Goal: Task Accomplishment & Management: Complete application form

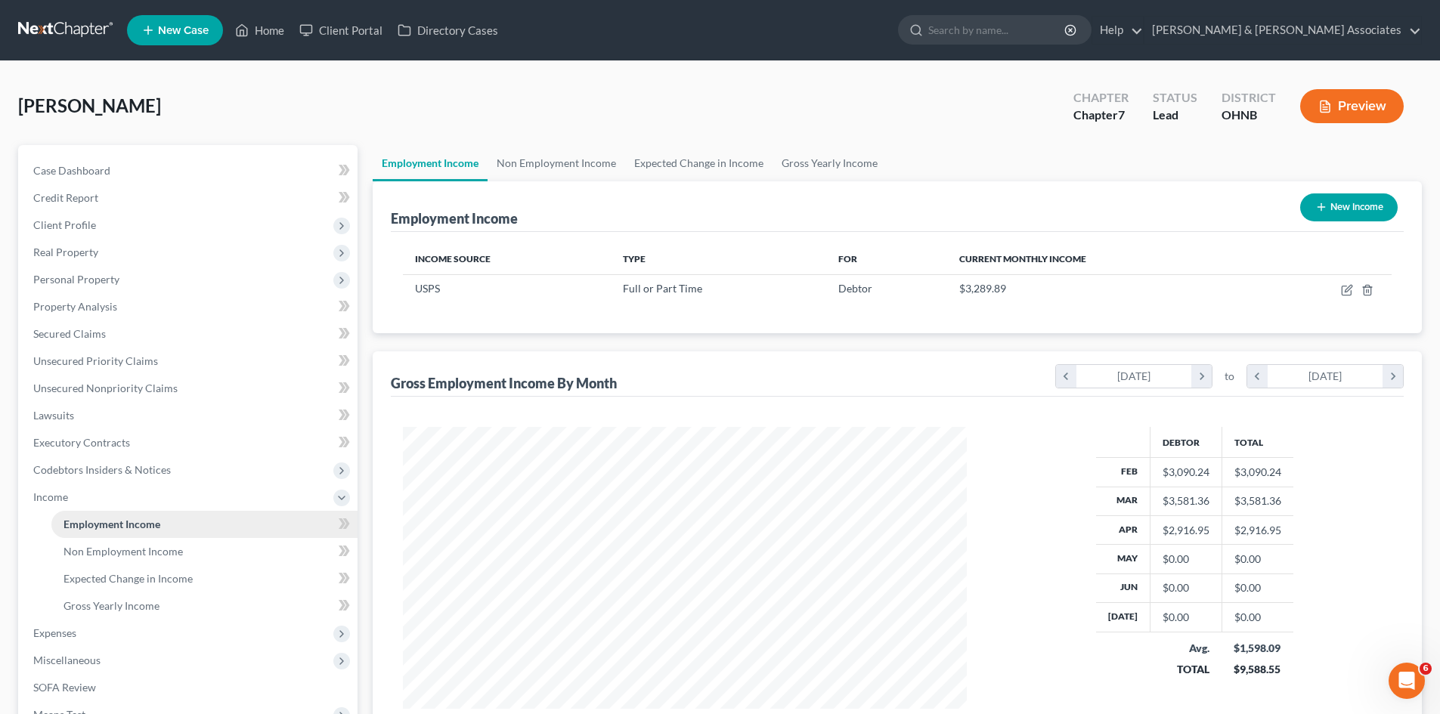
scroll to position [282, 594]
click at [1347, 290] on icon "button" at bounding box center [1348, 288] width 7 height 7
select select "0"
select select "2"
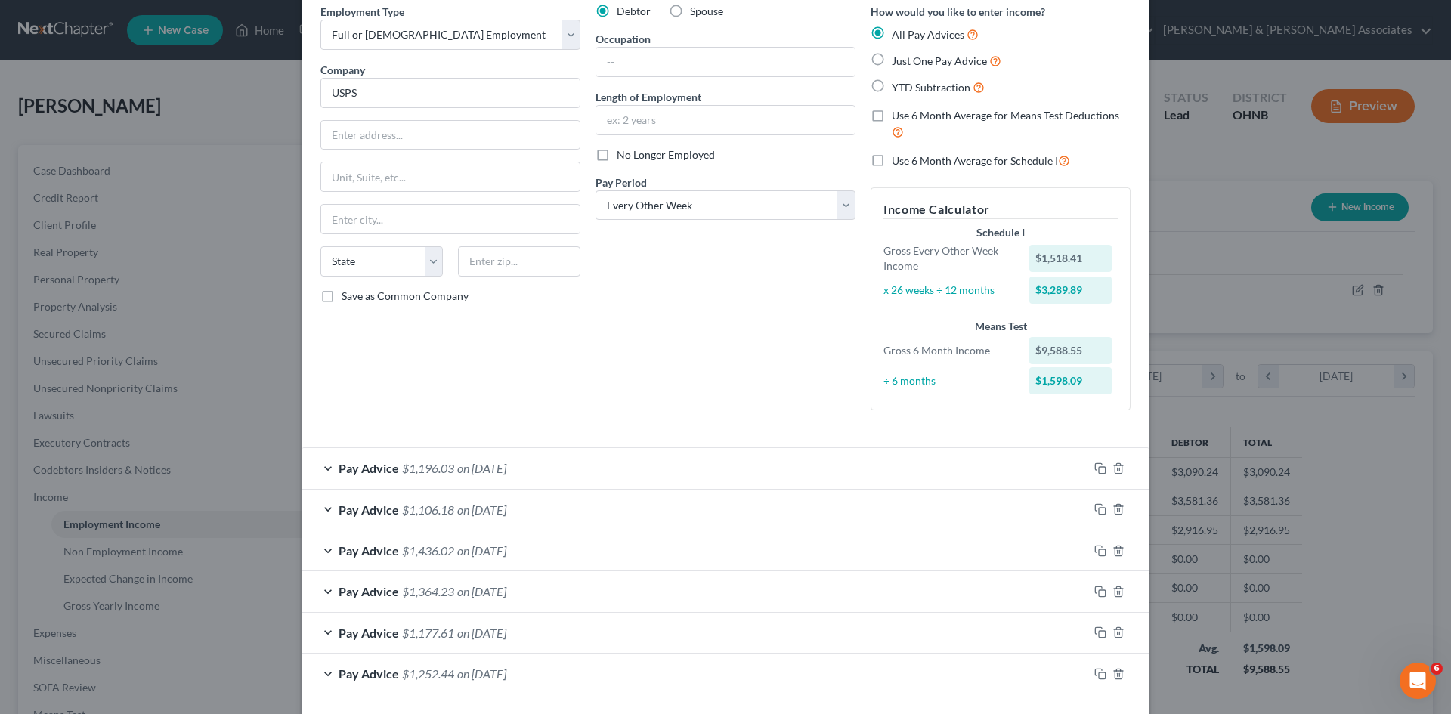
scroll to position [129, 0]
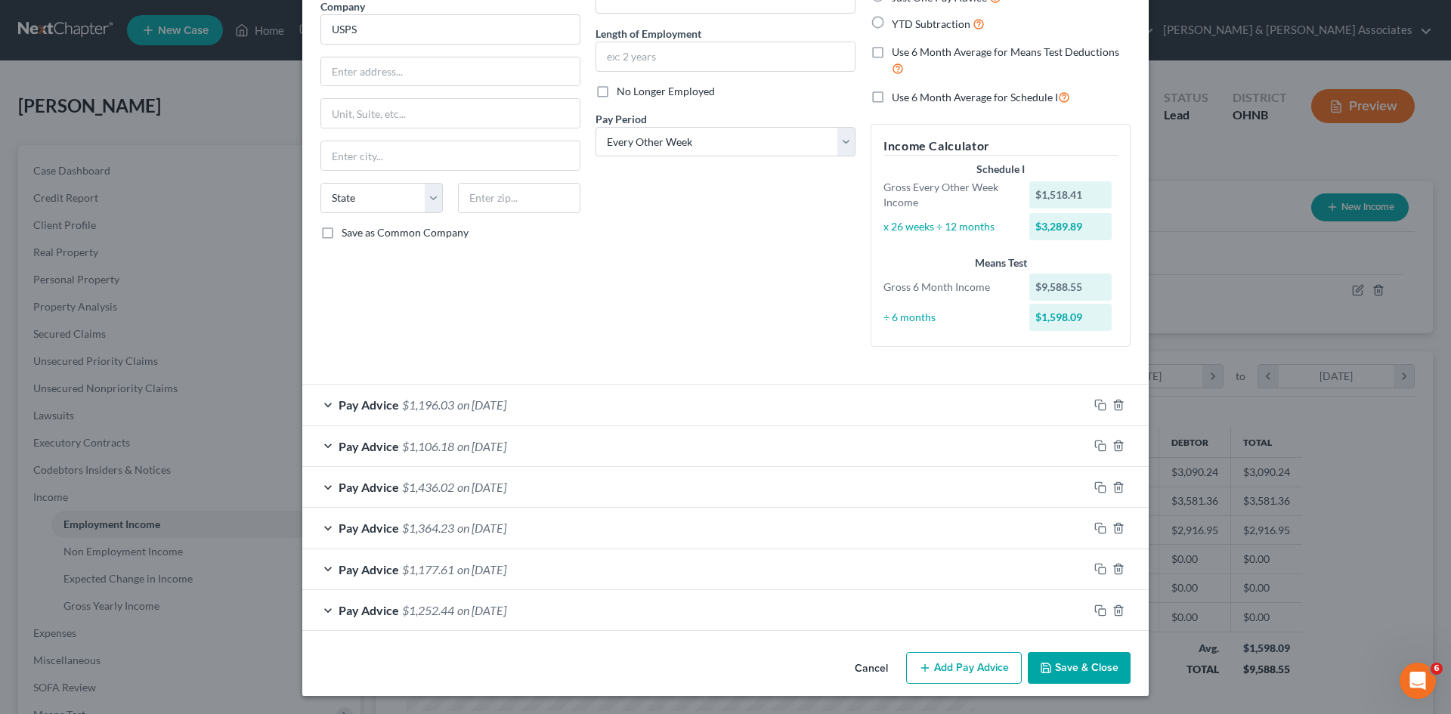
click at [955, 669] on button "Add Pay Advice" at bounding box center [964, 668] width 116 height 32
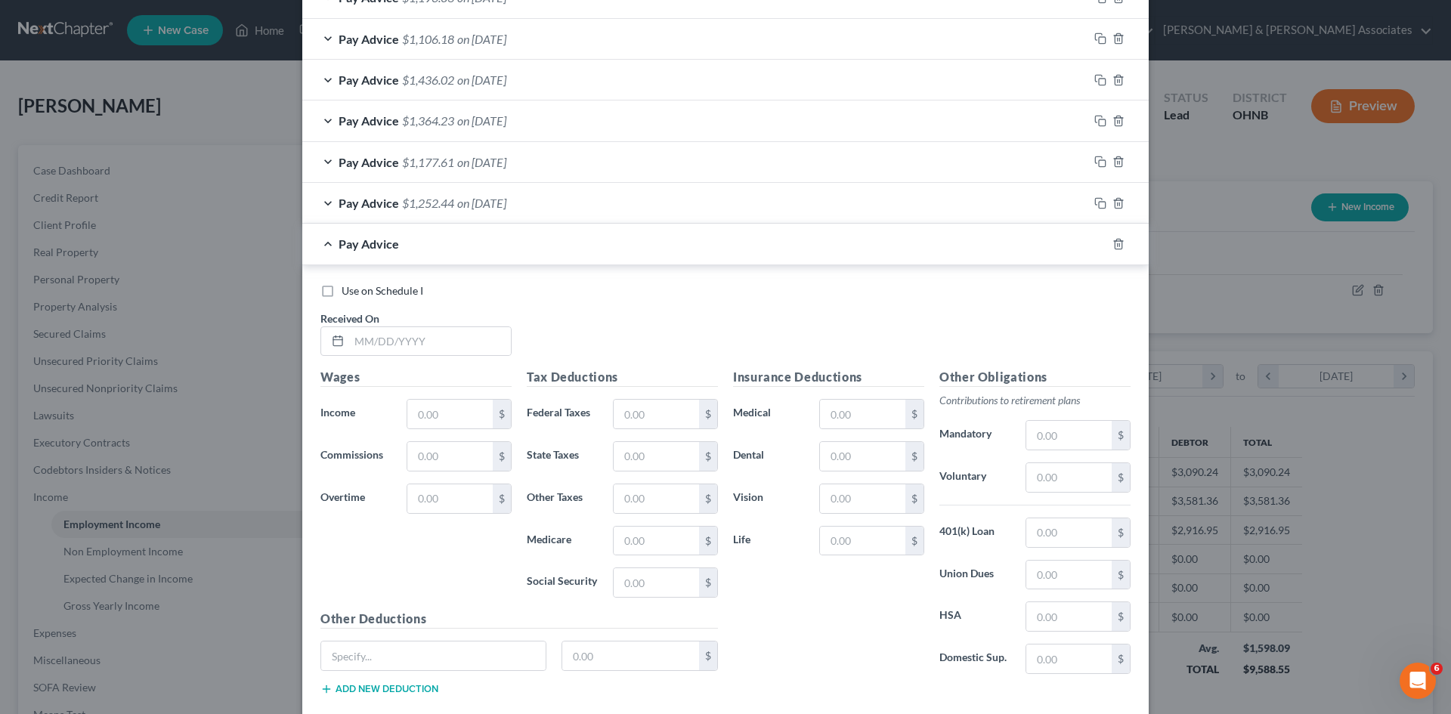
scroll to position [625, 0]
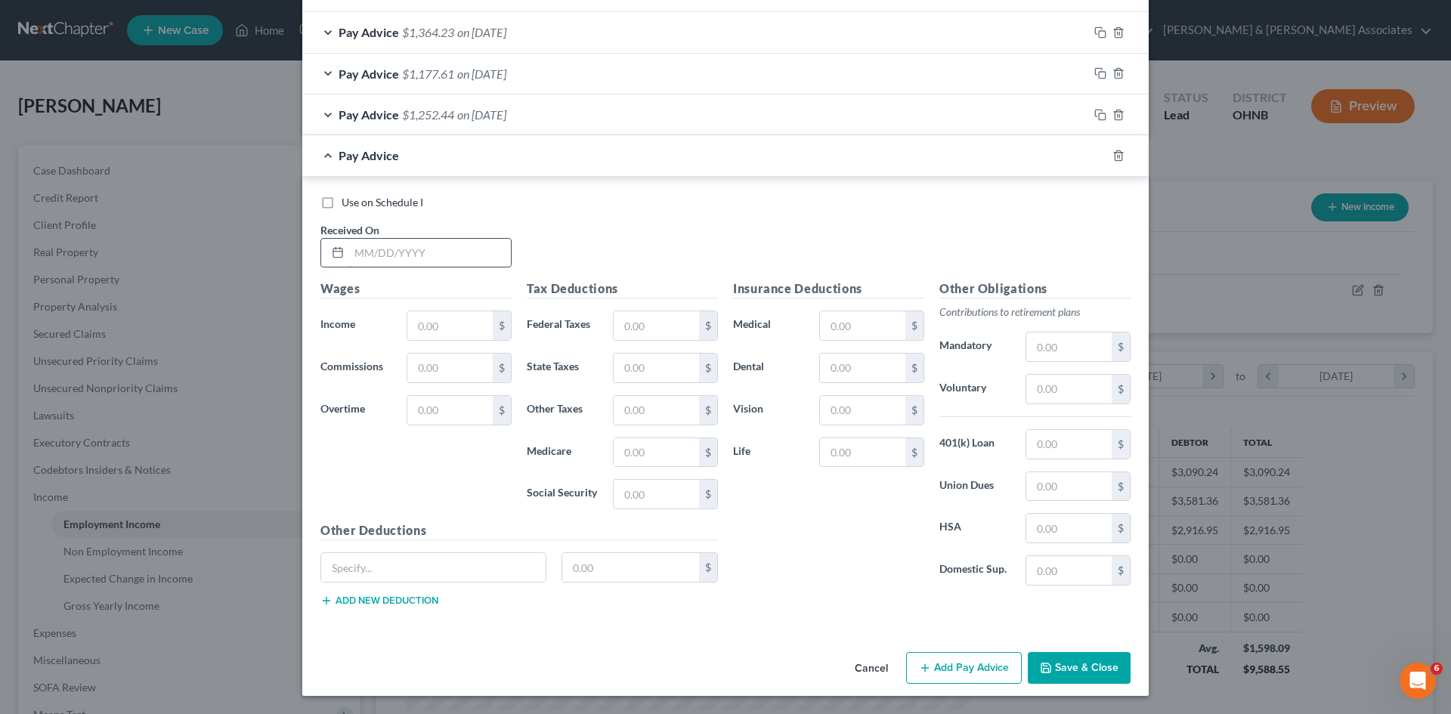
click at [386, 251] on input "text" at bounding box center [430, 253] width 162 height 29
click at [444, 324] on input "text" at bounding box center [449, 325] width 85 height 29
click at [364, 246] on input "04252025" at bounding box center [430, 253] width 162 height 29
click at [377, 252] on input "04/252025" at bounding box center [430, 253] width 162 height 29
type input "[DATE]"
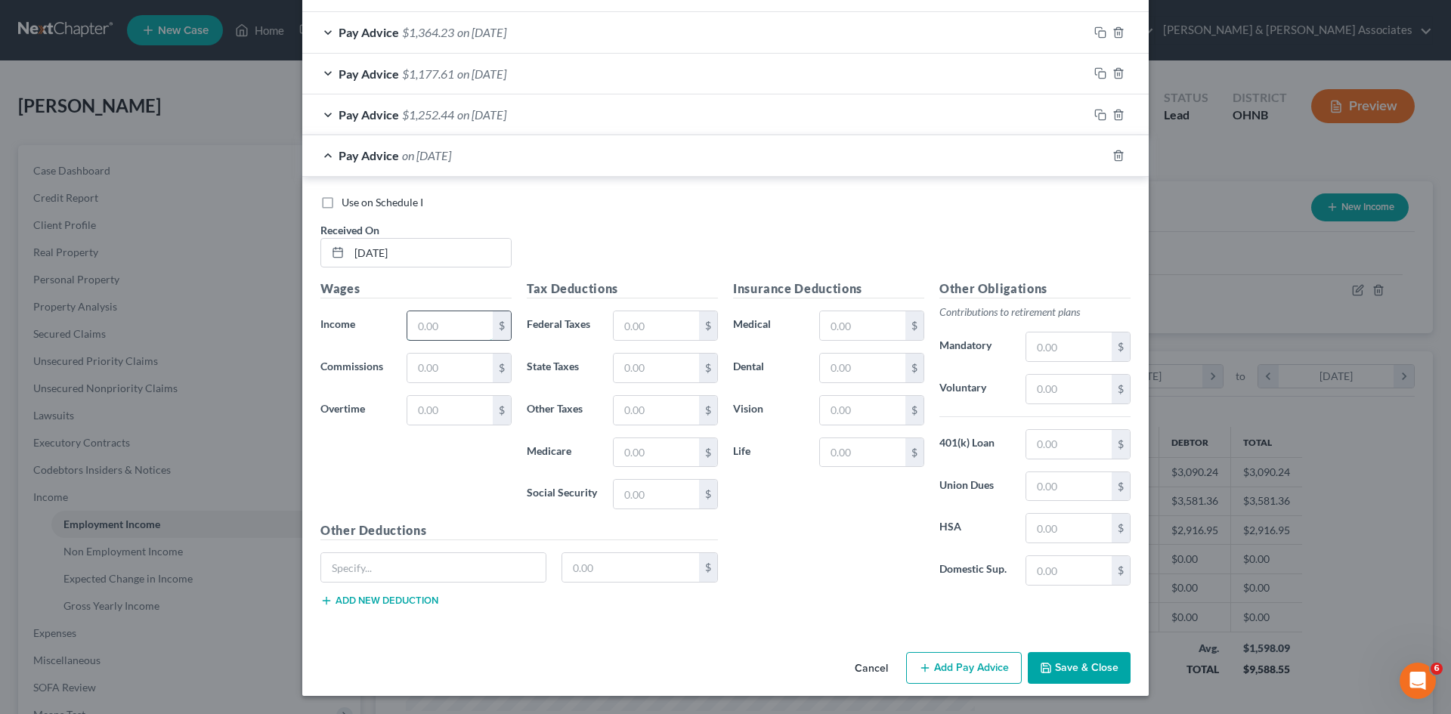
click at [438, 330] on input "text" at bounding box center [449, 325] width 85 height 29
type input "1,398.54"
click at [673, 334] on input "text" at bounding box center [656, 325] width 85 height 29
type input "292.36"
click at [825, 528] on div "Insurance Deductions Medical $ Dental $ Vision $ Life $" at bounding box center [829, 439] width 206 height 318
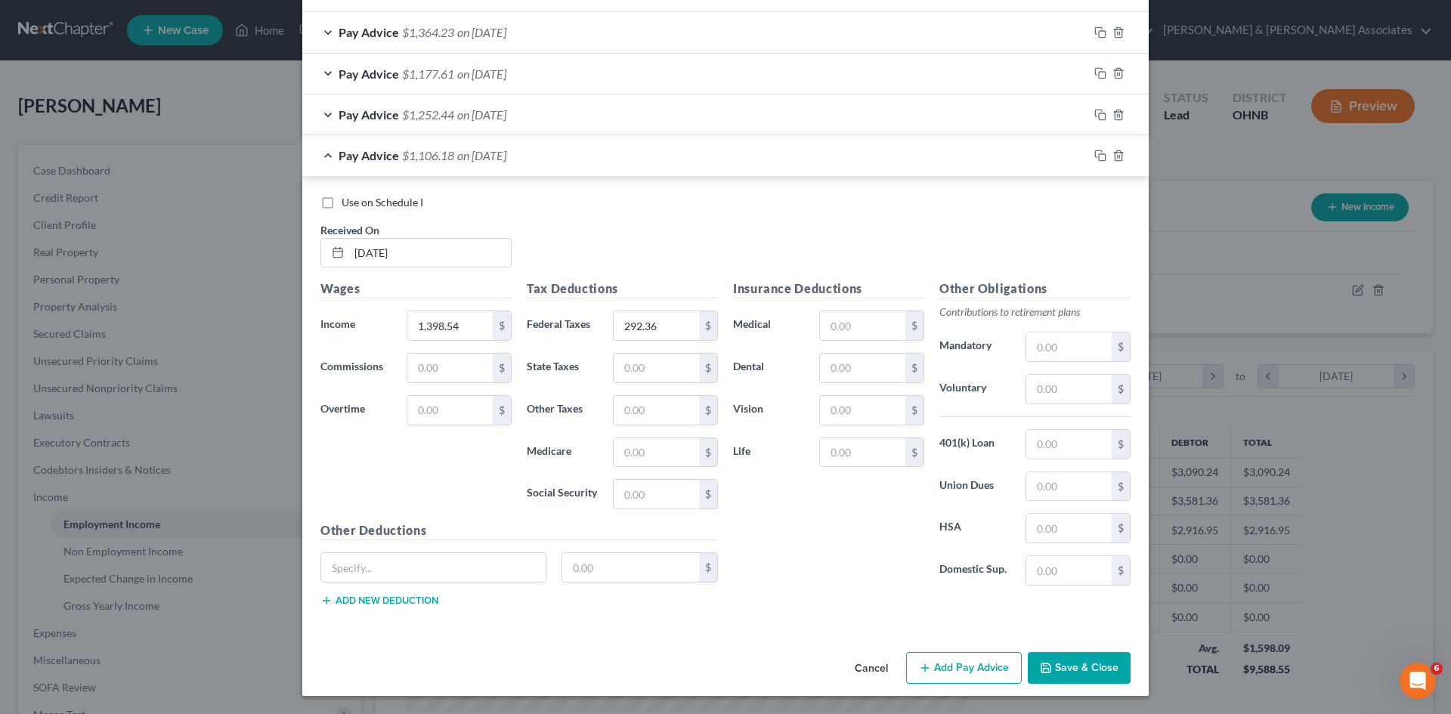
click at [944, 664] on button "Add Pay Advice" at bounding box center [964, 668] width 116 height 32
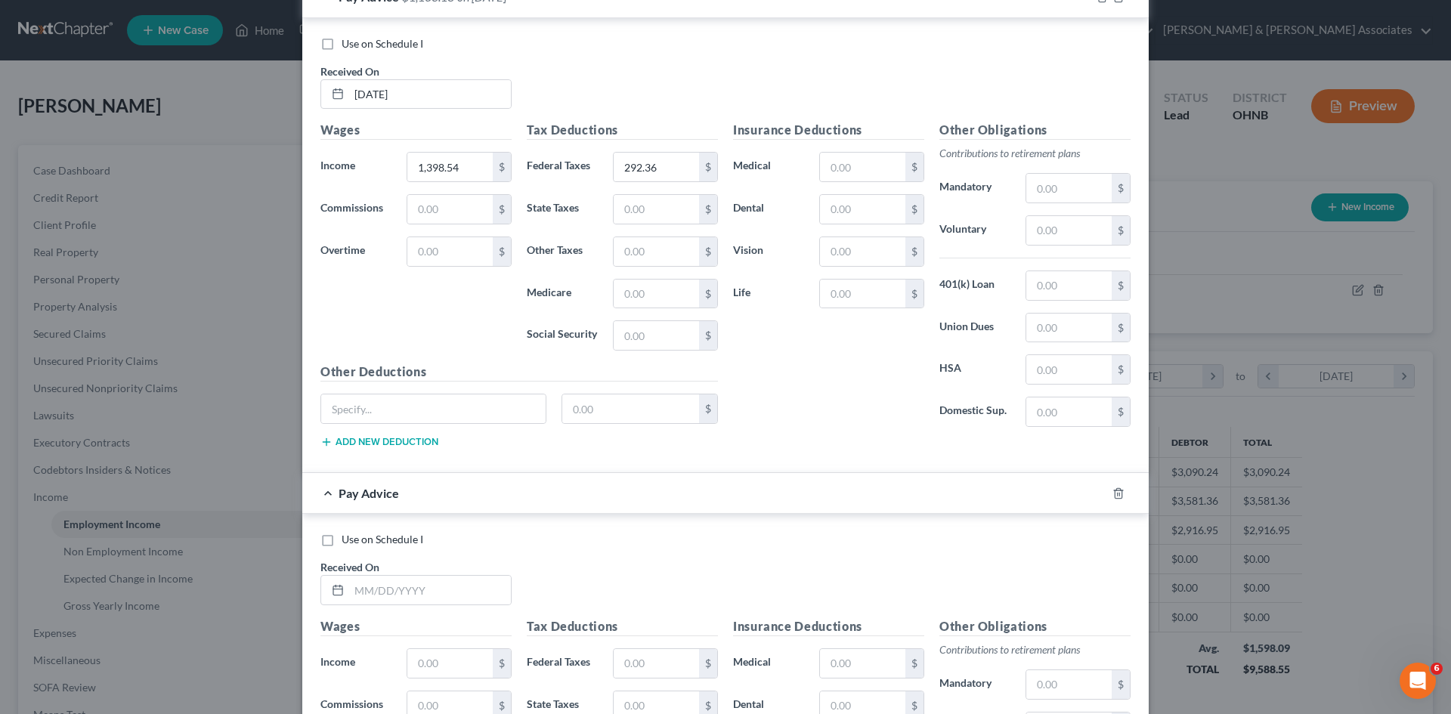
scroll to position [1003, 0]
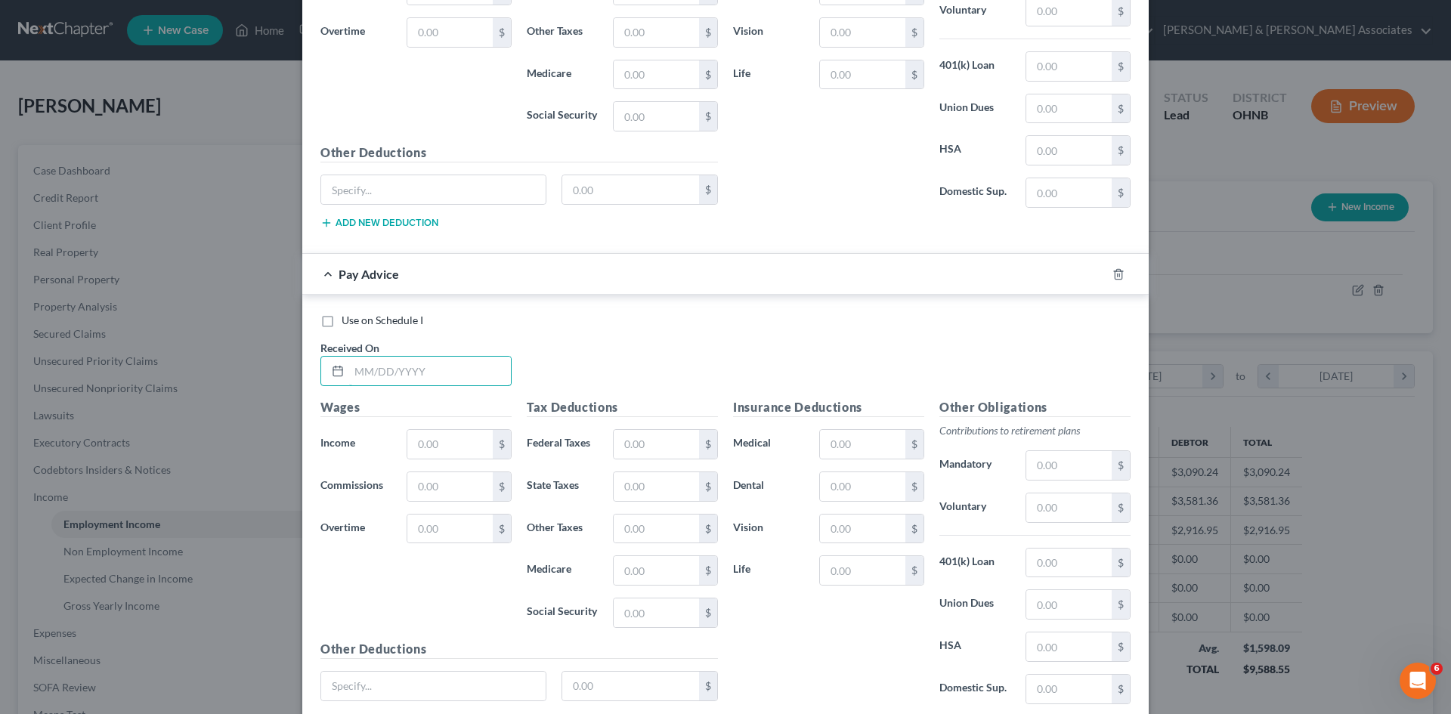
drag, startPoint x: 435, startPoint y: 358, endPoint x: 441, endPoint y: 349, distance: 11.2
click at [438, 355] on div "Received On *" at bounding box center [416, 363] width 206 height 46
type input "[DATE]"
drag, startPoint x: 438, startPoint y: 455, endPoint x: 448, endPoint y: 453, distance: 10.1
click at [442, 454] on input "text" at bounding box center [449, 444] width 85 height 29
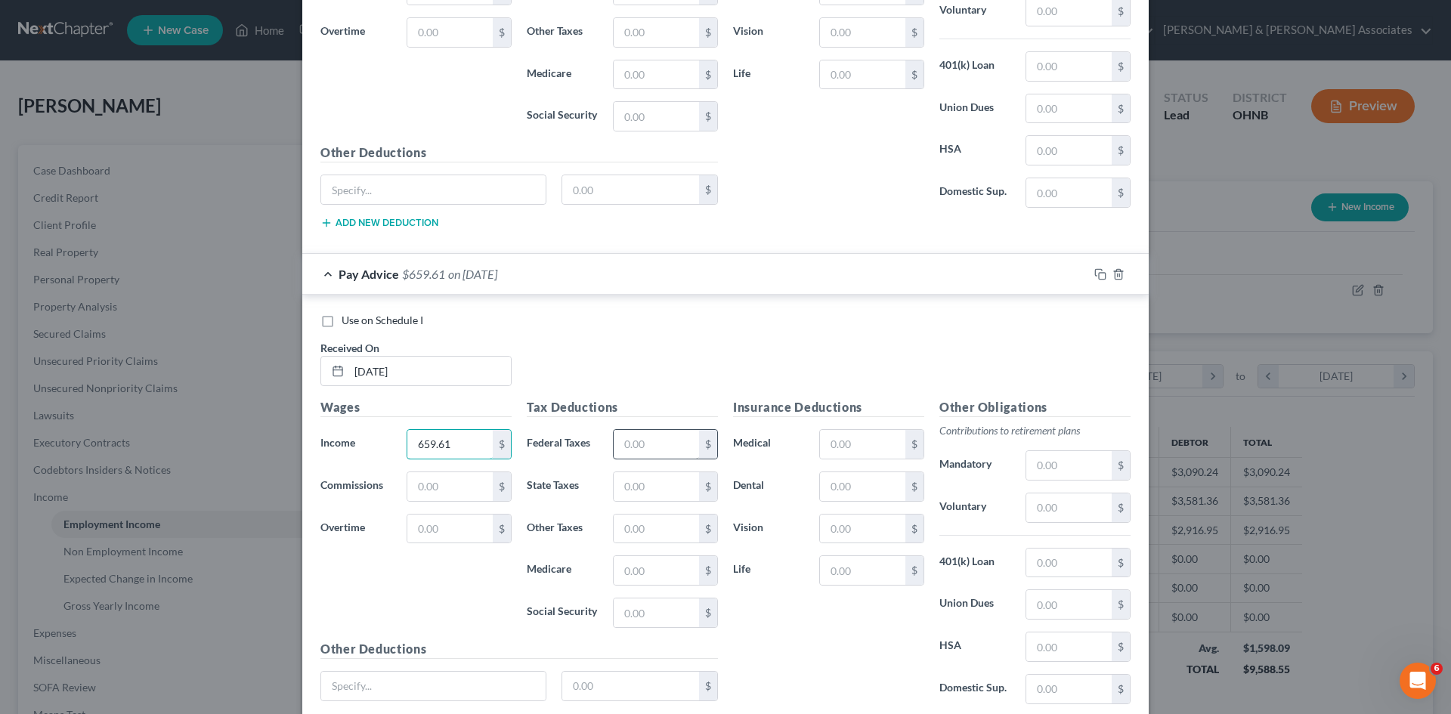
type input "659.61"
click at [675, 444] on input "text" at bounding box center [656, 444] width 85 height 29
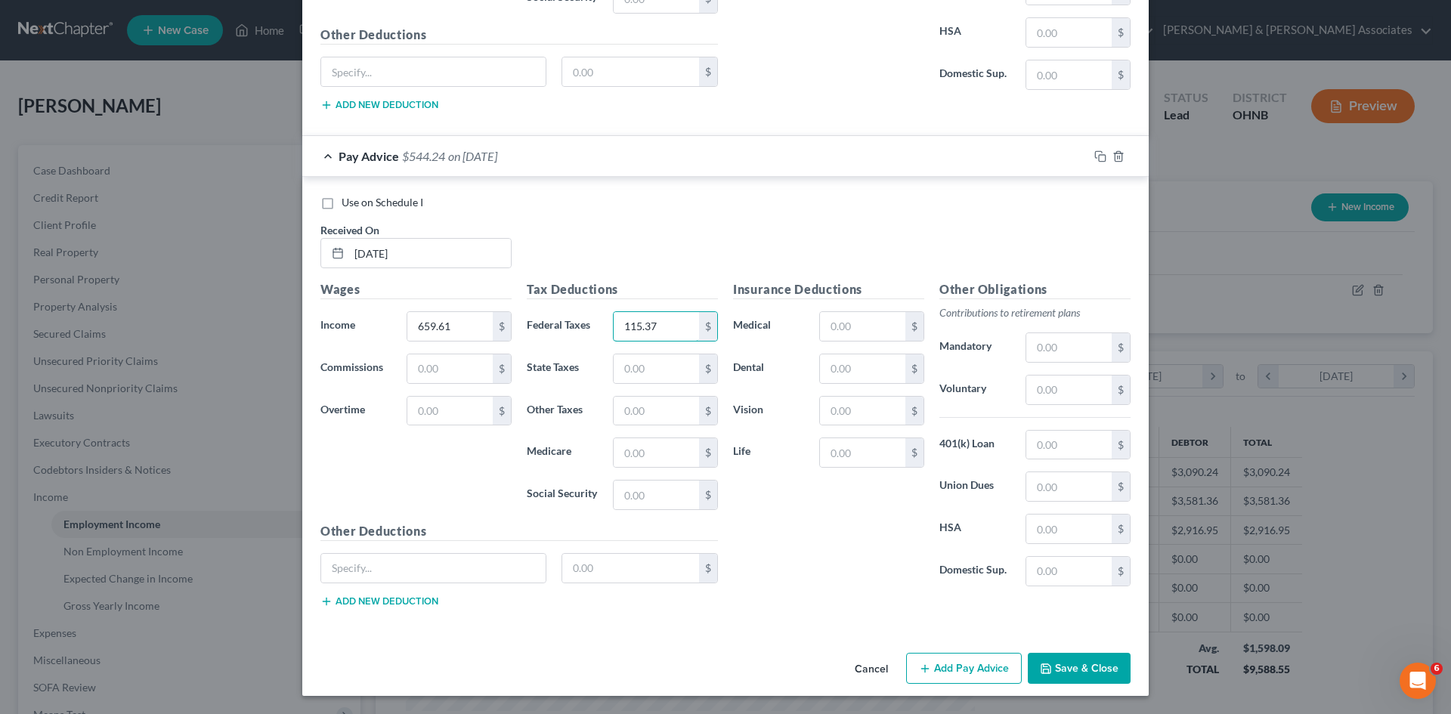
type input "115.37"
click at [1006, 673] on button "Add Pay Advice" at bounding box center [964, 669] width 116 height 32
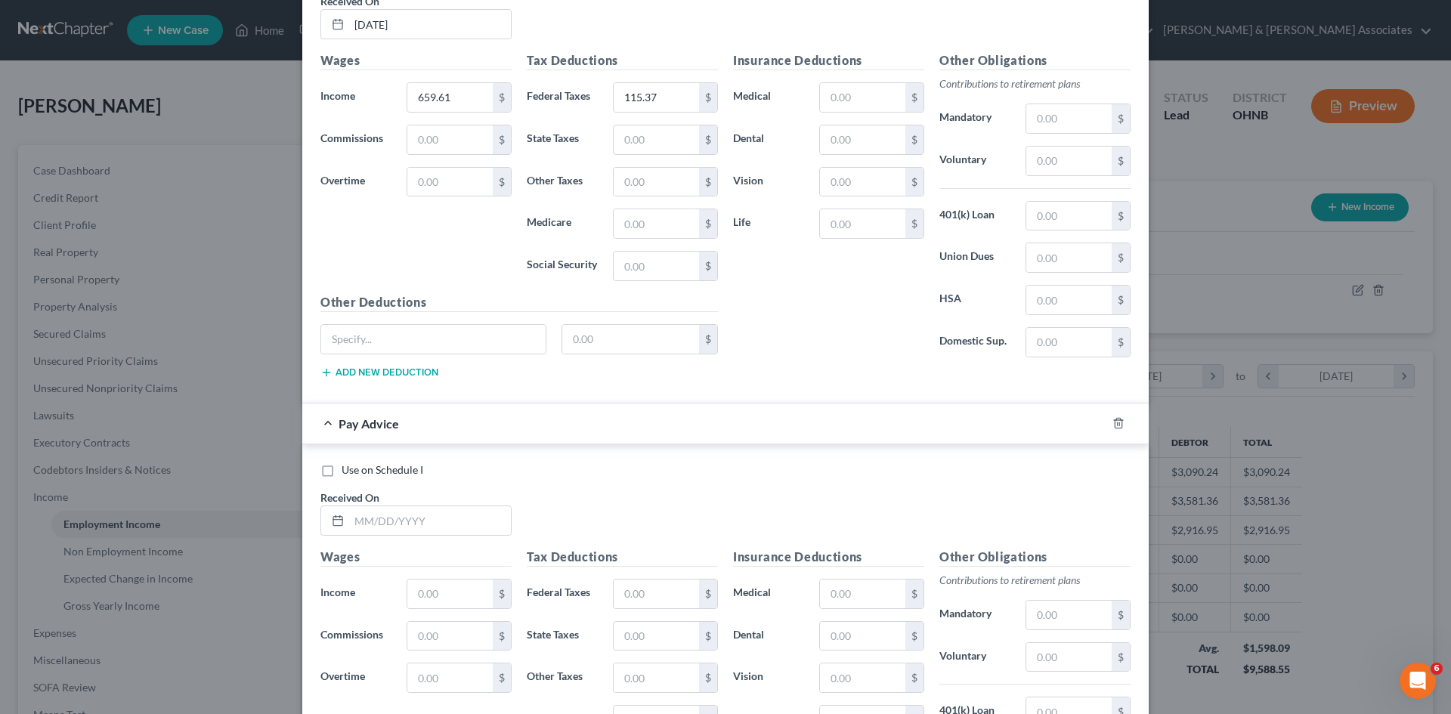
scroll to position [1499, 0]
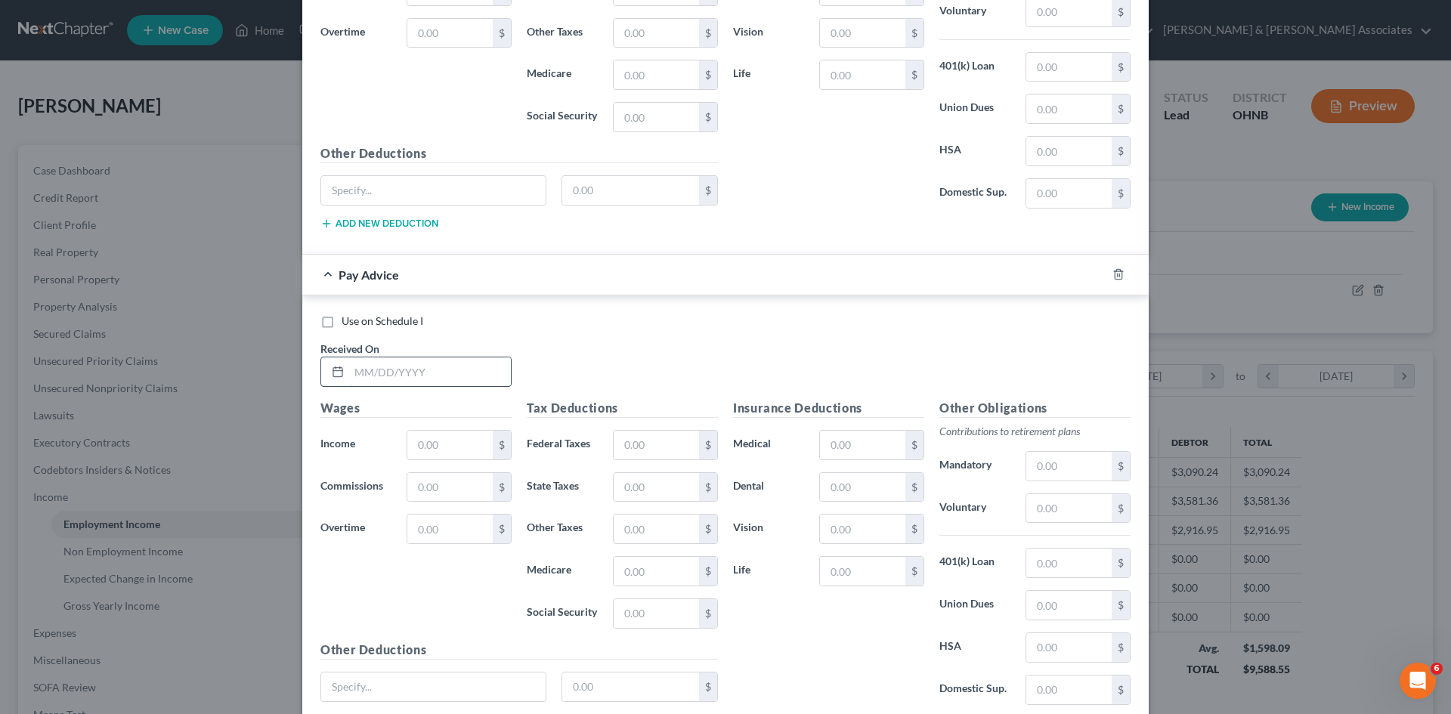
click at [358, 373] on input "text" at bounding box center [430, 372] width 162 height 29
type input "[DATE]"
click at [434, 446] on input "text" at bounding box center [449, 445] width 85 height 29
type input "1,190.60"
drag, startPoint x: 660, startPoint y: 448, endPoint x: 627, endPoint y: 442, distance: 33.1
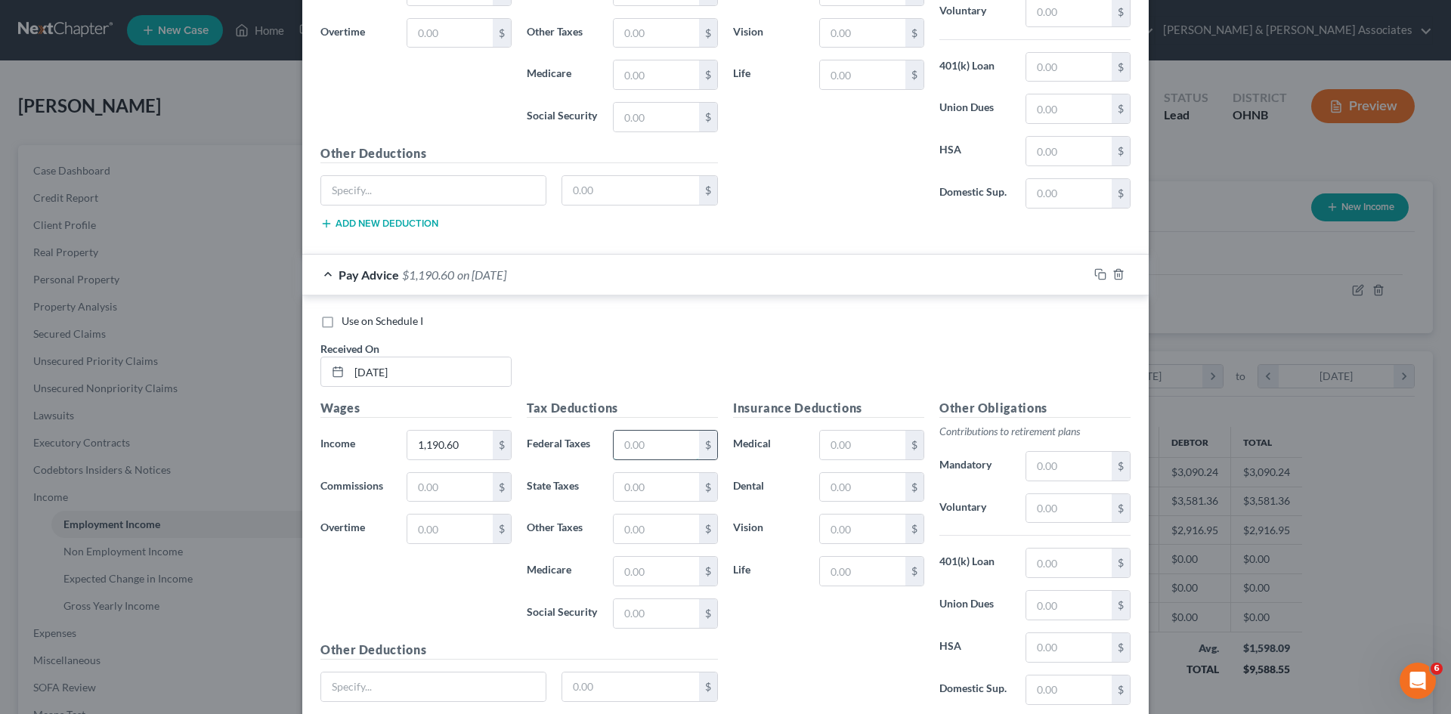
click at [659, 448] on input "text" at bounding box center [656, 445] width 85 height 29
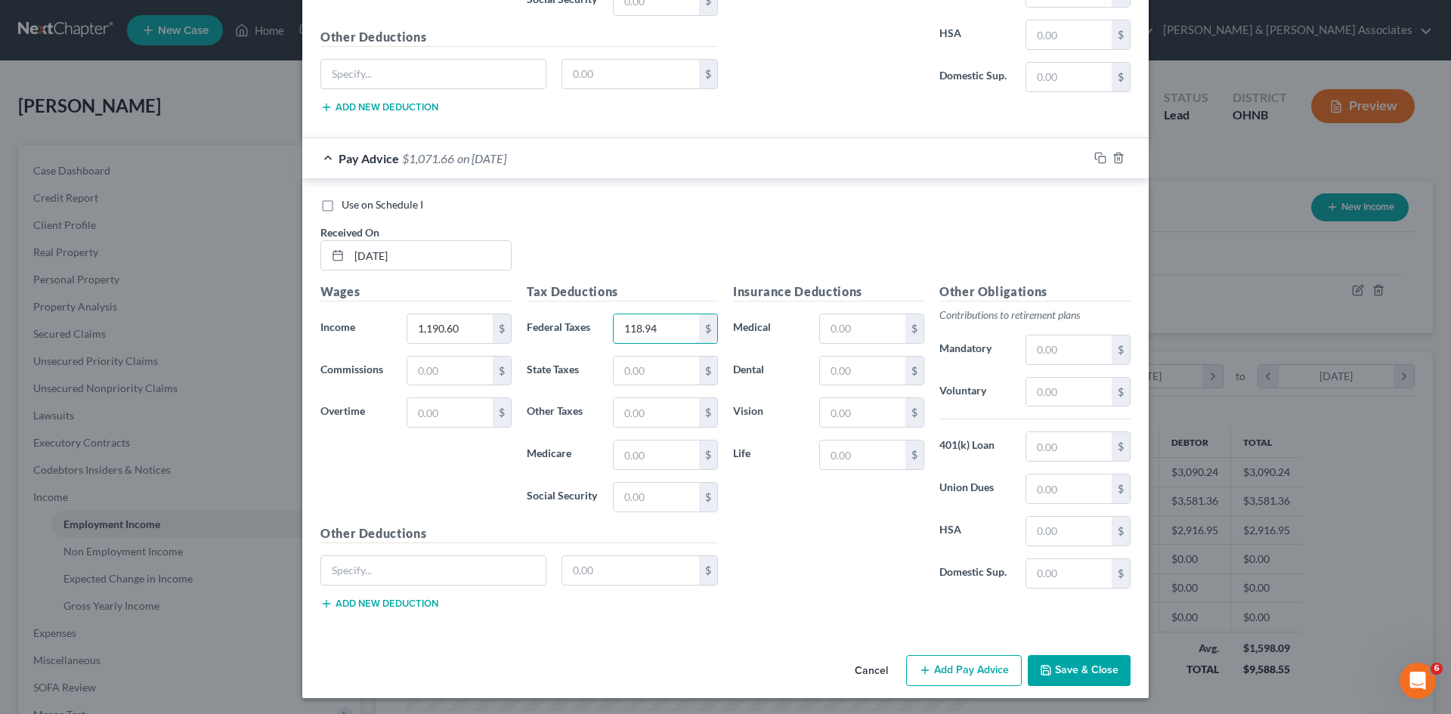
scroll to position [1618, 0]
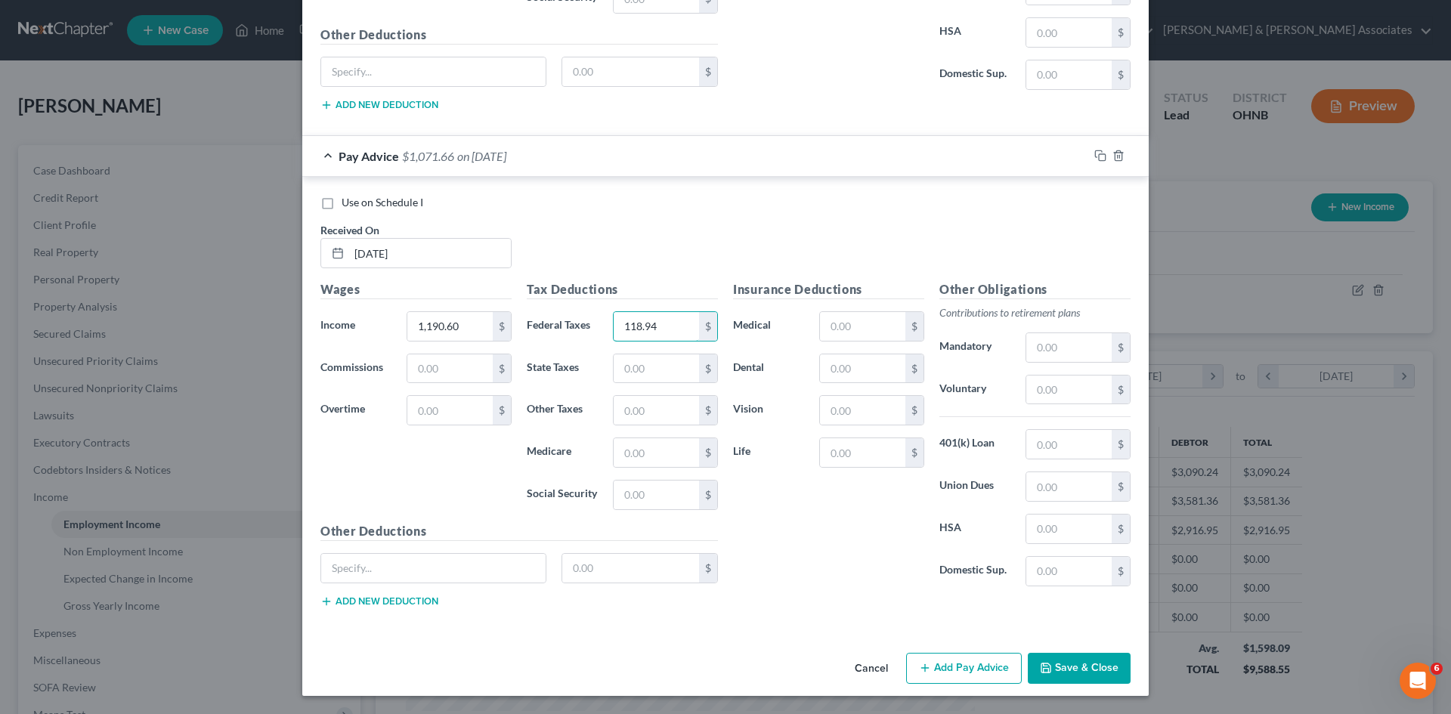
type input "118.94"
click at [938, 676] on button "Add Pay Advice" at bounding box center [964, 669] width 116 height 32
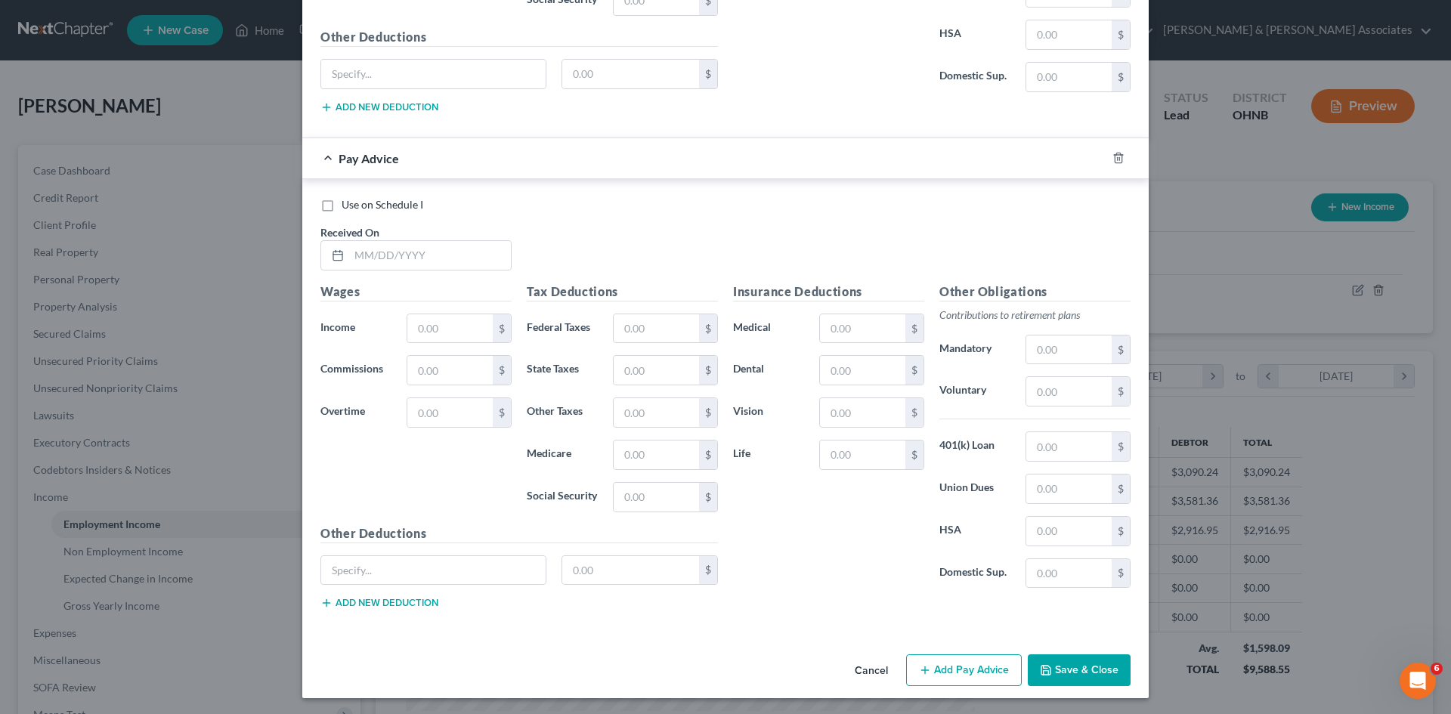
scroll to position [2114, 0]
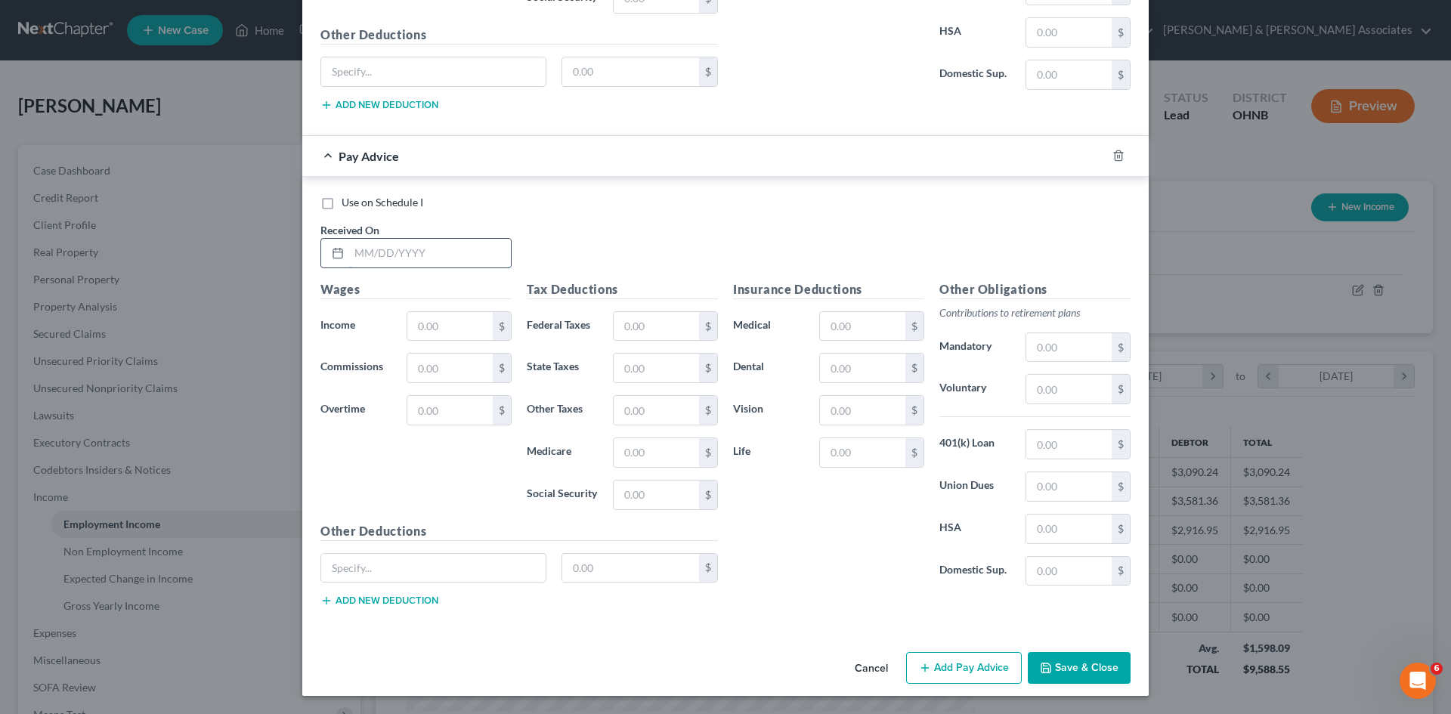
drag, startPoint x: 386, startPoint y: 249, endPoint x: 404, endPoint y: 244, distance: 18.0
click at [393, 249] on input "text" at bounding box center [430, 253] width 162 height 29
type input "[DATE]"
click at [436, 315] on input "text" at bounding box center [449, 326] width 85 height 29
type input "1,638.24"
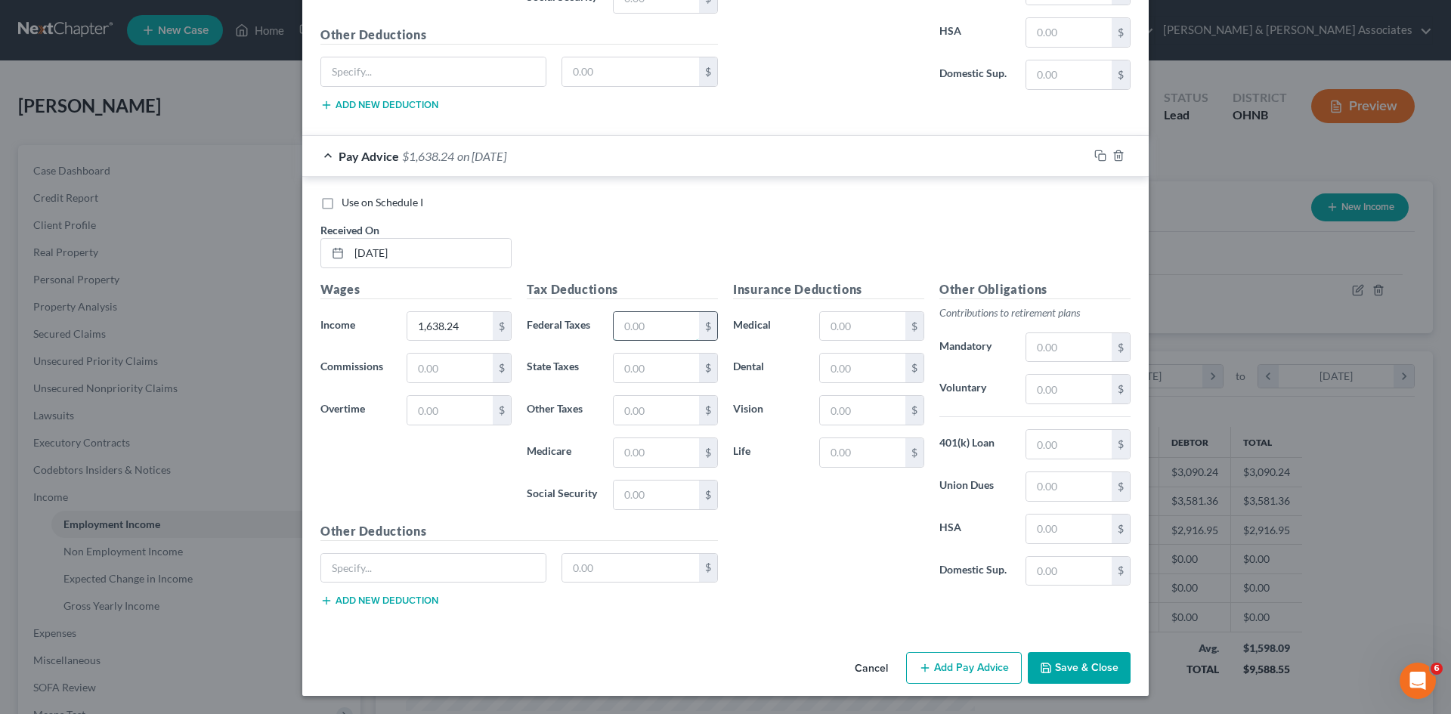
click at [629, 316] on input "text" at bounding box center [656, 326] width 85 height 29
type input "211.31"
click at [829, 563] on div "Insurance Deductions Medical $ Dental $ Vision $ Life $" at bounding box center [829, 439] width 206 height 318
click at [933, 674] on button "Add Pay Advice" at bounding box center [964, 668] width 116 height 32
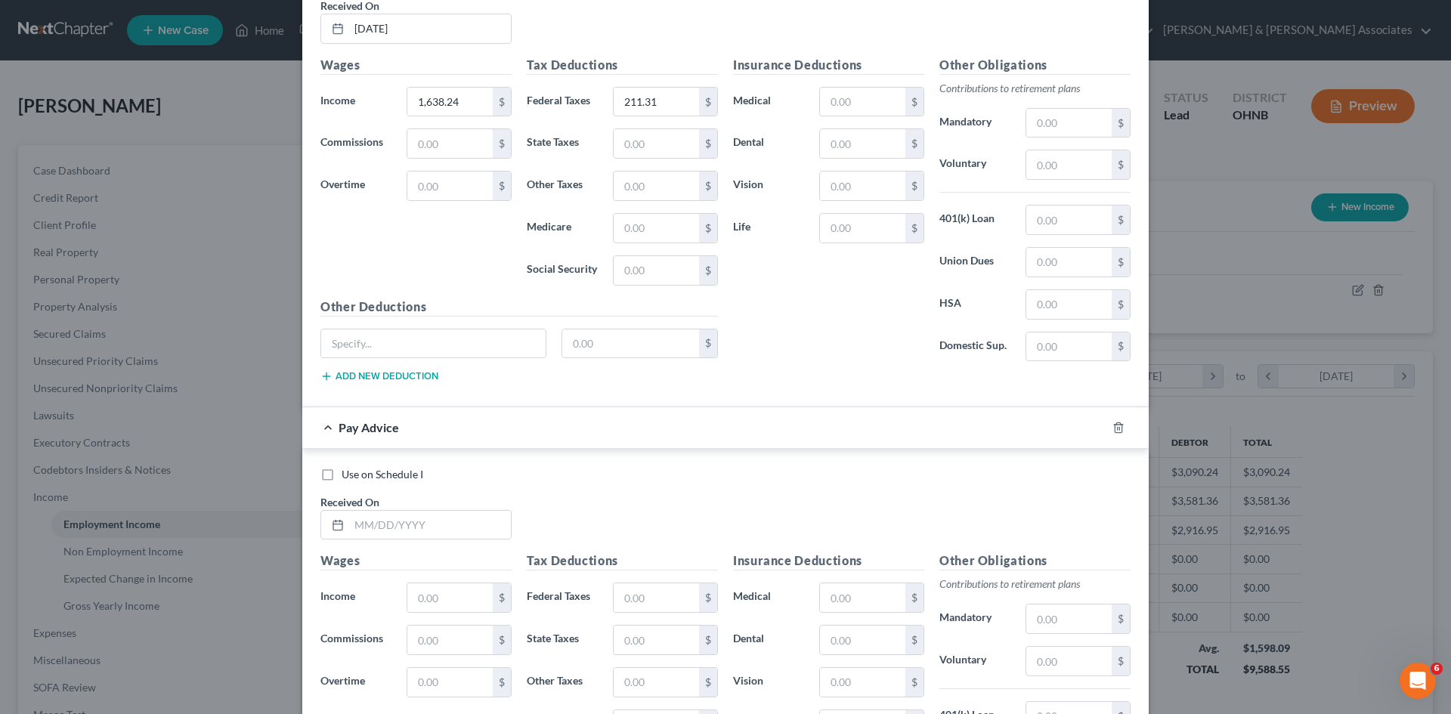
scroll to position [2492, 0]
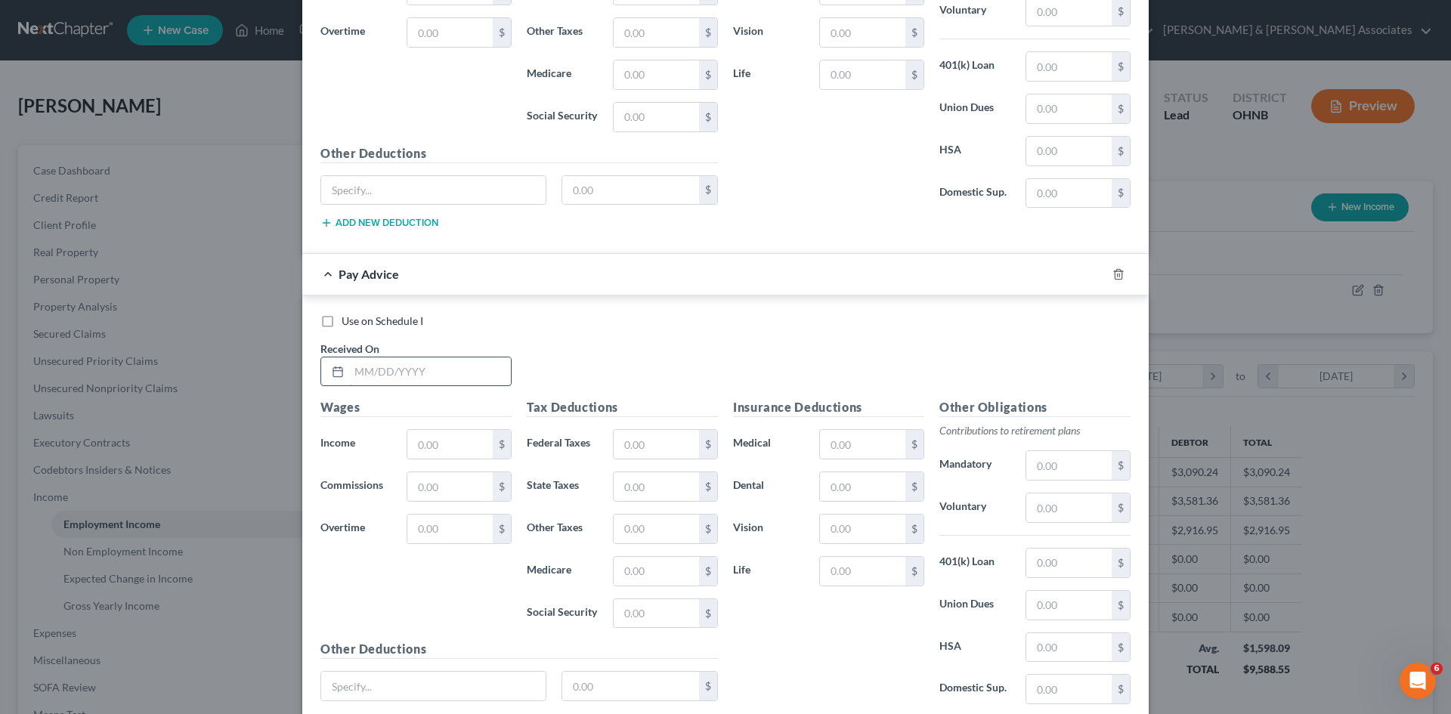
click at [401, 364] on input "text" at bounding box center [430, 372] width 162 height 29
type input "[DATE]"
click at [407, 435] on input "text" at bounding box center [449, 444] width 85 height 29
type input "469.35"
drag, startPoint x: 629, startPoint y: 435, endPoint x: 614, endPoint y: 417, distance: 24.2
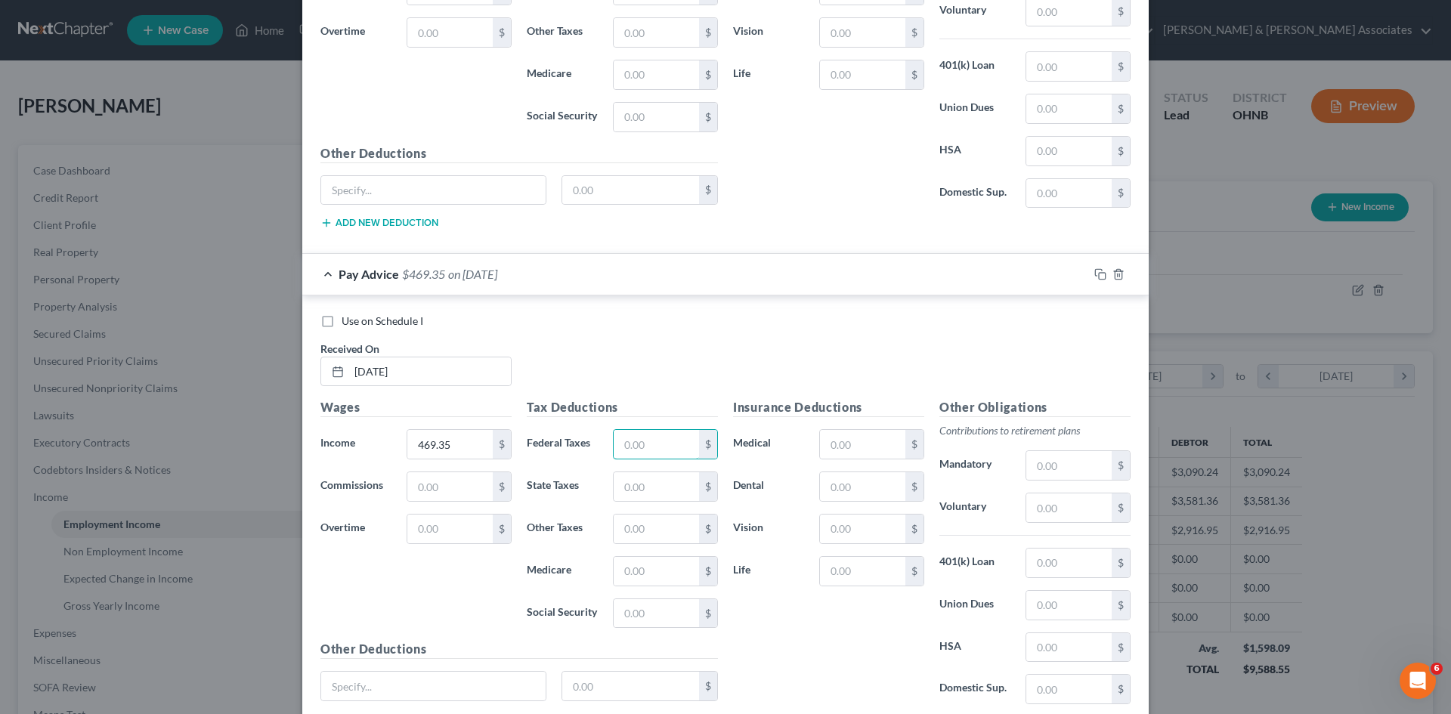
click at [628, 427] on div "Tax Deductions Federal Taxes $ State Taxes $ Other Taxes $ Medicare $ Social Se…" at bounding box center [622, 519] width 206 height 242
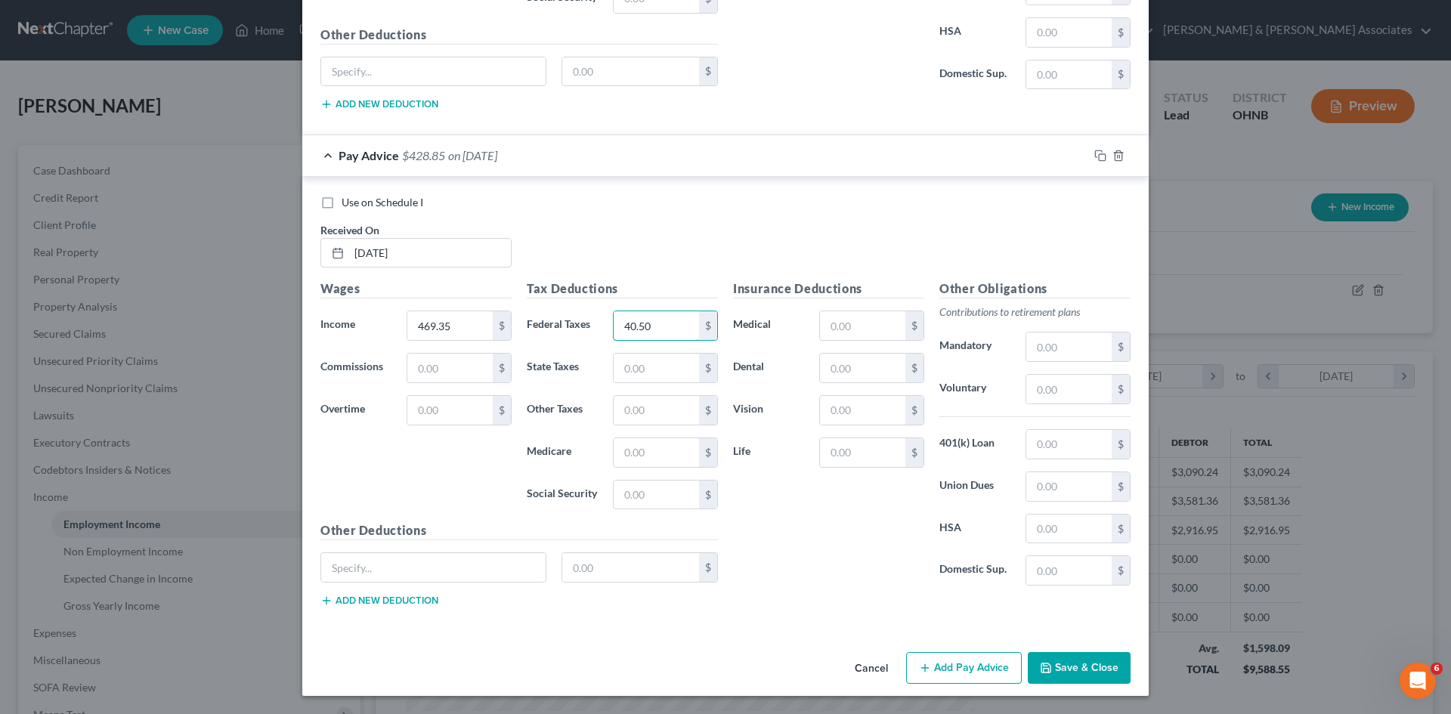
type input "40.50"
click at [957, 667] on button "Add Pay Advice" at bounding box center [964, 668] width 116 height 32
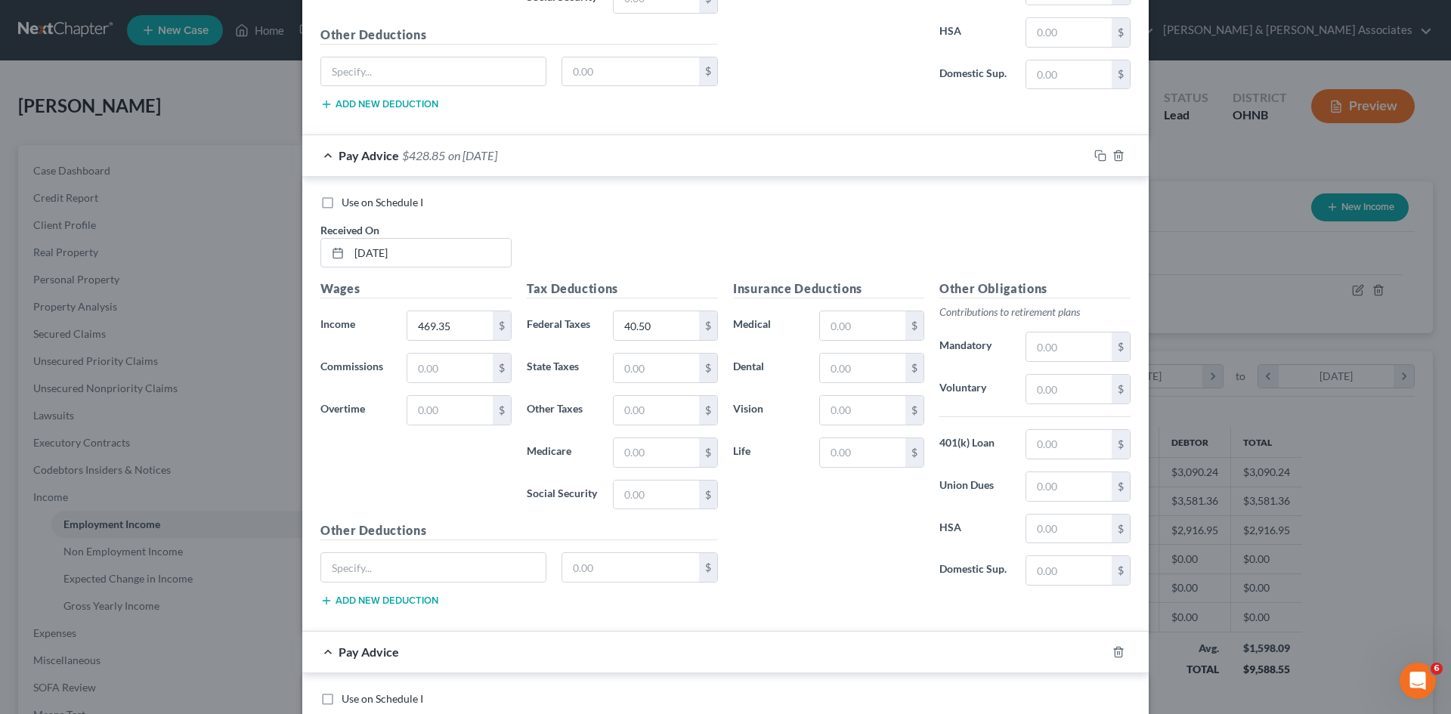
scroll to position [2989, 0]
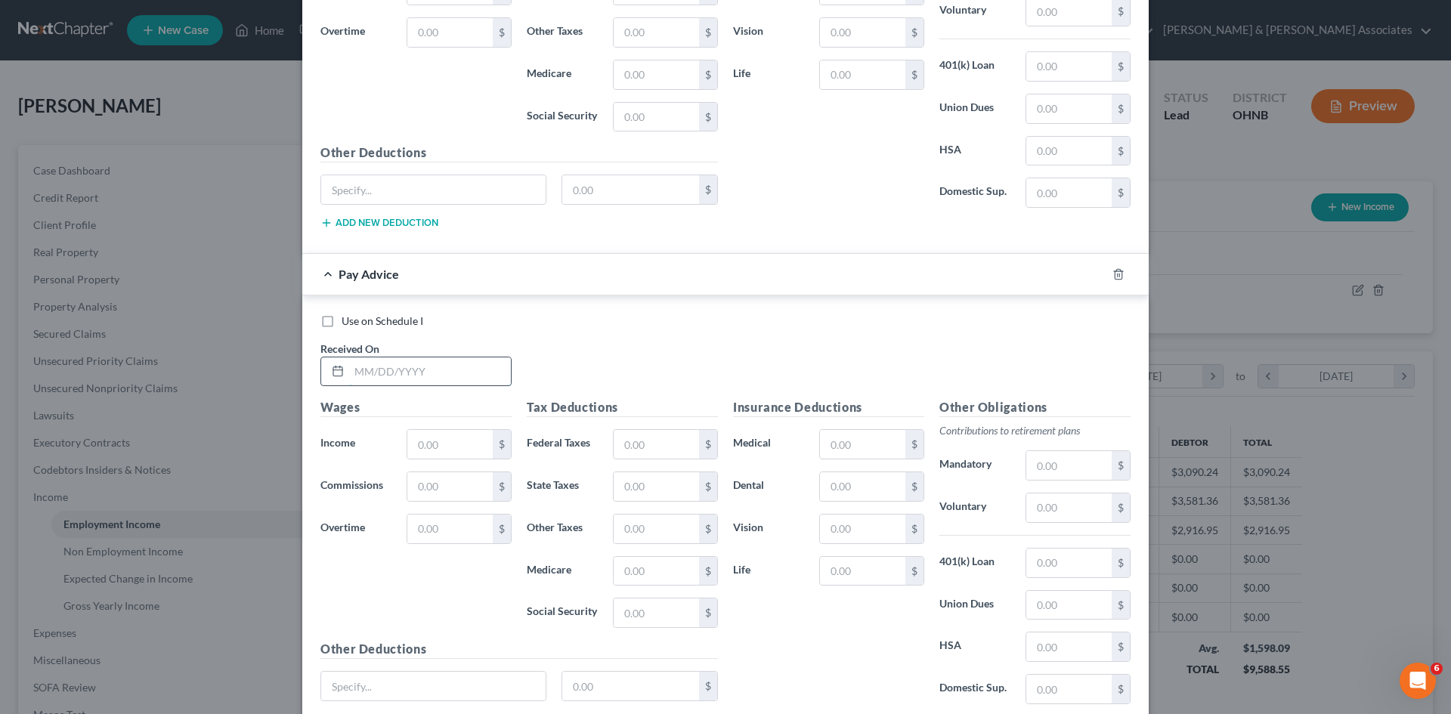
click at [426, 380] on input "text" at bounding box center [430, 372] width 162 height 29
type input "[DATE]"
click at [453, 432] on input "text" at bounding box center [449, 444] width 85 height 29
type input "1,511.78"
click at [621, 453] on input "text" at bounding box center [656, 444] width 85 height 29
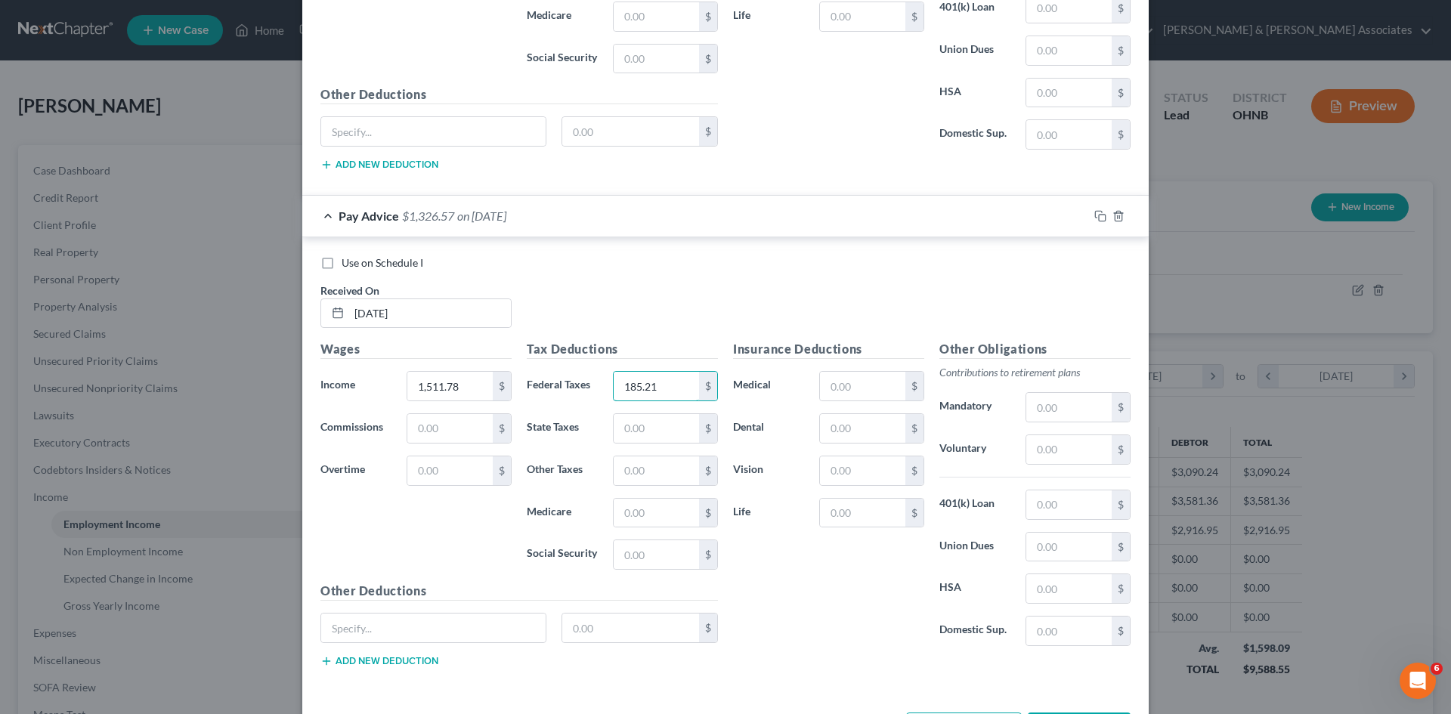
scroll to position [3108, 0]
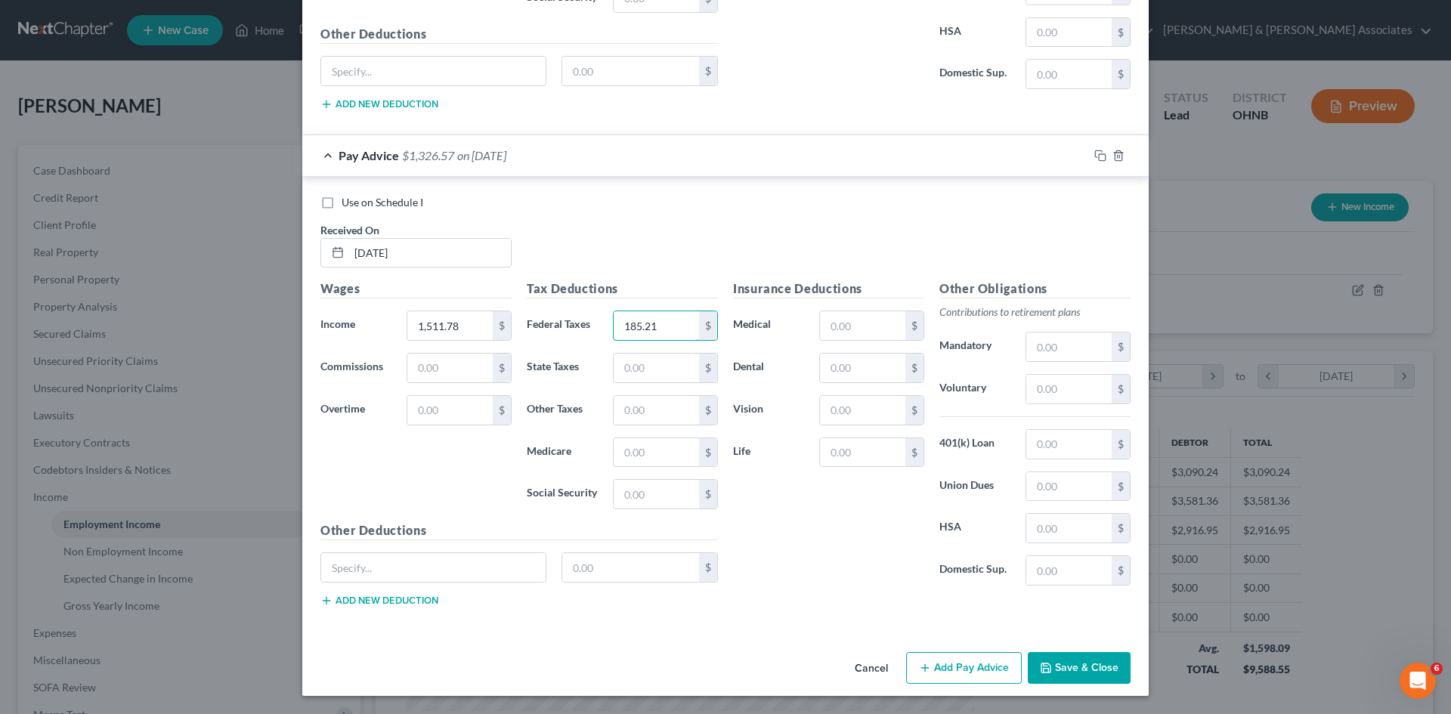
type input "185.21"
click at [921, 662] on icon "button" at bounding box center [925, 668] width 12 height 12
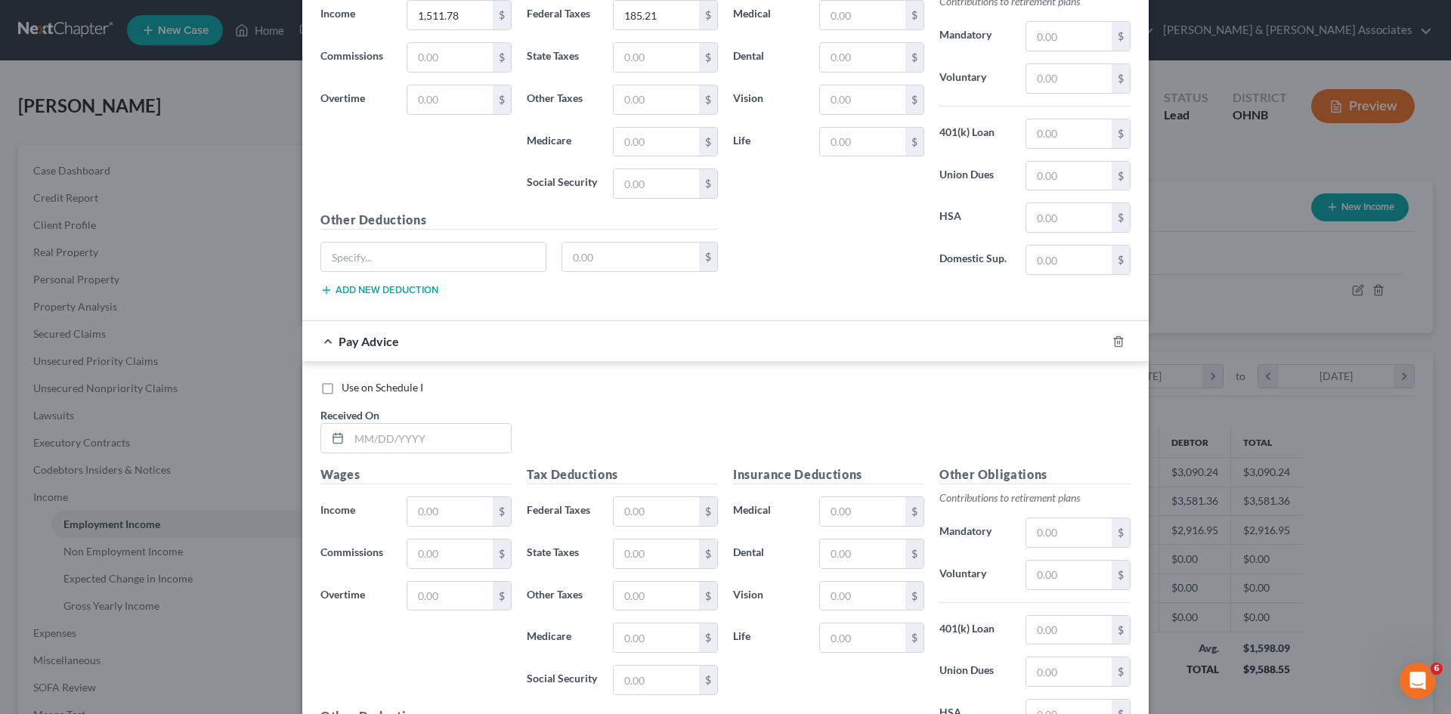
scroll to position [3486, 0]
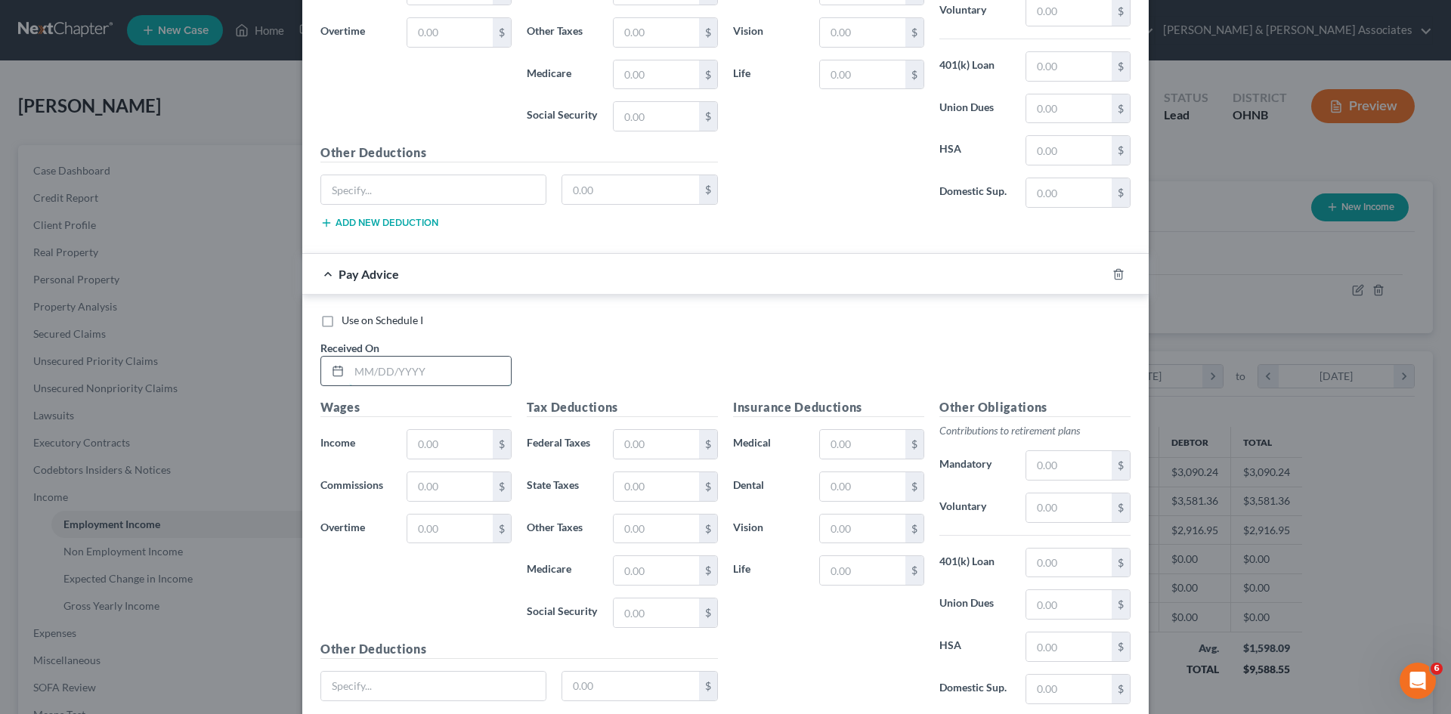
click at [353, 367] on input "text" at bounding box center [430, 371] width 162 height 29
type input "[DATE]"
drag, startPoint x: 452, startPoint y: 456, endPoint x: 438, endPoint y: 438, distance: 23.1
click at [452, 455] on input "text" at bounding box center [449, 444] width 85 height 29
type input "1,531.75"
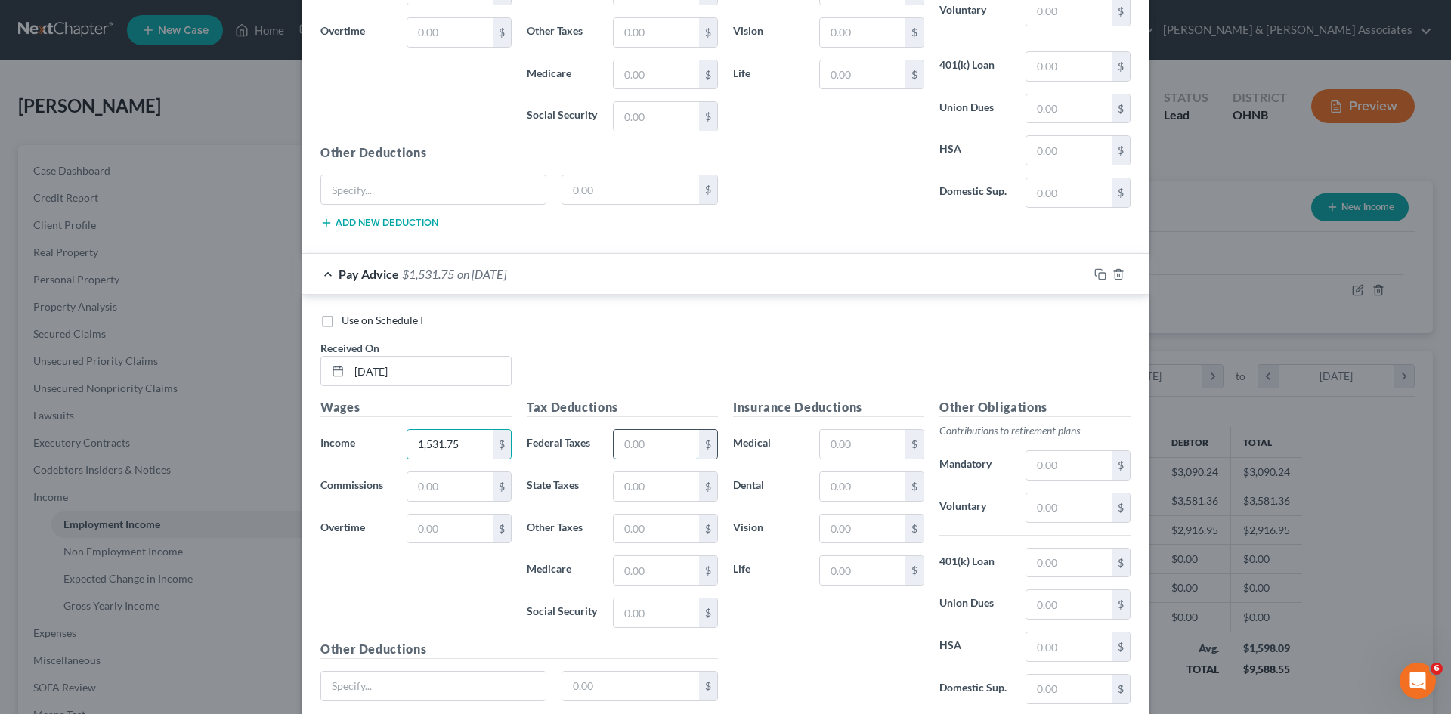
click at [649, 452] on input "text" at bounding box center [656, 444] width 85 height 29
type input "189.34"
click at [661, 324] on div "Use on Schedule I" at bounding box center [726, 320] width 810 height 15
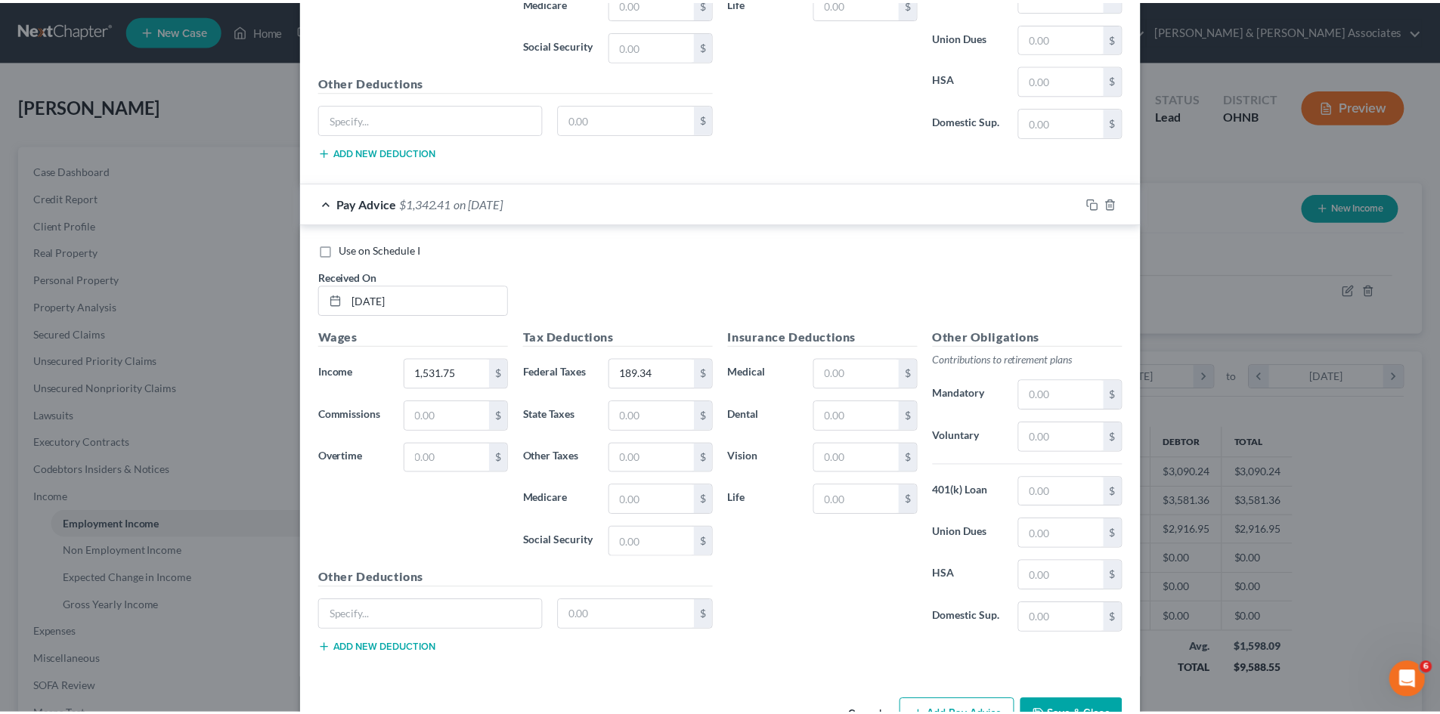
scroll to position [3604, 0]
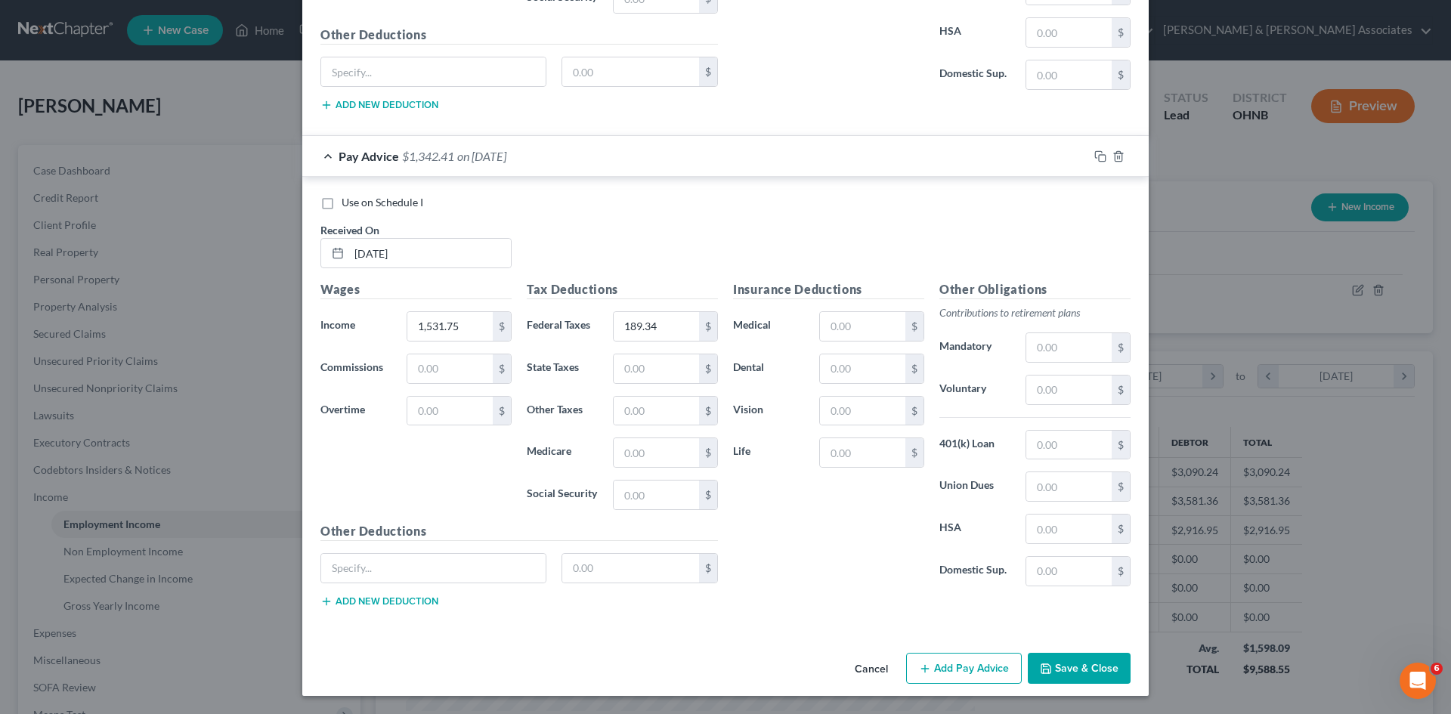
click at [1092, 665] on button "Save & Close" at bounding box center [1079, 669] width 103 height 32
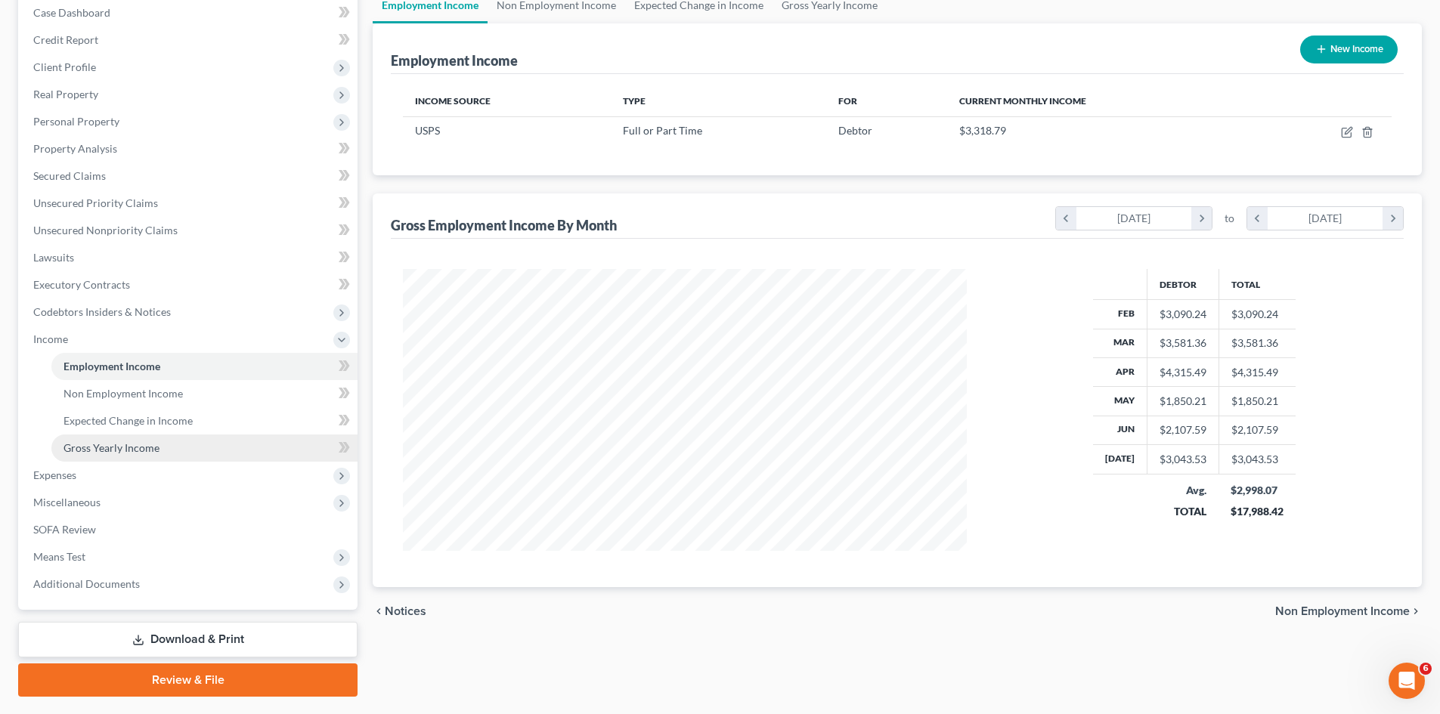
scroll to position [122, 0]
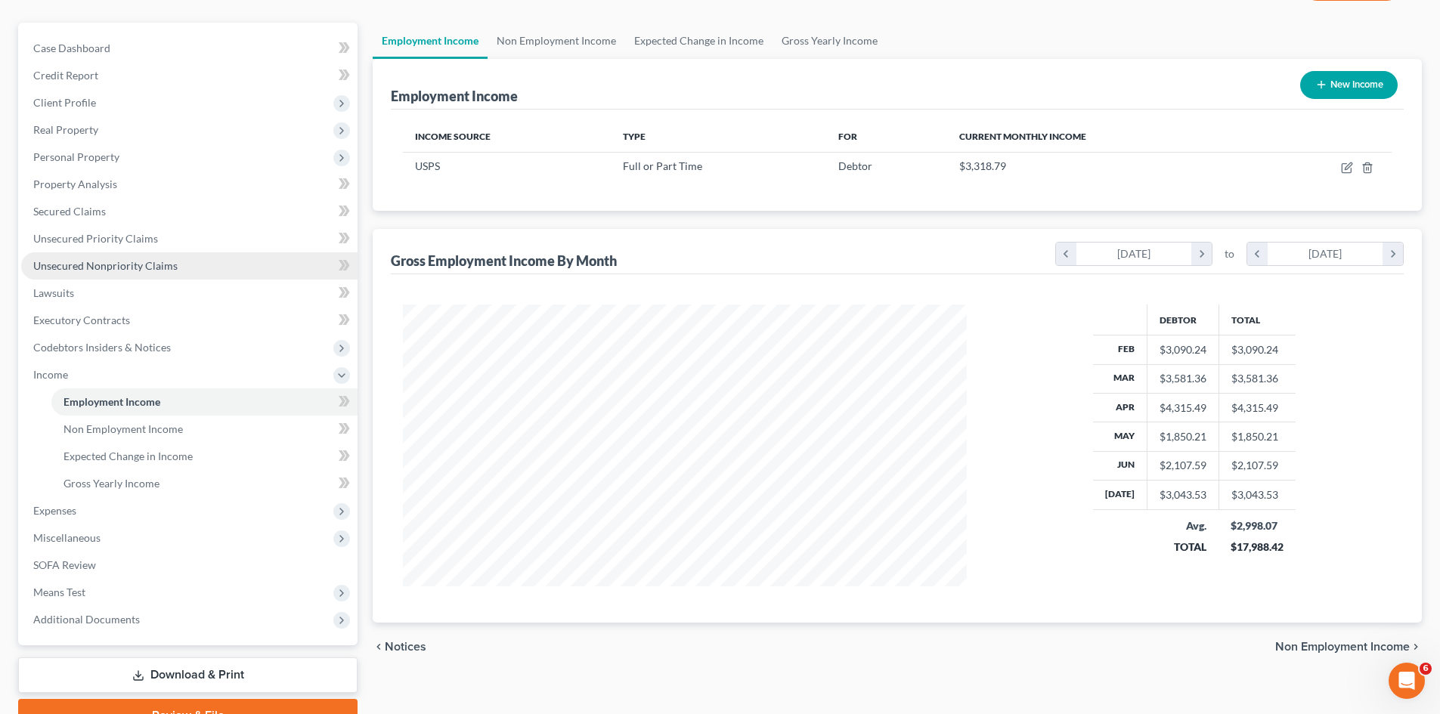
click at [171, 268] on span "Unsecured Nonpriority Claims" at bounding box center [105, 265] width 144 height 13
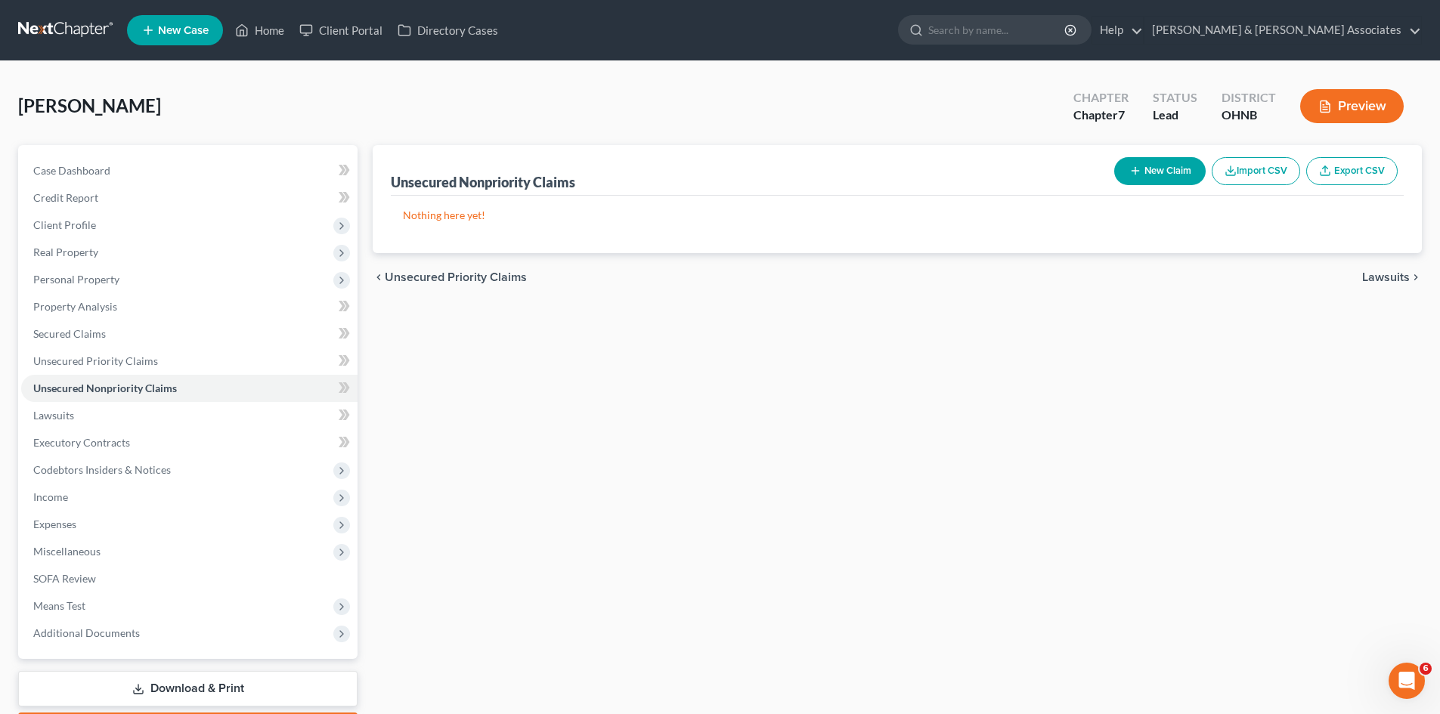
click at [1147, 173] on button "New Claim" at bounding box center [1159, 171] width 91 height 28
select select "0"
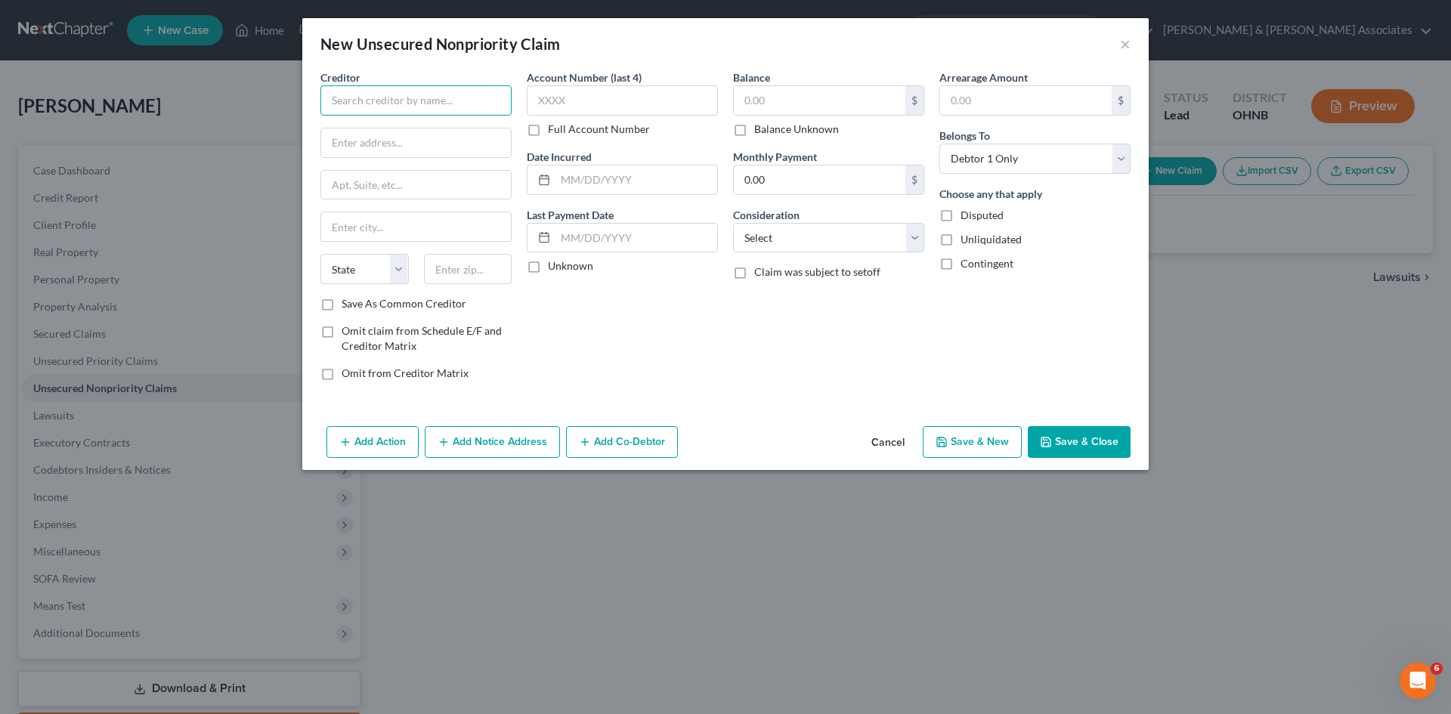
drag, startPoint x: 448, startPoint y: 110, endPoint x: 458, endPoint y: 107, distance: 10.1
click at [456, 107] on input "text" at bounding box center [416, 100] width 191 height 30
click at [357, 102] on input "Merwcy Health" at bounding box center [416, 100] width 191 height 30
type input "Mercy Health"
click at [395, 144] on input "text" at bounding box center [416, 143] width 190 height 29
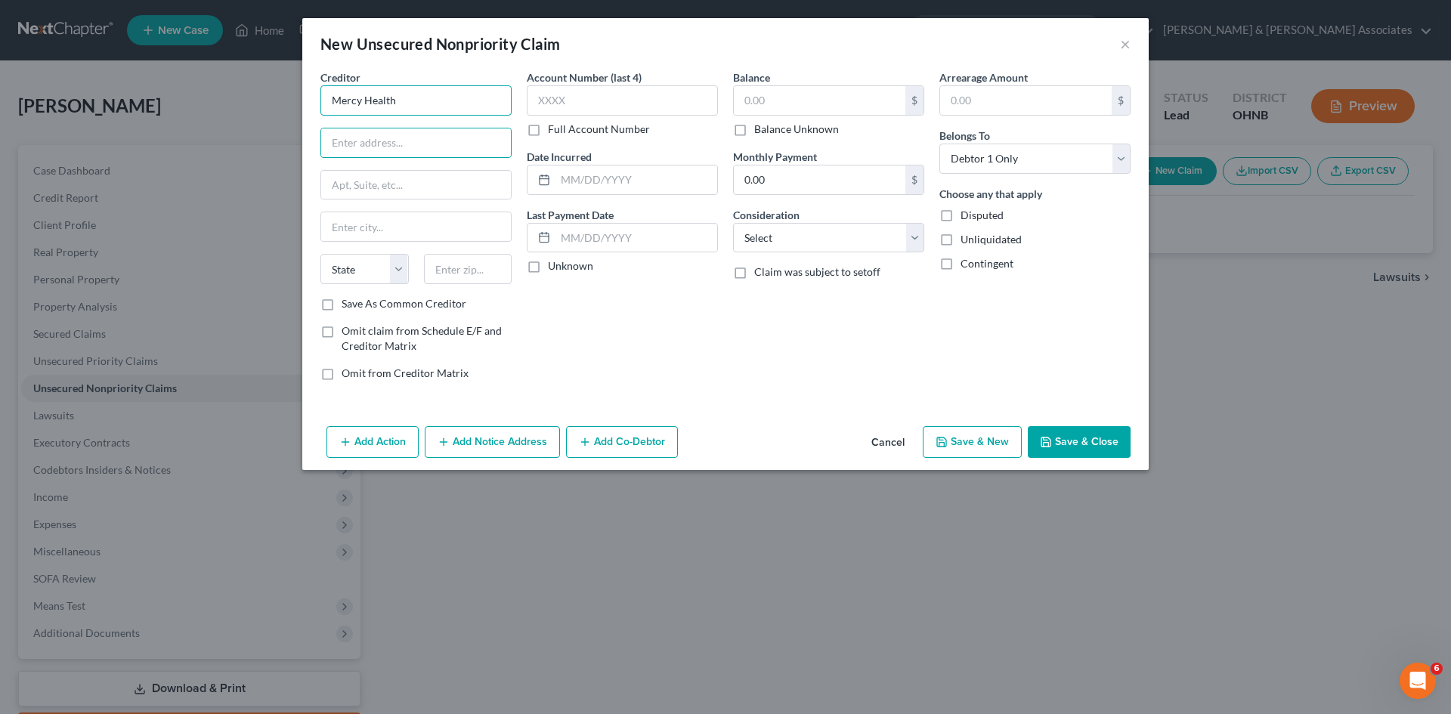
click at [432, 86] on input "Mercy Health" at bounding box center [416, 100] width 191 height 30
click at [419, 132] on input "text" at bounding box center [416, 143] width 190 height 29
type input "PO Box 740405"
click at [484, 258] on input "text" at bounding box center [468, 269] width 88 height 30
type input "45274"
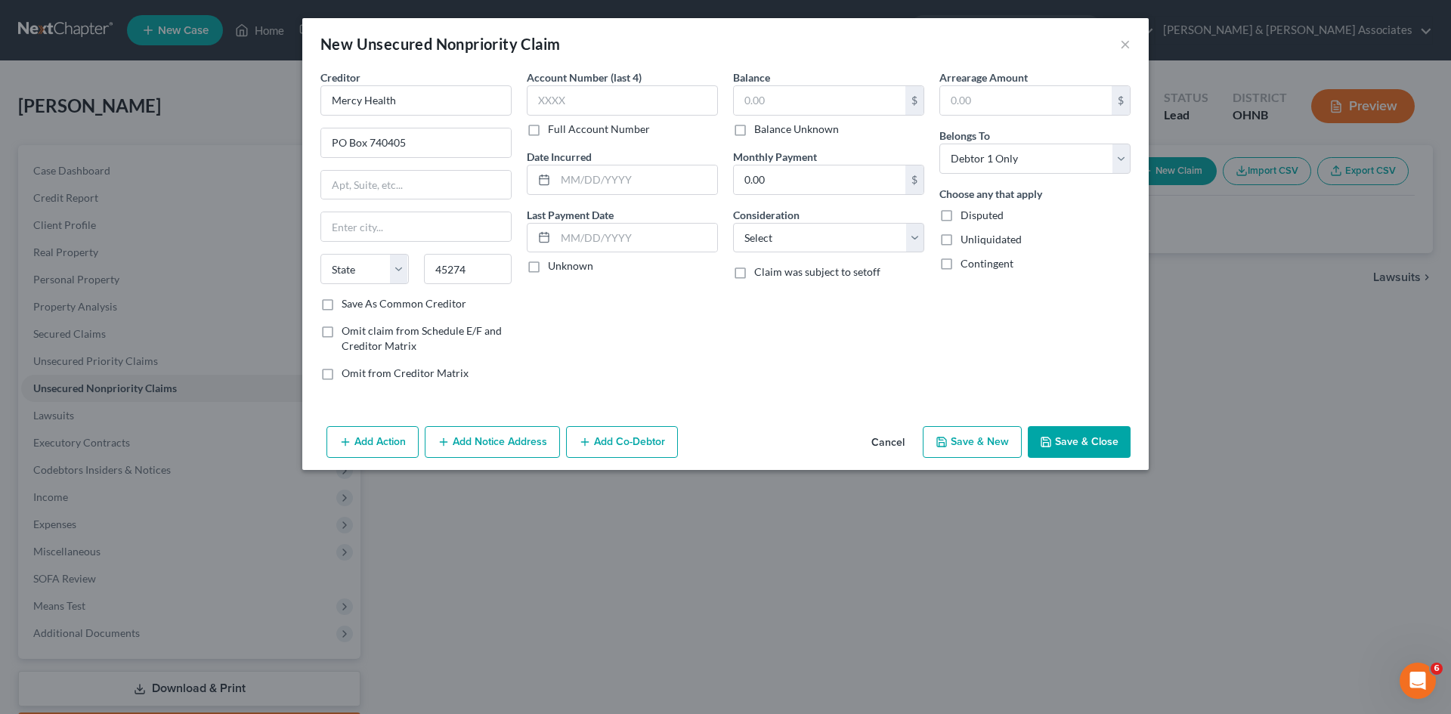
type input "[GEOGRAPHIC_DATA]"
select select "36"
click at [640, 389] on div "Account Number (last 4) Full Account Number Date Incurred Last Payment Date Unk…" at bounding box center [622, 232] width 206 height 324
click at [793, 249] on select "Select Cable / Satellite Services Collection Agency Credit Card Debt Debt Couns…" at bounding box center [828, 238] width 191 height 30
select select "9"
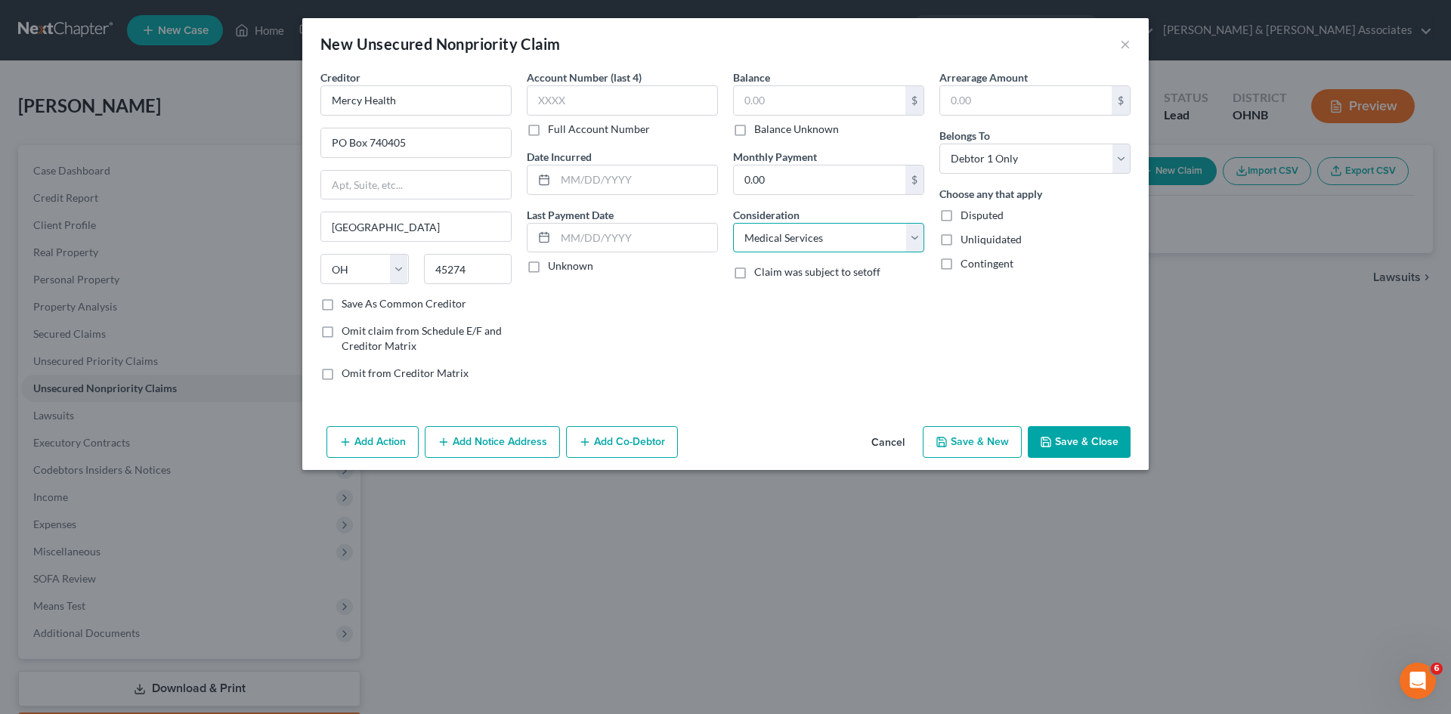
click at [733, 223] on select "Select Cable / Satellite Services Collection Agency Credit Card Debt Debt Couns…" at bounding box center [828, 238] width 191 height 30
click at [794, 107] on input "text" at bounding box center [820, 100] width 172 height 29
click at [751, 100] on input "12,435.20" at bounding box center [820, 100] width 172 height 29
type input "1,435.20"
click at [689, 98] on input "text" at bounding box center [622, 100] width 191 height 30
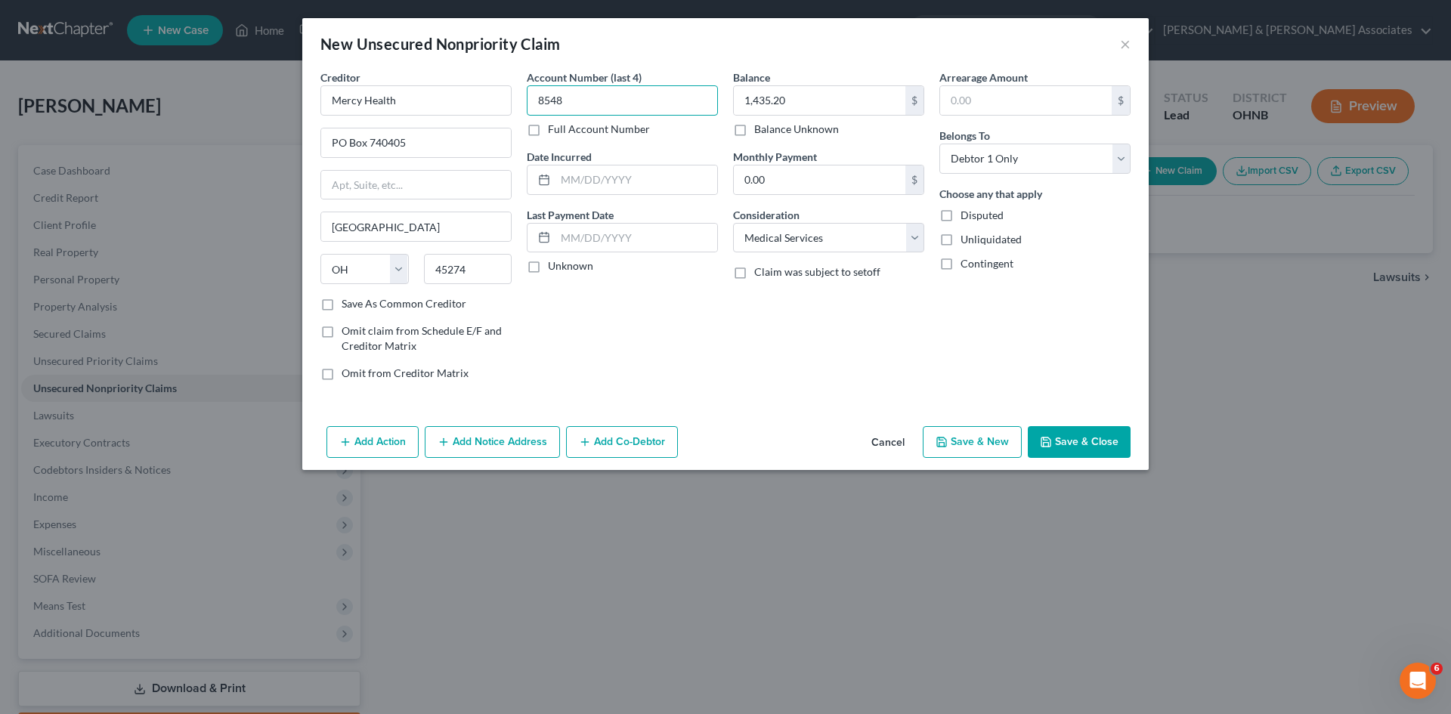
type input "8548"
click at [945, 440] on icon "button" at bounding box center [942, 442] width 12 height 12
select select "0"
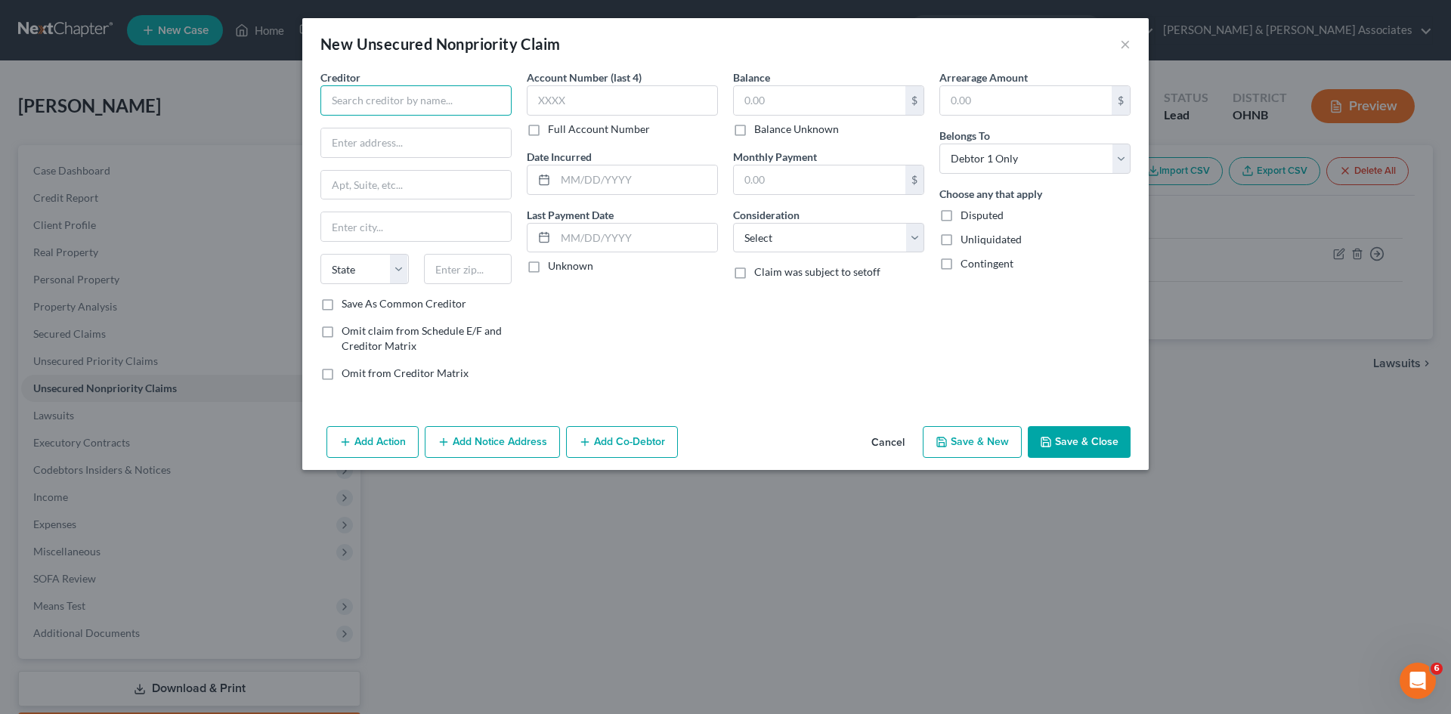
drag, startPoint x: 444, startPoint y: 110, endPoint x: 453, endPoint y: 110, distance: 9.1
click at [451, 110] on input "text" at bounding box center [416, 100] width 191 height 30
type input "FDC"
click at [427, 138] on input "text" at bounding box center [416, 143] width 190 height 29
type input "PO Box 5243"
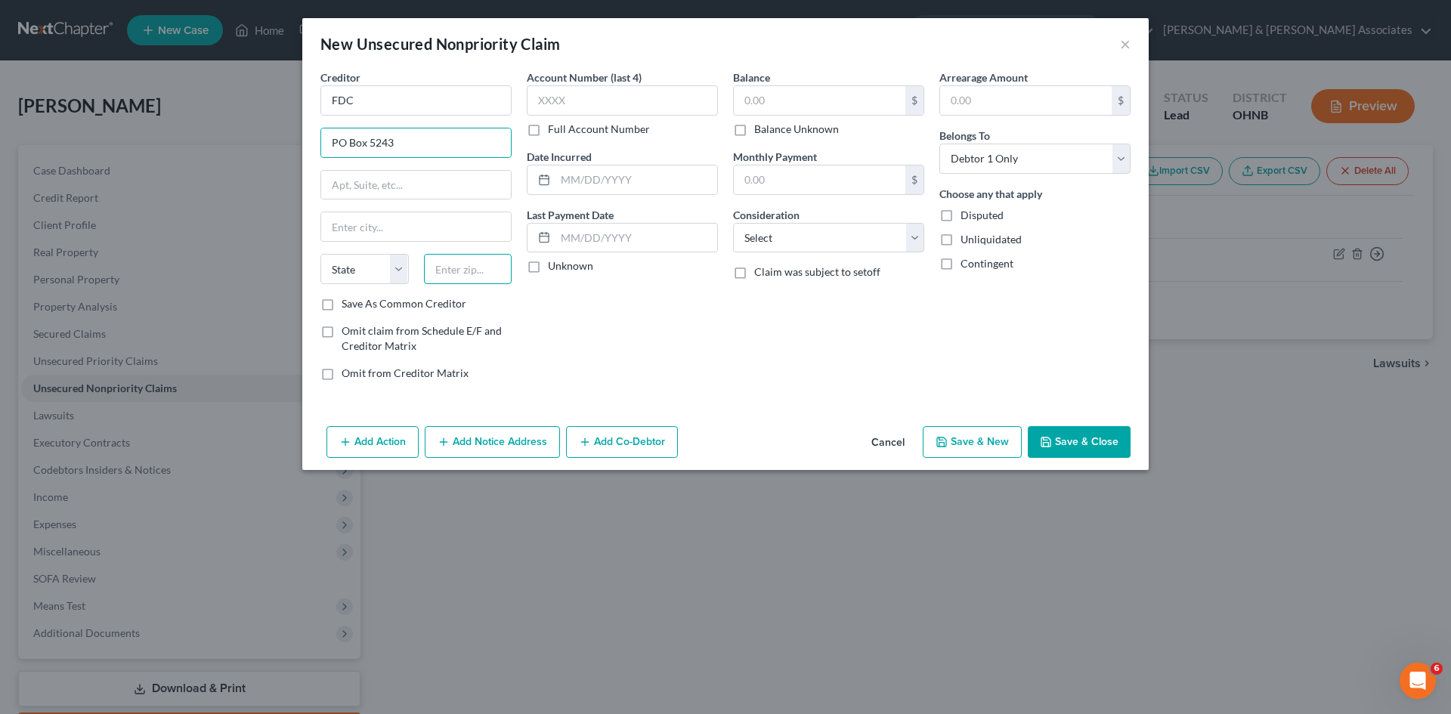
click at [465, 265] on input "text" at bounding box center [468, 269] width 88 height 30
type input "57117"
type input "[GEOGRAPHIC_DATA]"
select select "43"
click at [793, 241] on select "Select Cable / Satellite Services Collection Agency Credit Card Debt Debt Couns…" at bounding box center [828, 238] width 191 height 30
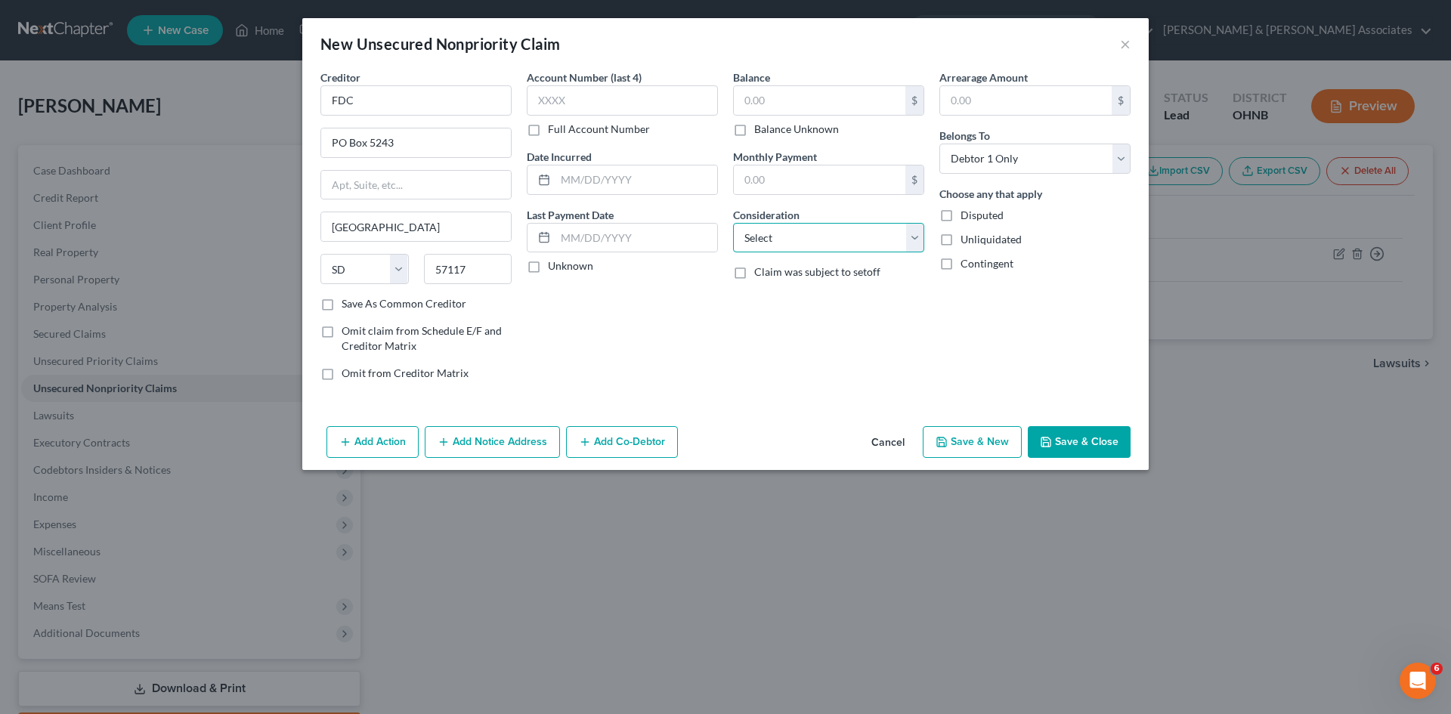
select select "2"
click at [733, 223] on select "Select Cable / Satellite Services Collection Agency Credit Card Debt Debt Couns…" at bounding box center [828, 238] width 191 height 30
click at [756, 98] on input "text" at bounding box center [820, 100] width 172 height 29
type input "291.55"
click at [647, 98] on input "text" at bounding box center [622, 100] width 191 height 30
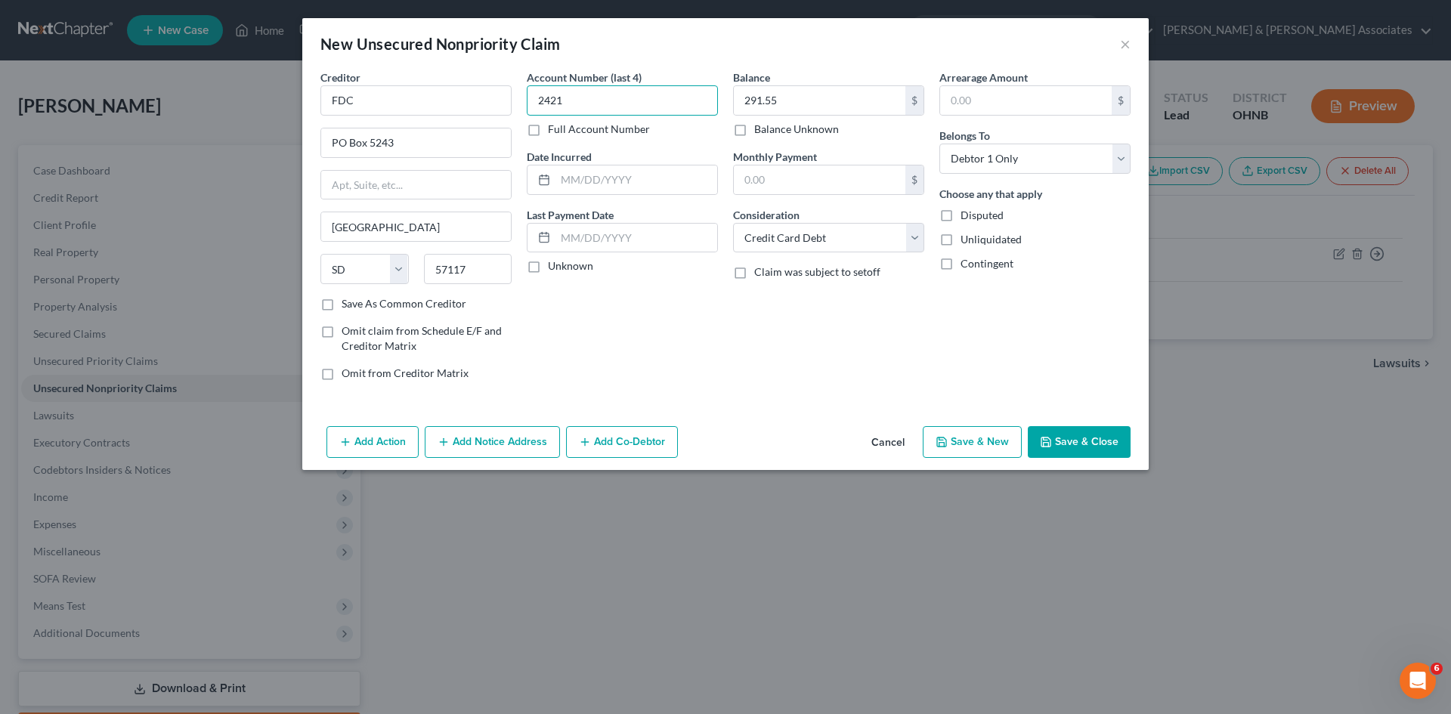
type input "2421"
click at [982, 439] on button "Save & New" at bounding box center [972, 442] width 99 height 32
select select "0"
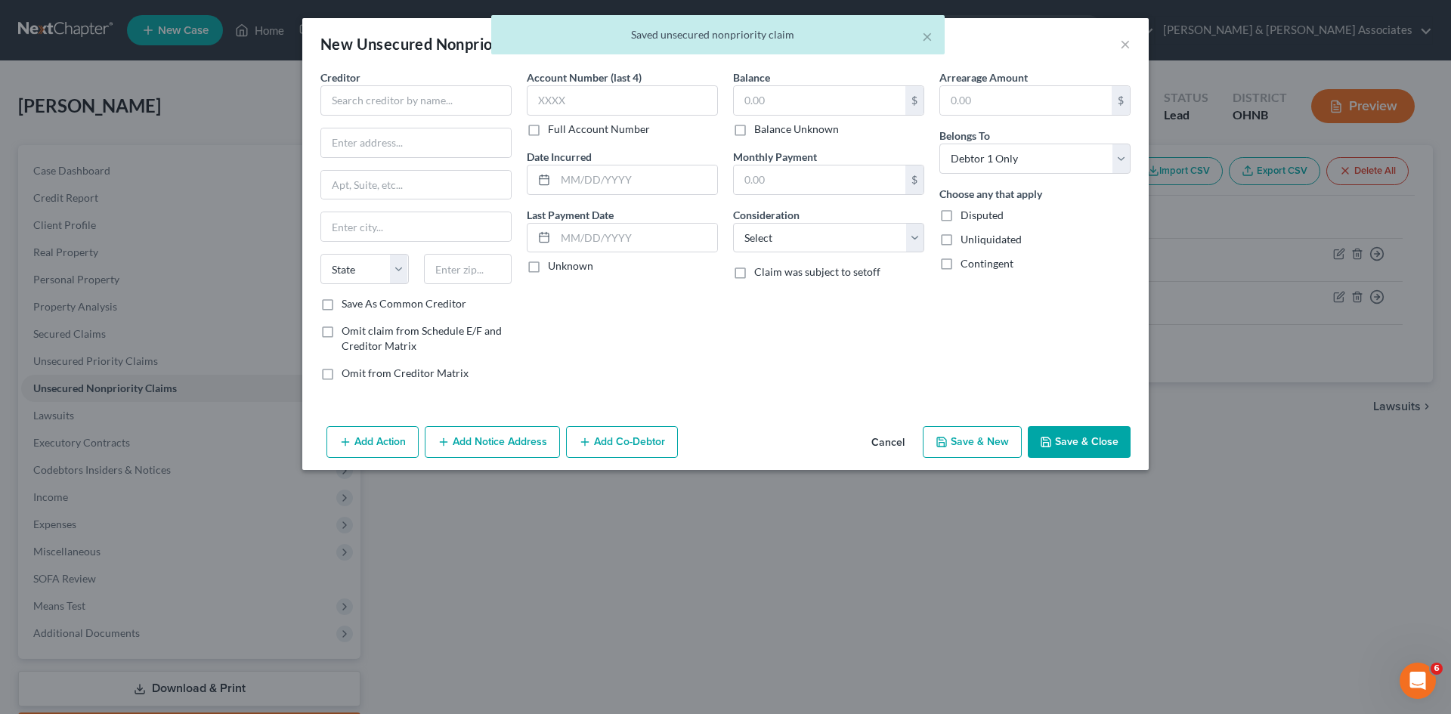
type input "0.00"
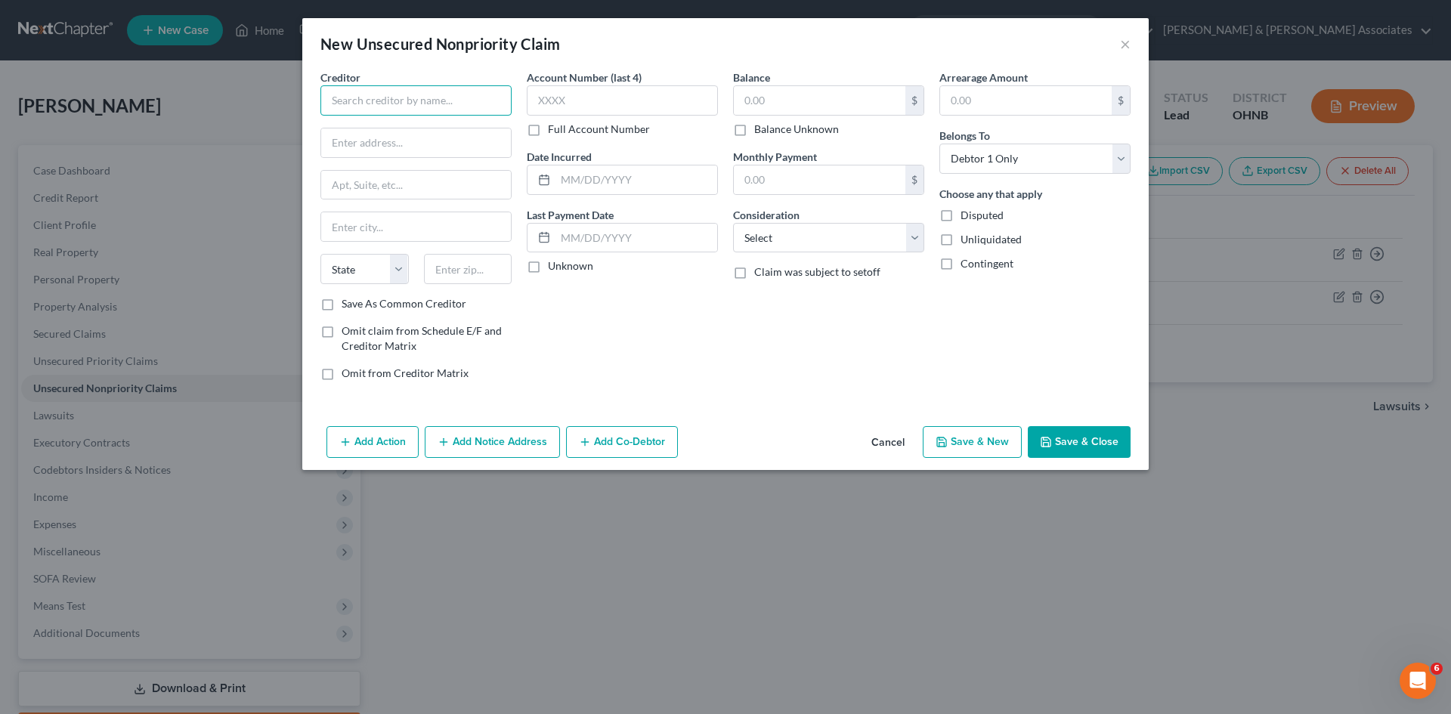
click at [355, 107] on input "text" at bounding box center [416, 100] width 191 height 30
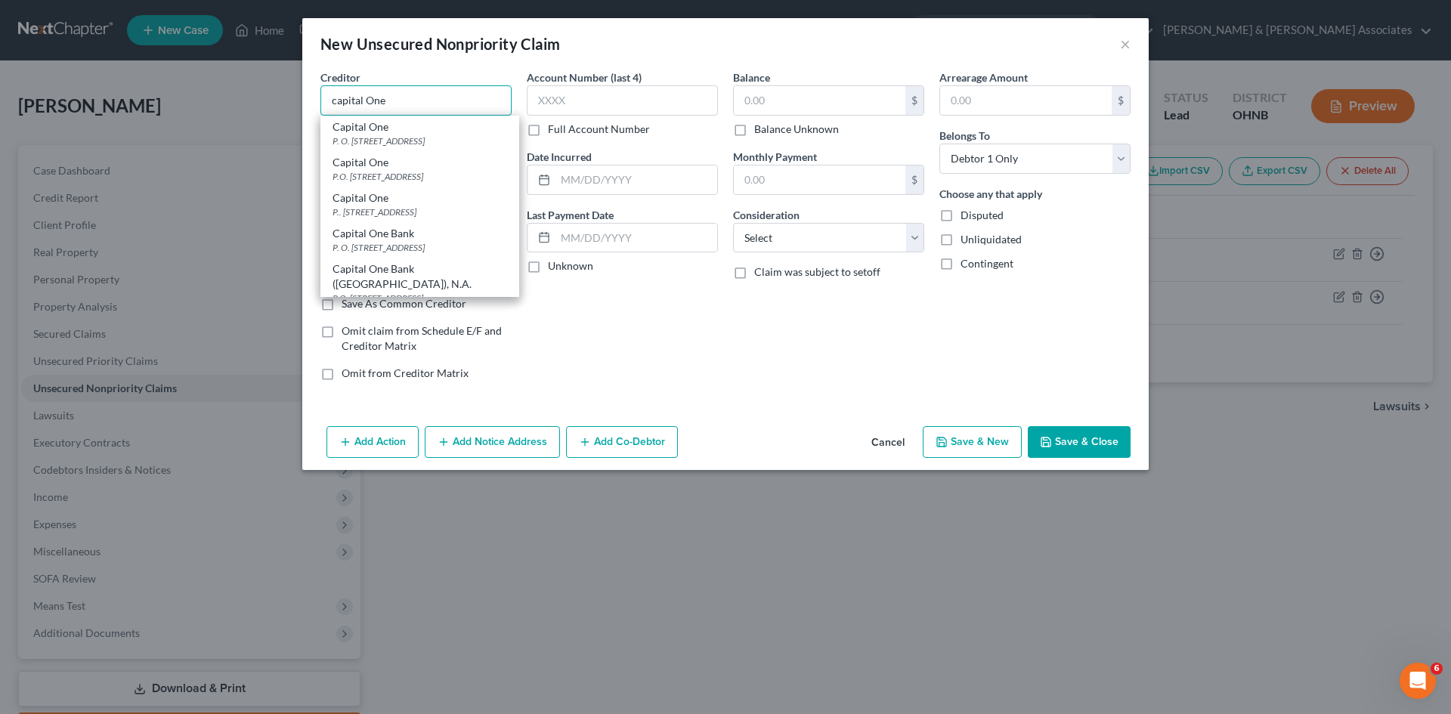
click at [336, 100] on input "capital One" at bounding box center [416, 100] width 191 height 30
type input "Capital One"
click at [371, 140] on div "P. O. [STREET_ADDRESS]" at bounding box center [420, 141] width 175 height 13
type input "P. O. Box 4069"
type input "[PERSON_NAME] Stream"
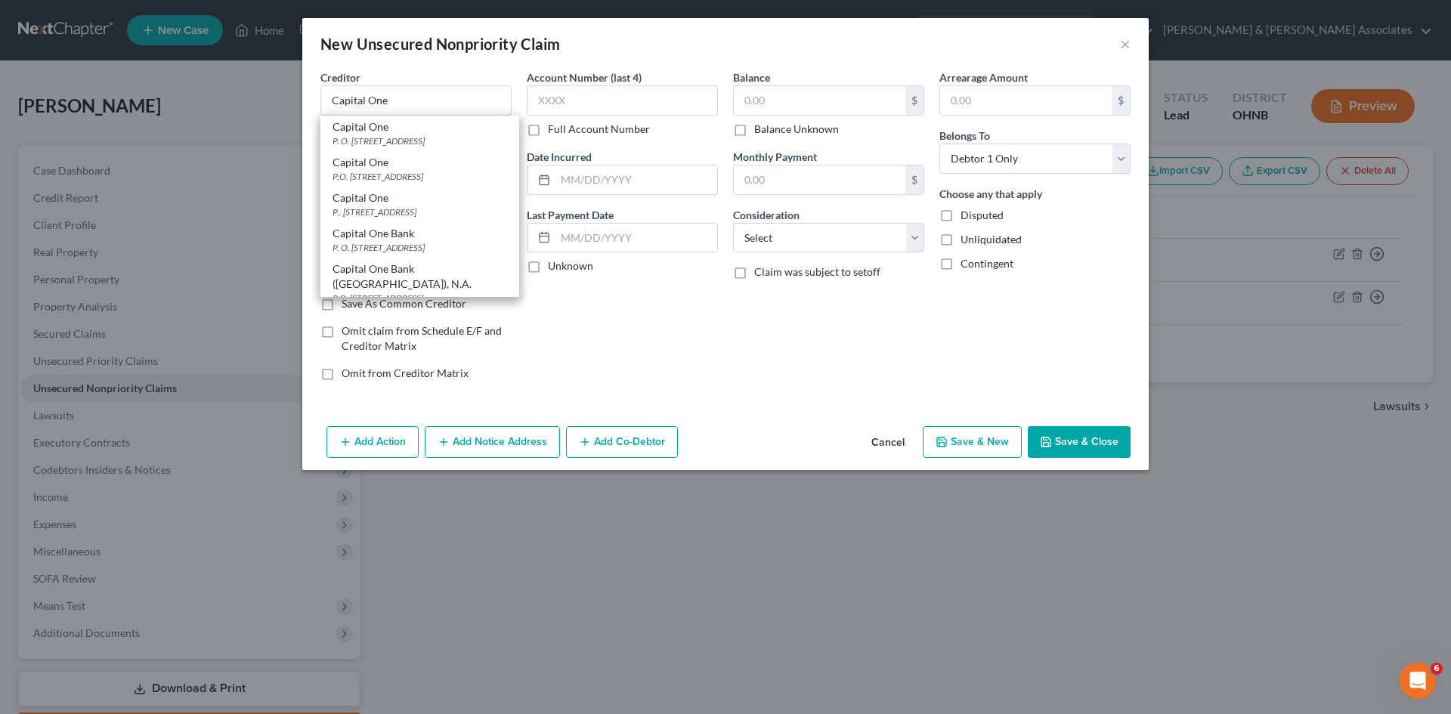
select select "14"
type input "60197-4069"
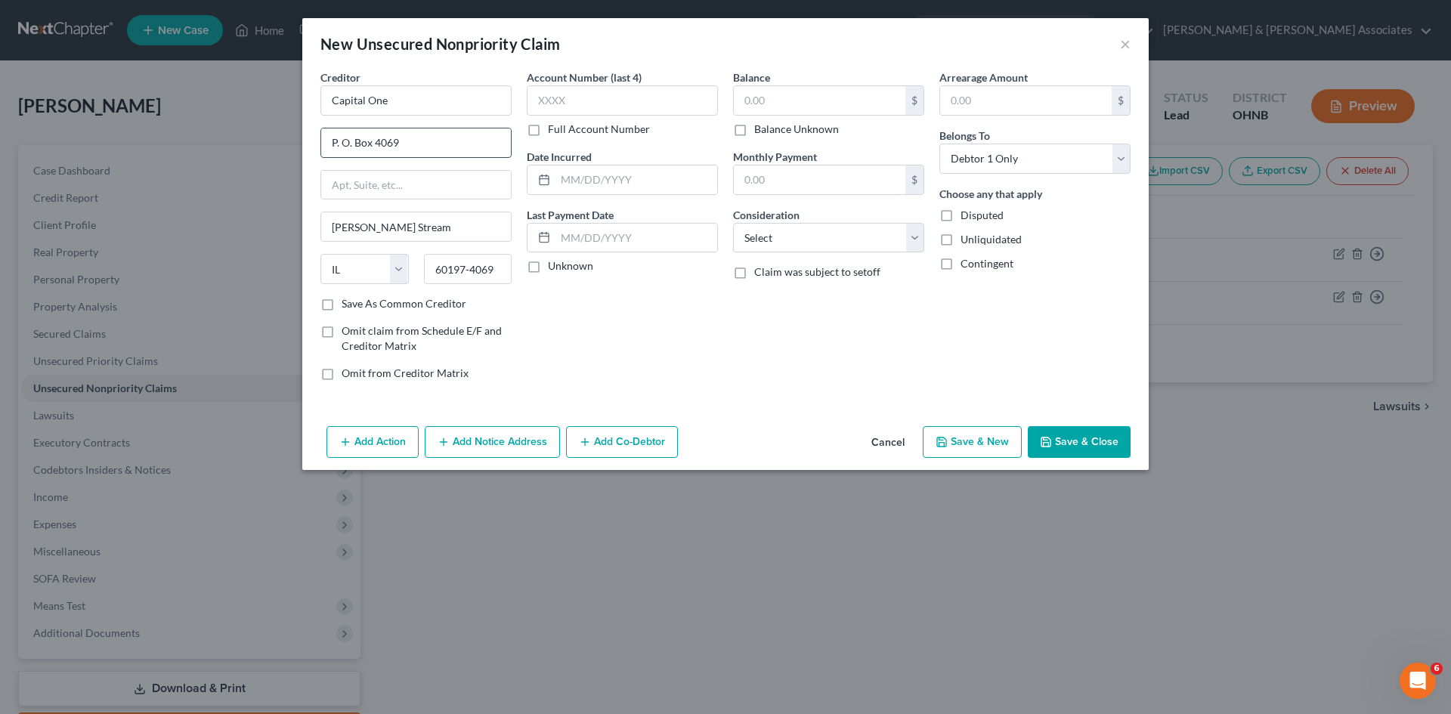
drag, startPoint x: 413, startPoint y: 143, endPoint x: 376, endPoint y: 142, distance: 37.1
click at [376, 142] on input "P. O. Box 4069" at bounding box center [416, 143] width 190 height 29
type input "P. O. Box 981600"
drag, startPoint x: 508, startPoint y: 265, endPoint x: 364, endPoint y: 247, distance: 144.8
click at [359, 254] on div "State [US_STATE] AK AR AZ CA CO CT DE DC [GEOGRAPHIC_DATA] [GEOGRAPHIC_DATA] GU…" at bounding box center [416, 275] width 206 height 42
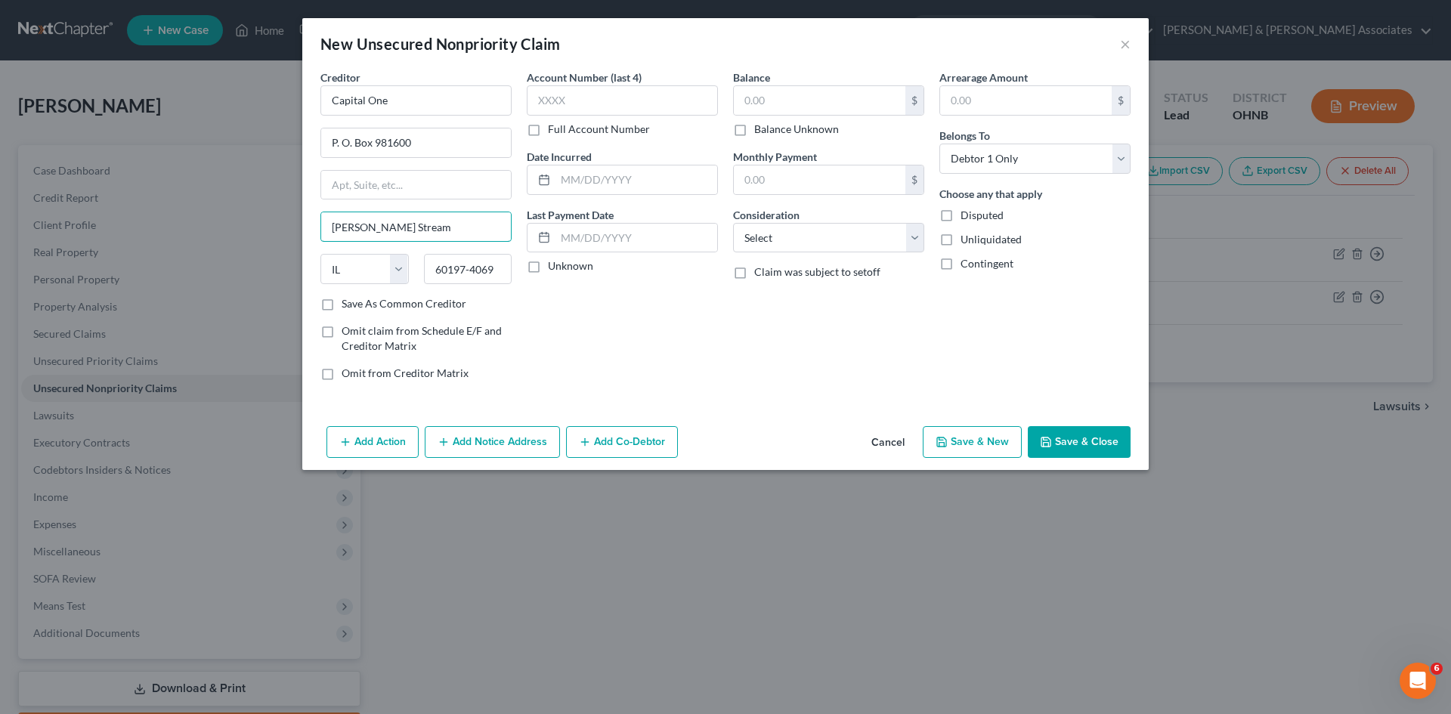
drag, startPoint x: 417, startPoint y: 223, endPoint x: 206, endPoint y: 218, distance: 210.2
click at [204, 218] on div "New Unsecured Nonpriority Claim × Creditor * Capital One P. O. Box 981600 [PERS…" at bounding box center [725, 357] width 1451 height 714
type input "B"
drag, startPoint x: 497, startPoint y: 266, endPoint x: 352, endPoint y: 281, distance: 145.9
click at [349, 284] on div "State [US_STATE] AK AR AZ CA CO CT DE DC [GEOGRAPHIC_DATA] [GEOGRAPHIC_DATA] GU…" at bounding box center [416, 275] width 206 height 42
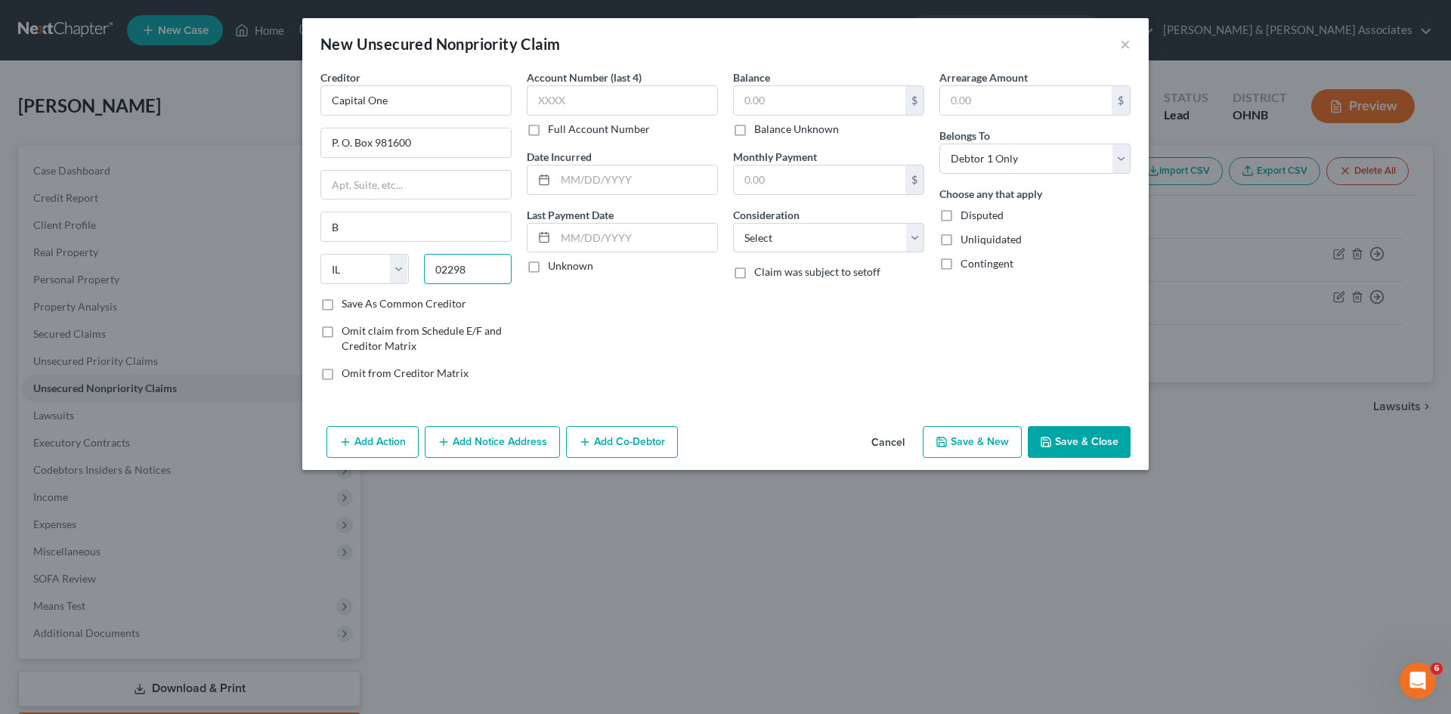
type input "02298"
click at [629, 355] on div "Account Number (last 4) Full Account Number Date Incurred Last Payment Date Unk…" at bounding box center [622, 232] width 206 height 324
click at [630, 358] on div "Account Number (last 4) Full Account Number Date Incurred Last Payment Date Unk…" at bounding box center [622, 232] width 206 height 324
click at [572, 345] on div "Account Number (last 4) Full Account Number Date Incurred Last Payment Date Unk…" at bounding box center [622, 232] width 206 height 324
click at [356, 235] on input "B" at bounding box center [416, 226] width 190 height 29
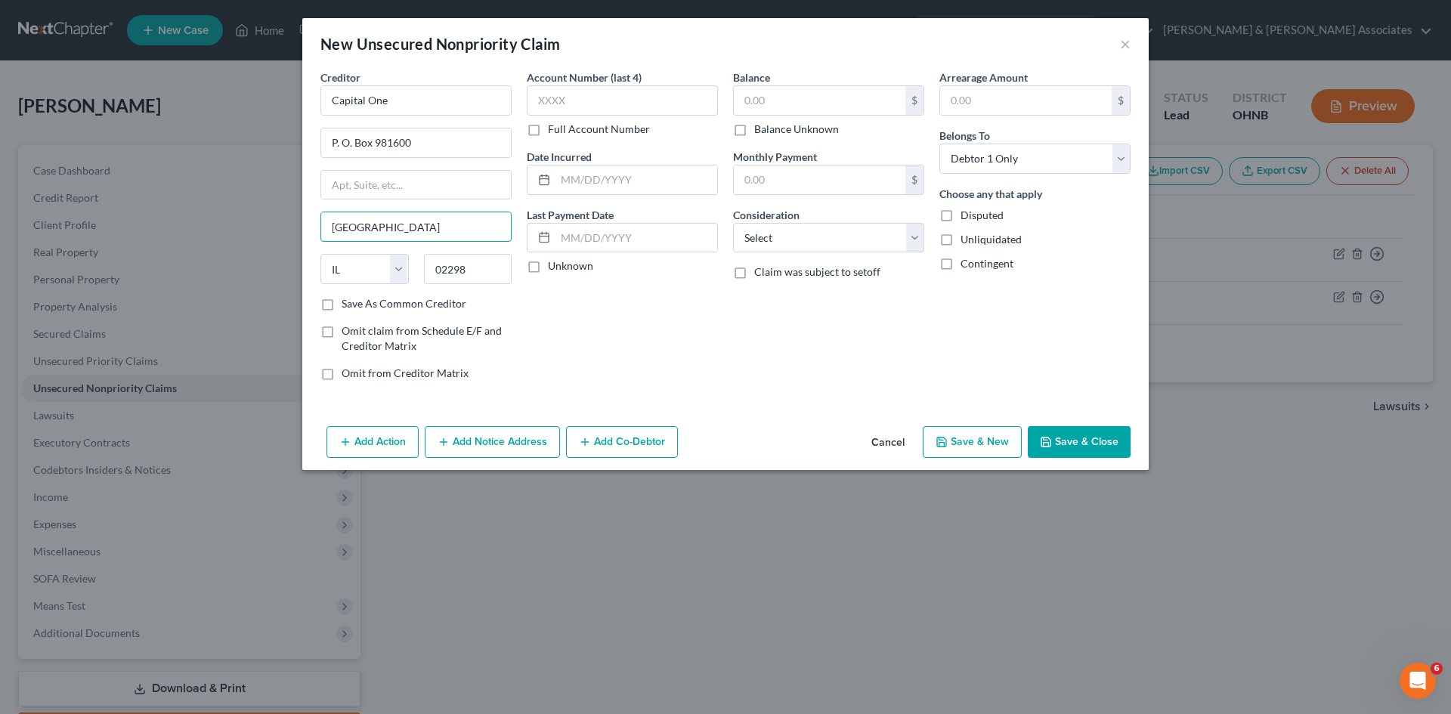
type input "[GEOGRAPHIC_DATA]"
click at [392, 251] on div "Creditor * Capital One P. O. Box 981600 [GEOGRAPHIC_DATA] [US_STATE] AK AR AZ C…" at bounding box center [416, 183] width 191 height 227
click at [400, 262] on select "State [US_STATE] AK AR AZ CA CO CT DE DC [GEOGRAPHIC_DATA] [GEOGRAPHIC_DATA] GU…" at bounding box center [365, 269] width 88 height 30
select select "22"
click at [321, 254] on select "State [US_STATE] AK AR AZ CA CO CT DE DC [GEOGRAPHIC_DATA] [GEOGRAPHIC_DATA] GU…" at bounding box center [365, 269] width 88 height 30
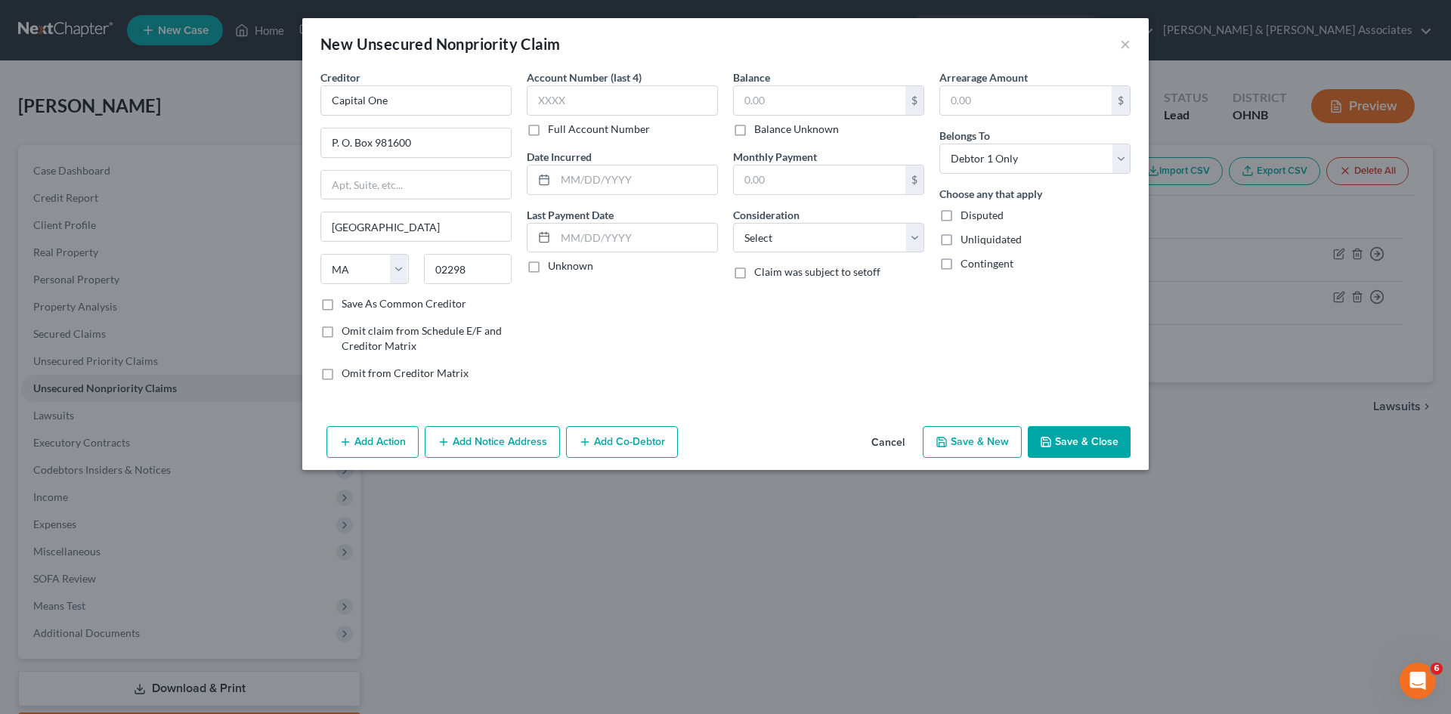
click at [586, 372] on div "Account Number (last 4) Full Account Number Date Incurred Last Payment Date Unk…" at bounding box center [622, 232] width 206 height 324
click at [831, 104] on input "text" at bounding box center [820, 100] width 172 height 29
type input "5,197.26"
click at [829, 242] on select "Select Cable / Satellite Services Collection Agency Credit Card Debt Debt Couns…" at bounding box center [828, 238] width 191 height 30
select select "2"
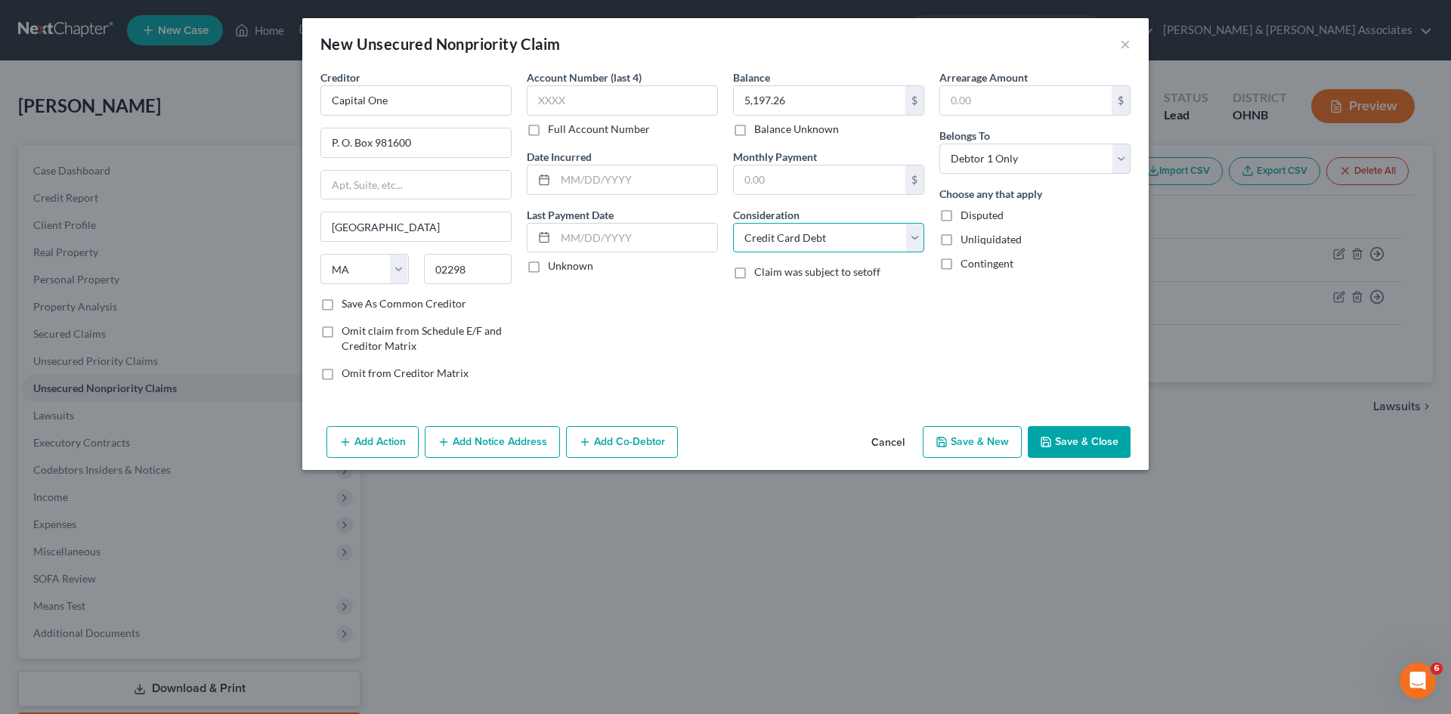
click at [733, 223] on select "Select Cable / Satellite Services Collection Agency Credit Card Debt Debt Couns…" at bounding box center [828, 238] width 191 height 30
click at [603, 98] on input "text" at bounding box center [622, 100] width 191 height 30
type input "5799"
click at [984, 445] on button "Save & New" at bounding box center [972, 442] width 99 height 32
select select "0"
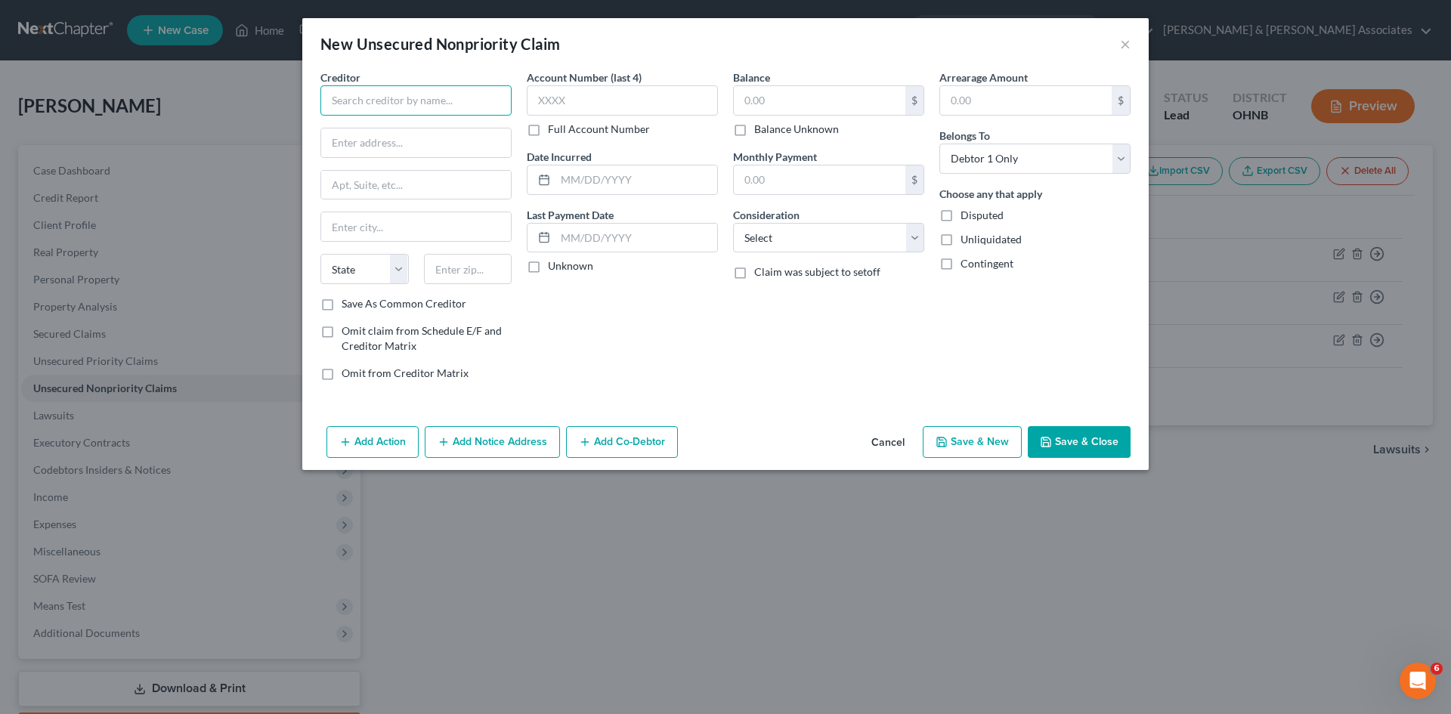
drag, startPoint x: 438, startPoint y: 104, endPoint x: 446, endPoint y: 99, distance: 8.8
click at [439, 102] on input "text" at bounding box center [416, 100] width 191 height 30
type input "[PERSON_NAME] Bank"
click at [636, 95] on input "text" at bounding box center [622, 100] width 191 height 30
type input "4007"
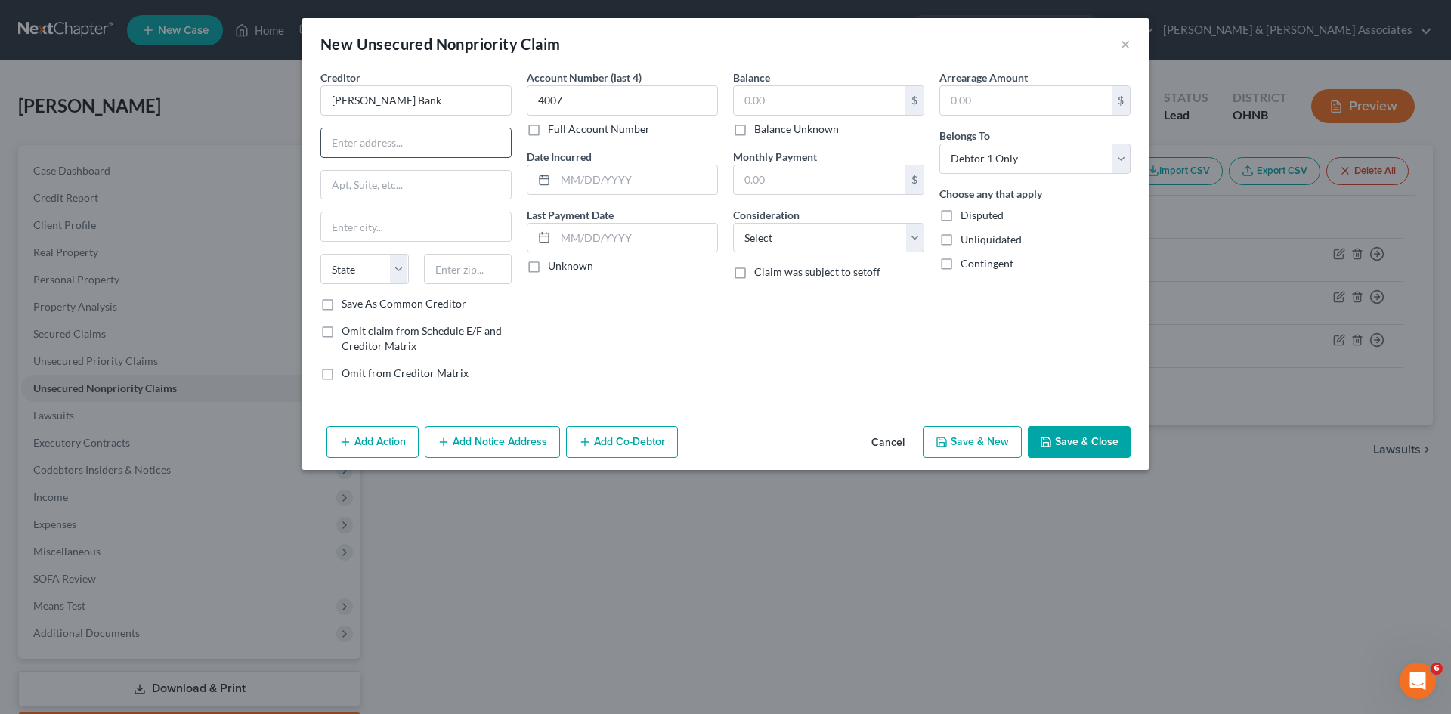
click at [411, 142] on input "text" at bounding box center [416, 143] width 190 height 29
type input "PO Box 660702"
click at [464, 268] on input "text" at bounding box center [468, 269] width 88 height 30
type input "75266"
click at [655, 351] on div "Account Number (last 4) 4007 Full Account Number Date Incurred Last Payment Dat…" at bounding box center [622, 232] width 206 height 324
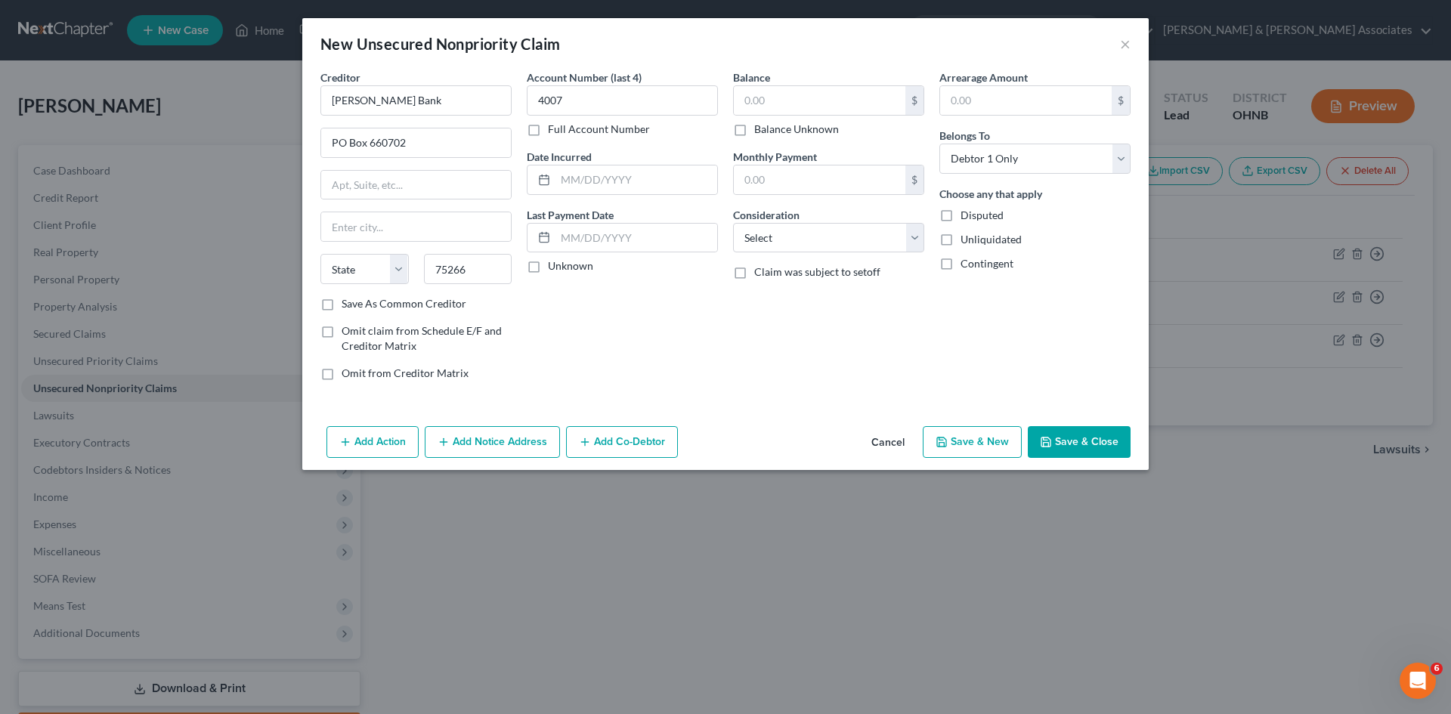
type input "[GEOGRAPHIC_DATA]"
select select "45"
click at [777, 242] on select "Select Cable / Satellite Services Collection Agency Credit Card Debt Debt Couns…" at bounding box center [828, 238] width 191 height 30
select select "2"
click at [733, 223] on select "Select Cable / Satellite Services Collection Agency Credit Card Debt Debt Couns…" at bounding box center [828, 238] width 191 height 30
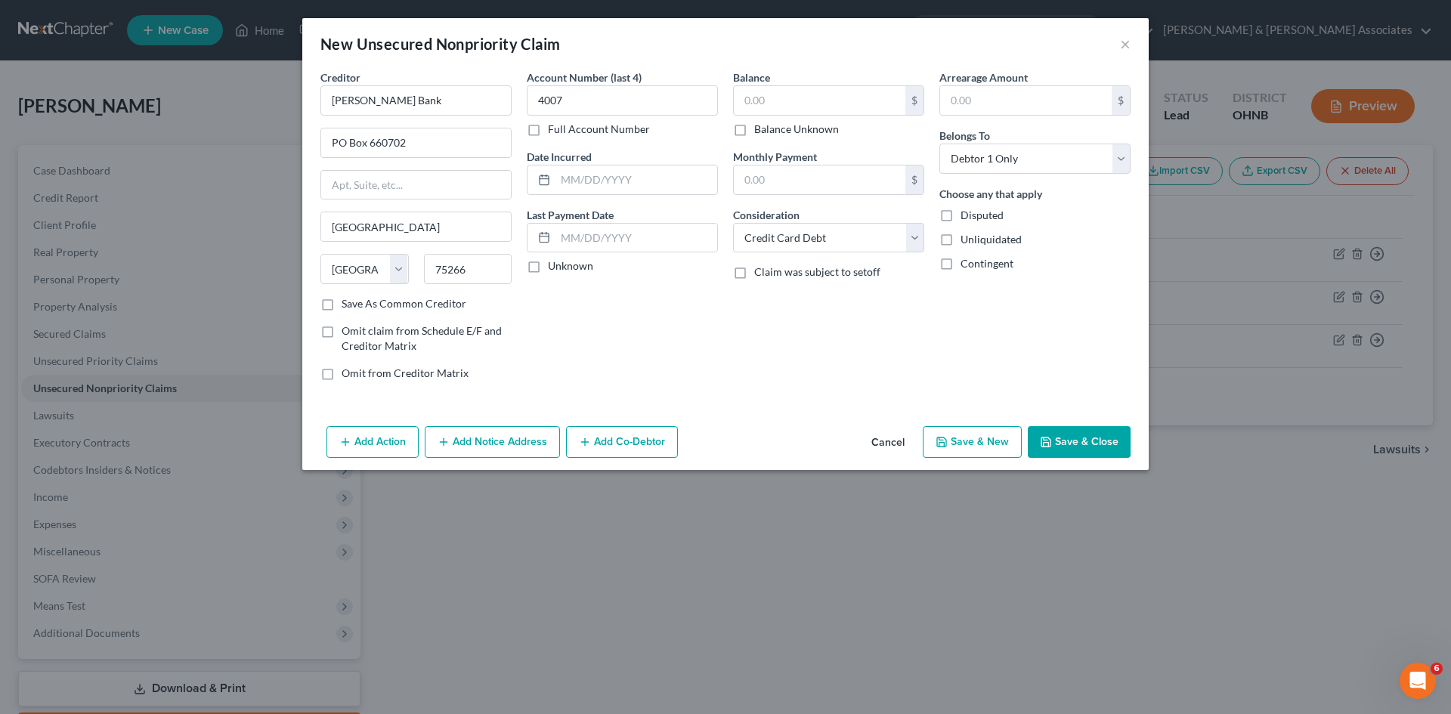
click at [1001, 443] on button "Save & New" at bounding box center [972, 442] width 99 height 32
select select "0"
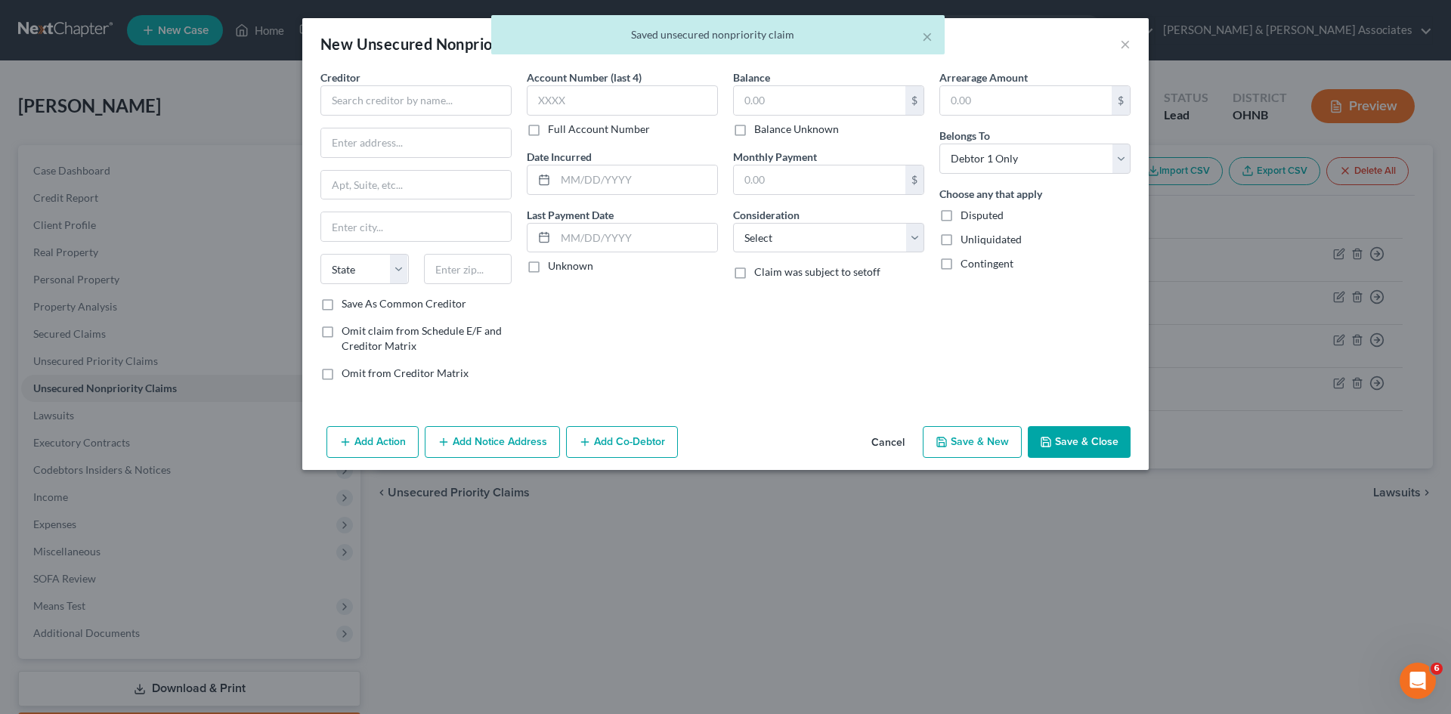
type input "0.00"
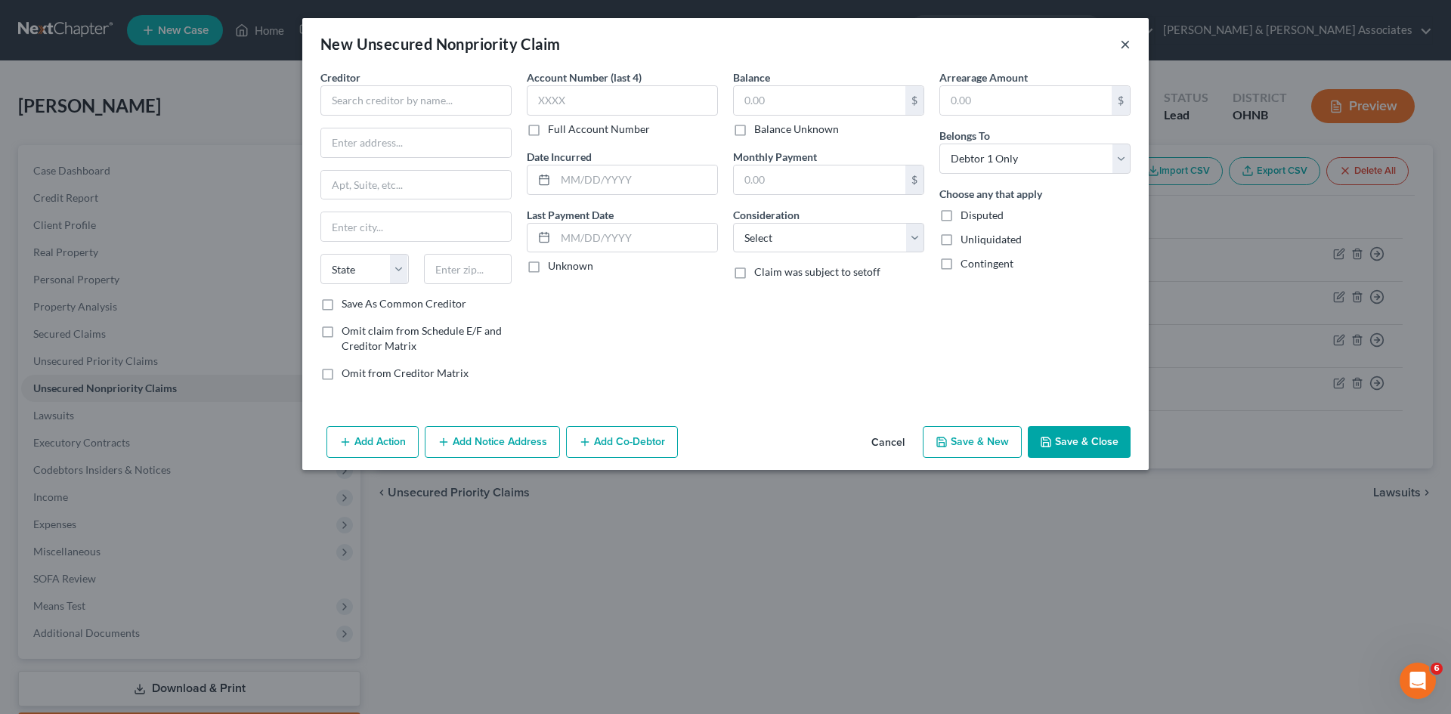
click at [1127, 45] on button "×" at bounding box center [1125, 44] width 11 height 18
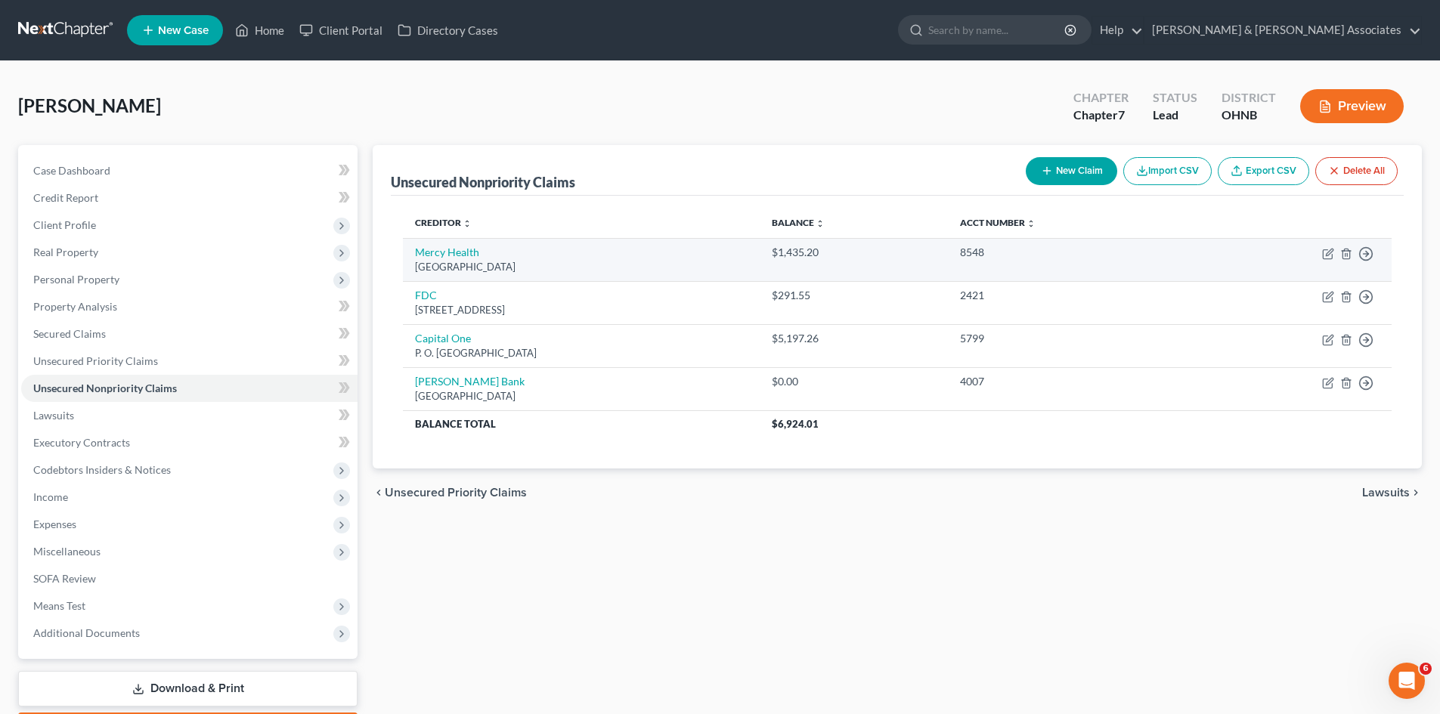
click at [466, 266] on div "[GEOGRAPHIC_DATA]" at bounding box center [581, 267] width 333 height 14
click at [1327, 256] on icon "button" at bounding box center [1328, 254] width 12 height 12
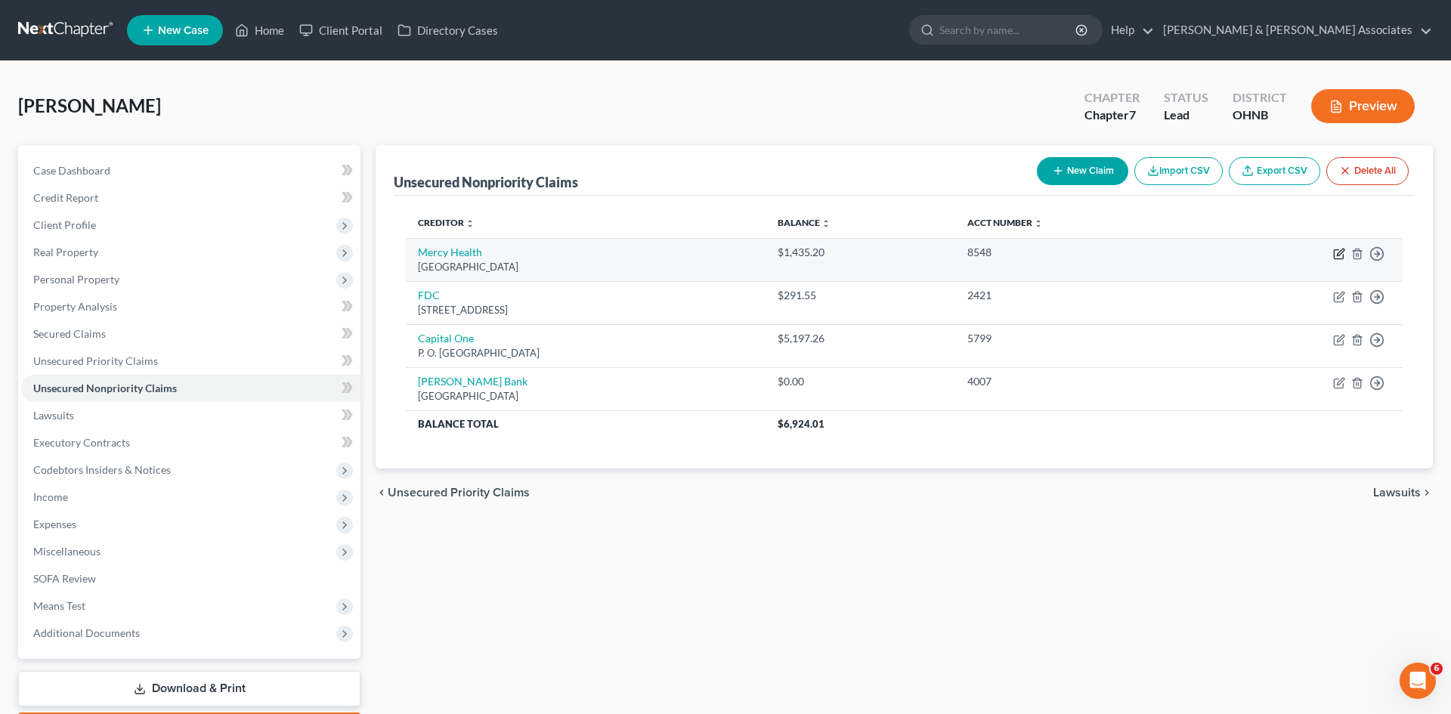
select select "36"
select select "9"
select select "0"
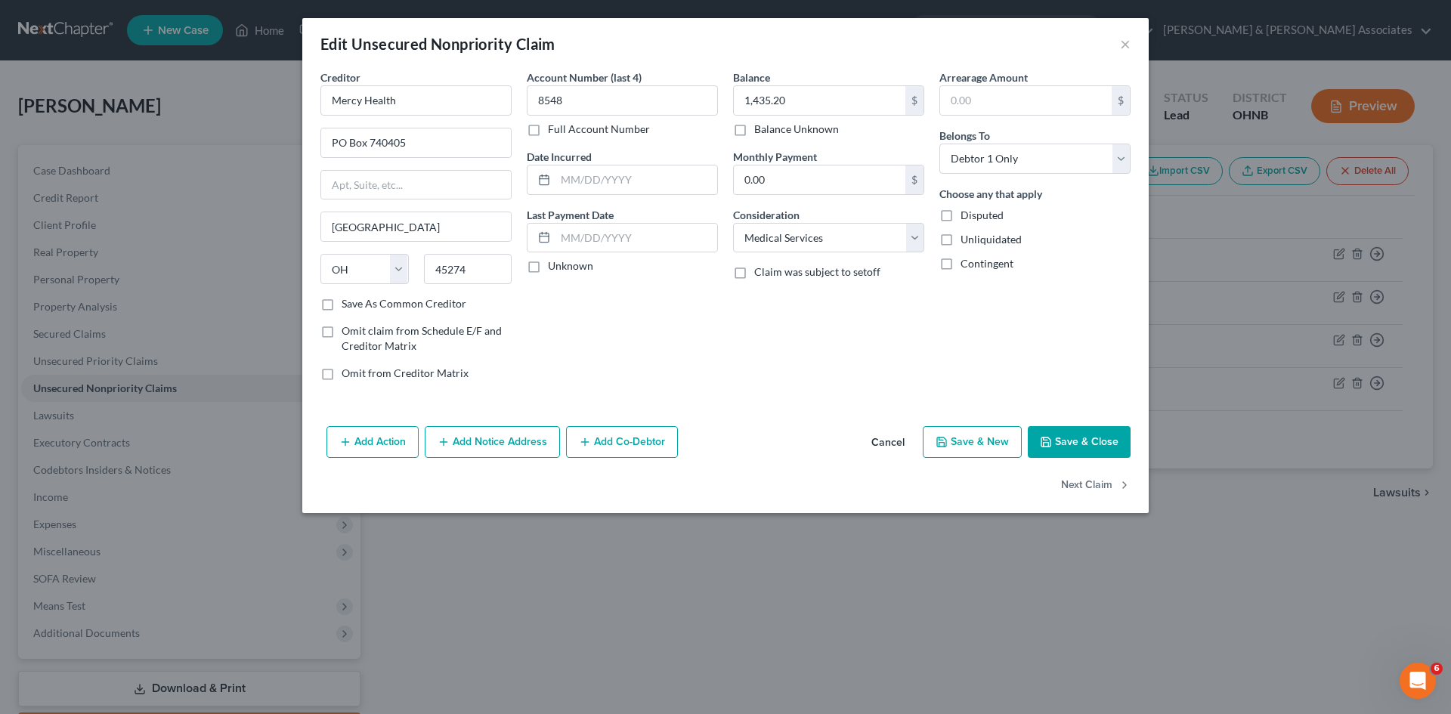
drag, startPoint x: 1132, startPoint y: 45, endPoint x: 1133, endPoint y: 35, distance: 10.7
click at [1132, 41] on div "Edit Unsecured Nonpriority Claim ×" at bounding box center [725, 43] width 847 height 51
click at [1107, 432] on button "Save & Close" at bounding box center [1079, 442] width 103 height 32
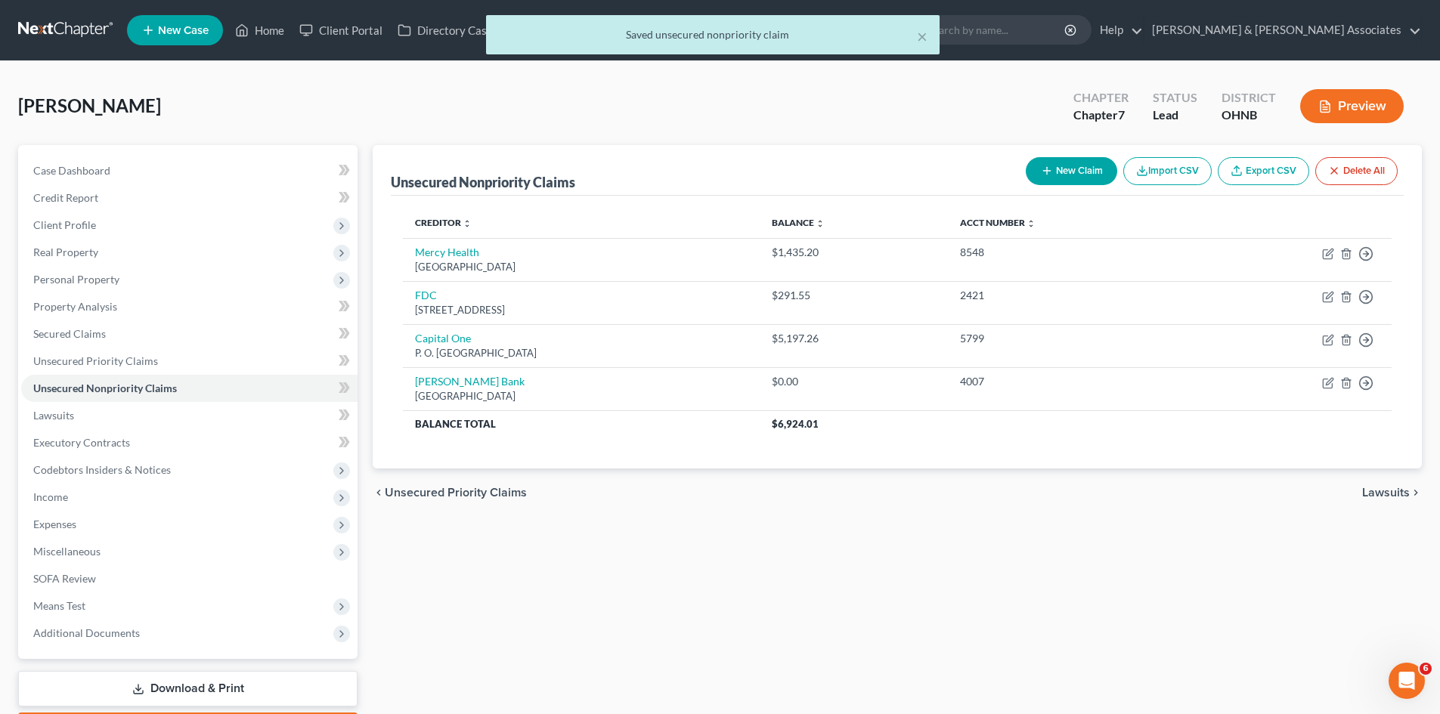
click at [1083, 175] on button "New Claim" at bounding box center [1071, 171] width 91 height 28
select select "0"
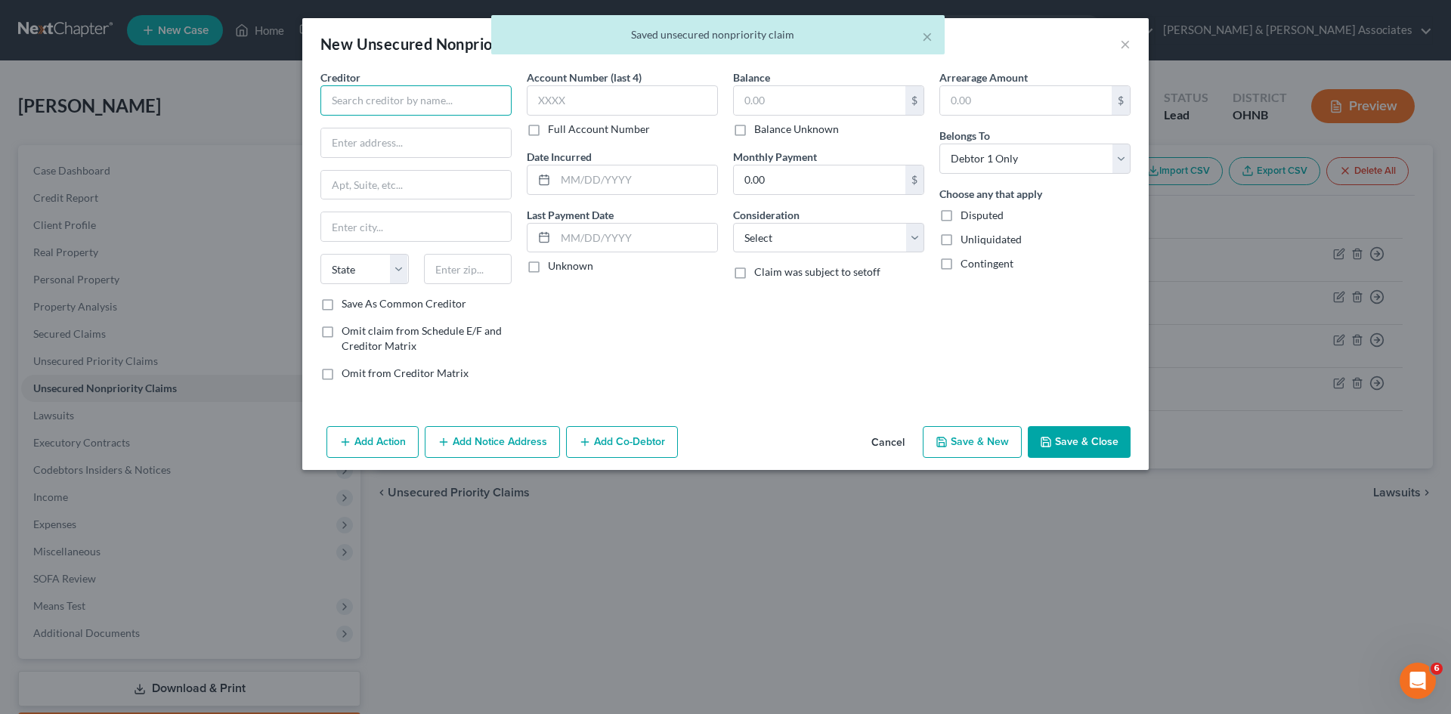
click at [398, 104] on input "text" at bounding box center [416, 100] width 191 height 30
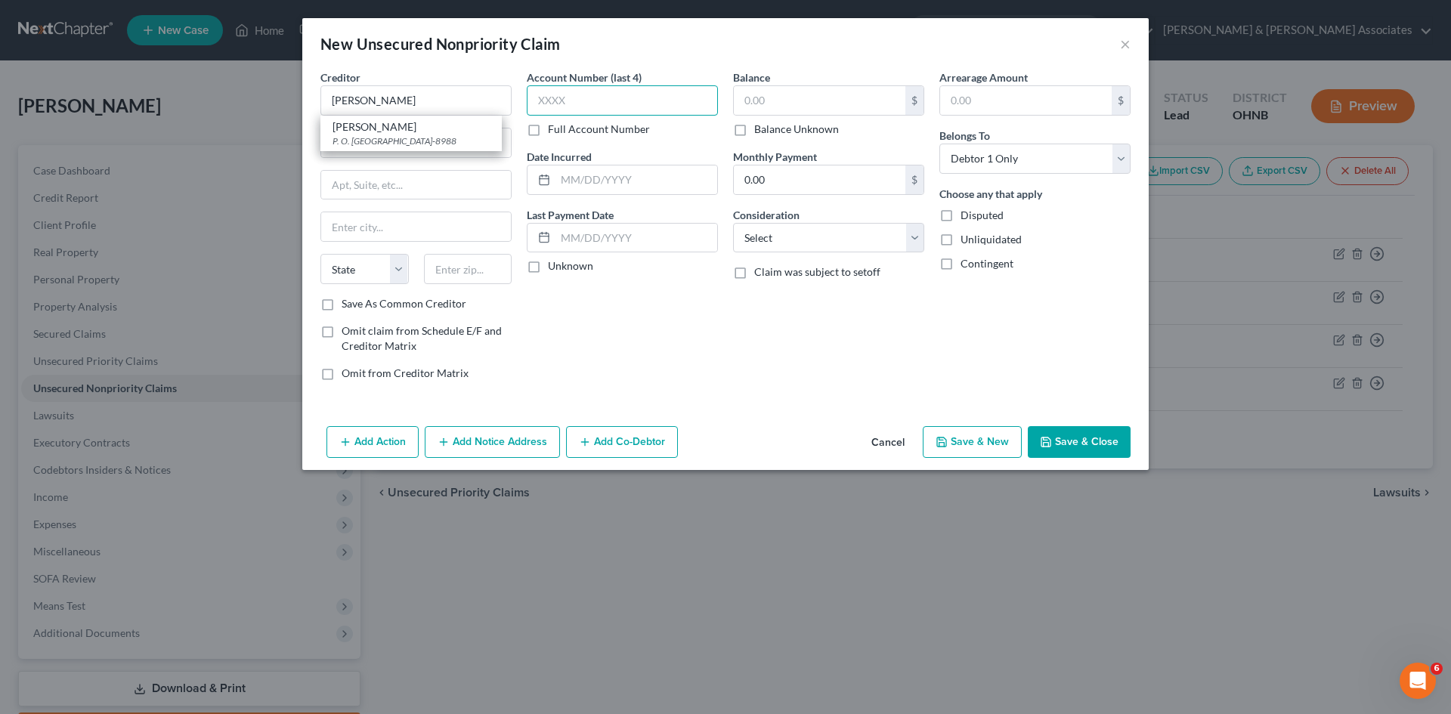
click at [559, 104] on input "text" at bounding box center [622, 100] width 191 height 30
click at [426, 89] on input "[PERSON_NAME]" at bounding box center [416, 100] width 191 height 30
type input "[PERSON_NAME]"
click at [426, 132] on div "[PERSON_NAME]" at bounding box center [411, 126] width 157 height 15
type input "P. O. Box 198988"
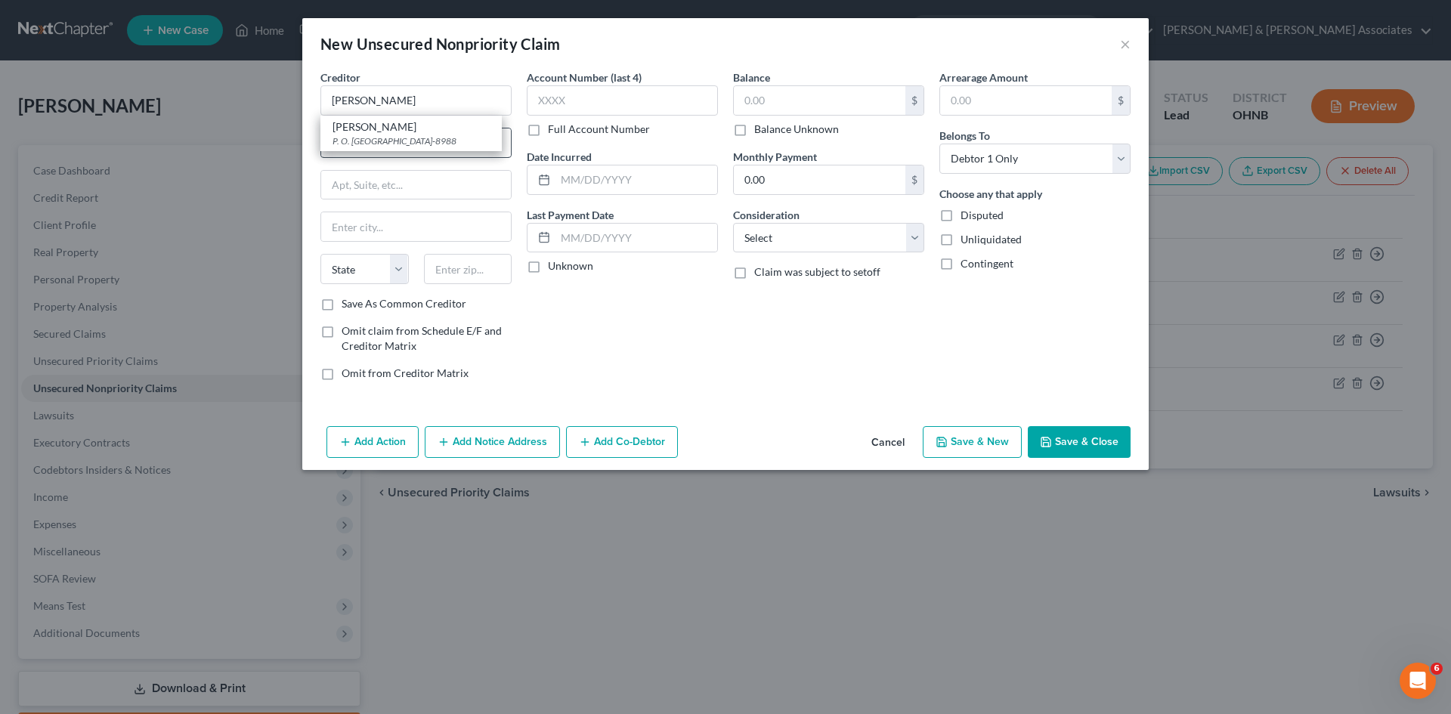
type input "[GEOGRAPHIC_DATA]"
select select "44"
type input "37219-8988"
click at [754, 112] on input "text" at bounding box center [820, 100] width 172 height 29
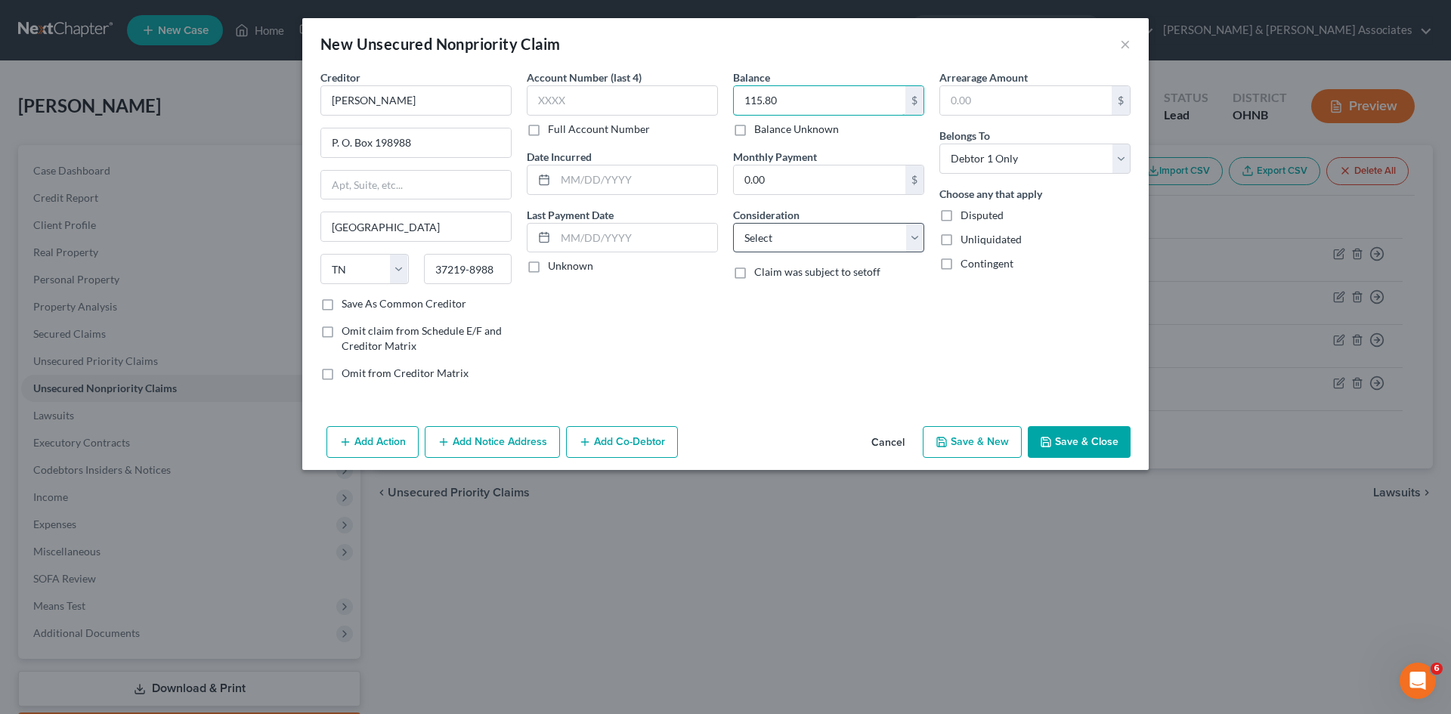
type input "115.80"
click at [900, 228] on select "Select Cable / Satellite Services Collection Agency Credit Card Debt Debt Couns…" at bounding box center [828, 238] width 191 height 30
select select "1"
click at [733, 223] on select "Select Cable / Satellite Services Collection Agency Credit Card Debt Debt Couns…" at bounding box center [828, 238] width 191 height 30
click at [572, 101] on input "text" at bounding box center [622, 100] width 191 height 30
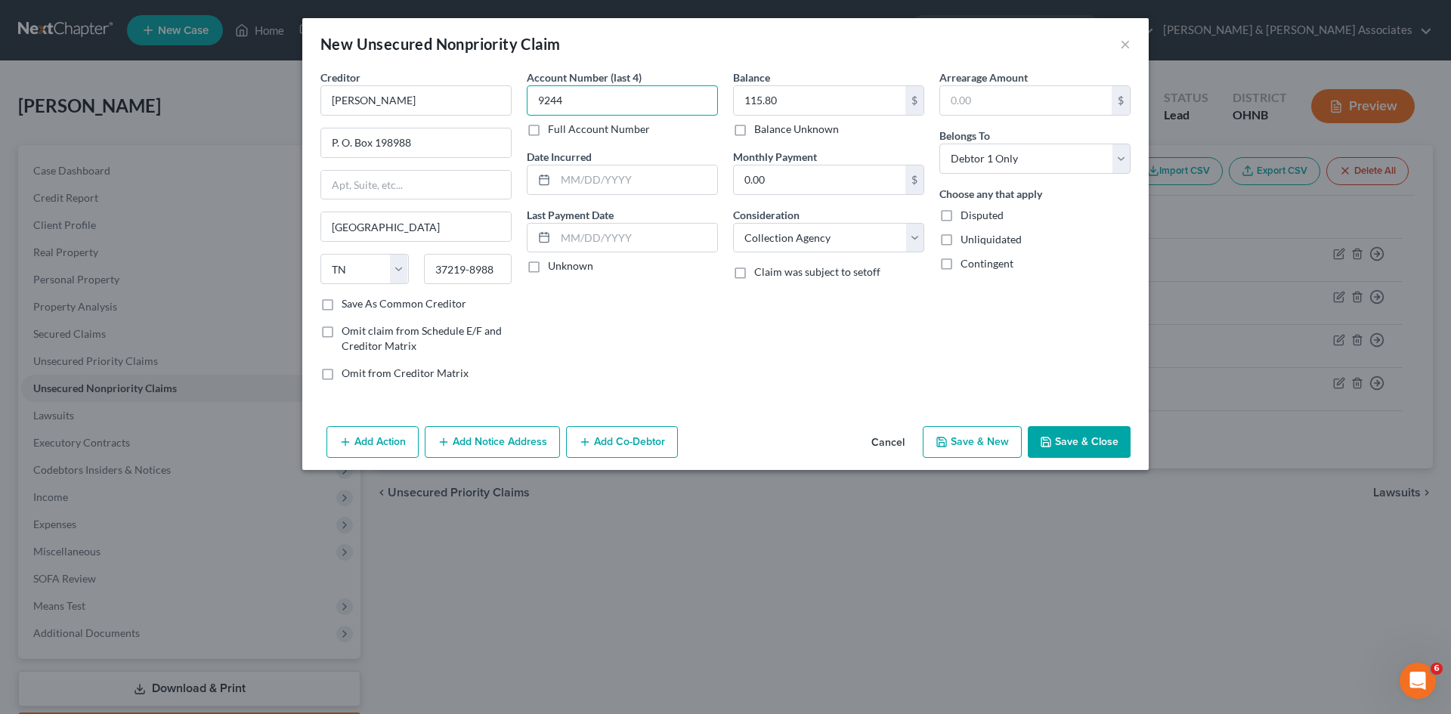
type input "9244"
drag, startPoint x: 1118, startPoint y: 444, endPoint x: 1133, endPoint y: 435, distance: 17.3
click at [1120, 444] on button "Save & Close" at bounding box center [1079, 442] width 103 height 32
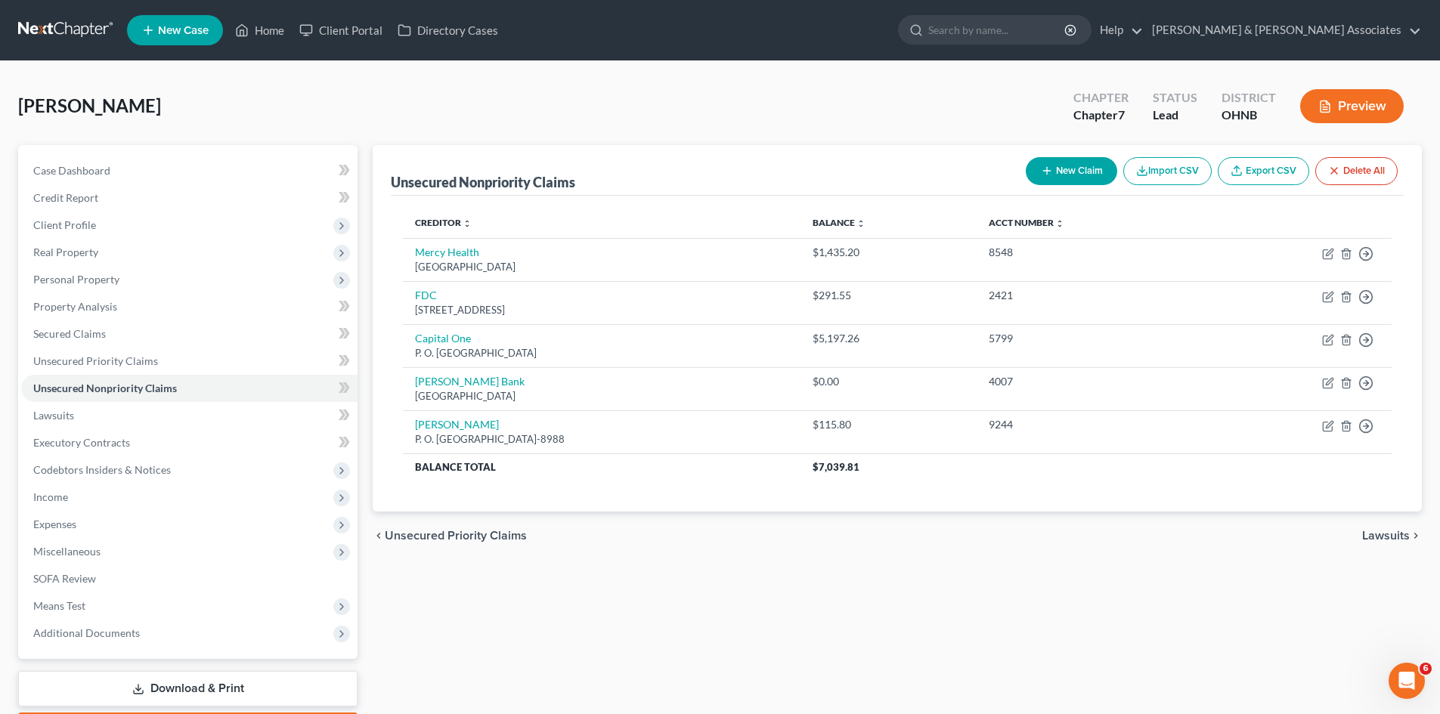
click at [1073, 164] on button "New Claim" at bounding box center [1071, 171] width 91 height 28
select select "0"
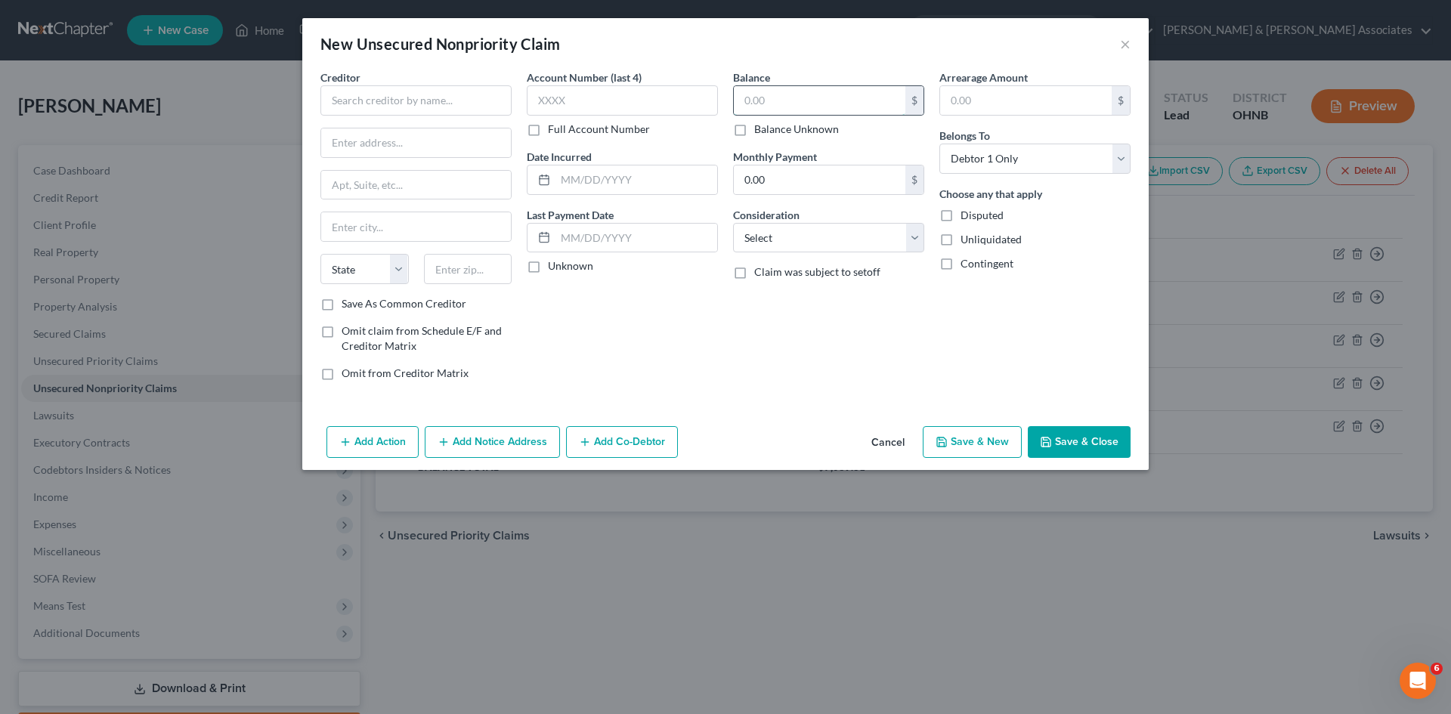
click at [845, 103] on input "text" at bounding box center [820, 100] width 172 height 29
type input "90"
click at [914, 249] on select "Select Cable / Satellite Services Collection Agency Credit Card Debt Debt Couns…" at bounding box center [828, 238] width 191 height 30
select select "1"
click at [733, 223] on select "Select Cable / Satellite Services Collection Agency Credit Card Debt Debt Couns…" at bounding box center [828, 238] width 191 height 30
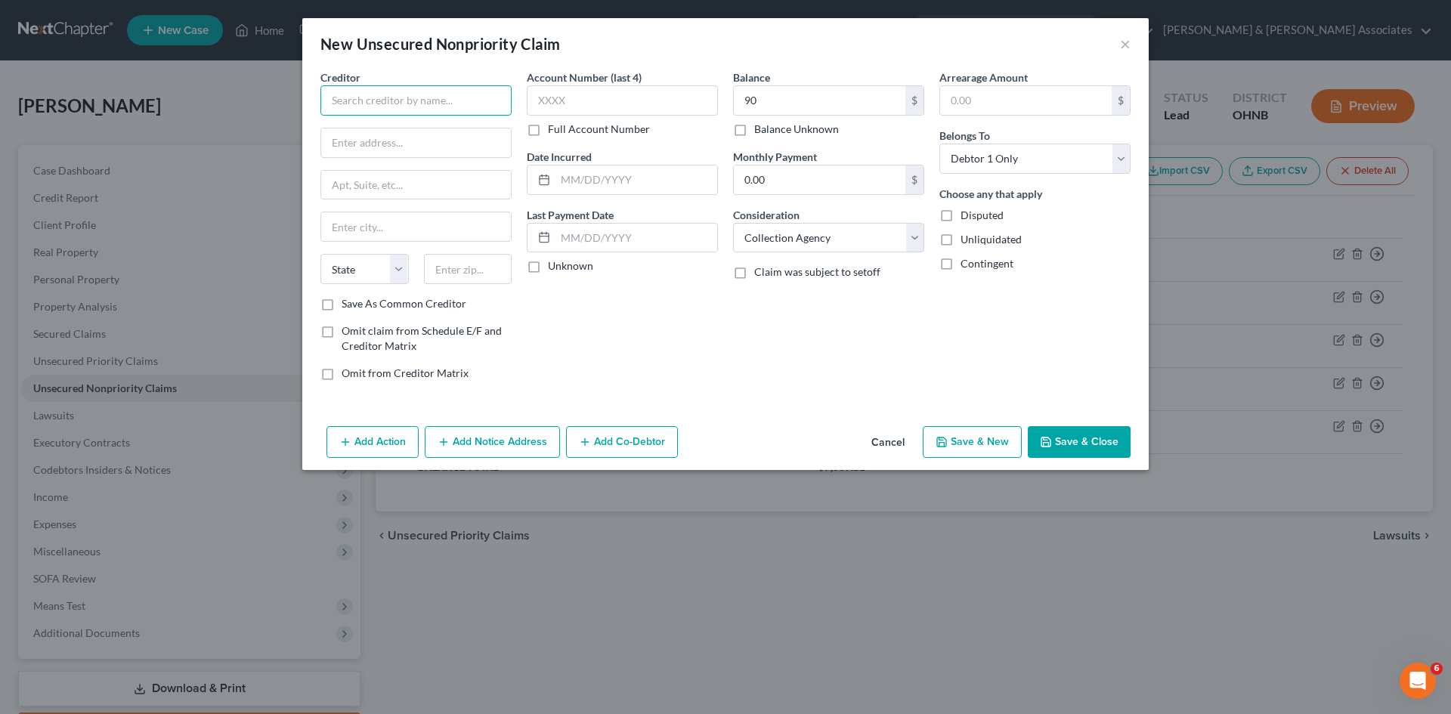
click at [370, 104] on input "text" at bounding box center [416, 100] width 191 height 30
type input "Associated Pathologists Inc"
click at [565, 99] on input "text" at bounding box center [622, 100] width 191 height 30
type input "0404"
drag, startPoint x: 412, startPoint y: 135, endPoint x: 405, endPoint y: 129, distance: 9.1
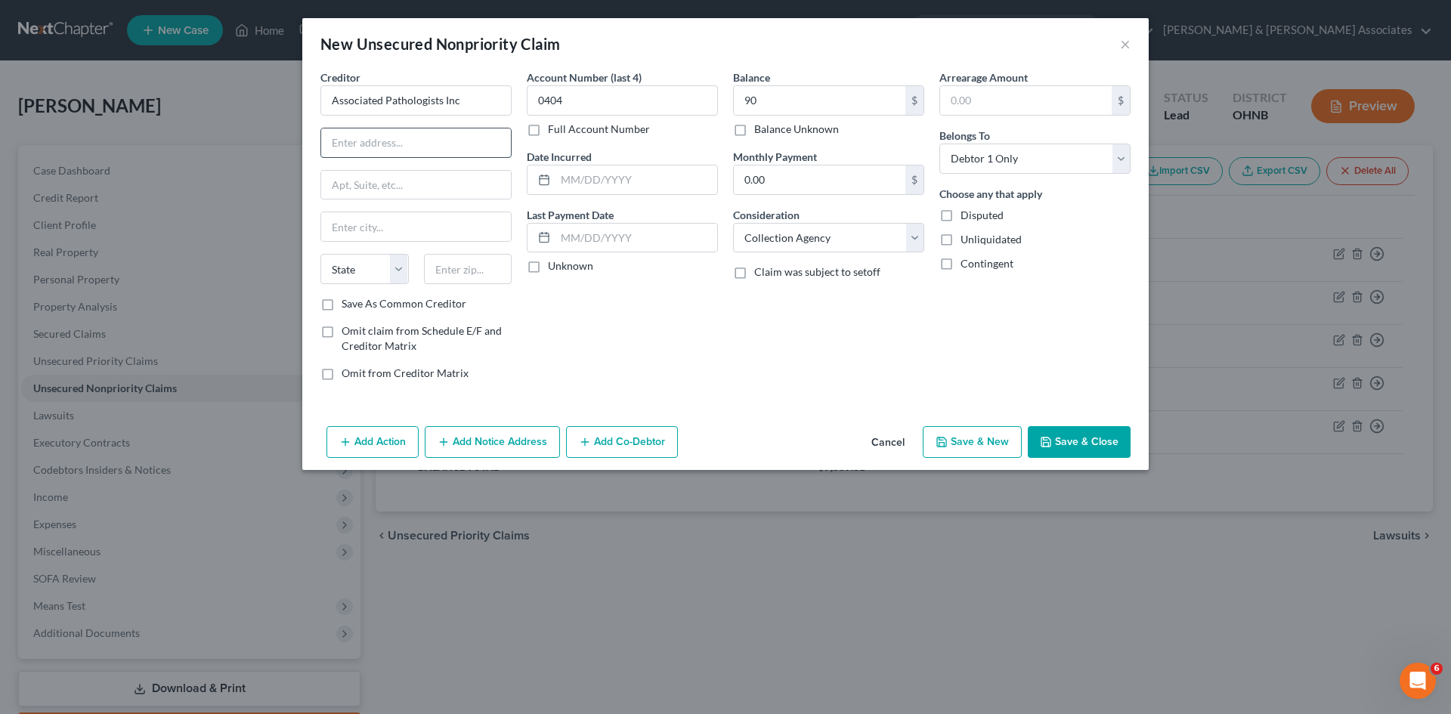
click at [410, 135] on input "text" at bounding box center [416, 143] width 190 height 29
type input "[STREET_ADDRESS]"
click at [461, 274] on input "text" at bounding box center [468, 269] width 88 height 30
type input "43614"
type input "[GEOGRAPHIC_DATA]"
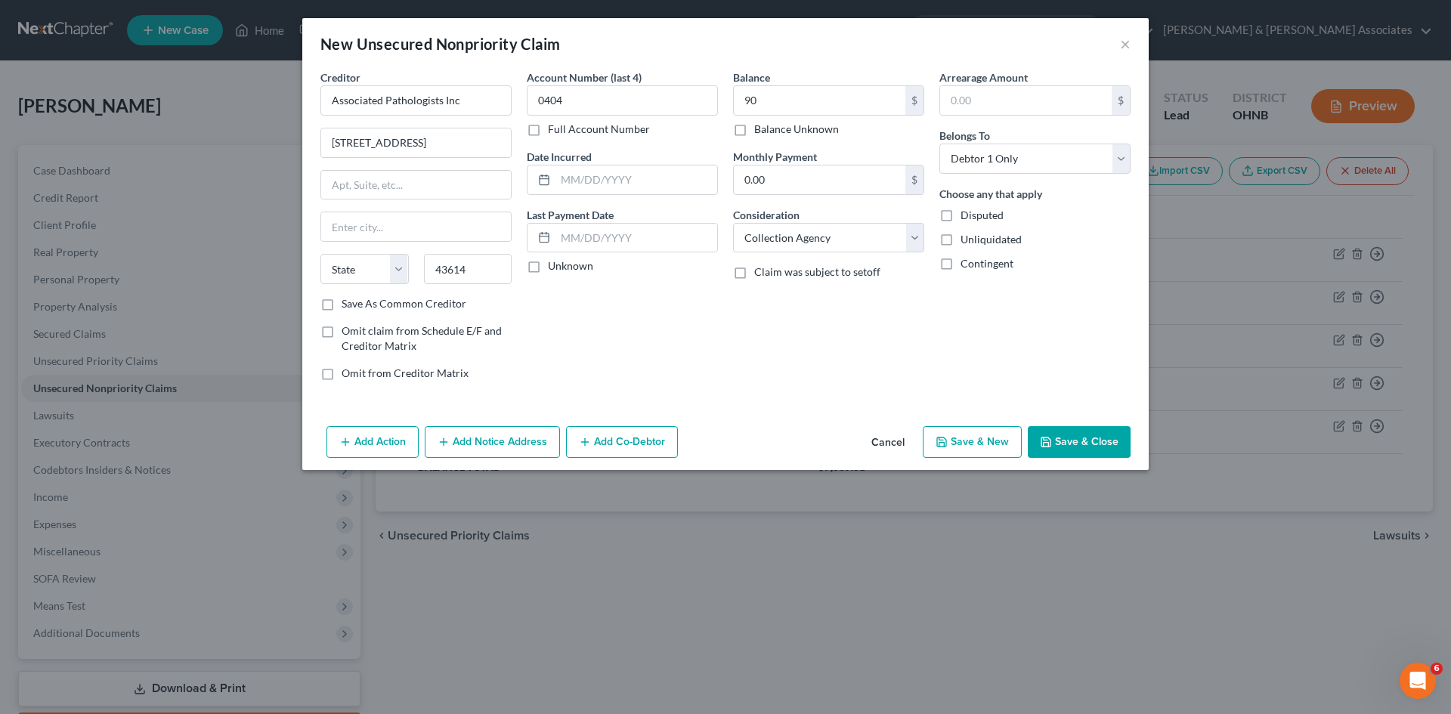
select select "36"
click at [774, 379] on div "Balance 90.00 $ Balance Unknown Balance Undetermined 90 $ Balance Unknown Month…" at bounding box center [829, 232] width 206 height 324
click at [979, 448] on button "Save & New" at bounding box center [972, 442] width 99 height 32
select select "0"
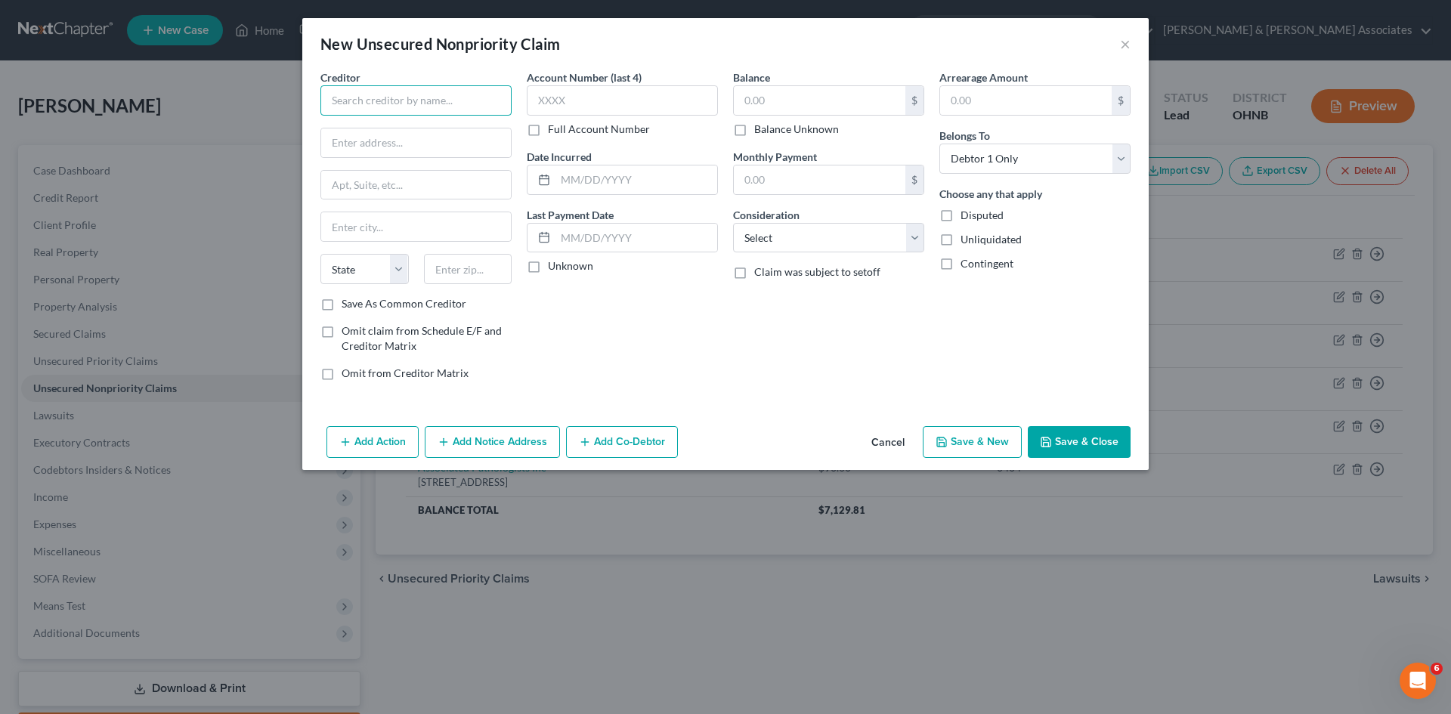
click at [481, 102] on input "text" at bounding box center [416, 100] width 191 height 30
type input "One Main Financial/Brightway"
click at [807, 234] on select "Select Cable / Satellite Services Collection Agency Credit Card Debt Debt Couns…" at bounding box center [828, 238] width 191 height 30
select select "2"
click at [733, 223] on select "Select Cable / Satellite Services Collection Agency Credit Card Debt Debt Couns…" at bounding box center [828, 238] width 191 height 30
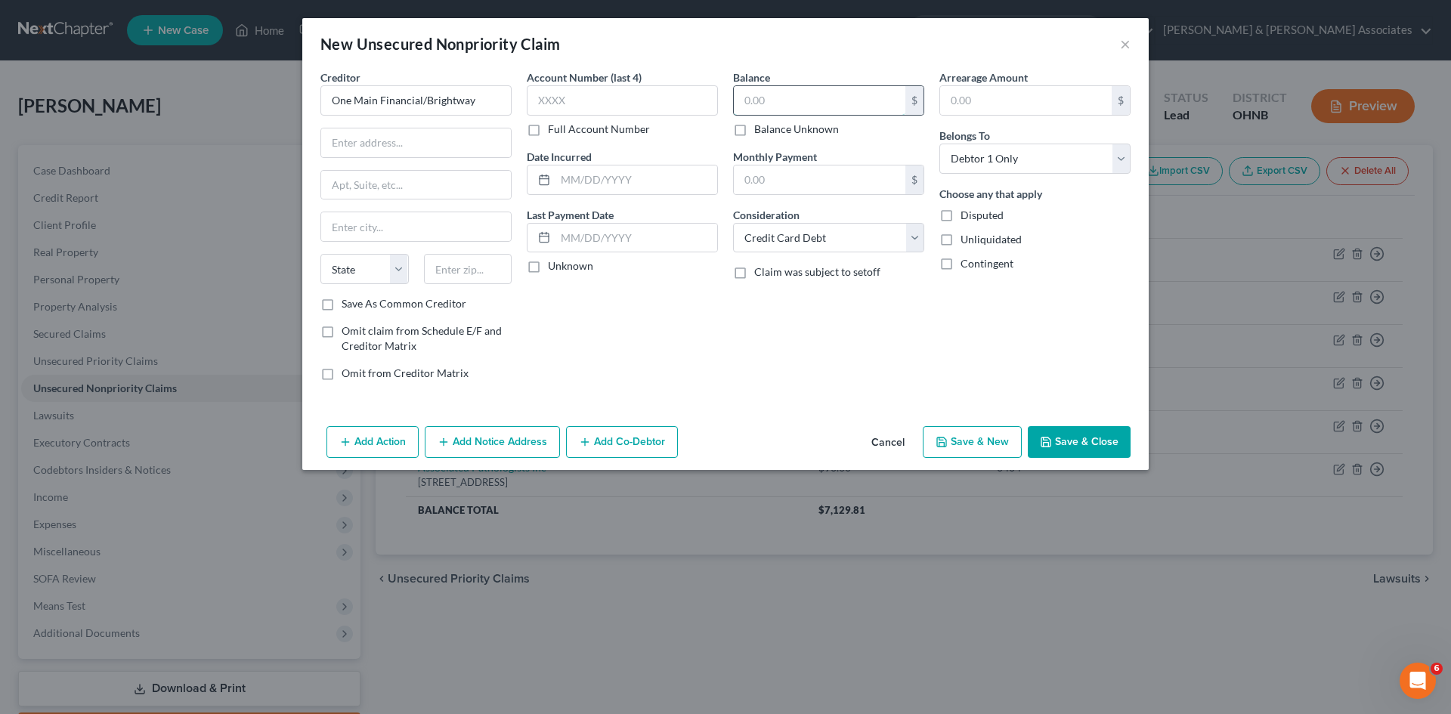
click at [764, 104] on input "text" at bounding box center [820, 100] width 172 height 29
type input "901.06"
click at [398, 135] on input "text" at bounding box center [416, 143] width 190 height 29
type input "PO Box 981037"
drag, startPoint x: 463, startPoint y: 266, endPoint x: 466, endPoint y: 259, distance: 7.9
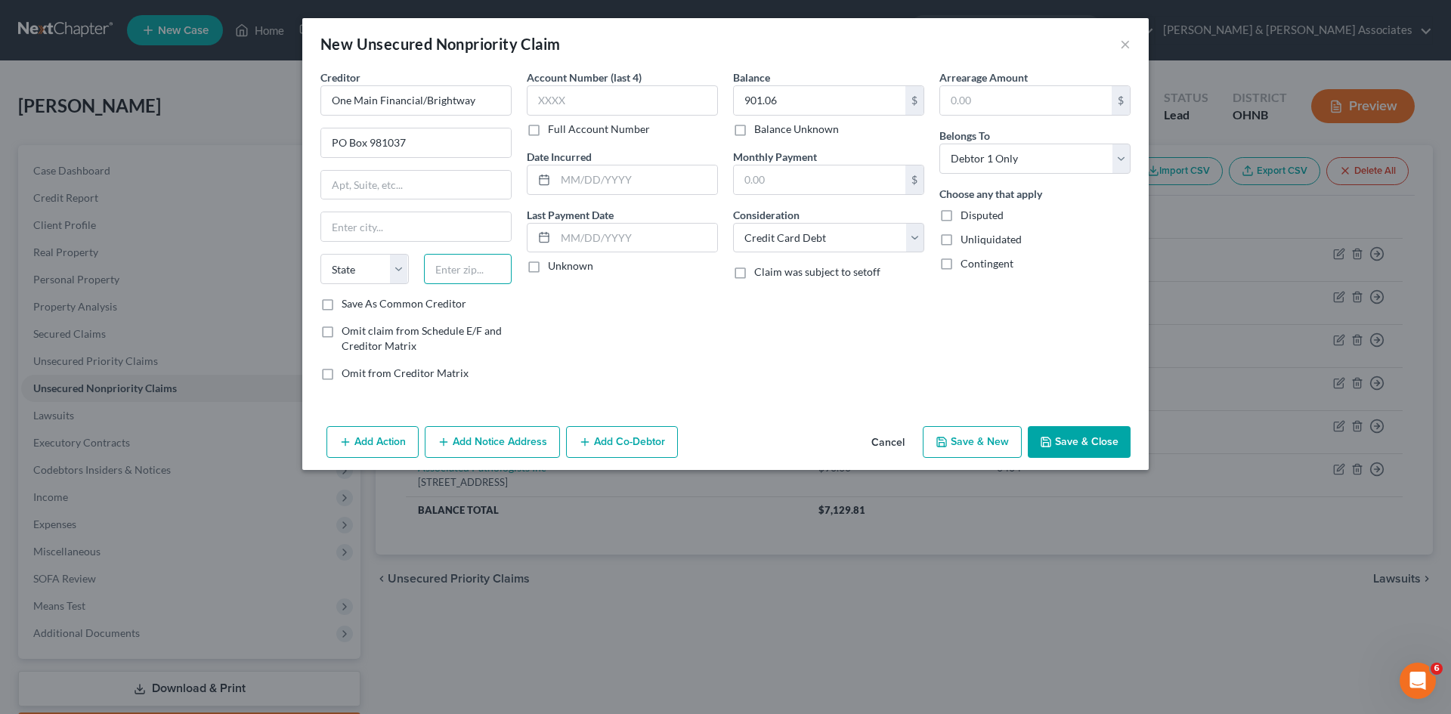
click at [463, 266] on input "text" at bounding box center [468, 269] width 88 height 30
type input "02298"
click at [587, 299] on div "Account Number (last 4) Full Account Number Date Incurred Last Payment Date Unk…" at bounding box center [622, 232] width 206 height 324
click at [420, 231] on input "text" at bounding box center [416, 226] width 190 height 29
type input "[GEOGRAPHIC_DATA]"
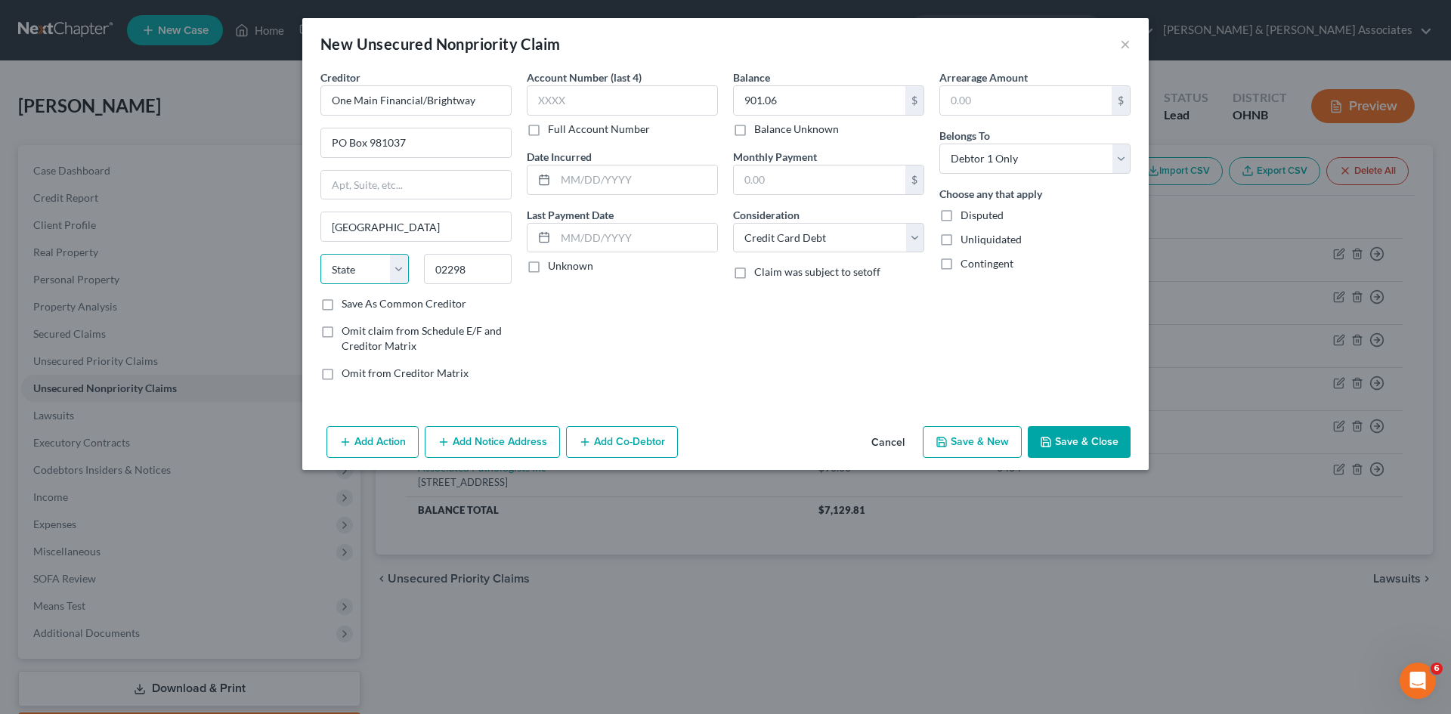
click at [402, 256] on select "State [US_STATE] AK AR AZ CA CO CT DE DC [GEOGRAPHIC_DATA] [GEOGRAPHIC_DATA] GU…" at bounding box center [365, 269] width 88 height 30
select select "22"
click at [321, 254] on select "State [US_STATE] AK AR AZ CA CO CT DE DC [GEOGRAPHIC_DATA] [GEOGRAPHIC_DATA] GU…" at bounding box center [365, 269] width 88 height 30
click at [986, 443] on button "Save & New" at bounding box center [972, 442] width 99 height 32
select select "0"
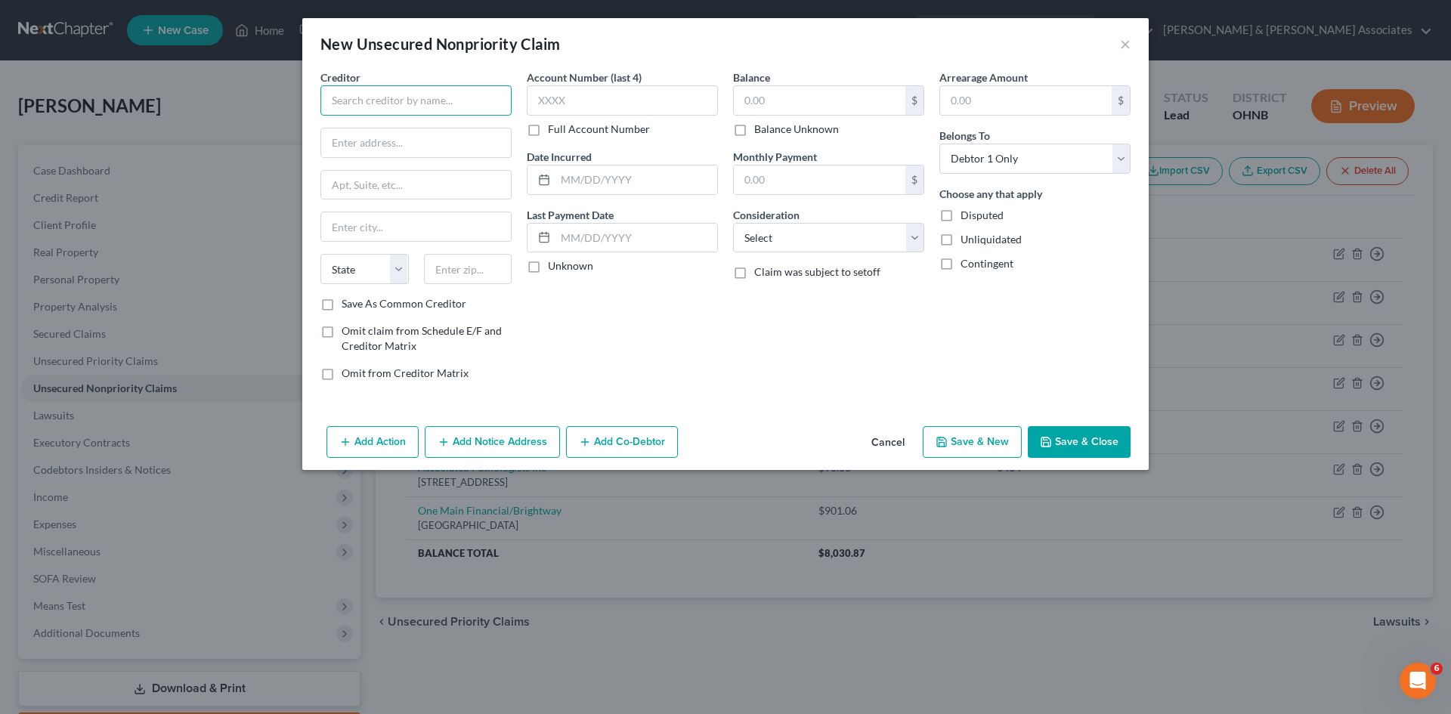
click at [366, 107] on input "text" at bounding box center [416, 100] width 191 height 30
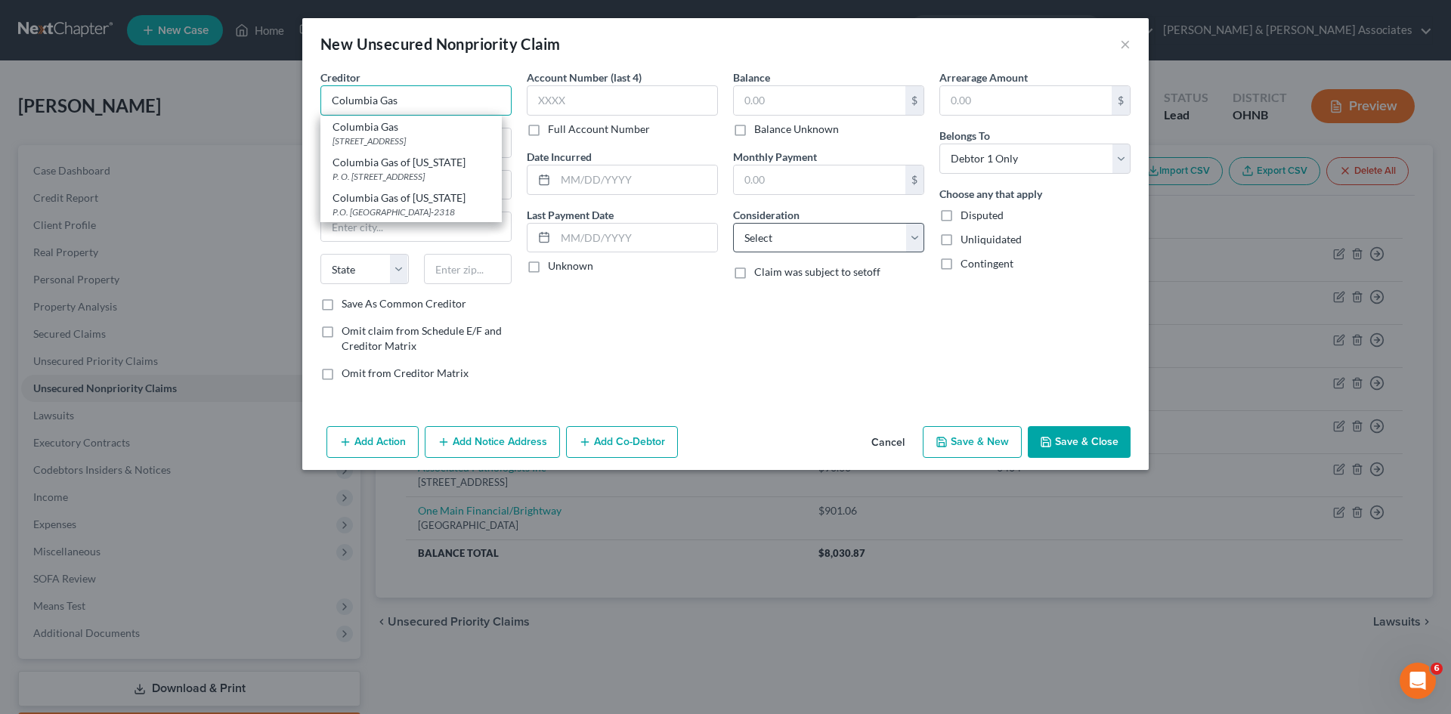
type input "Columbia Gas"
click at [791, 240] on select "Select Cable / Satellite Services Collection Agency Credit Card Debt Debt Couns…" at bounding box center [828, 238] width 191 height 30
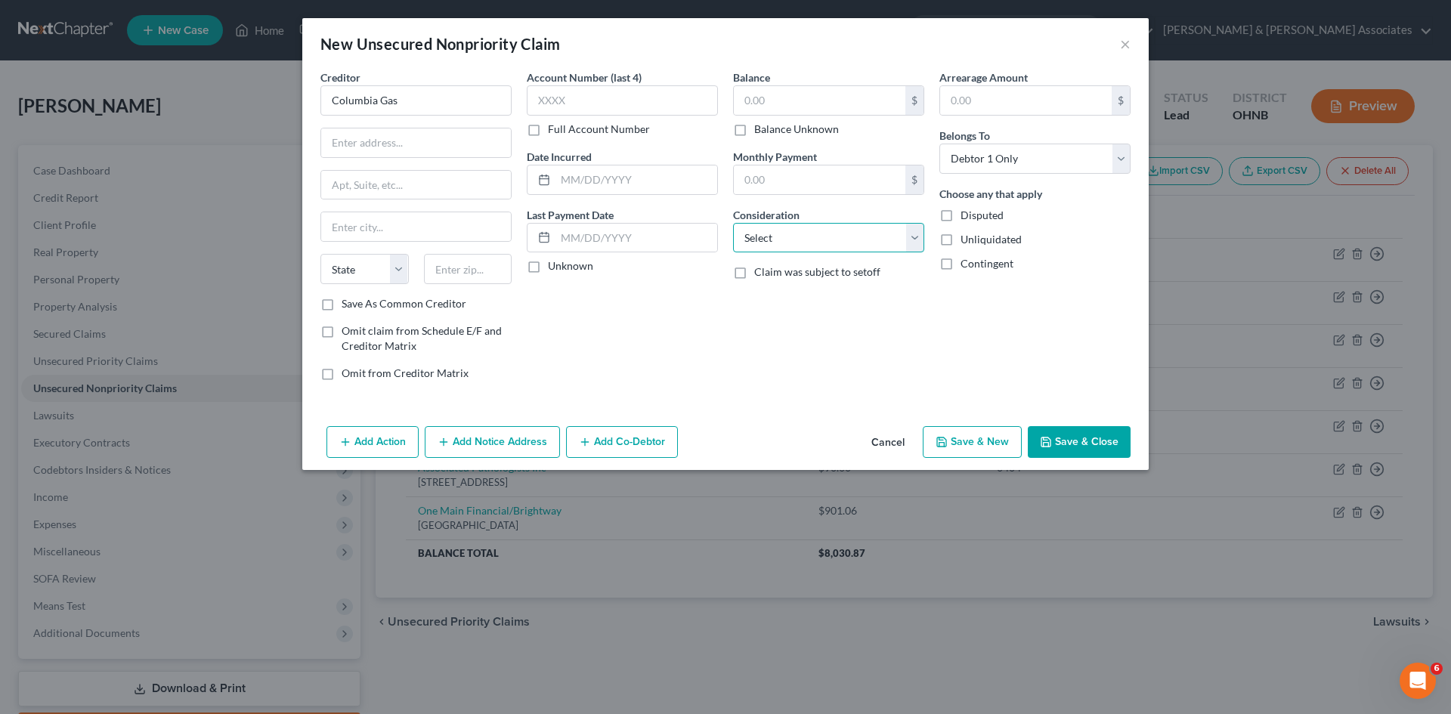
select select "20"
click at [733, 223] on select "Select Cable / Satellite Services Collection Agency Credit Card Debt Debt Couns…" at bounding box center [828, 238] width 191 height 30
drag, startPoint x: 554, startPoint y: 105, endPoint x: 564, endPoint y: 84, distance: 23.3
click at [552, 101] on input "text" at bounding box center [622, 100] width 191 height 30
type input "0007"
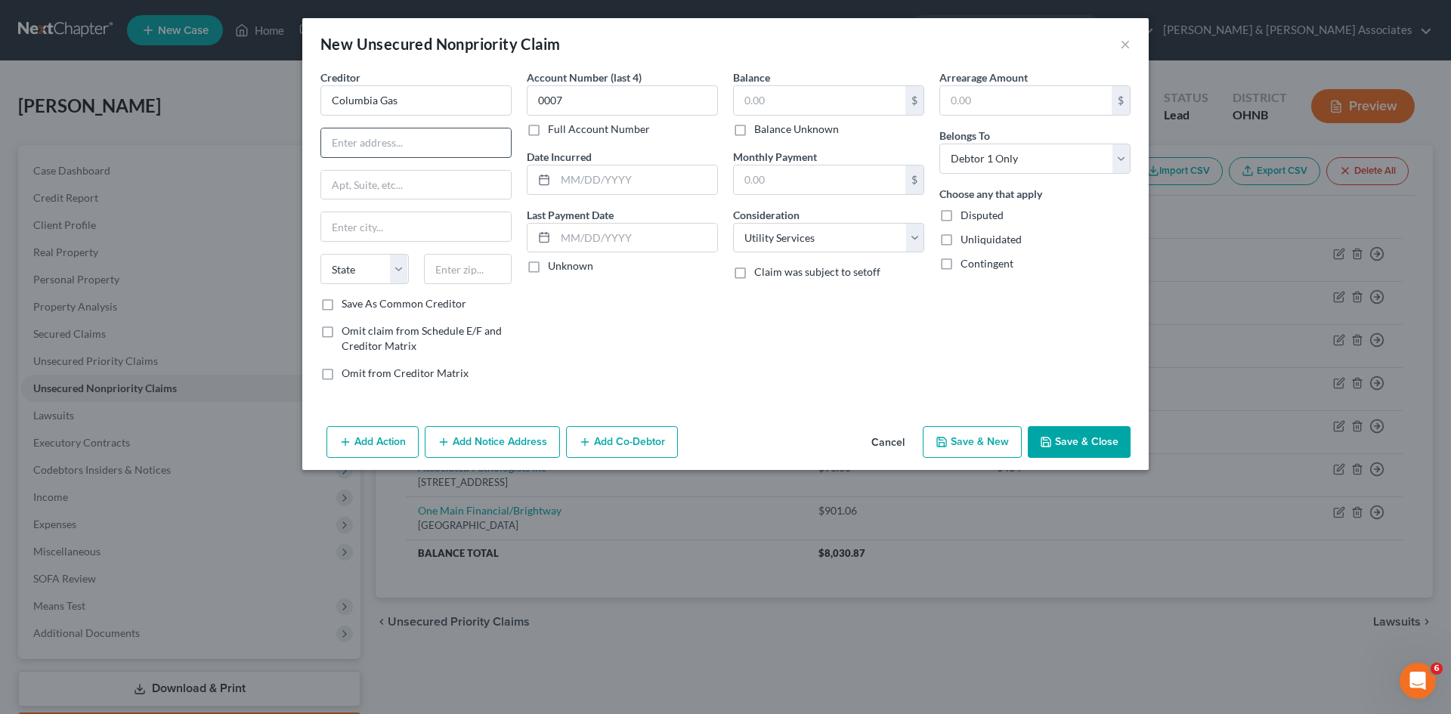
click at [465, 140] on input "text" at bounding box center [416, 143] width 190 height 29
type input "PO Box 4629"
click at [491, 269] on input "text" at bounding box center [468, 269] width 88 height 30
type input "60197"
click at [957, 438] on button "Save & New" at bounding box center [972, 442] width 99 height 32
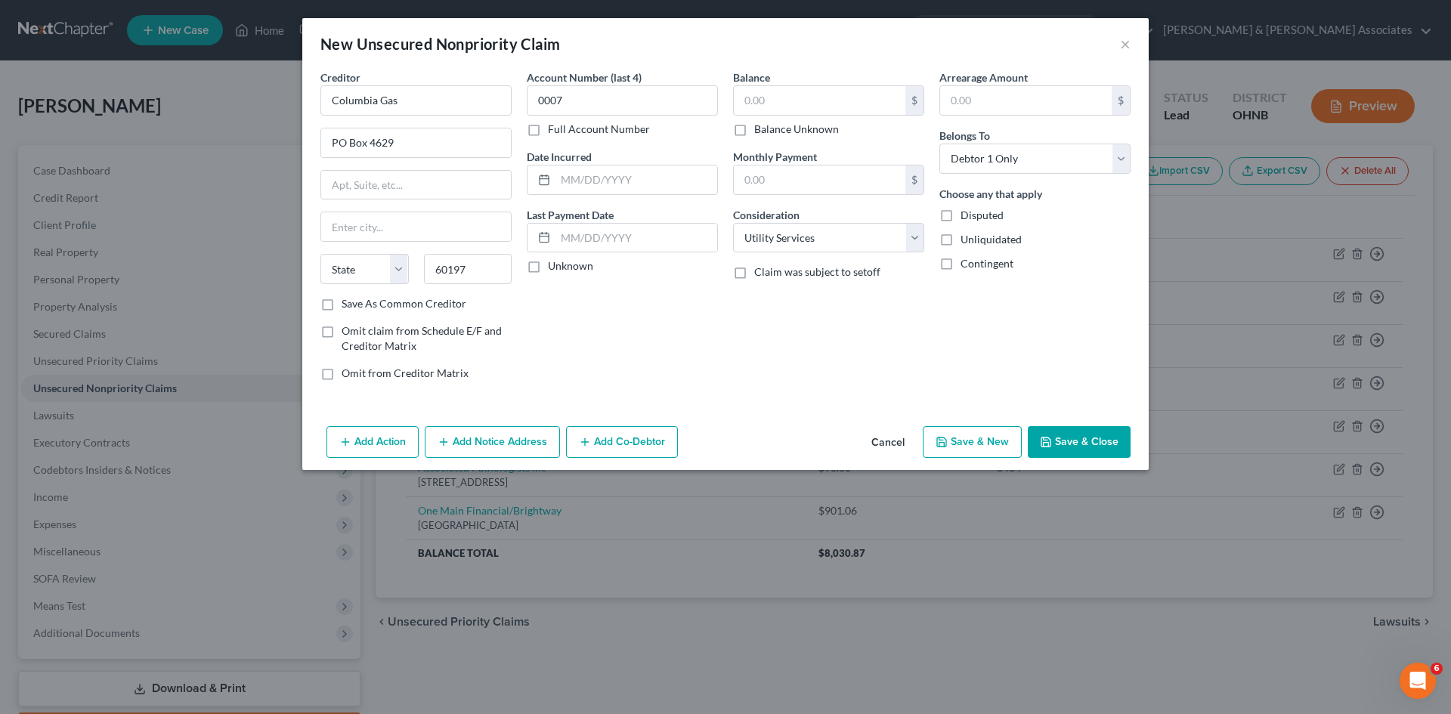
type input "[PERSON_NAME] Stream"
select select "14"
select select "0"
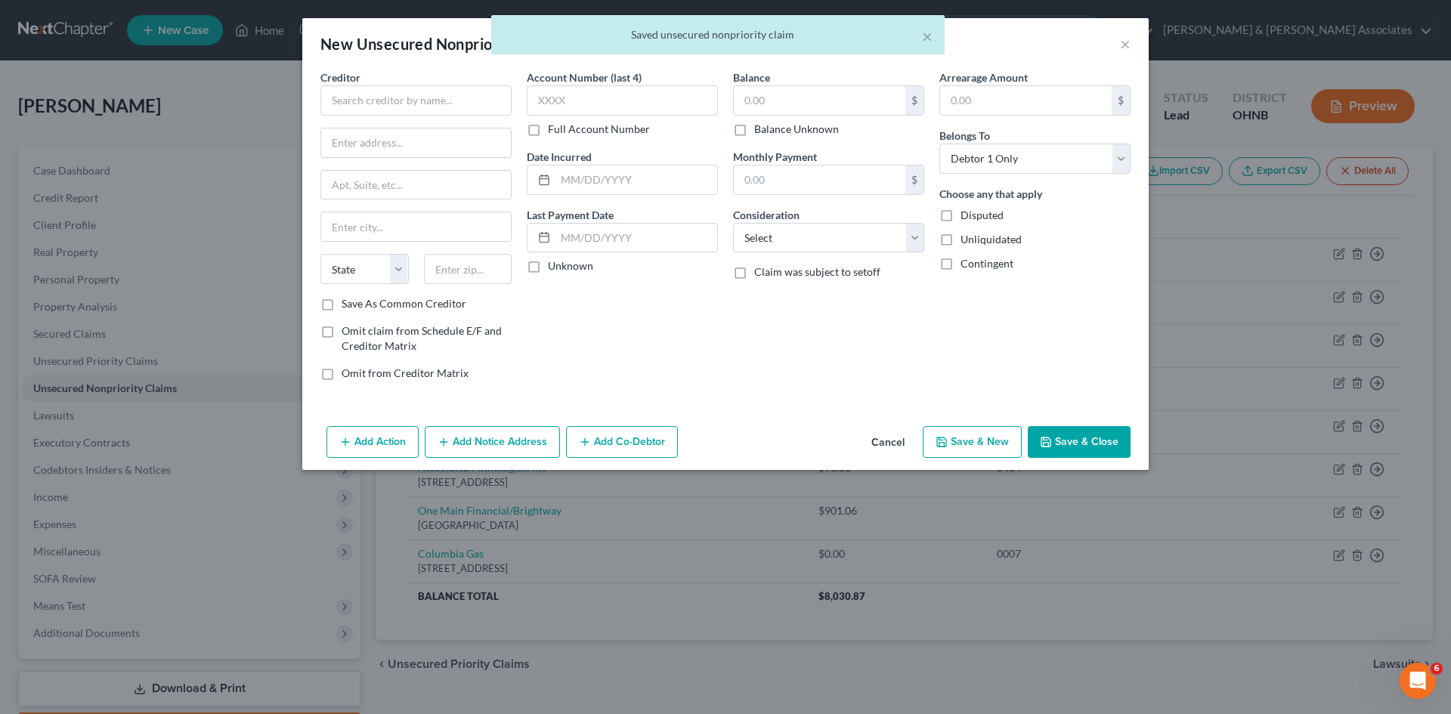
type input "0.00"
click at [394, 104] on input "text" at bounding box center [416, 100] width 191 height 30
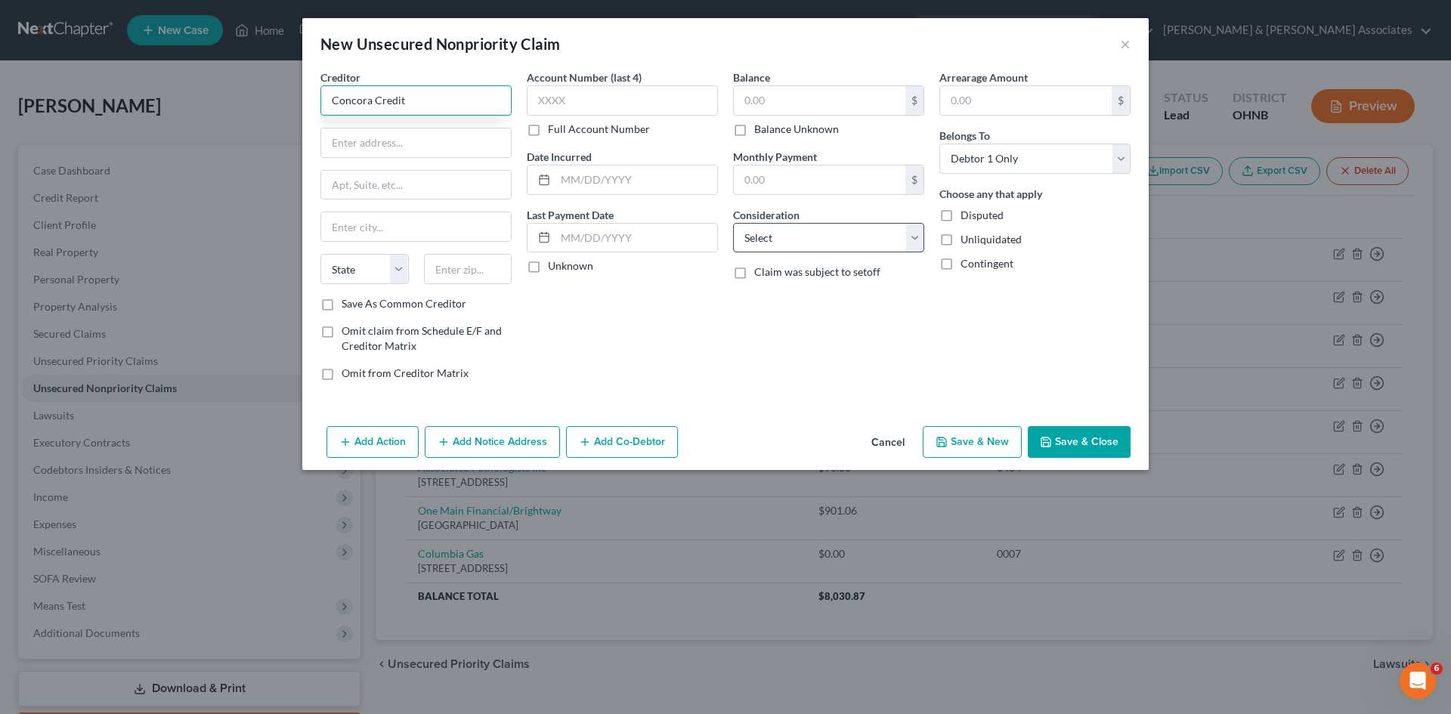
type input "Concora Credit"
drag, startPoint x: 746, startPoint y: 239, endPoint x: 761, endPoint y: 252, distance: 19.3
click at [746, 239] on select "Select Cable / Satellite Services Collection Agency Credit Card Debt Debt Couns…" at bounding box center [828, 238] width 191 height 30
select select "2"
click at [733, 223] on select "Select Cable / Satellite Services Collection Agency Credit Card Debt Debt Couns…" at bounding box center [828, 238] width 191 height 30
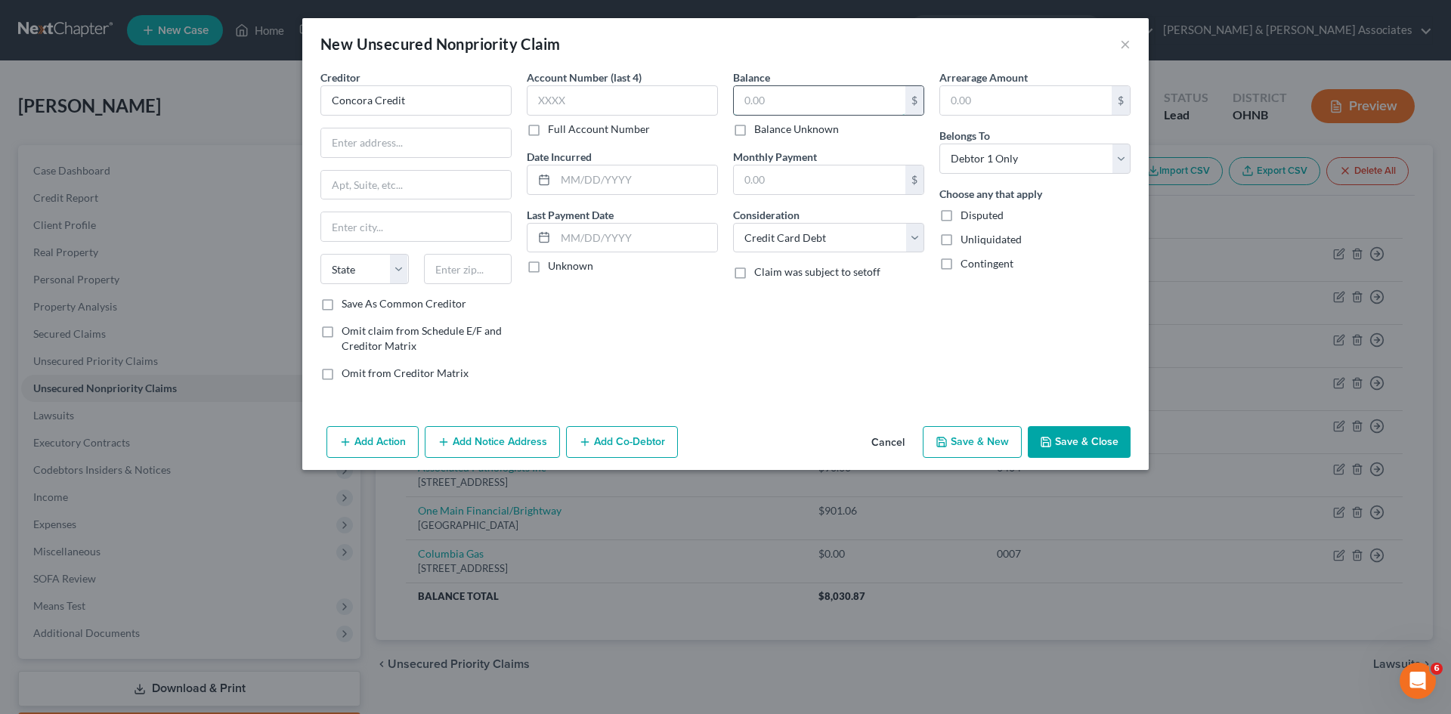
click at [776, 106] on input "text" at bounding box center [820, 100] width 172 height 29
click at [634, 98] on input "text" at bounding box center [622, 100] width 191 height 30
type input "1075"
click at [754, 126] on label "Balance Unknown" at bounding box center [796, 129] width 85 height 15
click at [761, 126] on input "Balance Unknown" at bounding box center [766, 127] width 10 height 10
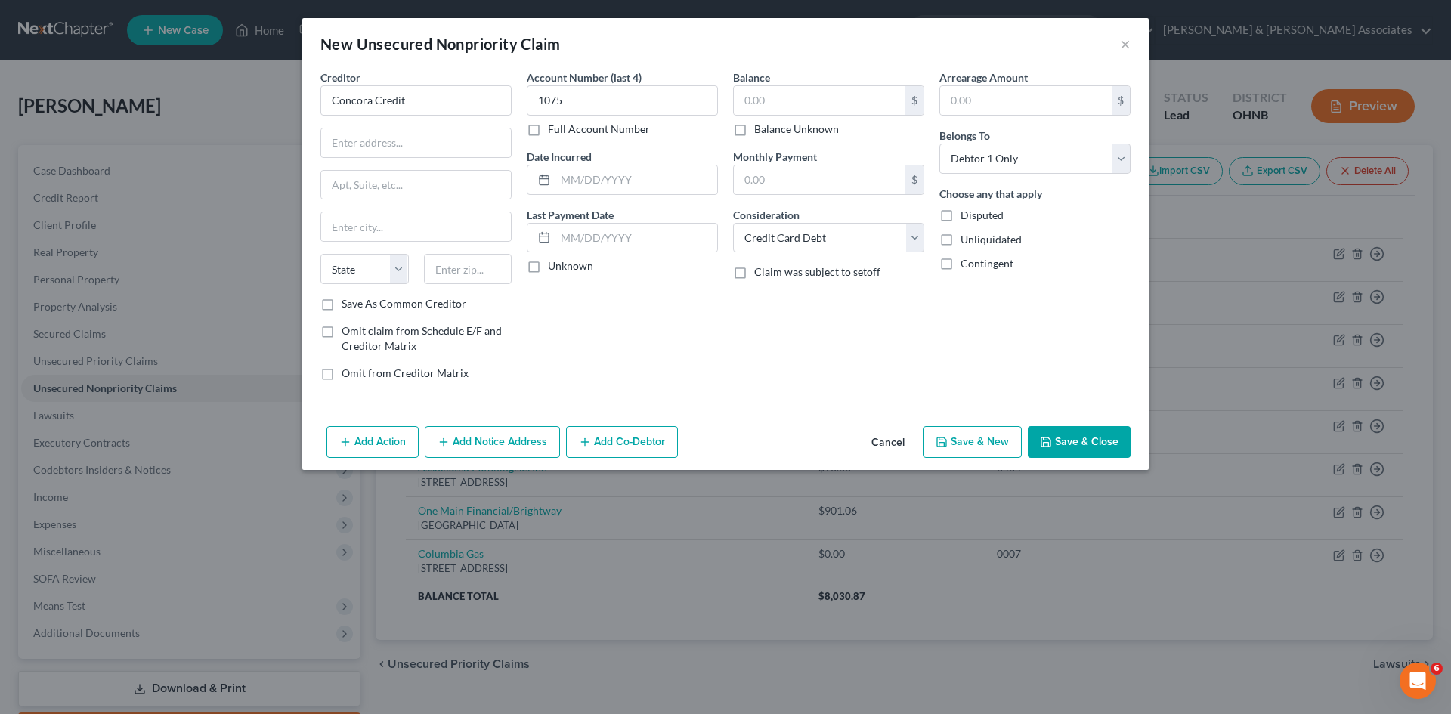
checkbox input "true"
type input "0.00"
click at [398, 142] on input "text" at bounding box center [416, 143] width 190 height 29
type input "PO Box 4477"
click at [457, 275] on input "text" at bounding box center [468, 269] width 88 height 30
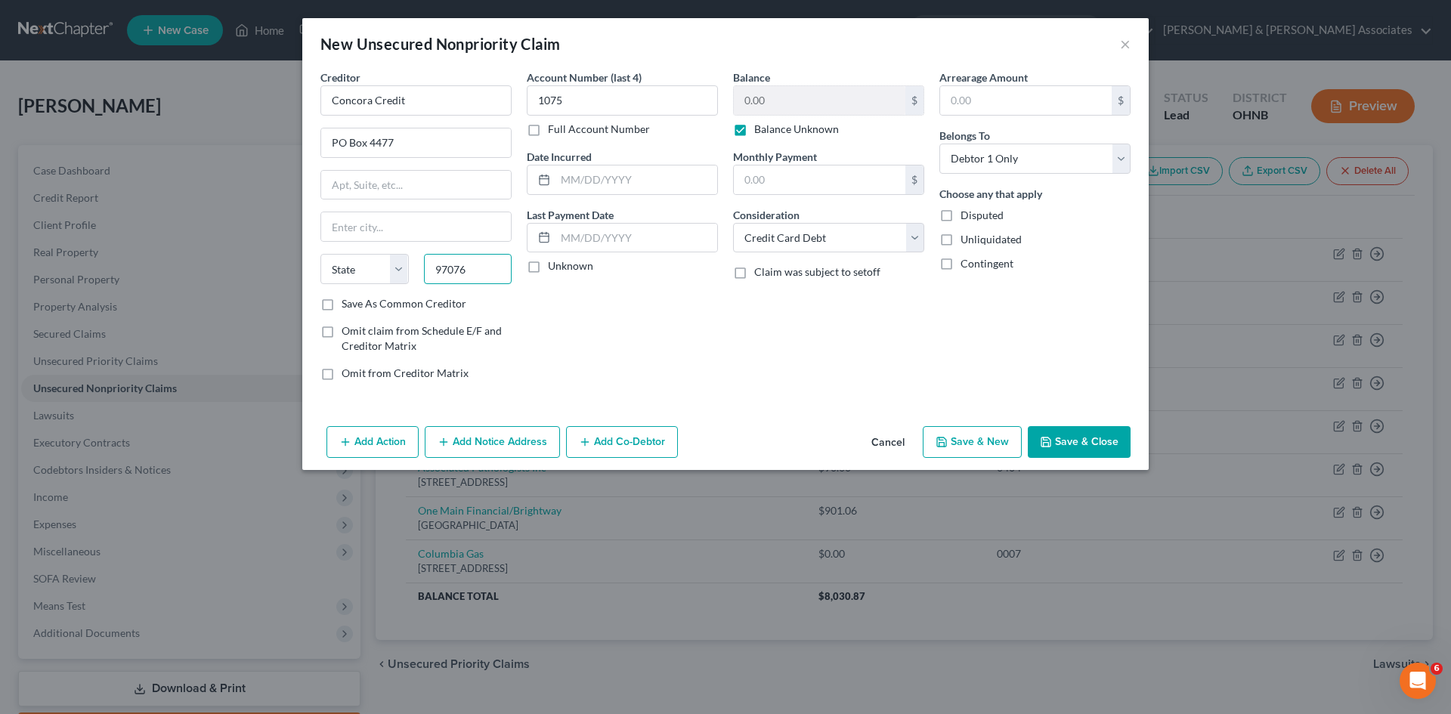
type input "97076"
click at [598, 341] on div "Account Number (last 4) 1075 Full Account Number Date Incurred Last Payment Dat…" at bounding box center [622, 232] width 206 height 324
type input "Beaverton"
select select "38"
click at [1112, 442] on button "Save & Close" at bounding box center [1079, 442] width 103 height 32
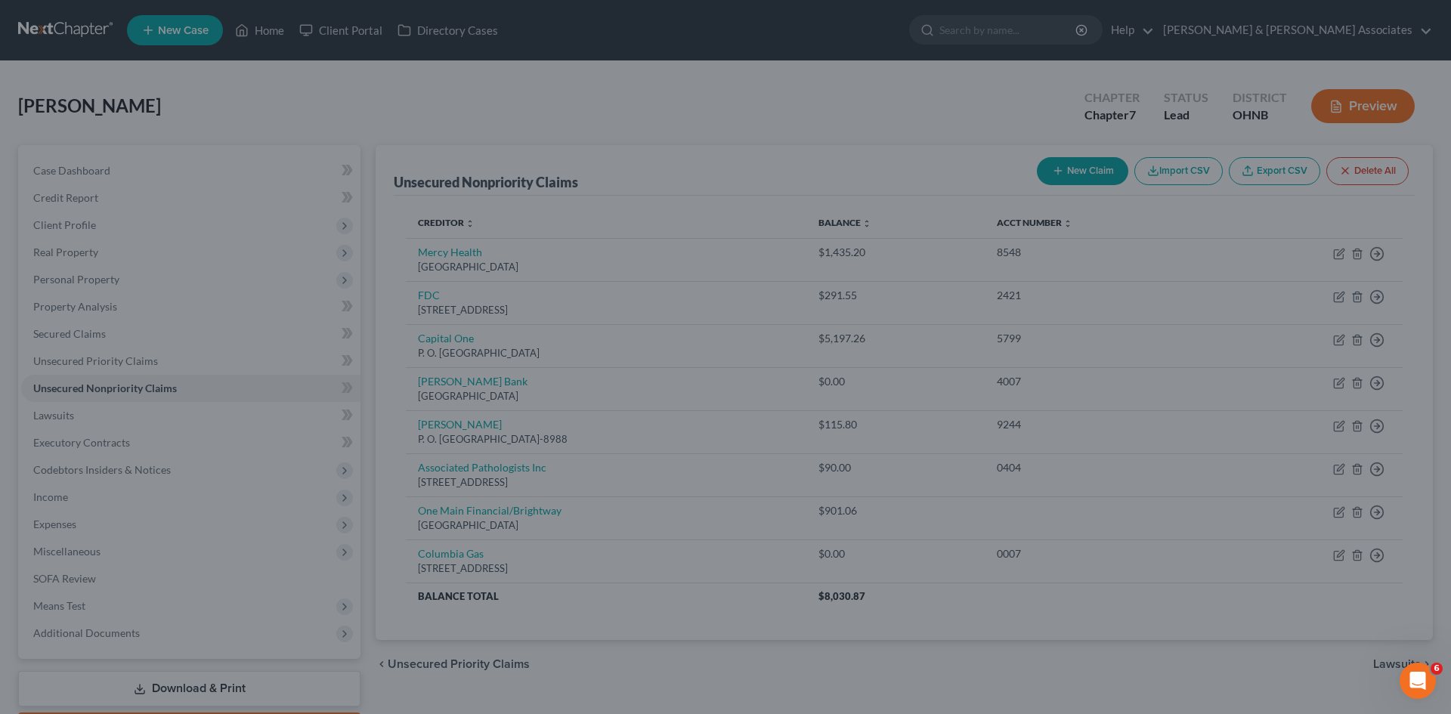
type input "0.00"
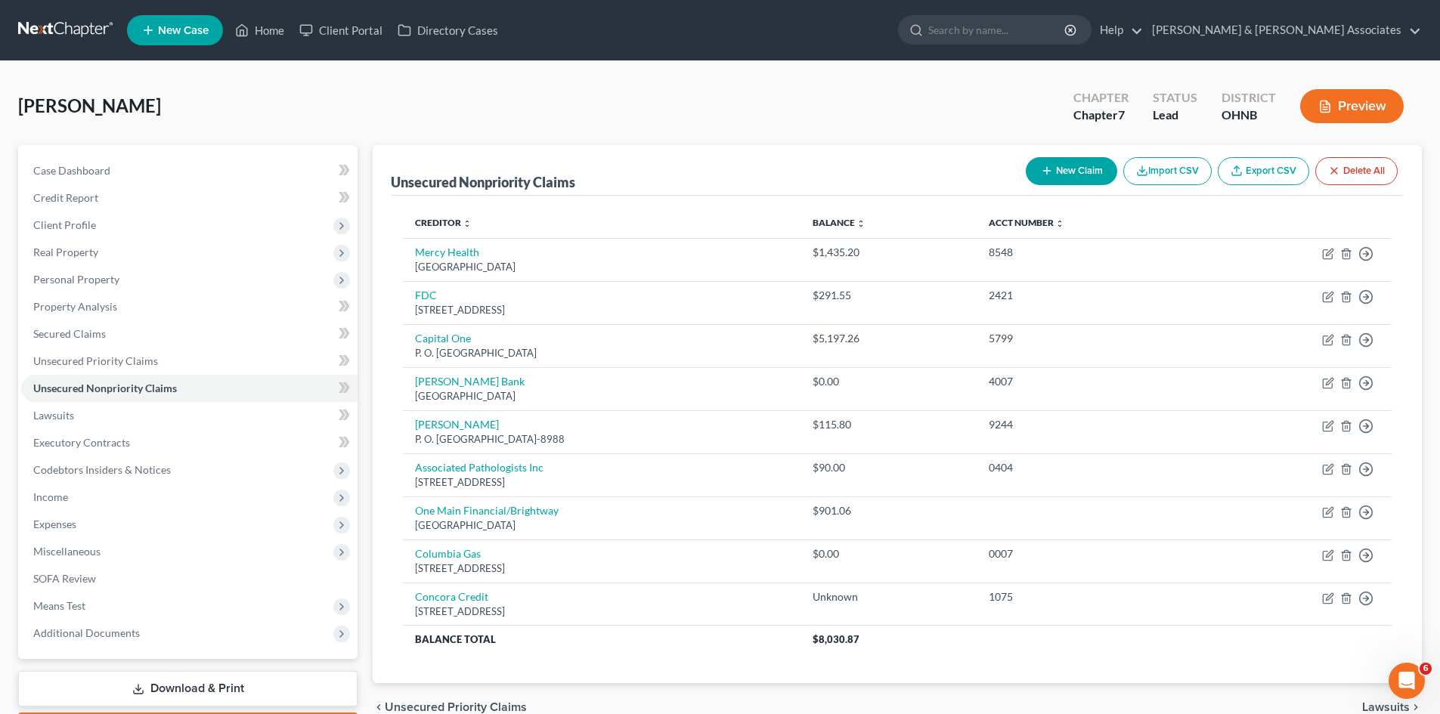
click at [1073, 170] on button "New Claim" at bounding box center [1071, 171] width 91 height 28
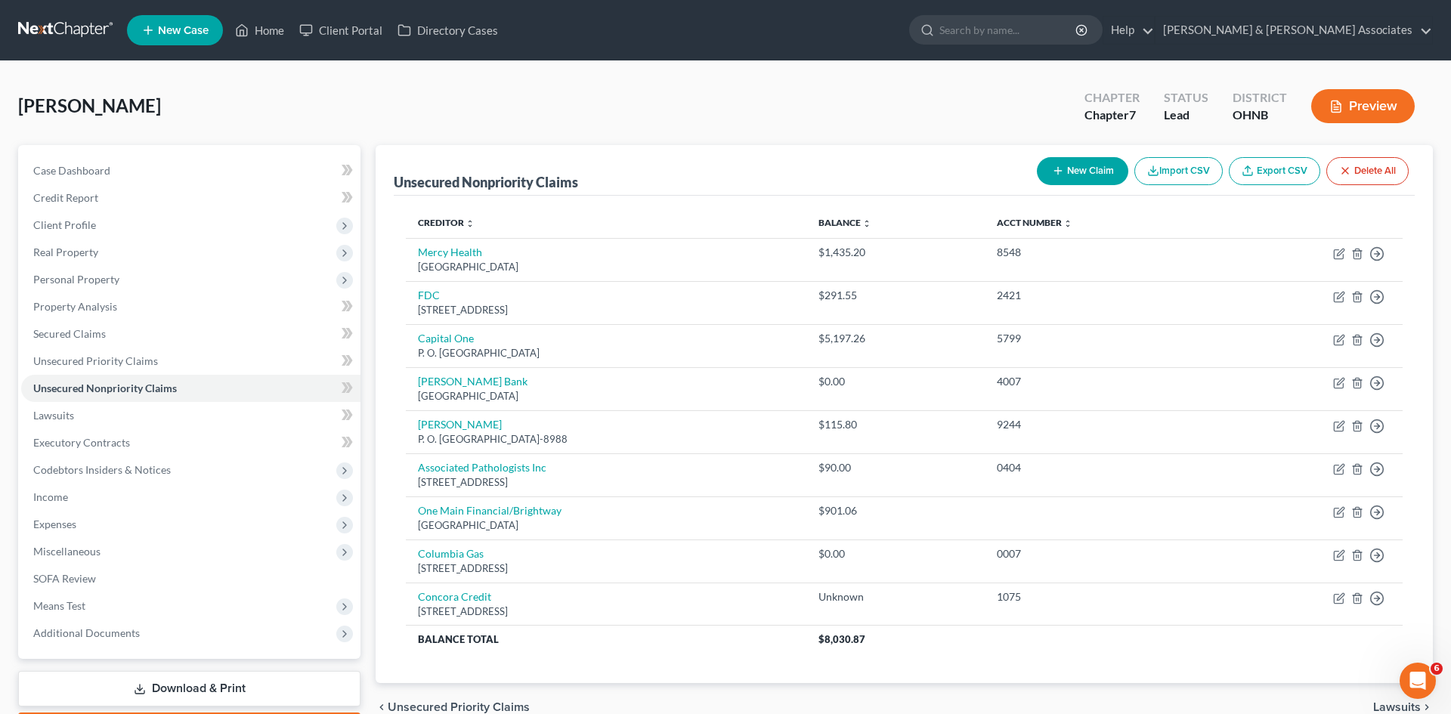
select select "0"
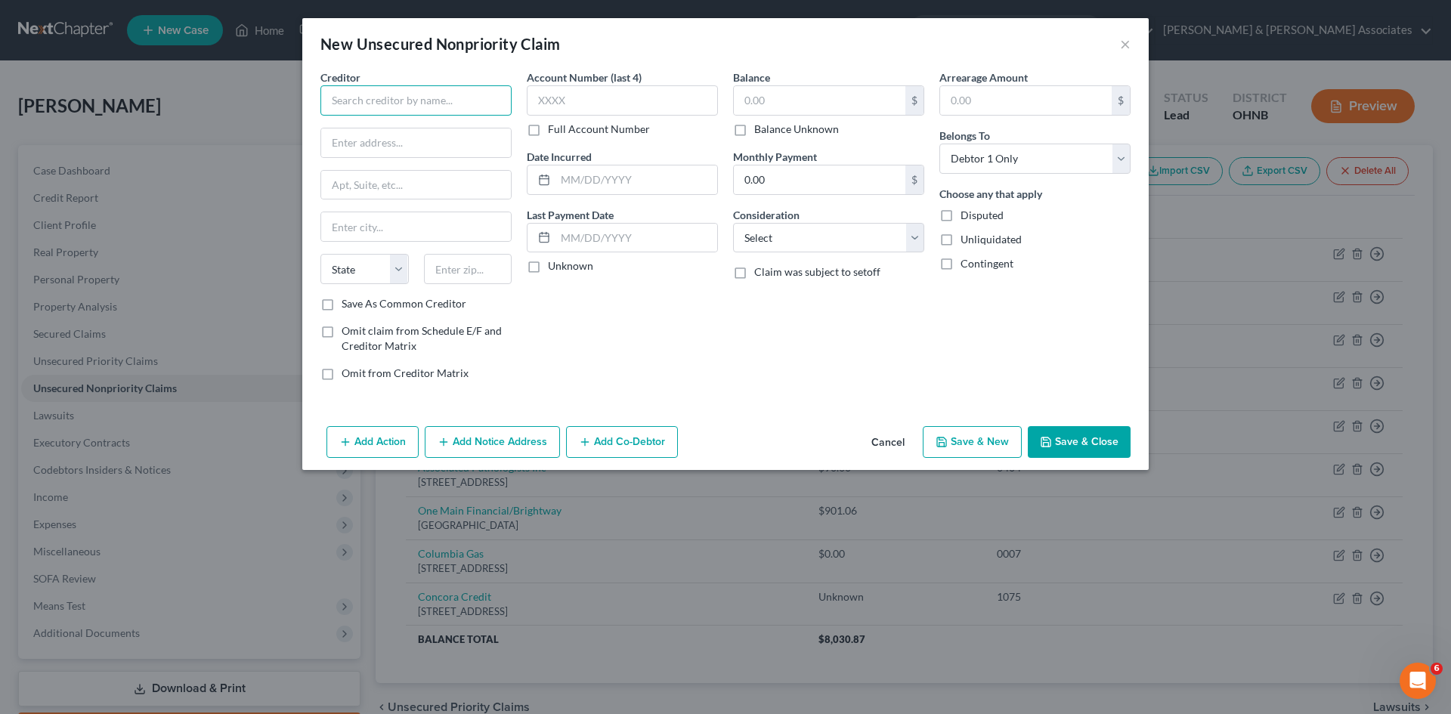
click at [407, 88] on input "text" at bounding box center [416, 100] width 191 height 30
type input "Credit One"
click at [776, 107] on input "text" at bounding box center [820, 100] width 172 height 29
type input "1,505.04"
click at [786, 230] on select "Select Cable / Satellite Services Collection Agency Credit Card Debt Debt Couns…" at bounding box center [828, 238] width 191 height 30
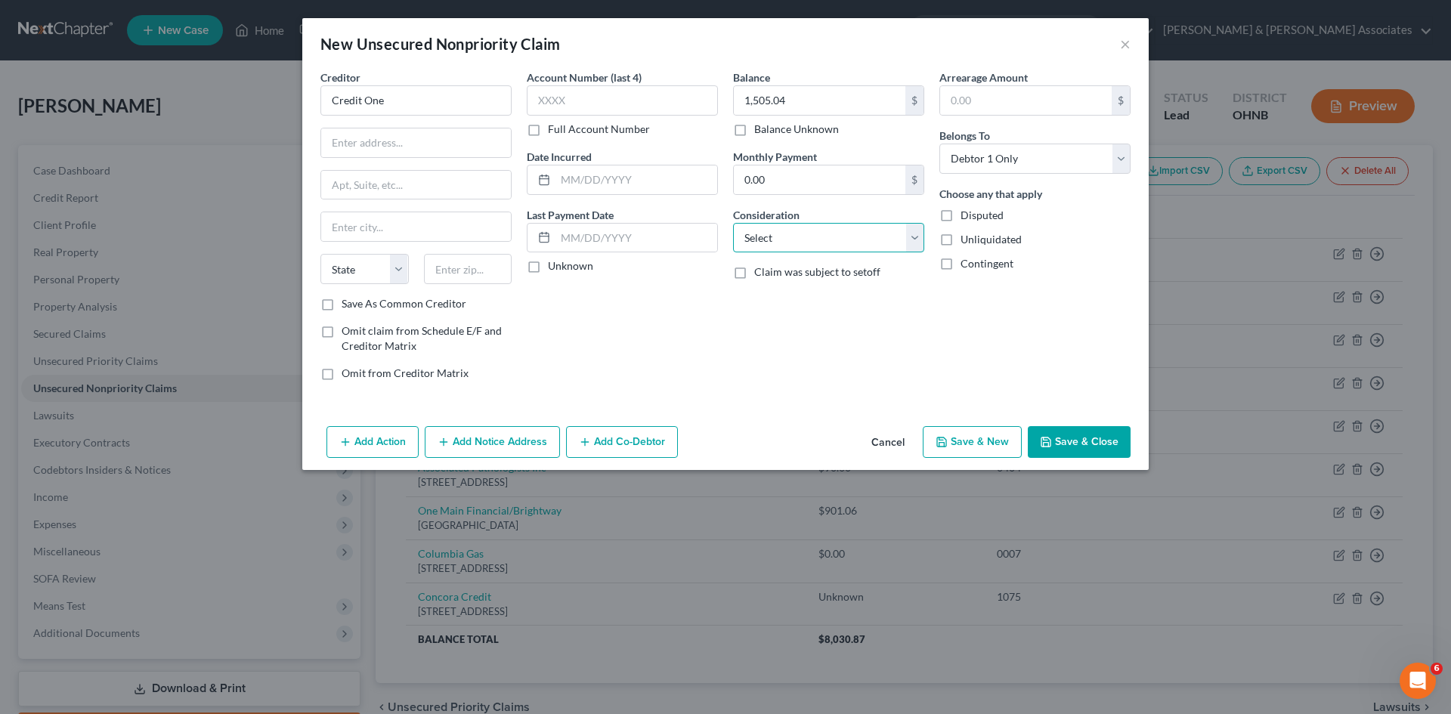
select select "2"
click at [733, 223] on select "Select Cable / Satellite Services Collection Agency Credit Card Debt Debt Couns…" at bounding box center [828, 238] width 191 height 30
click at [584, 86] on input "text" at bounding box center [622, 100] width 191 height 30
type input "3349"
click at [486, 139] on input "text" at bounding box center [416, 143] width 190 height 29
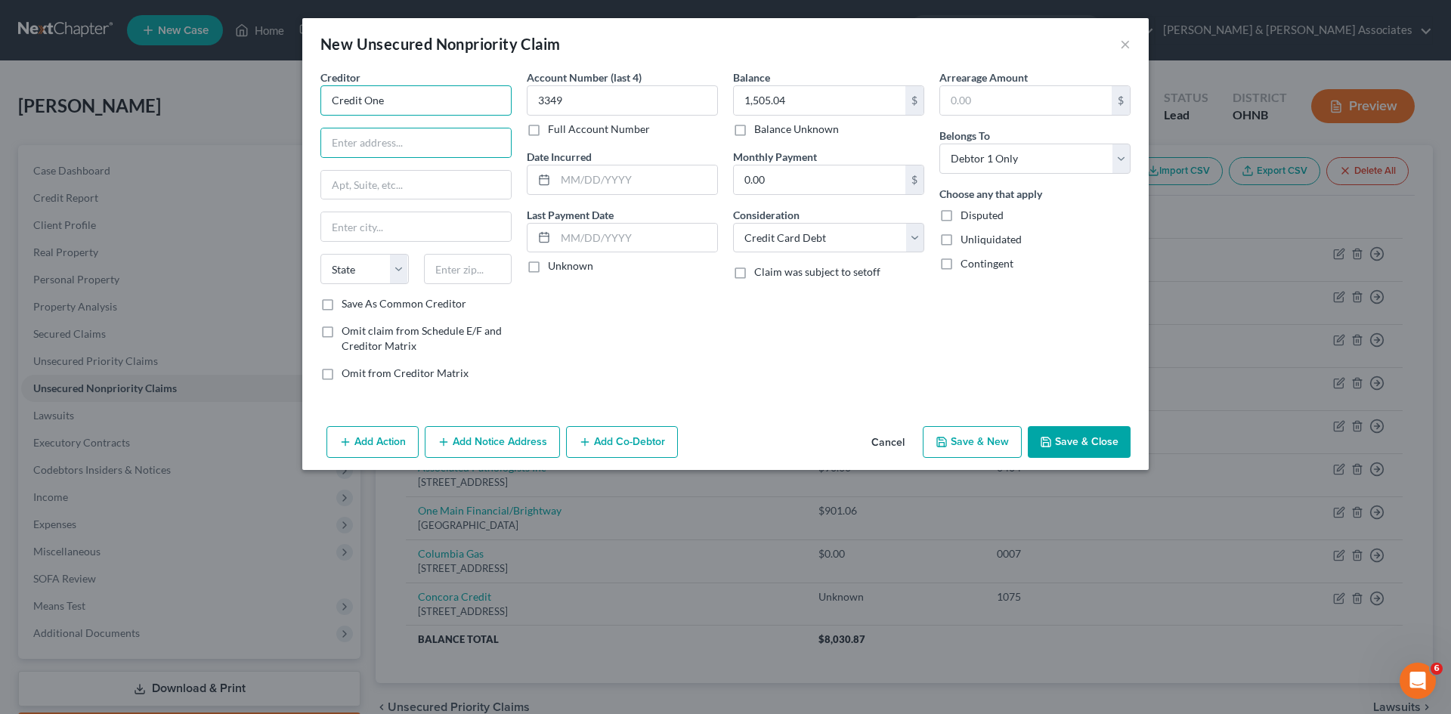
click at [423, 96] on input "Credit One" at bounding box center [416, 100] width 191 height 30
type input "Credit One"
click at [423, 139] on input "text" at bounding box center [416, 143] width 190 height 29
type input "PO Box 60500"
click at [471, 278] on input "text" at bounding box center [468, 269] width 88 height 30
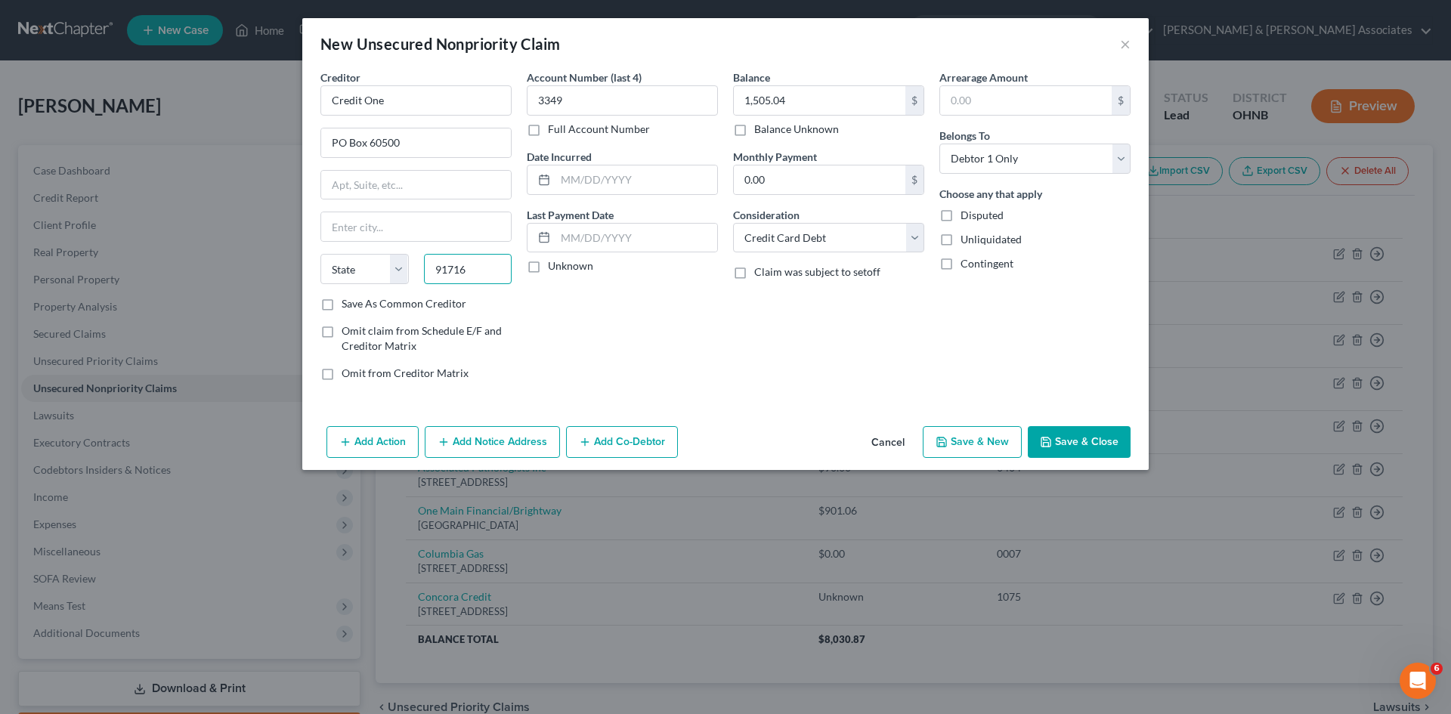
type input "91716"
click at [683, 373] on div "Account Number (last 4) 3349 Full Account Number Date Incurred Last Payment Dat…" at bounding box center [622, 232] width 206 height 324
type input "City Of Industry"
select select "4"
click at [994, 441] on button "Save & New" at bounding box center [972, 442] width 99 height 32
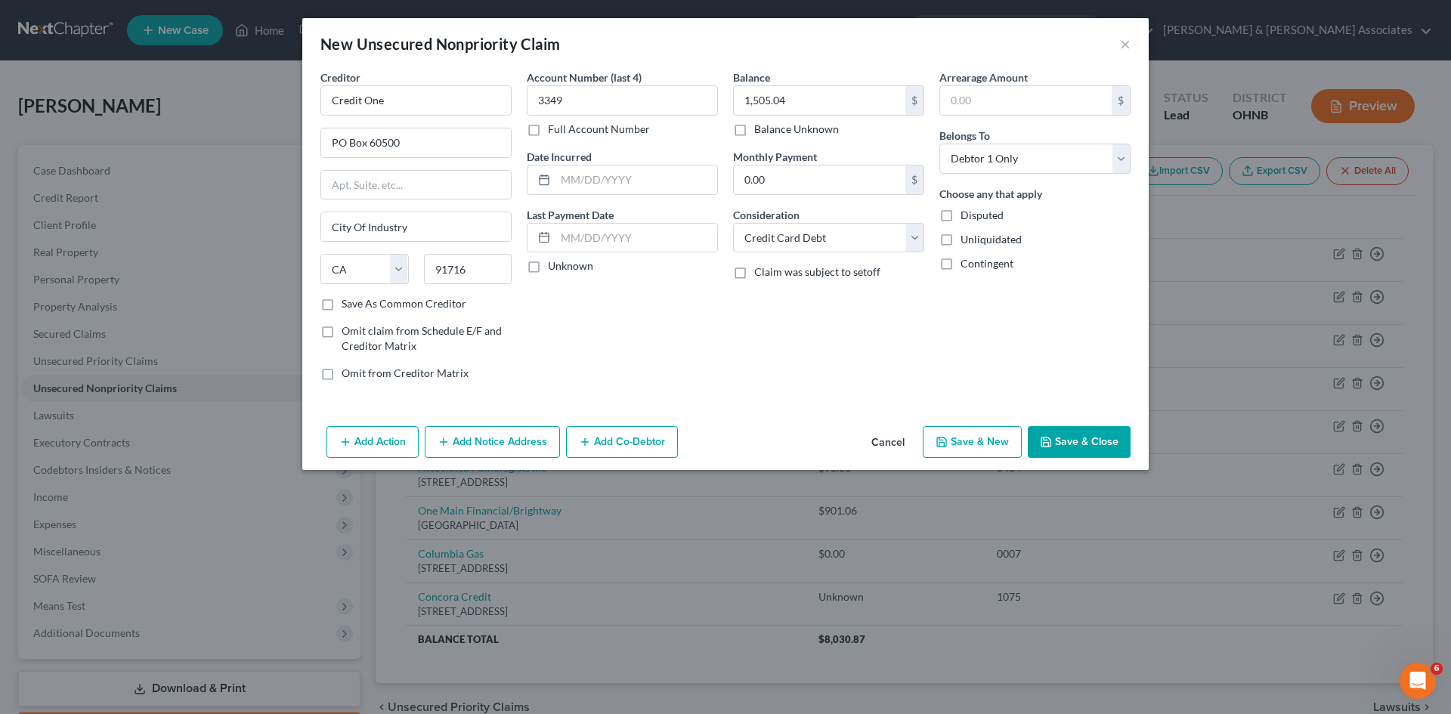
select select "0"
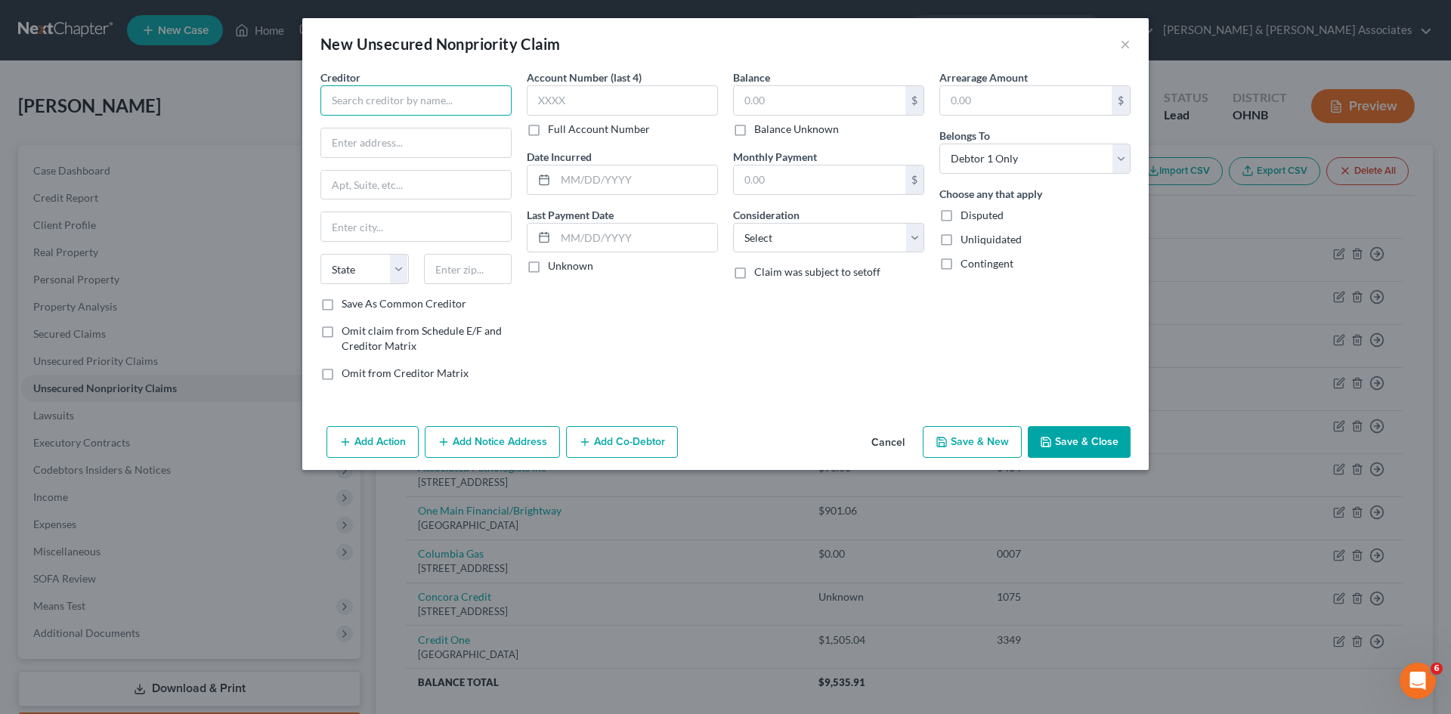
click at [394, 106] on input "text" at bounding box center [416, 100] width 191 height 30
type input "First Access"
click at [788, 247] on select "Select Cable / Satellite Services Collection Agency Credit Card Debt Debt Couns…" at bounding box center [828, 238] width 191 height 30
select select "2"
click at [733, 223] on select "Select Cable / Satellite Services Collection Agency Credit Card Debt Debt Couns…" at bounding box center [828, 238] width 191 height 30
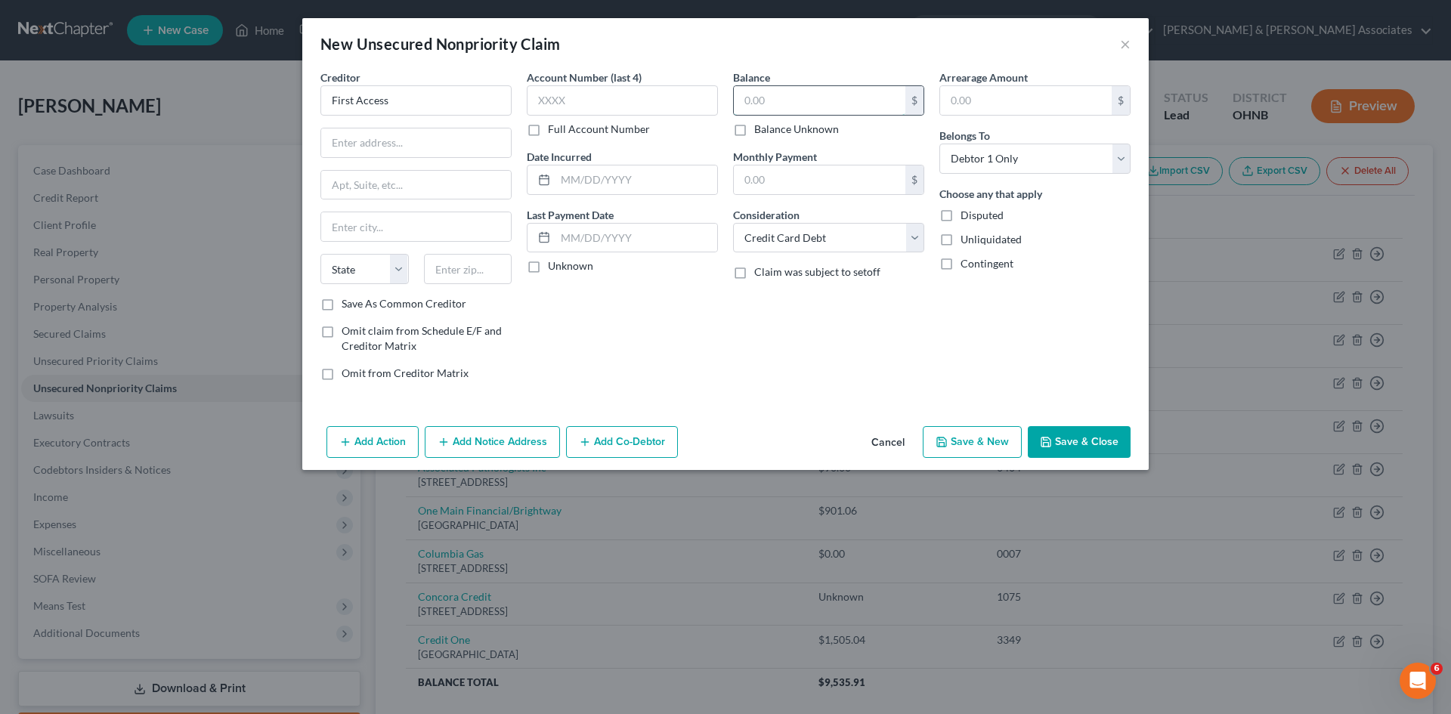
click at [785, 97] on input "text" at bounding box center [820, 100] width 172 height 29
type input "475.72"
click at [436, 139] on input "text" at bounding box center [416, 143] width 190 height 29
type input "PO Box 5220"
click at [455, 265] on input "text" at bounding box center [468, 269] width 88 height 30
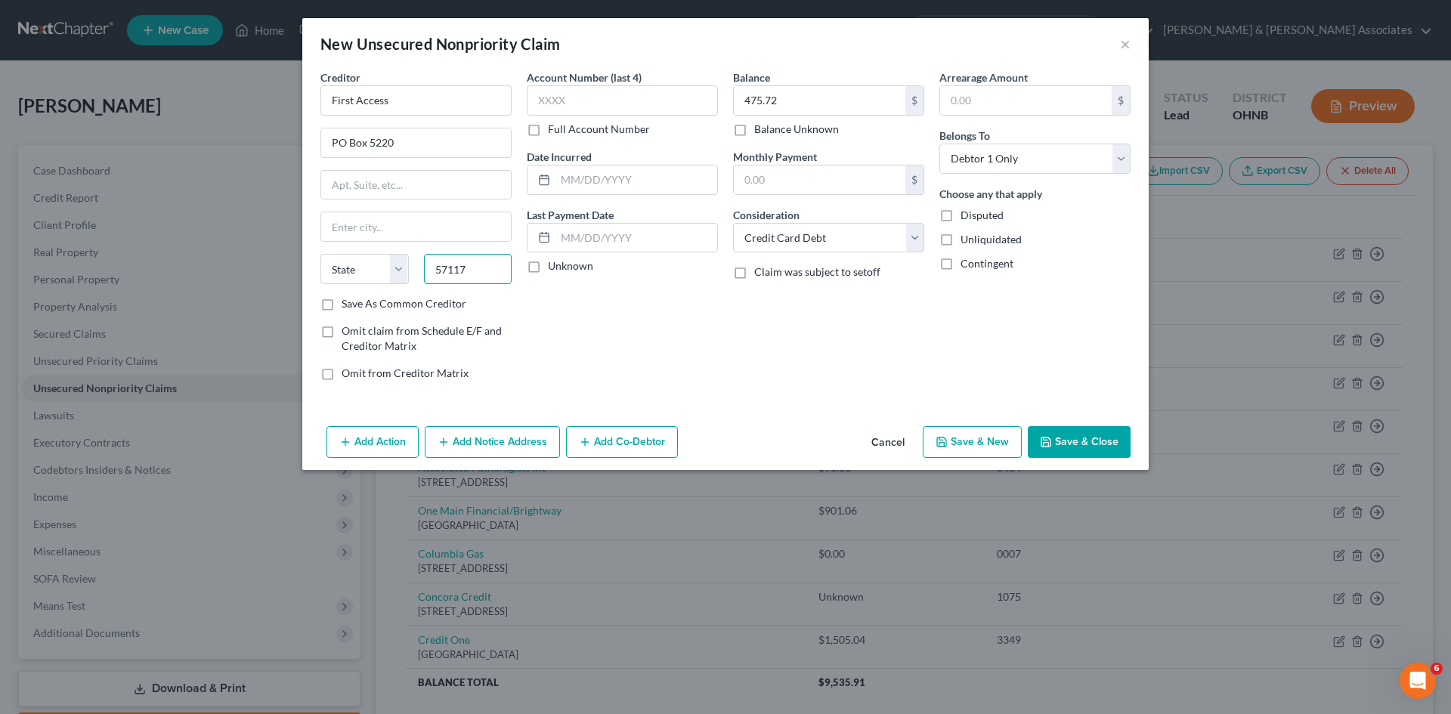
type input "57117"
click at [626, 343] on div "Account Number (last 4) Full Account Number Date Incurred Last Payment Date Unk…" at bounding box center [622, 232] width 206 height 324
type input "[GEOGRAPHIC_DATA]"
select select "43"
click at [588, 97] on input "text" at bounding box center [622, 100] width 191 height 30
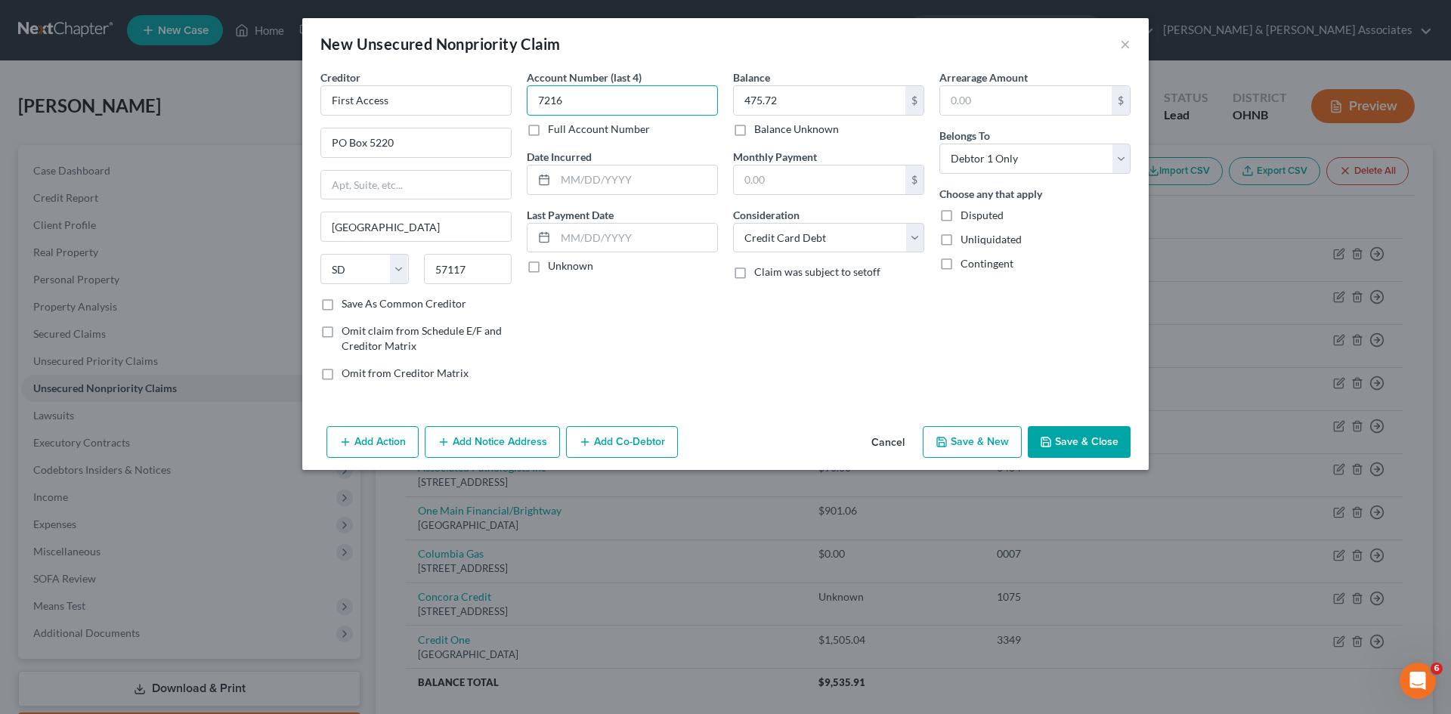
type input "7216"
click at [841, 448] on div "Add Action Add Notice Address Add Co-Debtor Cancel Save & New Save & Close" at bounding box center [725, 445] width 847 height 50
click at [980, 451] on button "Save & New" at bounding box center [972, 442] width 99 height 32
select select "0"
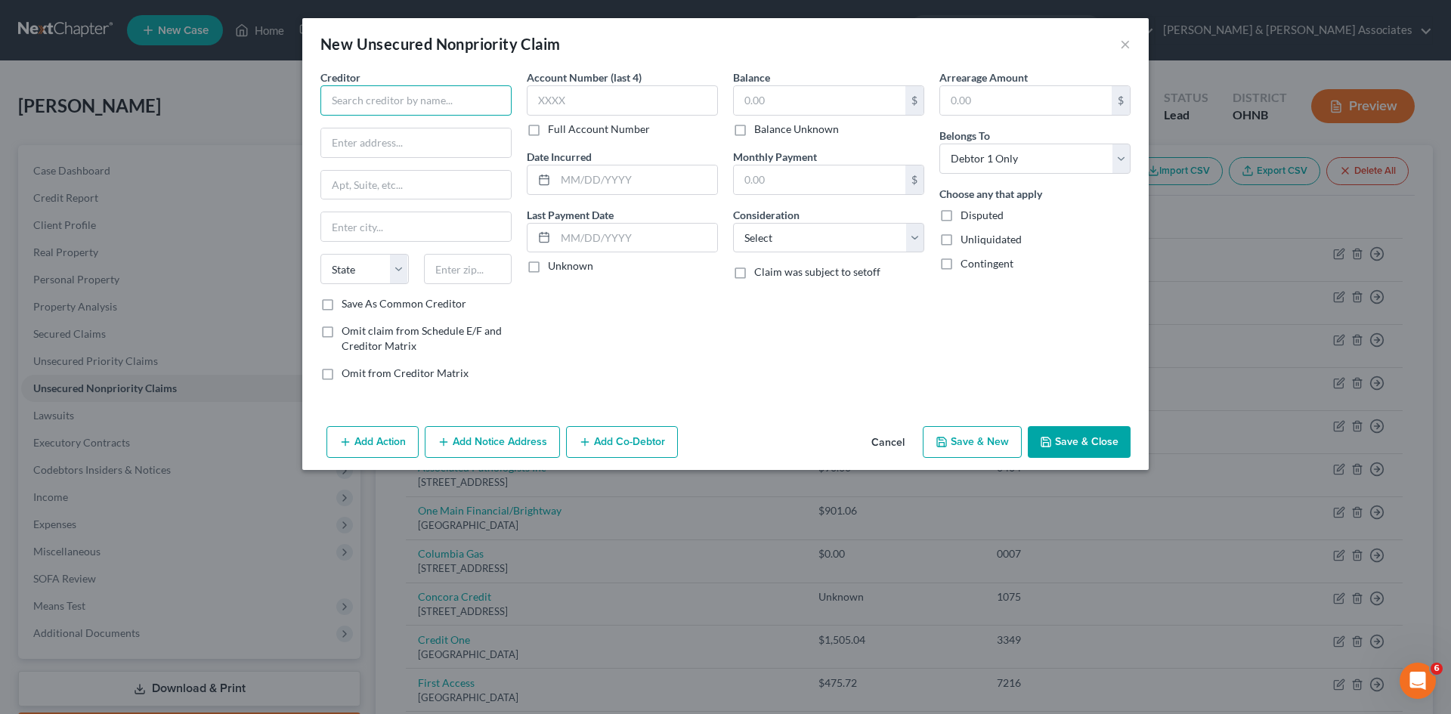
click at [441, 90] on input "text" at bounding box center [416, 100] width 191 height 30
type input "Harbor"
click at [788, 95] on input "text" at bounding box center [820, 100] width 172 height 29
type input "421.69"
click at [806, 240] on select "Select Cable / Satellite Services Collection Agency Credit Card Debt Debt Couns…" at bounding box center [828, 238] width 191 height 30
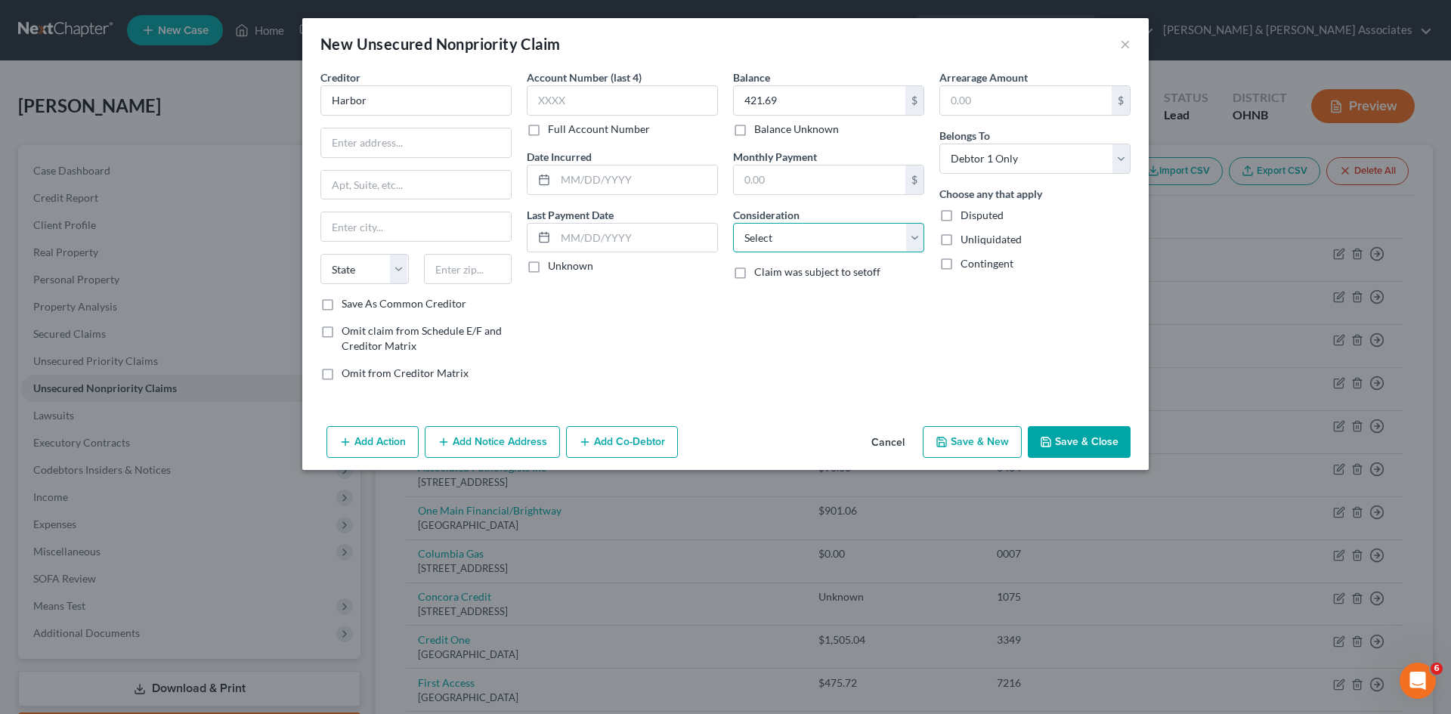
select select "9"
click at [733, 223] on select "Select Cable / Satellite Services Collection Agency Credit Card Debt Debt Couns…" at bounding box center [828, 238] width 191 height 30
click at [622, 101] on input "text" at bounding box center [622, 100] width 191 height 30
type input "4853"
click at [416, 150] on input "text" at bounding box center [416, 143] width 190 height 29
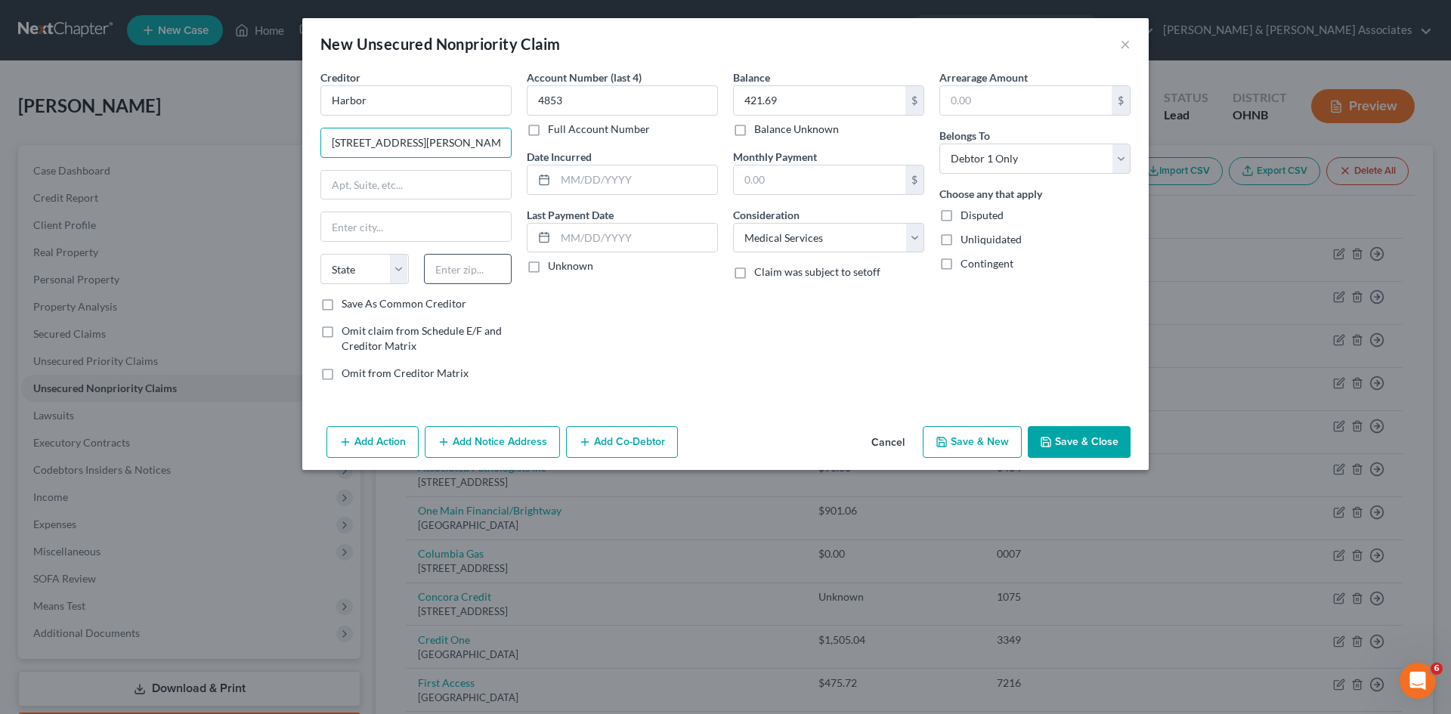
type input "[STREET_ADDRESS][PERSON_NAME]"
click at [487, 262] on input "text" at bounding box center [468, 269] width 88 height 30
type input "43606"
click at [614, 337] on div "Account Number (last 4) 4853 Full Account Number Date Incurred Last Payment Dat…" at bounding box center [622, 232] width 206 height 324
type input "[GEOGRAPHIC_DATA]"
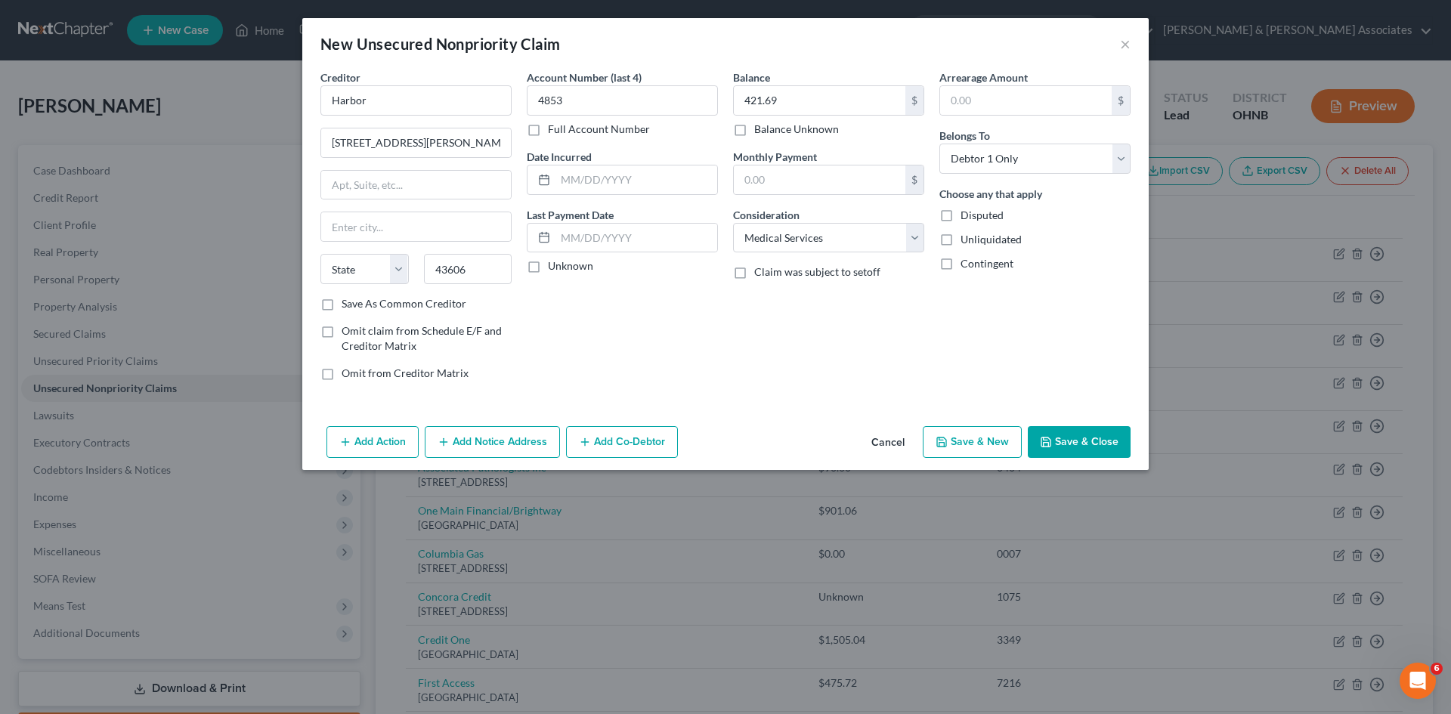
select select "36"
click at [970, 438] on button "Save & New" at bounding box center [972, 442] width 99 height 32
select select "0"
type input "0.00"
drag, startPoint x: 1126, startPoint y: 36, endPoint x: 1124, endPoint y: 47, distance: 11.6
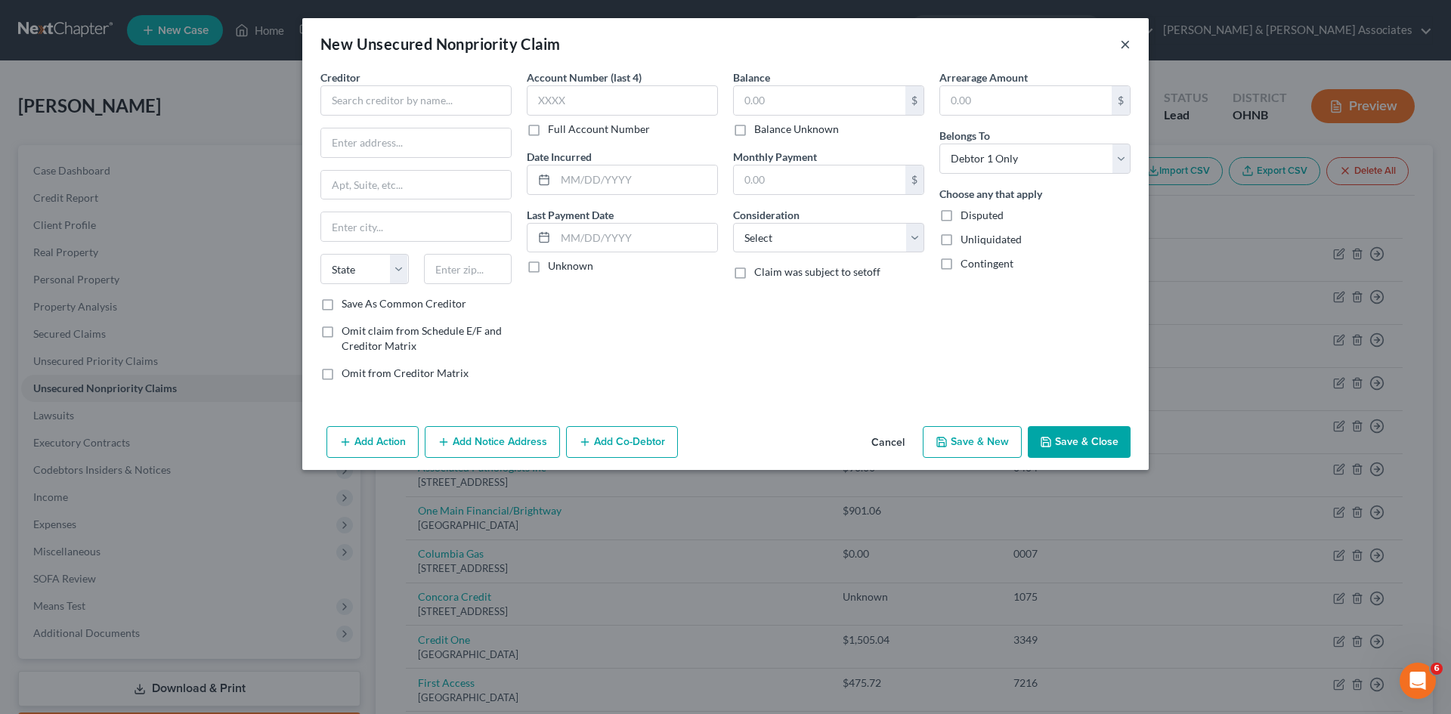
click at [1126, 36] on button "×" at bounding box center [1125, 44] width 11 height 18
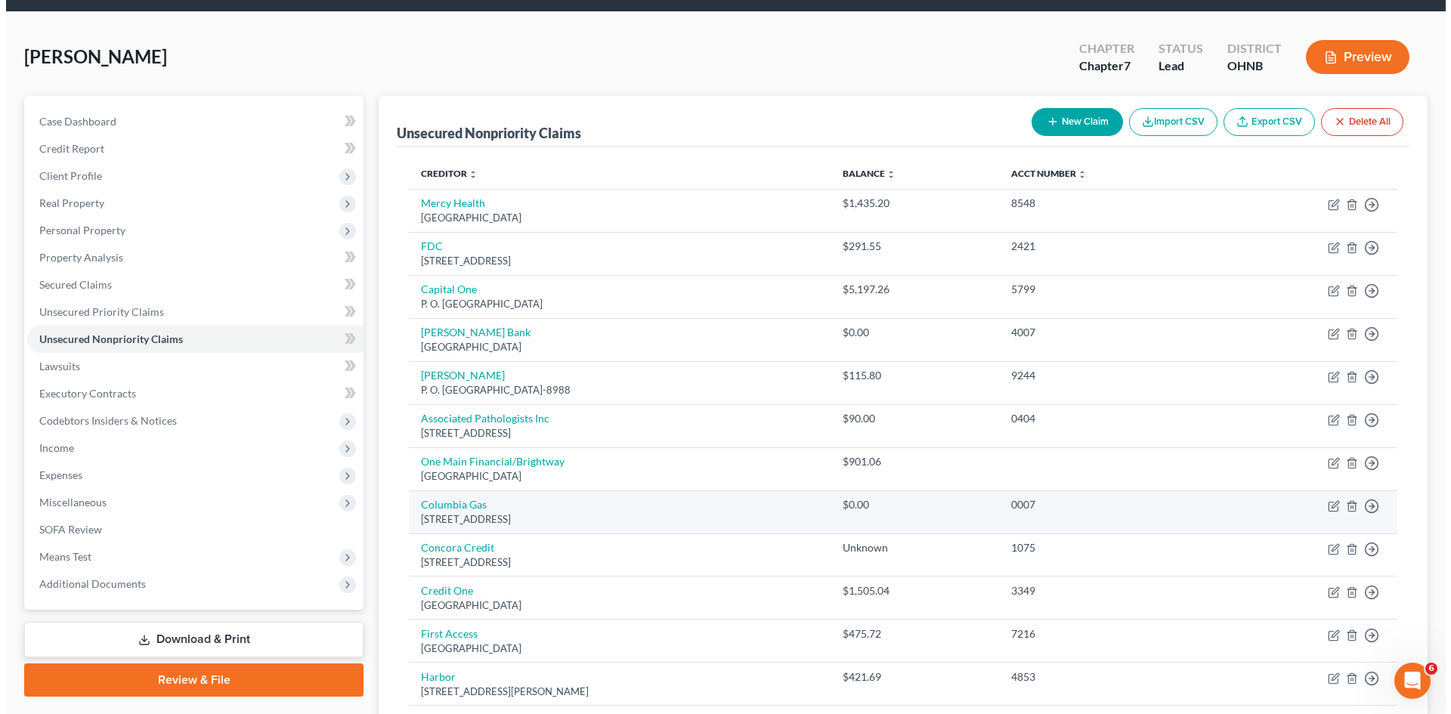
scroll to position [76, 0]
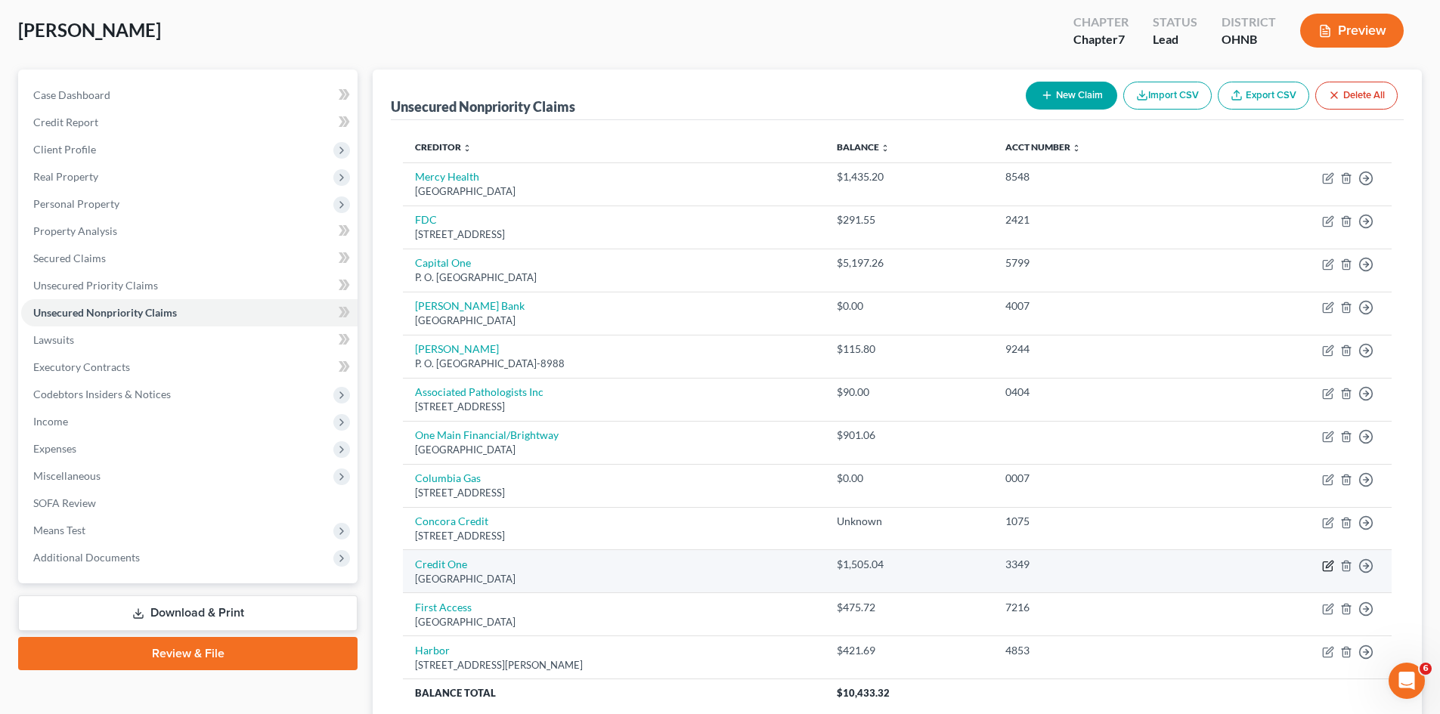
click at [1327, 571] on icon "button" at bounding box center [1327, 566] width 9 height 9
select select "4"
select select "2"
select select "0"
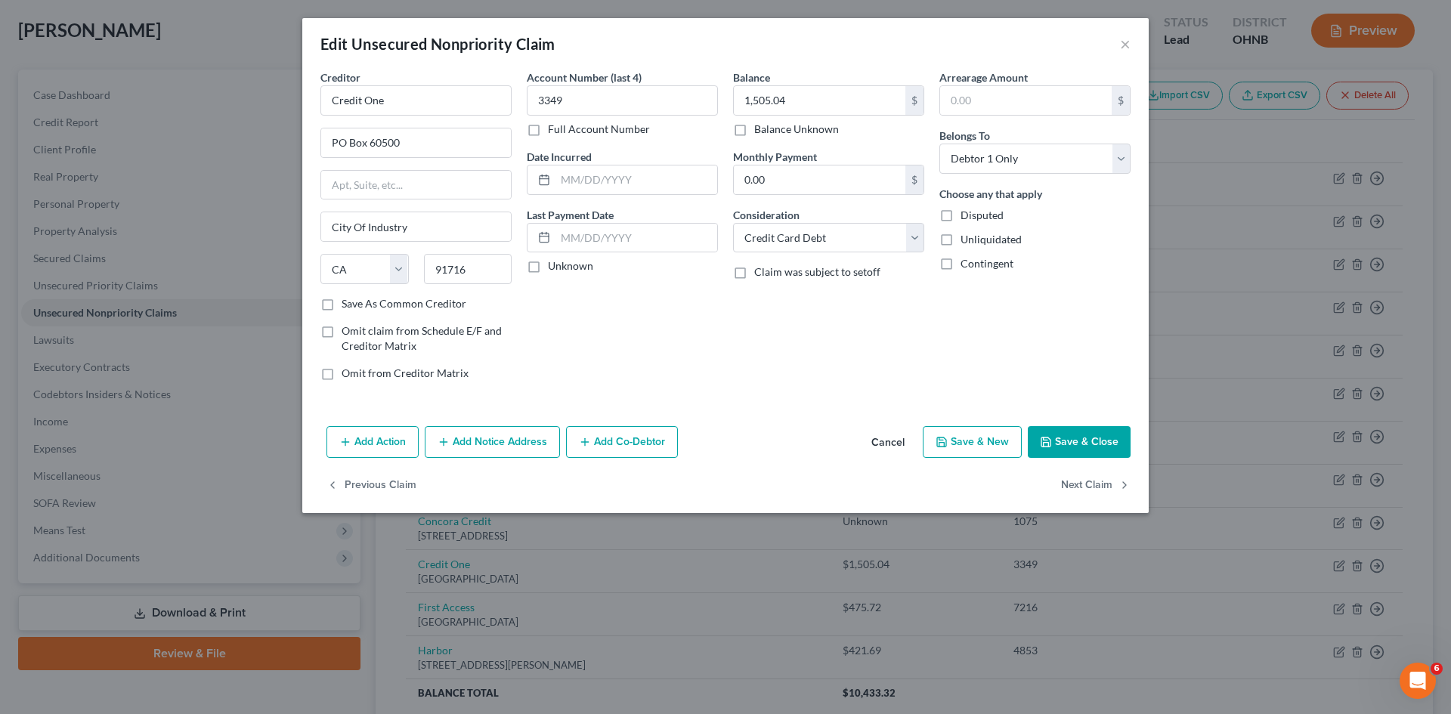
drag, startPoint x: 555, startPoint y: 438, endPoint x: 435, endPoint y: 319, distance: 168.9
click at [553, 438] on button "Add Notice Address" at bounding box center [492, 442] width 135 height 32
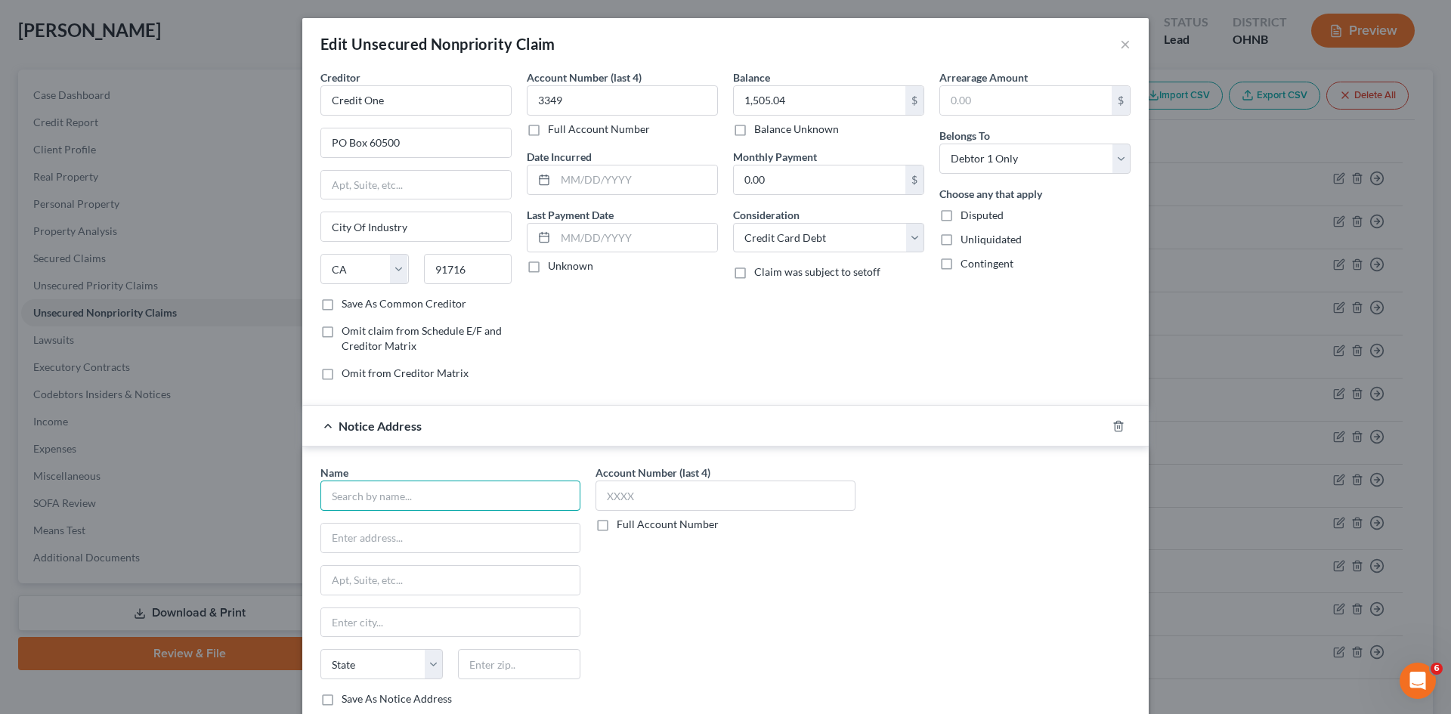
click at [454, 493] on input "text" at bounding box center [451, 496] width 260 height 30
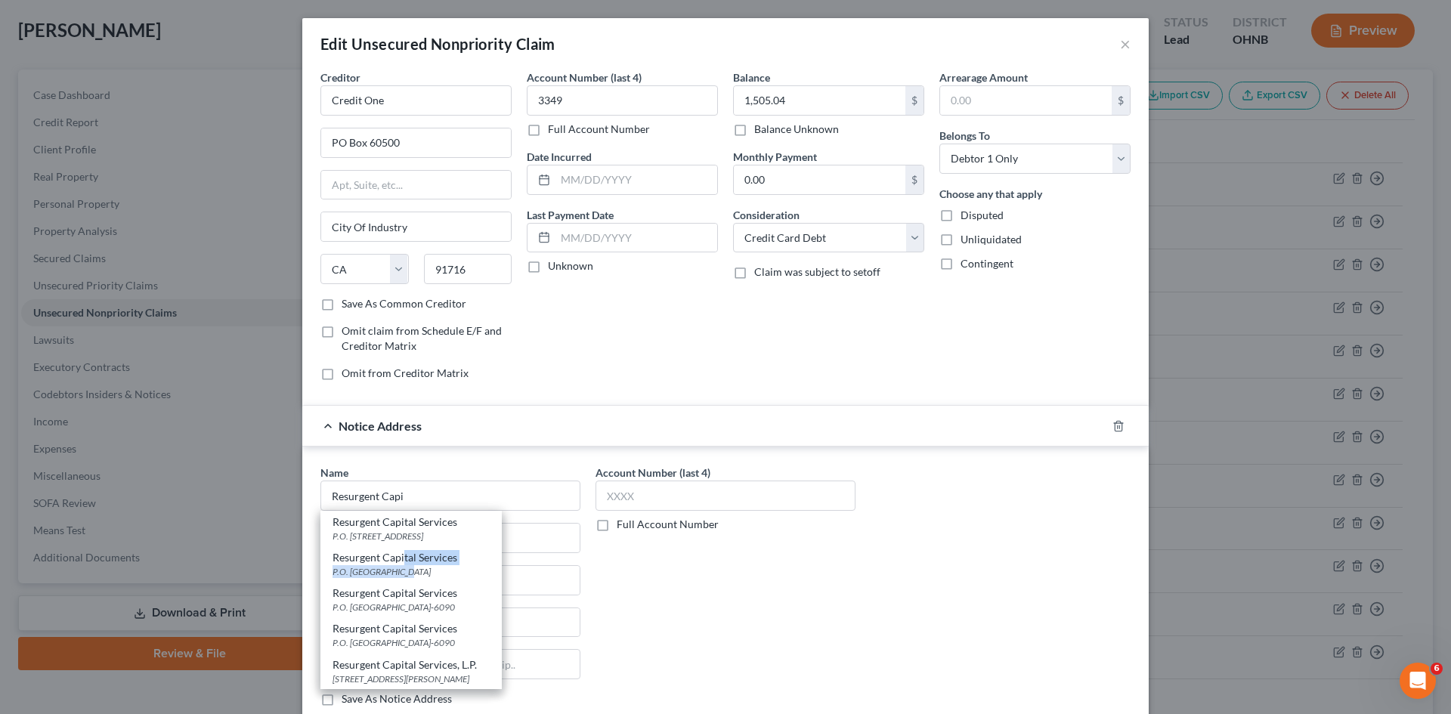
click at [398, 564] on div "Resurgent Capital Services P.O. [GEOGRAPHIC_DATA]" at bounding box center [411, 565] width 181 height 36
type input "Resurgent Capital Services"
type input "P.O. Box 510090"
type input "Livonia"
select select "23"
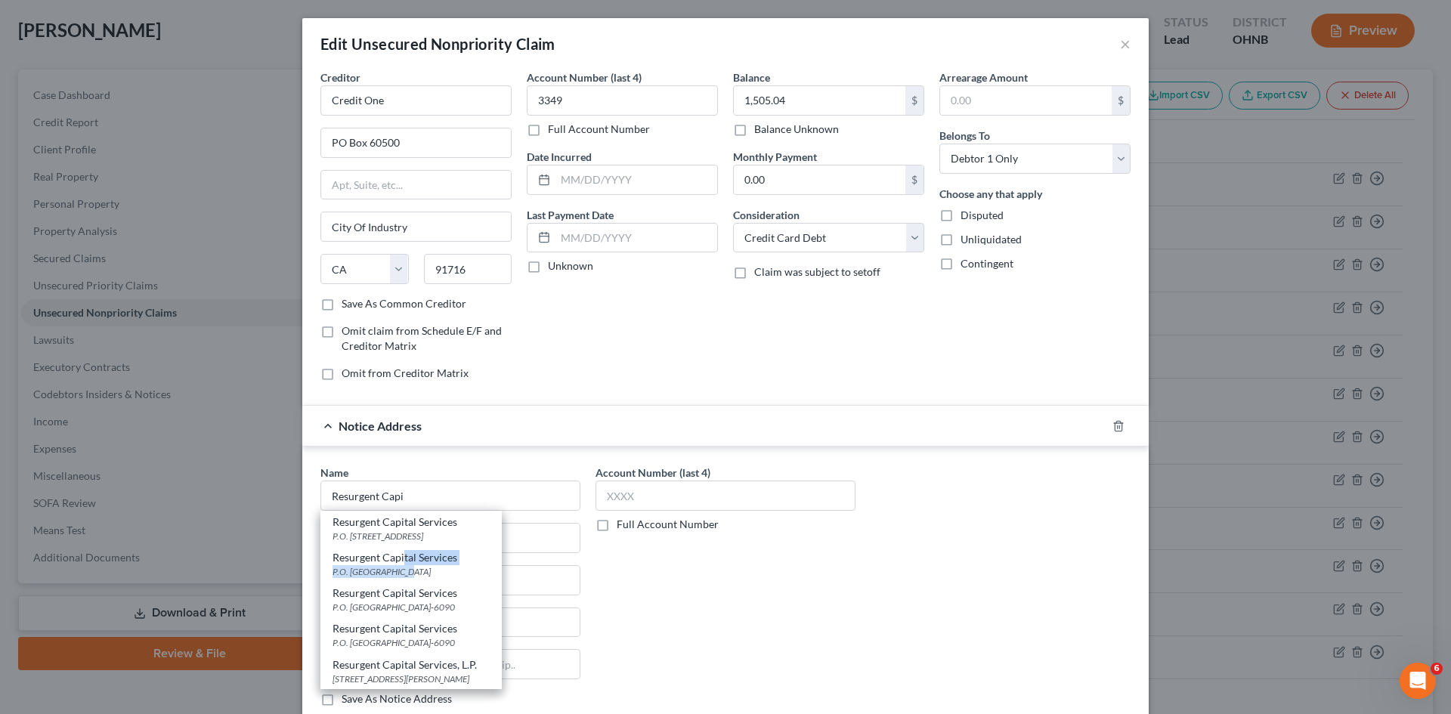
type input "481516090"
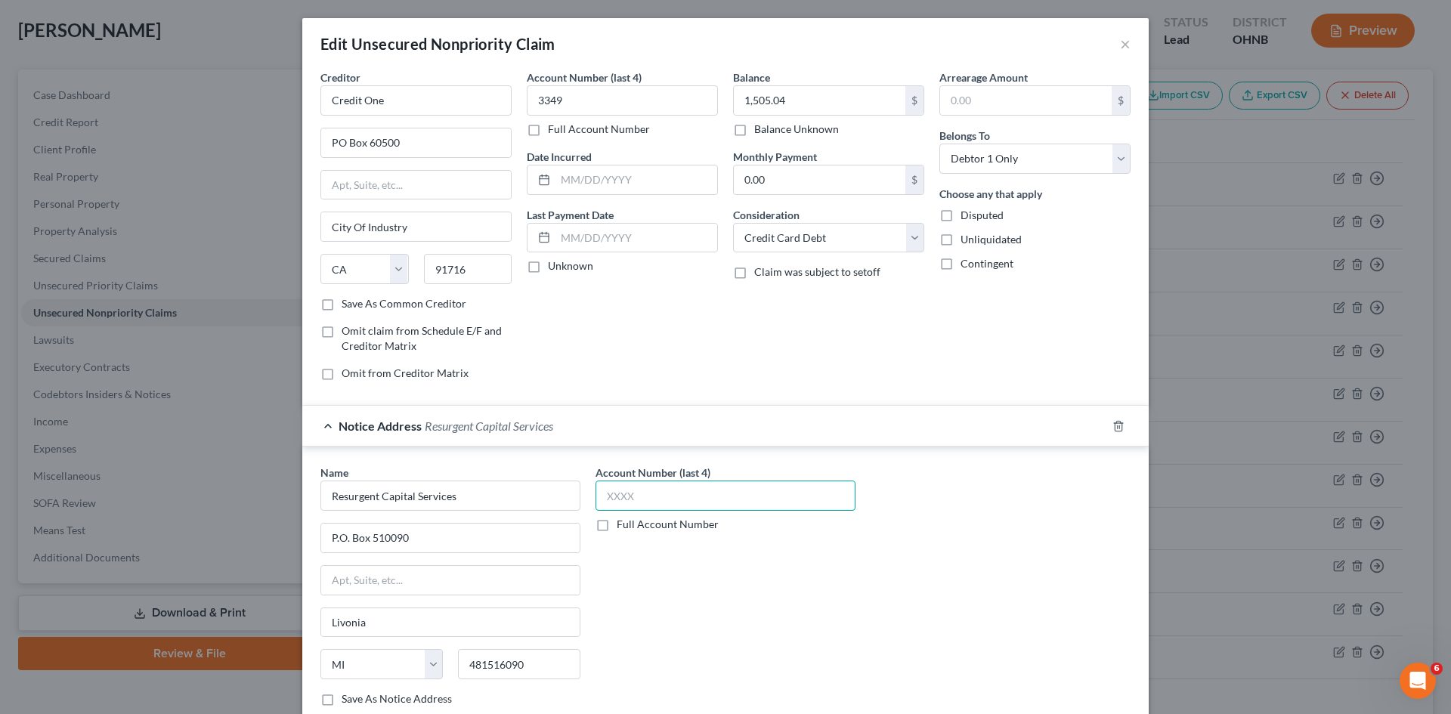
click at [649, 485] on input "text" at bounding box center [726, 496] width 260 height 30
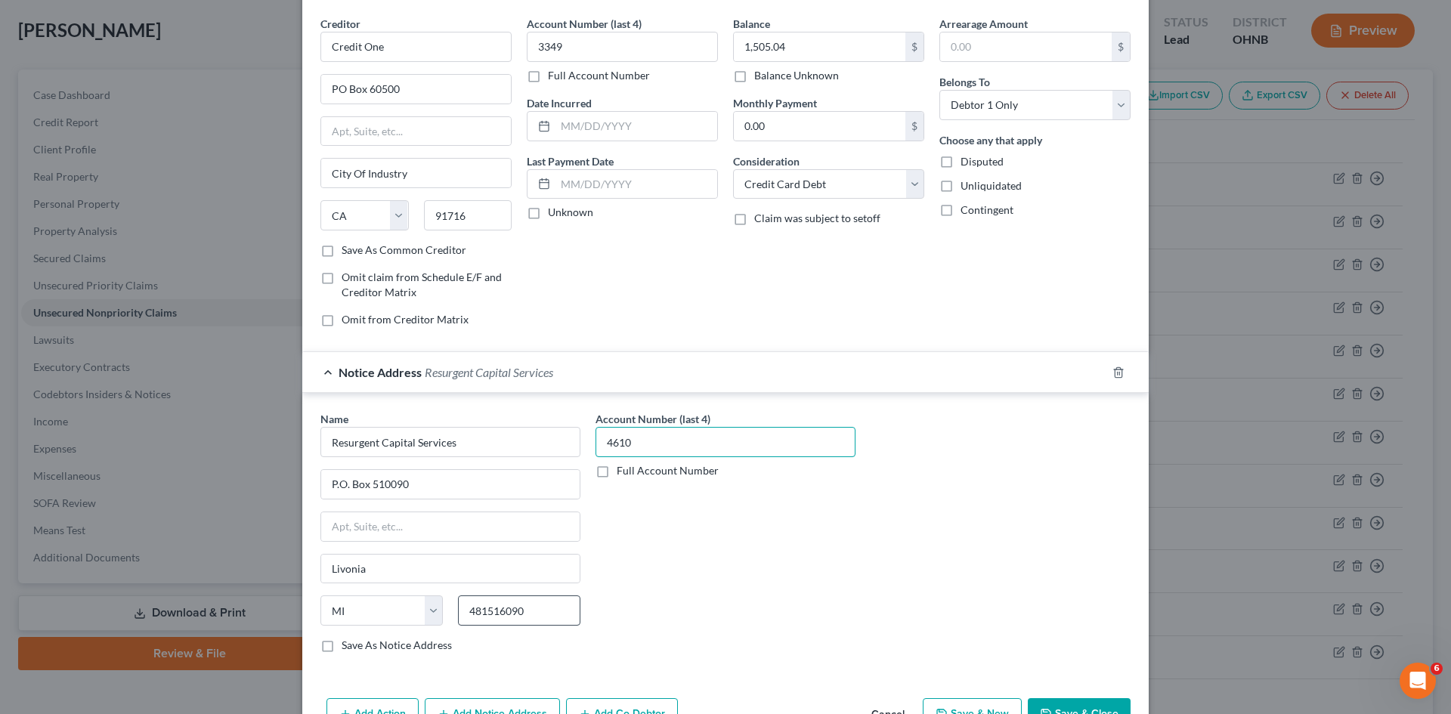
scroll to position [143, 0]
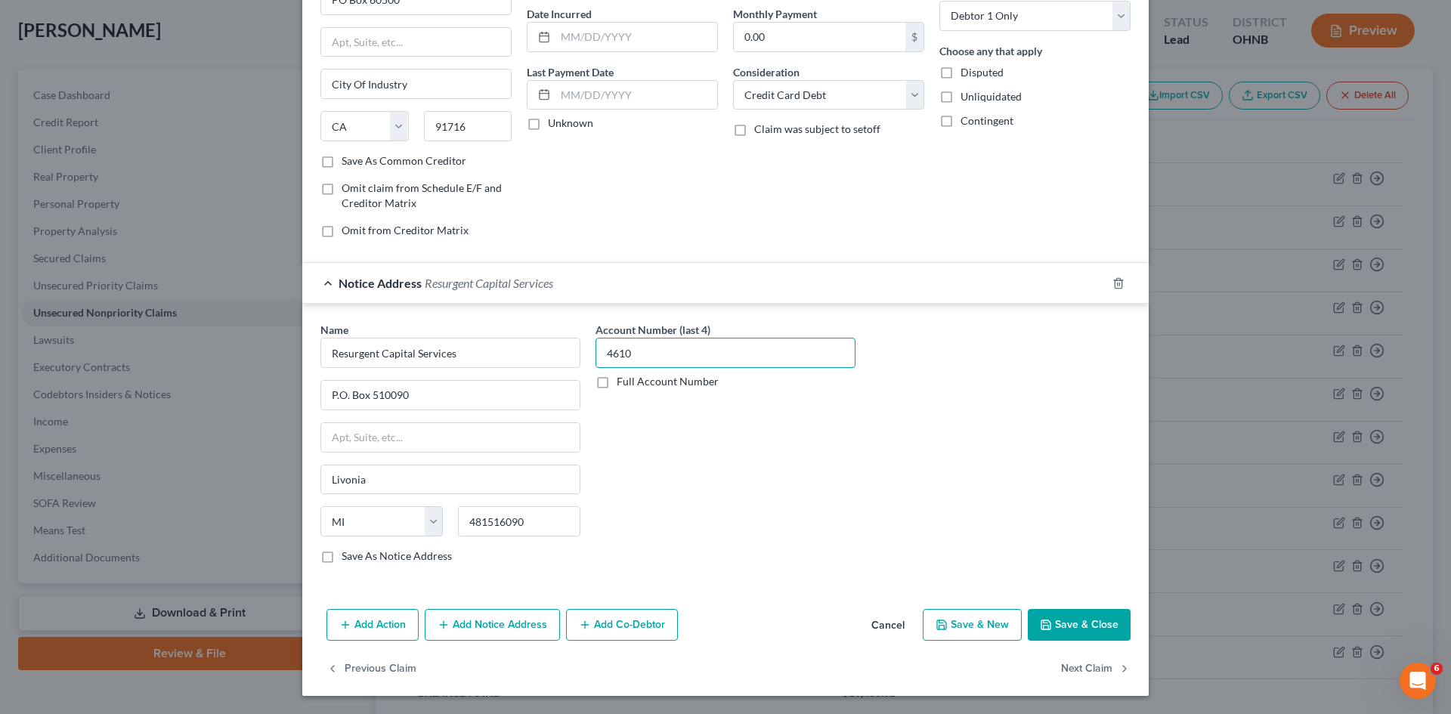
type input "4610"
drag, startPoint x: 1080, startPoint y: 622, endPoint x: 1079, endPoint y: 599, distance: 22.7
click at [1080, 615] on button "Save & Close" at bounding box center [1079, 625] width 103 height 32
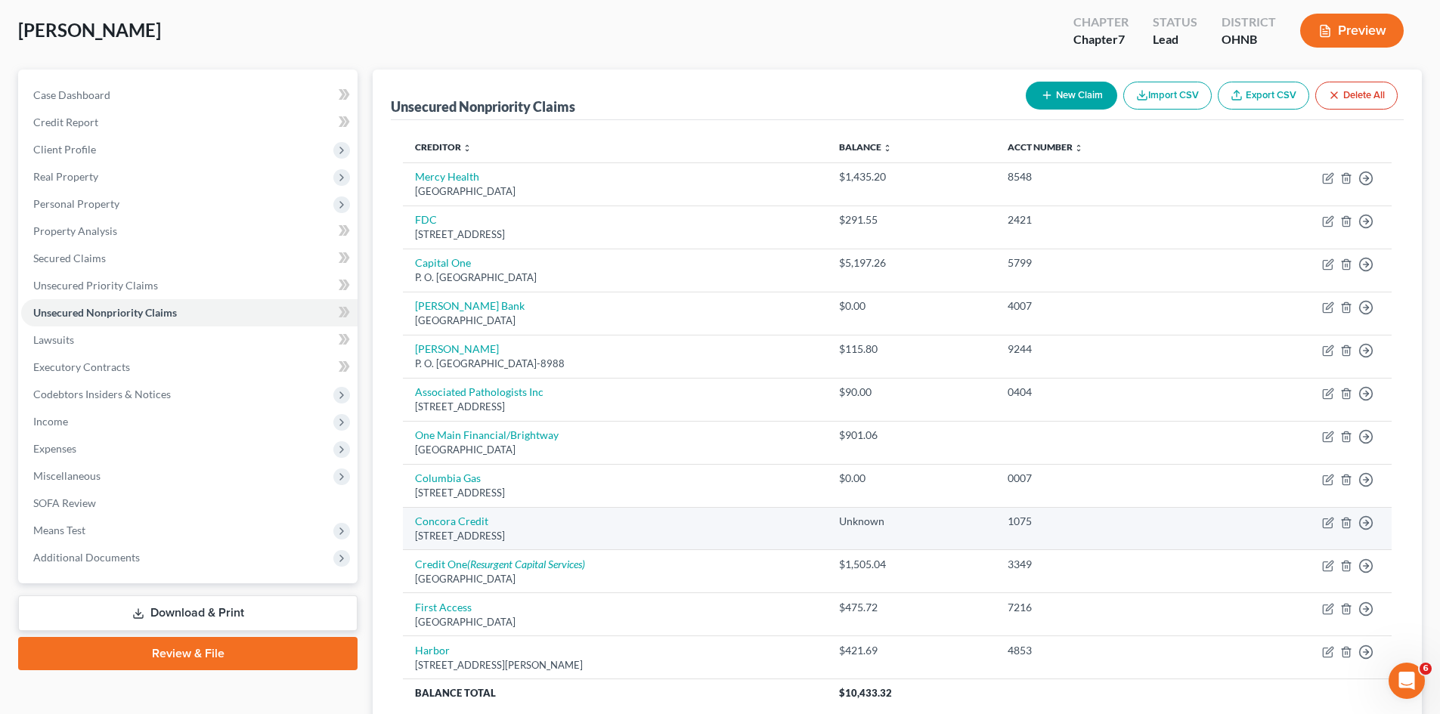
drag, startPoint x: 591, startPoint y: 491, endPoint x: 630, endPoint y: 523, distance: 50.5
click at [590, 491] on div "[STREET_ADDRESS]" at bounding box center [615, 493] width 400 height 14
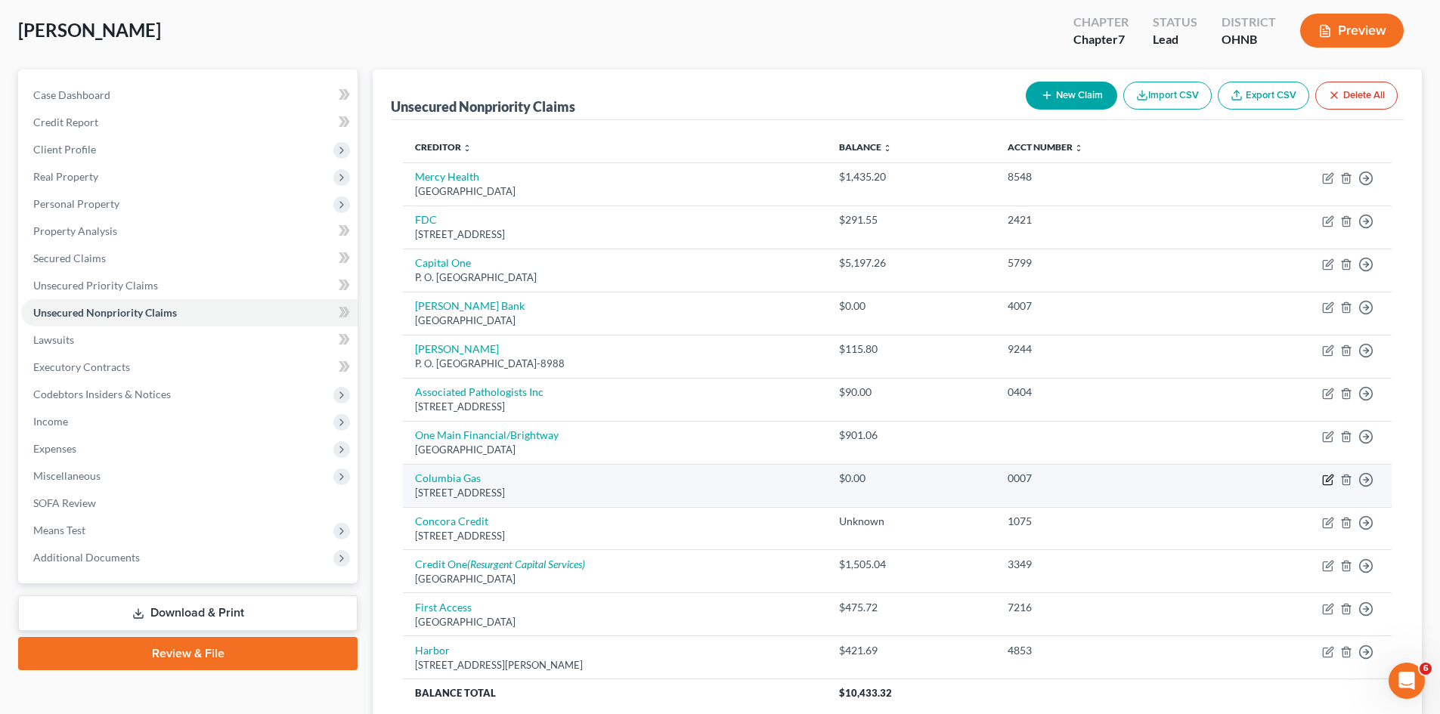
click at [1329, 475] on icon "button" at bounding box center [1328, 480] width 12 height 12
select select "14"
select select "20"
select select "0"
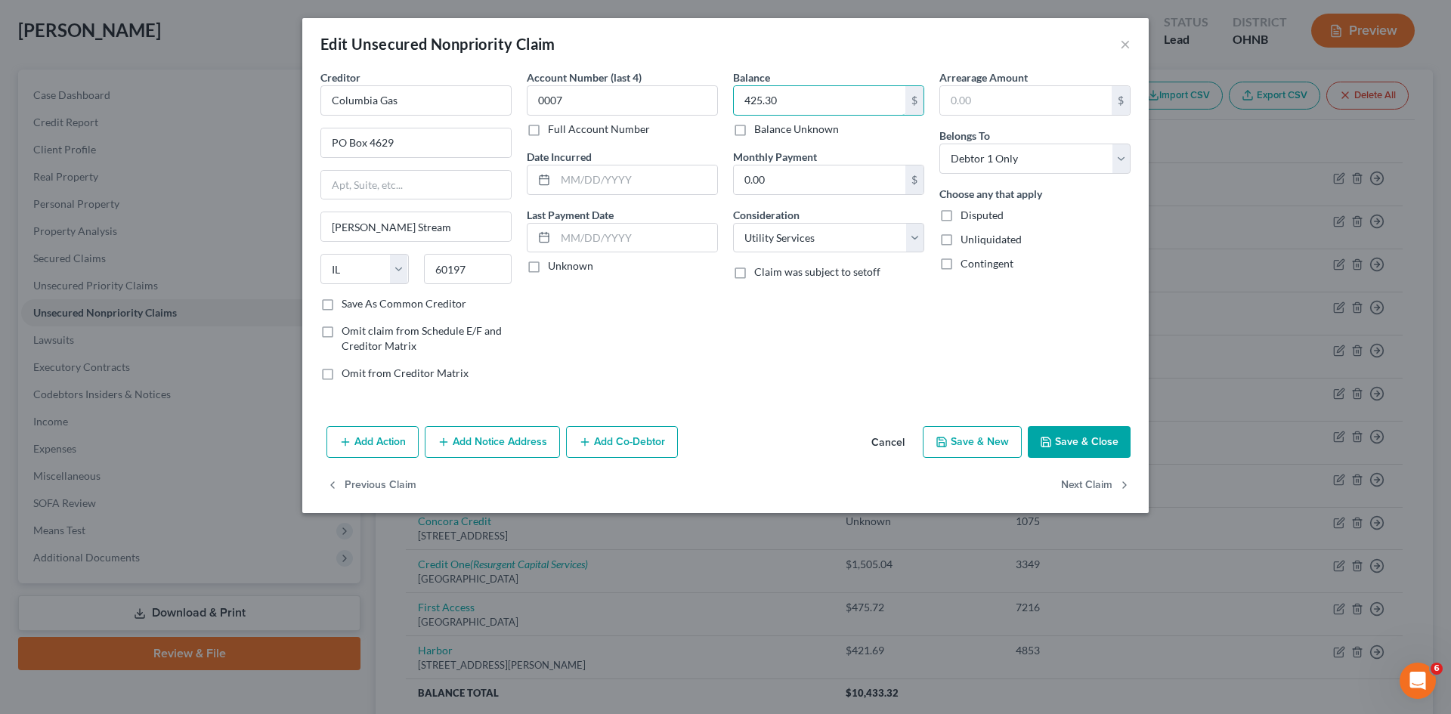
type input "425.30"
click at [476, 446] on button "Add Notice Address" at bounding box center [492, 442] width 135 height 32
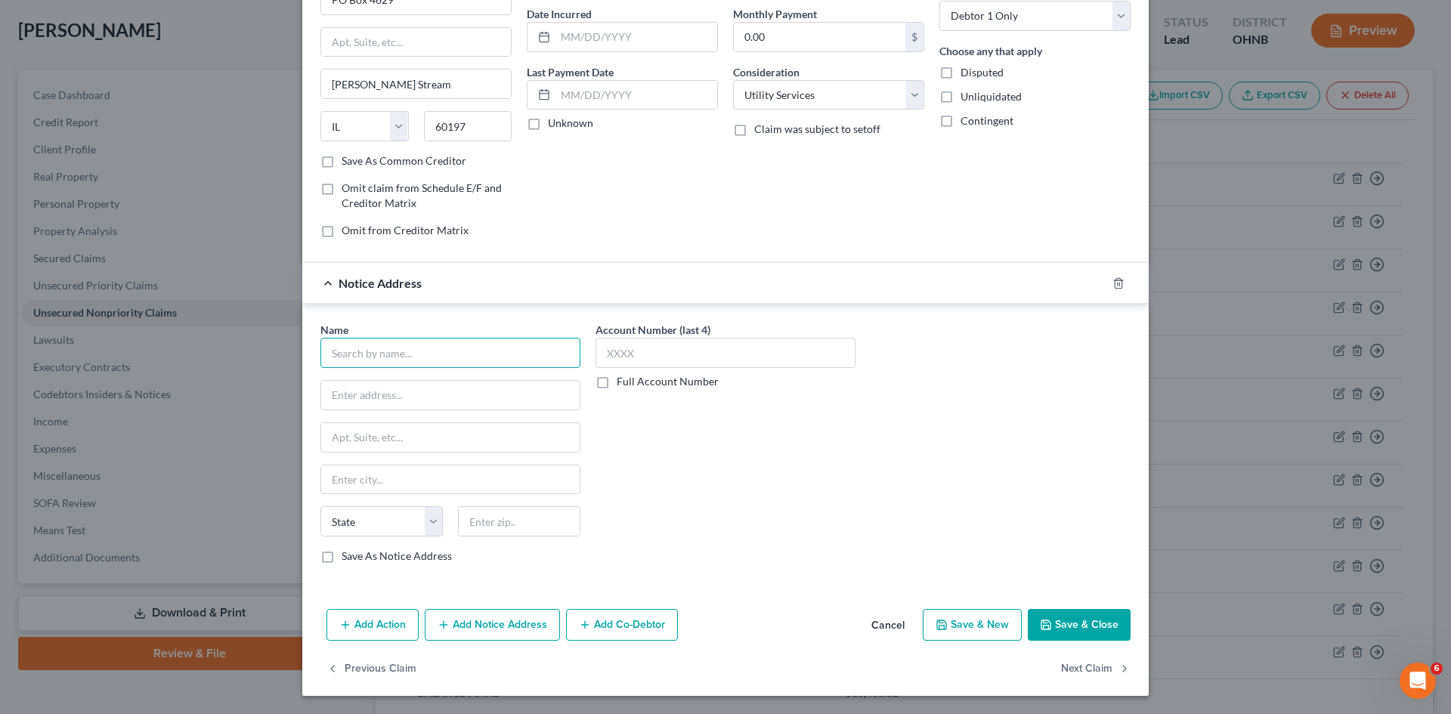
drag, startPoint x: 401, startPoint y: 348, endPoint x: 413, endPoint y: 339, distance: 15.1
click at [411, 340] on input "text" at bounding box center [451, 353] width 260 height 30
type input "Online Information Services"
click at [636, 361] on input "text" at bounding box center [726, 353] width 260 height 30
type input "6991"
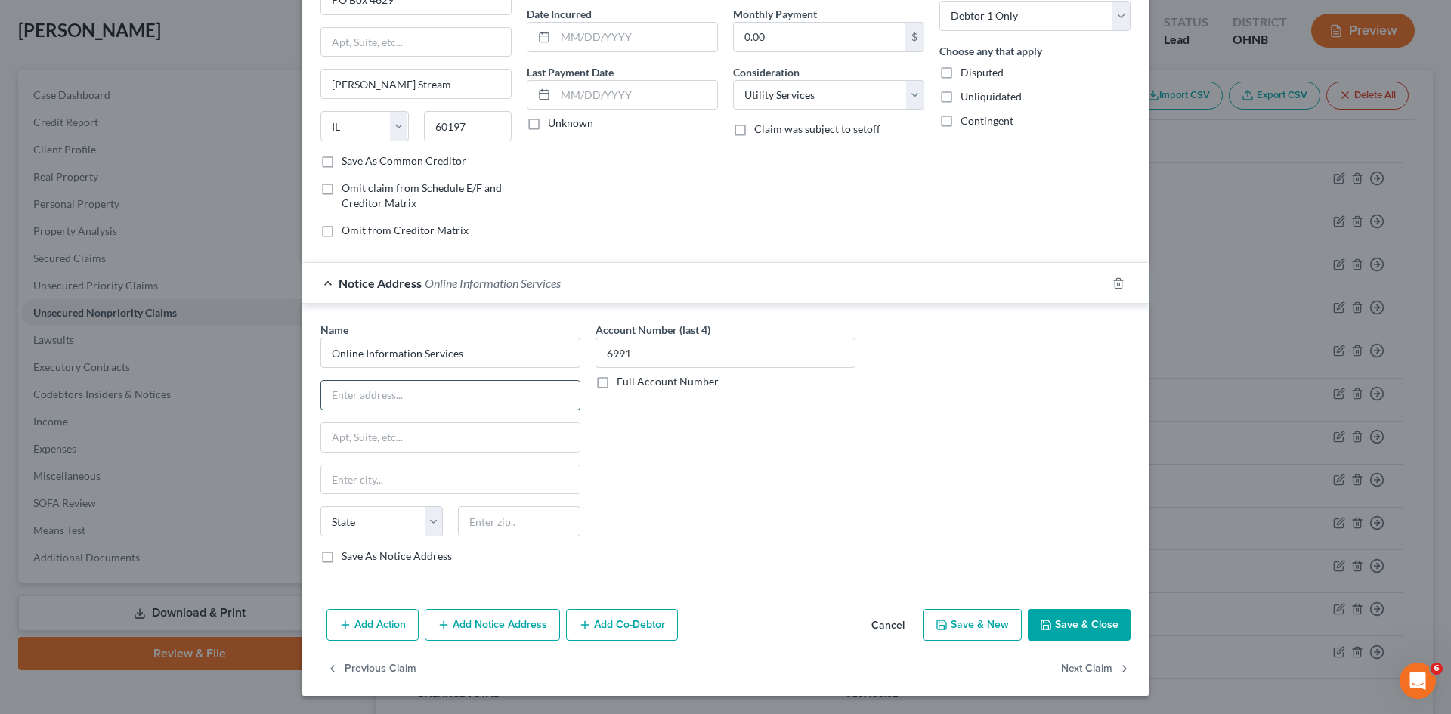
click at [497, 392] on input "text" at bounding box center [450, 395] width 259 height 29
type input "PO Box 1489"
click at [516, 517] on input "text" at bounding box center [519, 521] width 122 height 30
type input "28590"
click at [1102, 624] on button "Save & Close" at bounding box center [1079, 625] width 103 height 32
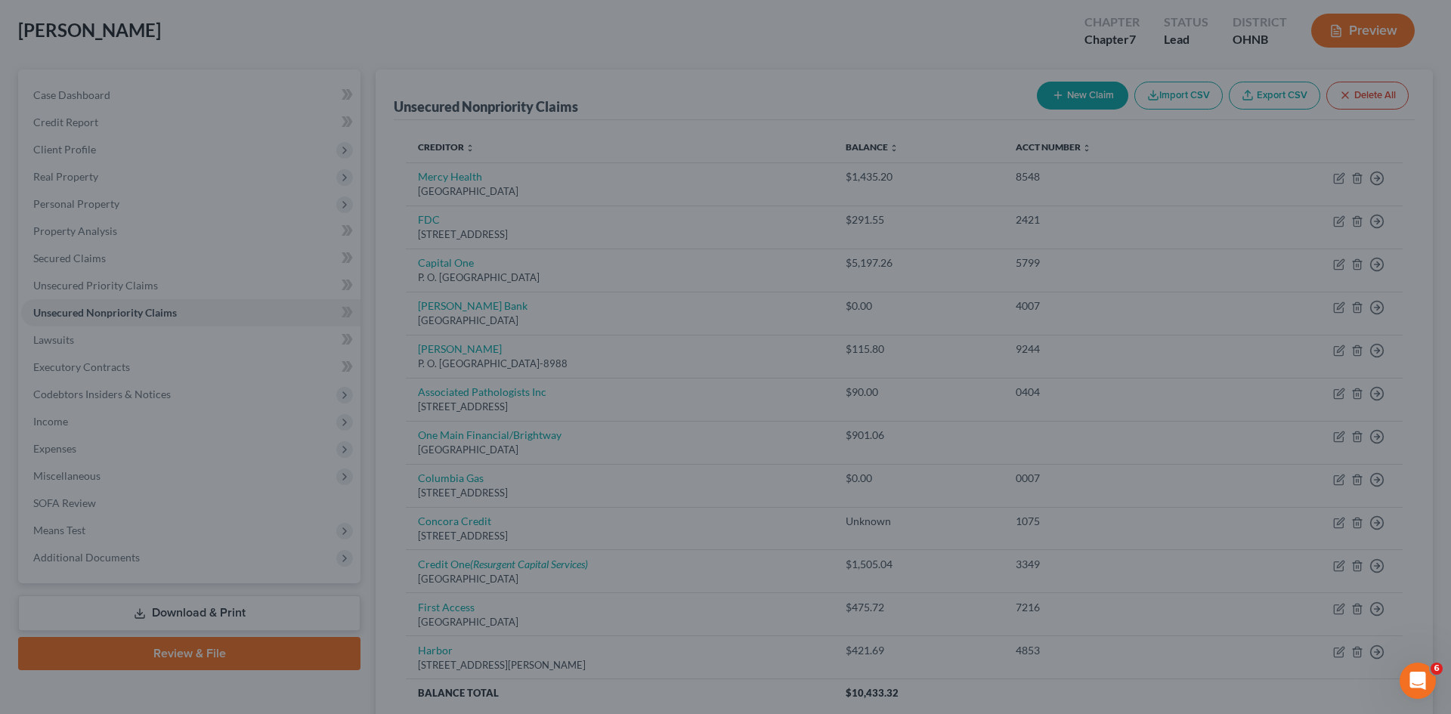
type input "[GEOGRAPHIC_DATA]"
select select "28"
type input "0"
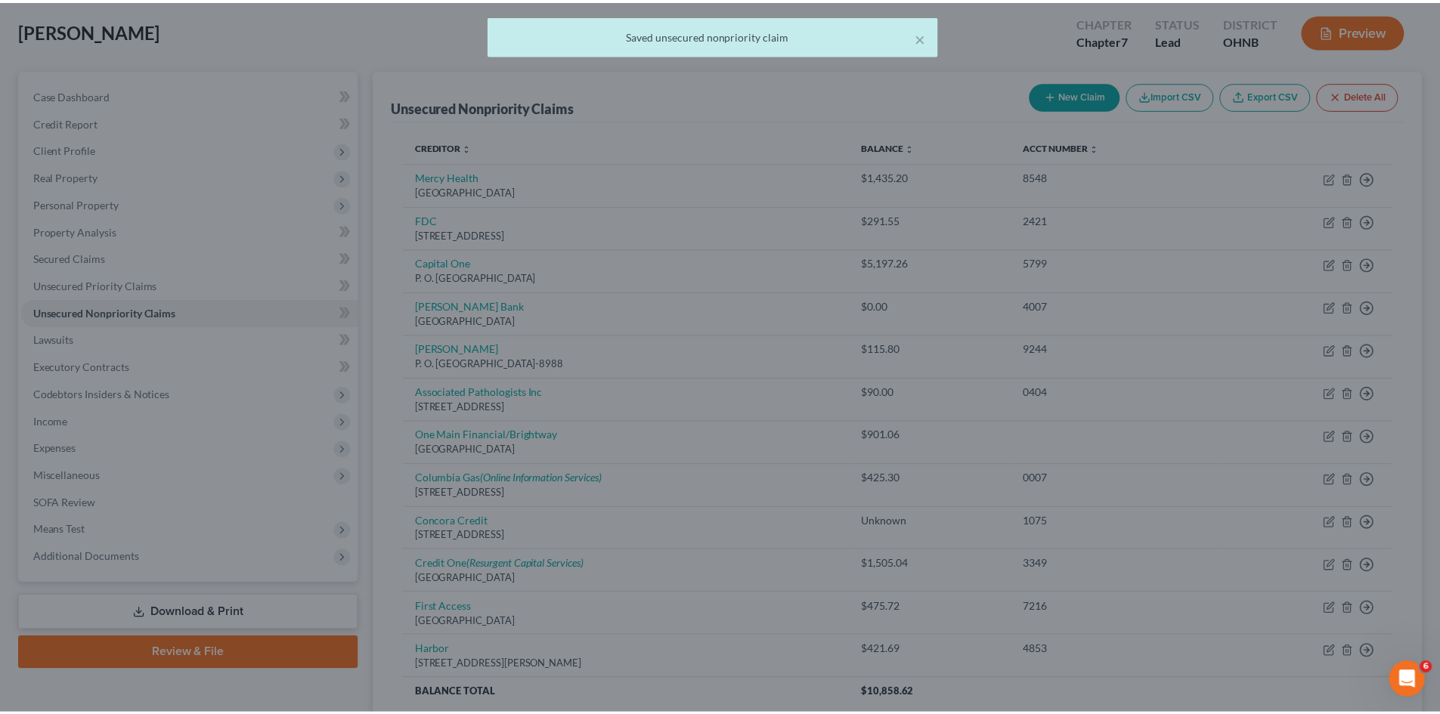
scroll to position [0, 0]
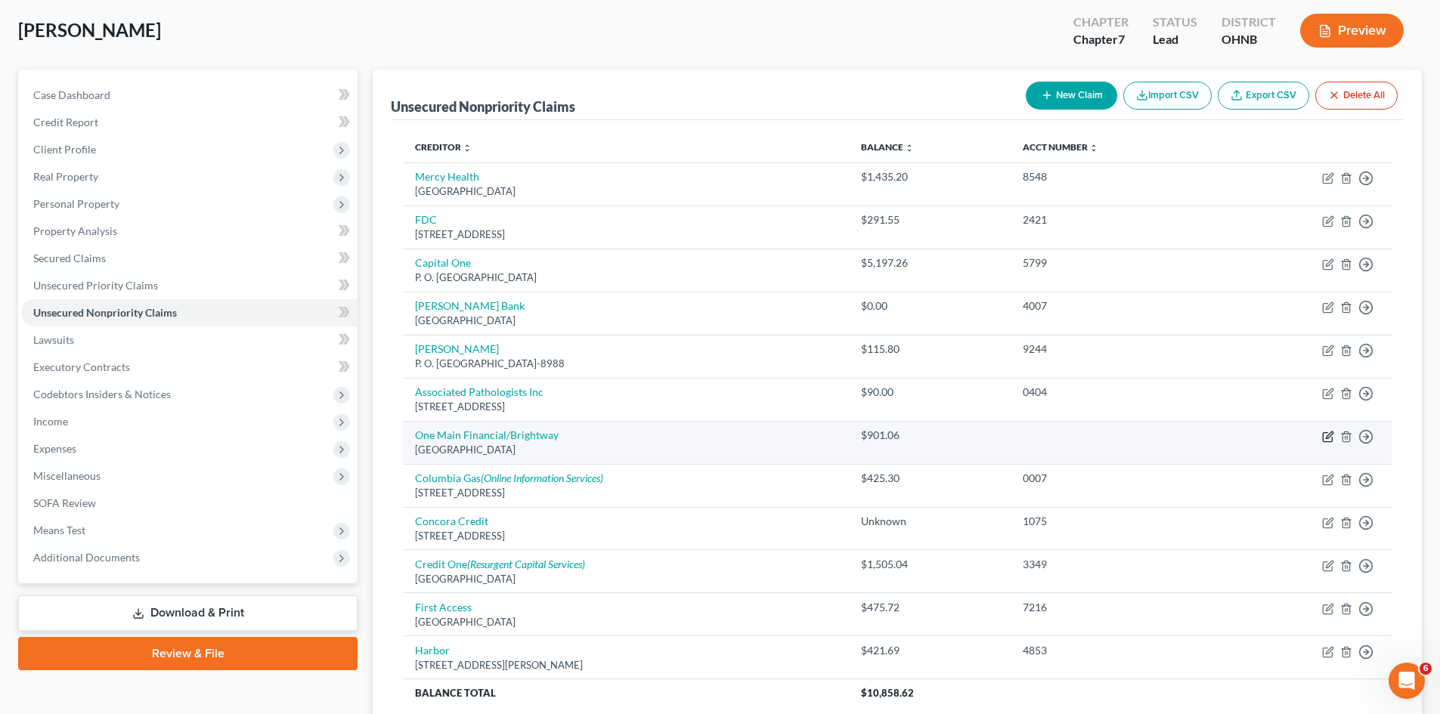
click at [1334, 435] on icon "button" at bounding box center [1328, 437] width 12 height 12
select select "22"
select select "2"
select select "0"
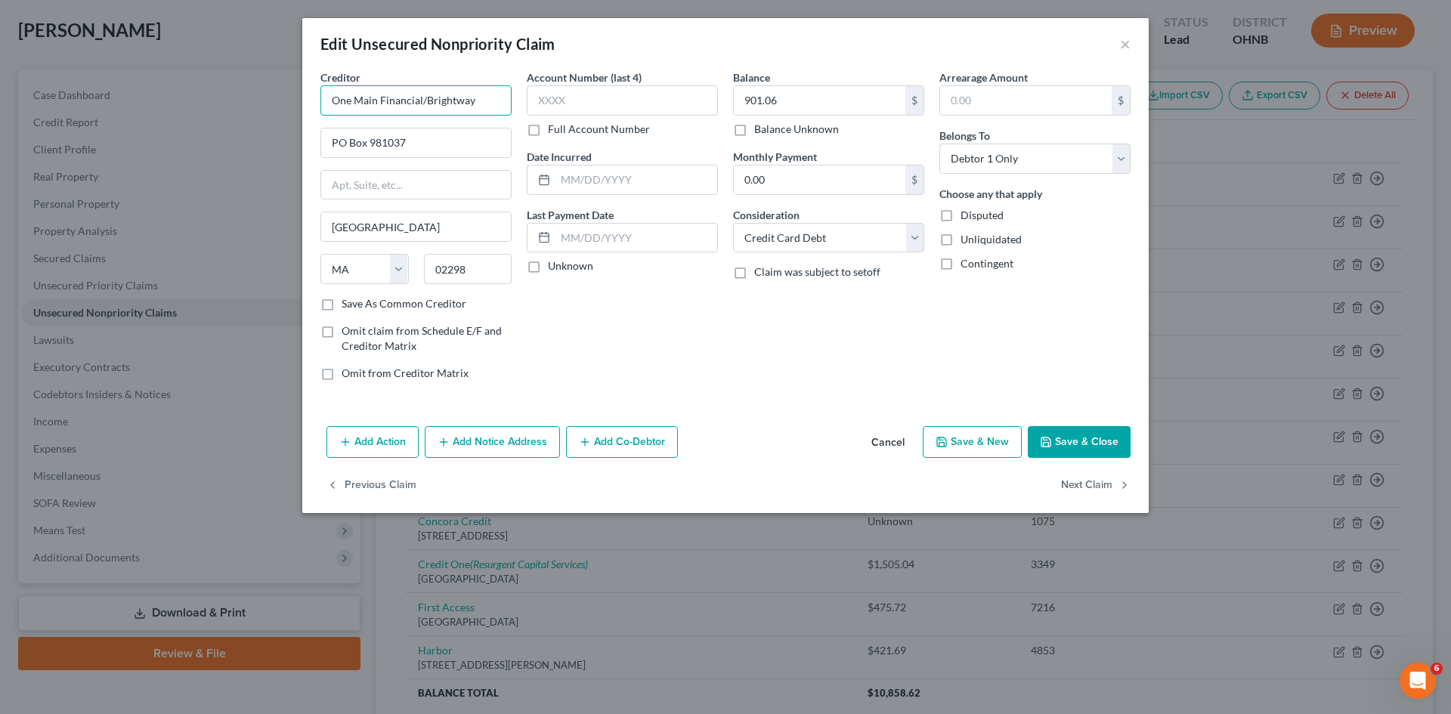
drag, startPoint x: 484, startPoint y: 99, endPoint x: 425, endPoint y: 90, distance: 59.7
click at [425, 91] on input "One Main Financial/Brightway" at bounding box center [416, 100] width 191 height 30
type input "One Main Financial"
click at [1065, 446] on button "Save & Close" at bounding box center [1079, 442] width 103 height 32
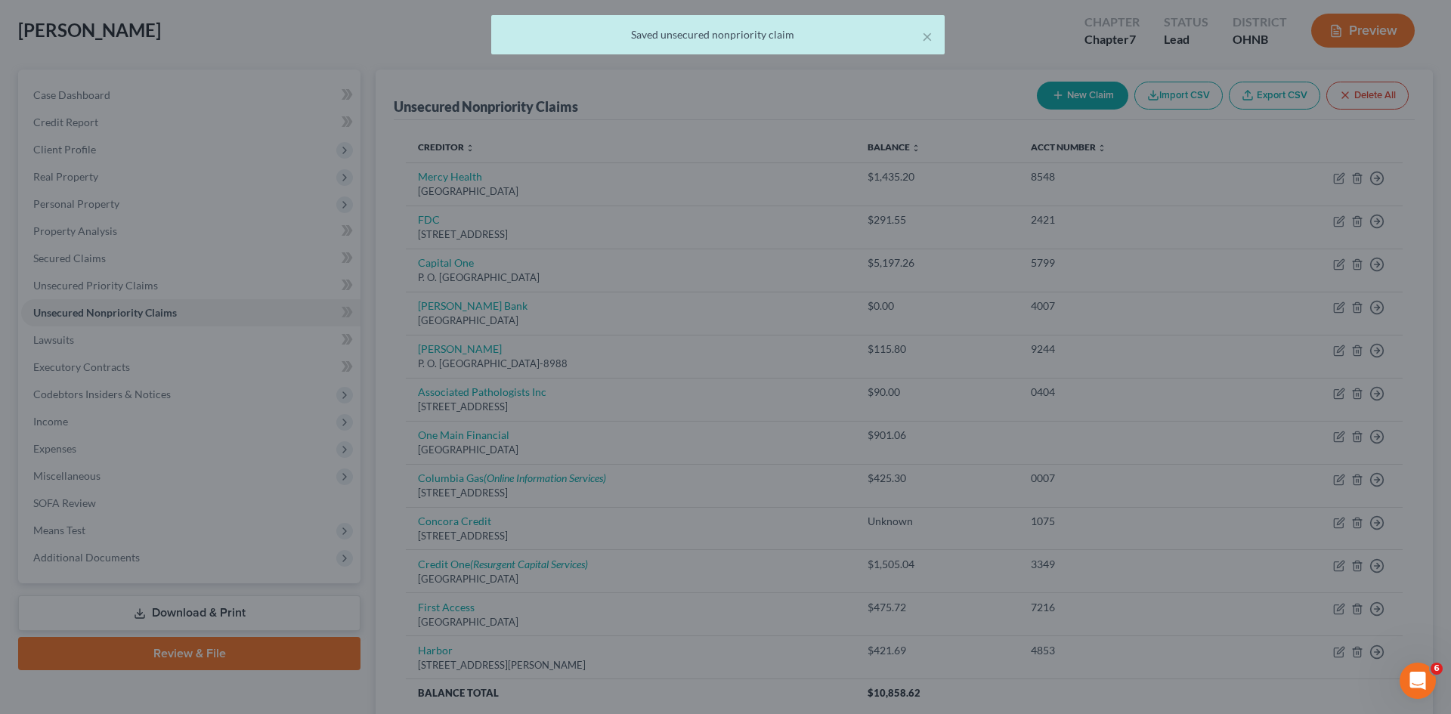
type input "0"
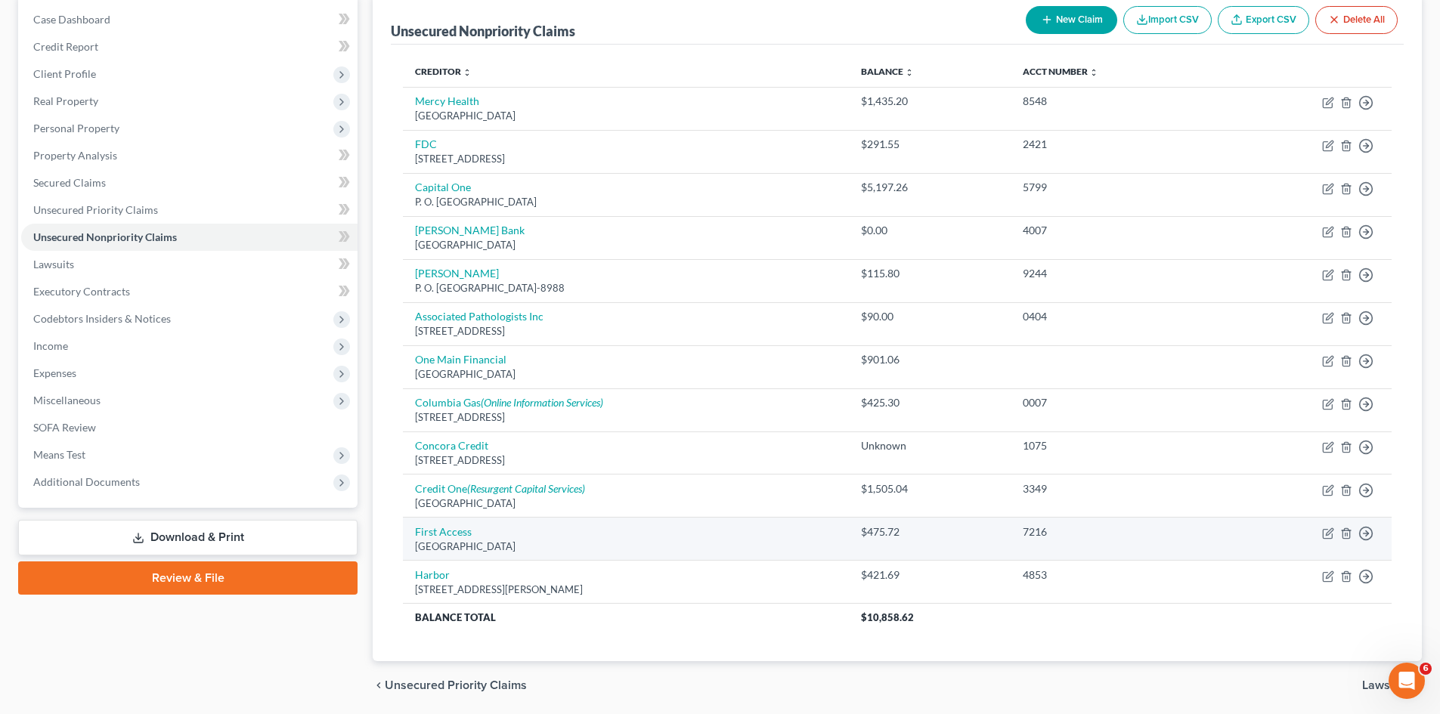
scroll to position [129, 0]
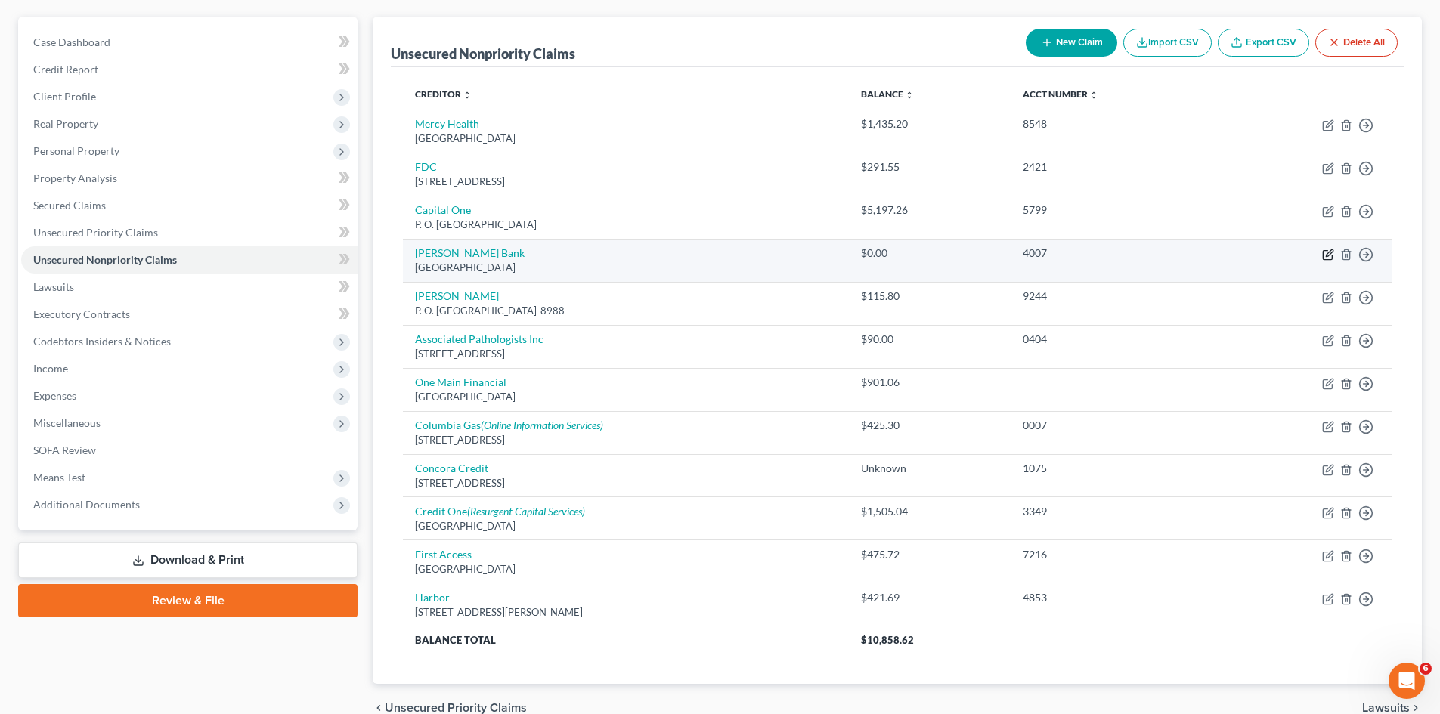
click at [1328, 251] on icon "button" at bounding box center [1328, 255] width 12 height 12
select select "45"
select select "2"
select select "0"
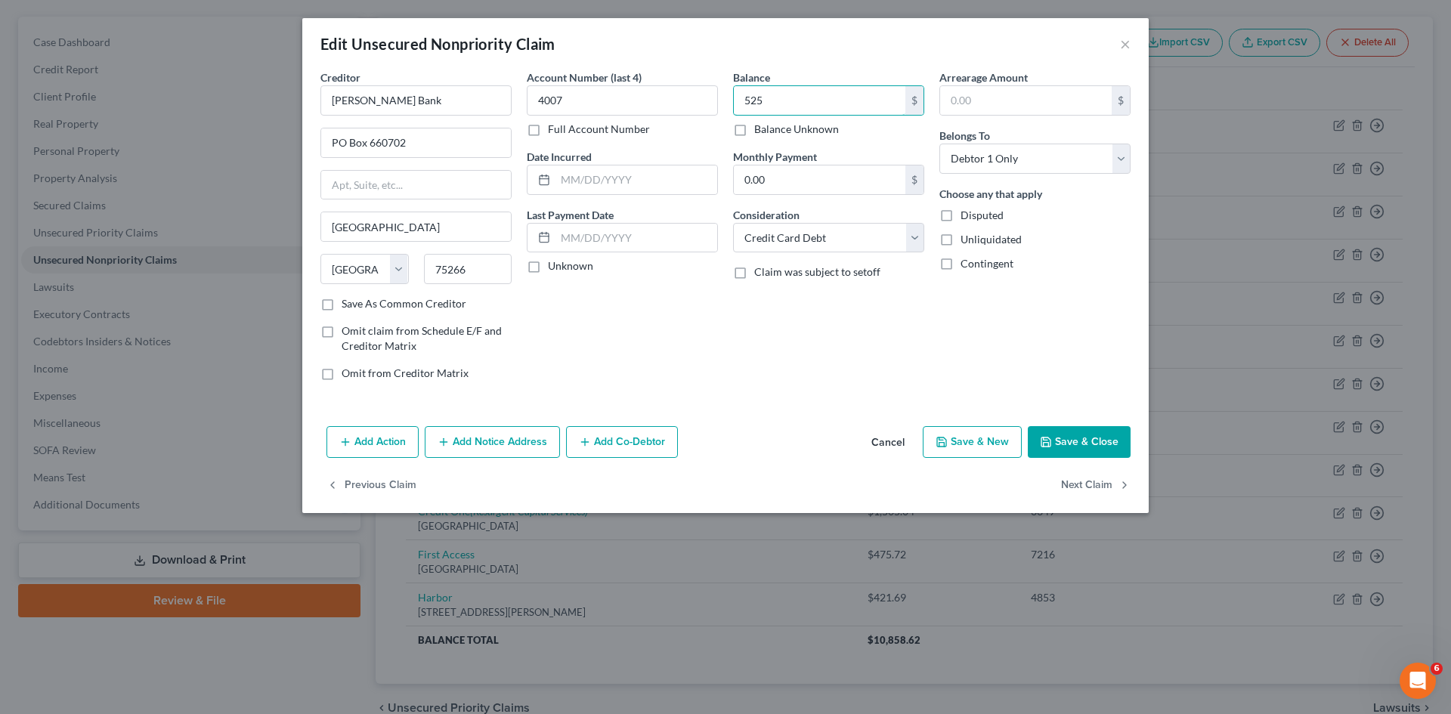
type input "525"
click at [1109, 432] on button "Save & Close" at bounding box center [1079, 442] width 103 height 32
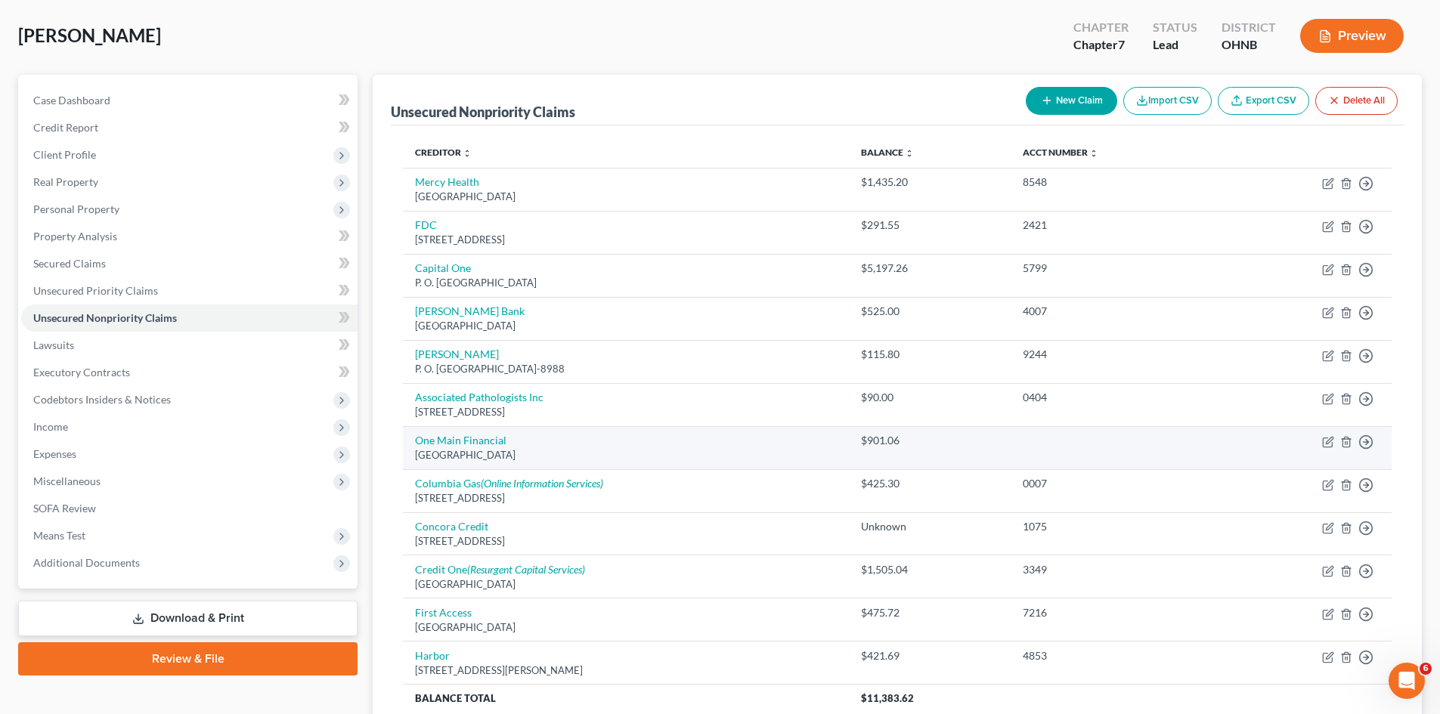
scroll to position [0, 0]
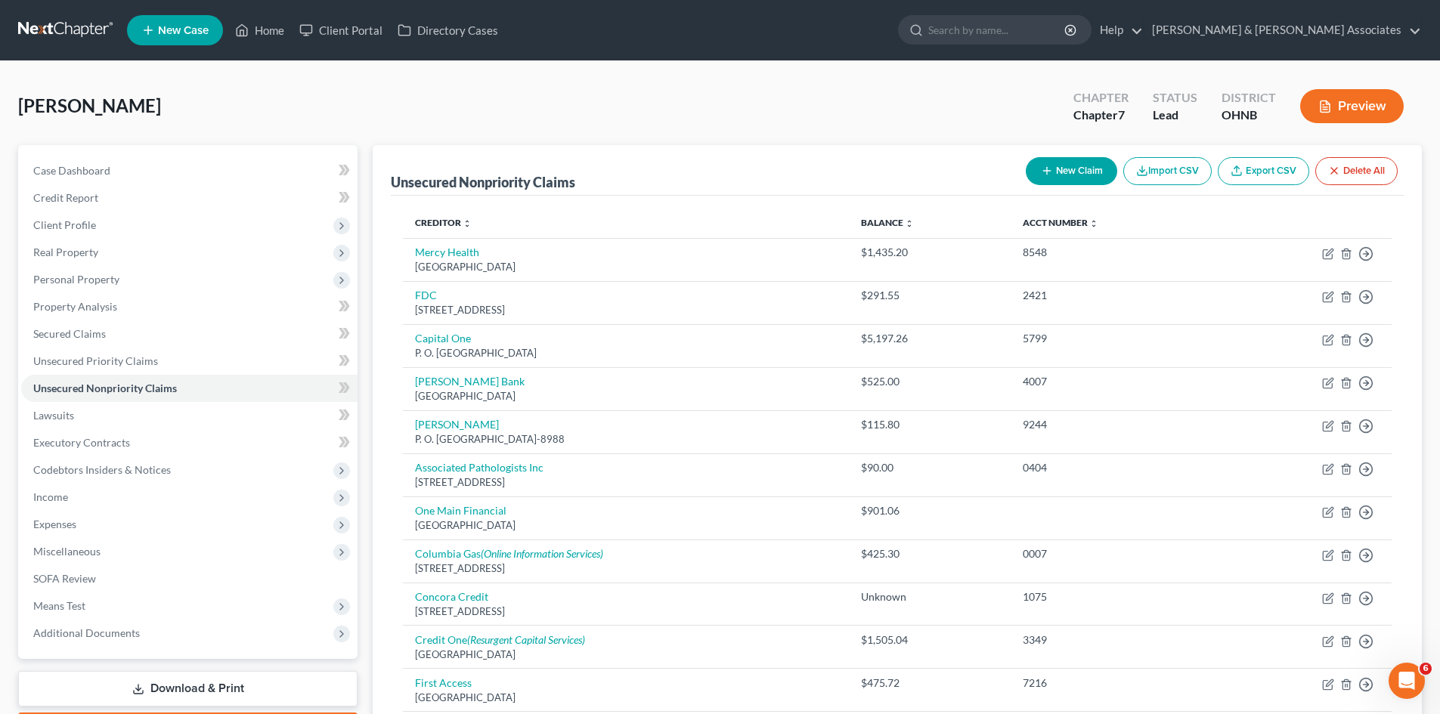
click at [1075, 174] on button "New Claim" at bounding box center [1071, 171] width 91 height 28
select select "0"
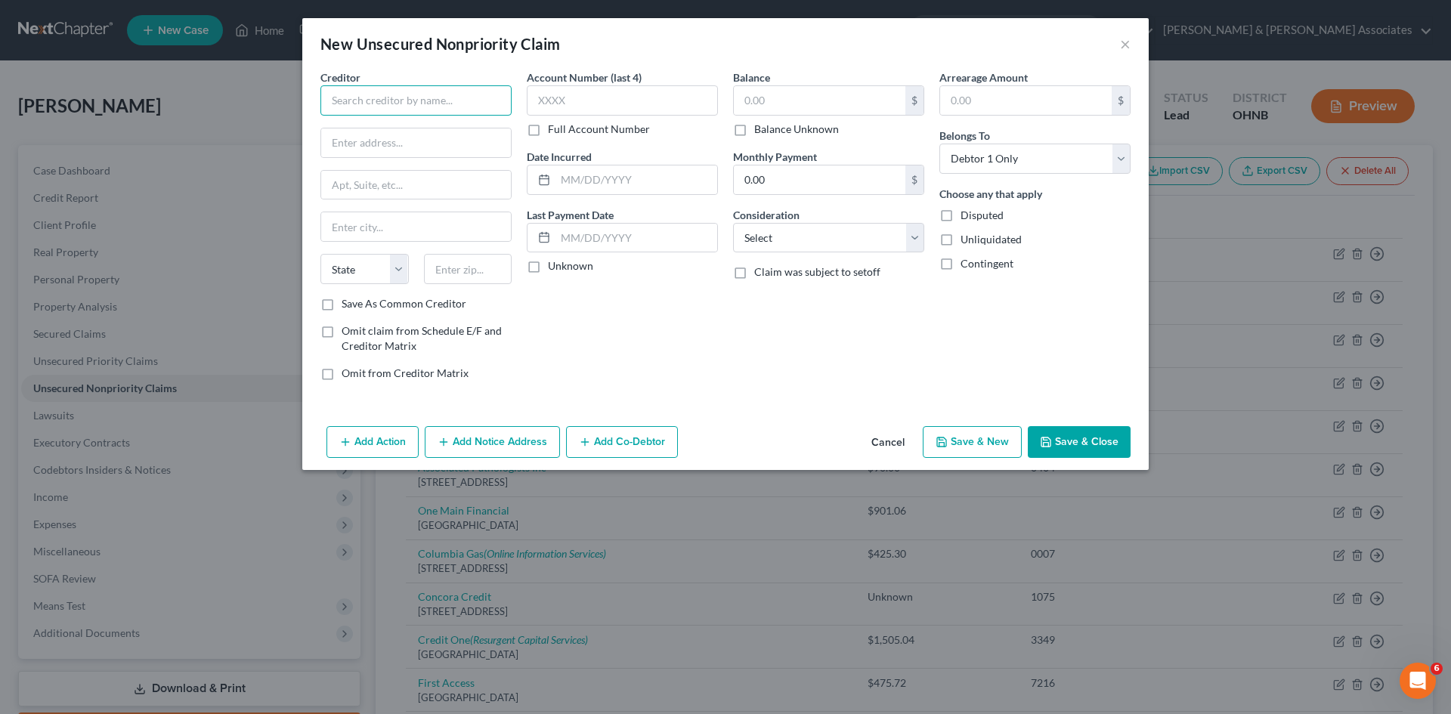
click at [400, 88] on input "text" at bounding box center [416, 100] width 191 height 30
type input "CBE Group"
click at [754, 97] on input "text" at bounding box center [820, 100] width 172 height 29
type input "165"
click at [825, 234] on select "Select Cable / Satellite Services Collection Agency Credit Card Debt Debt Couns…" at bounding box center [828, 238] width 191 height 30
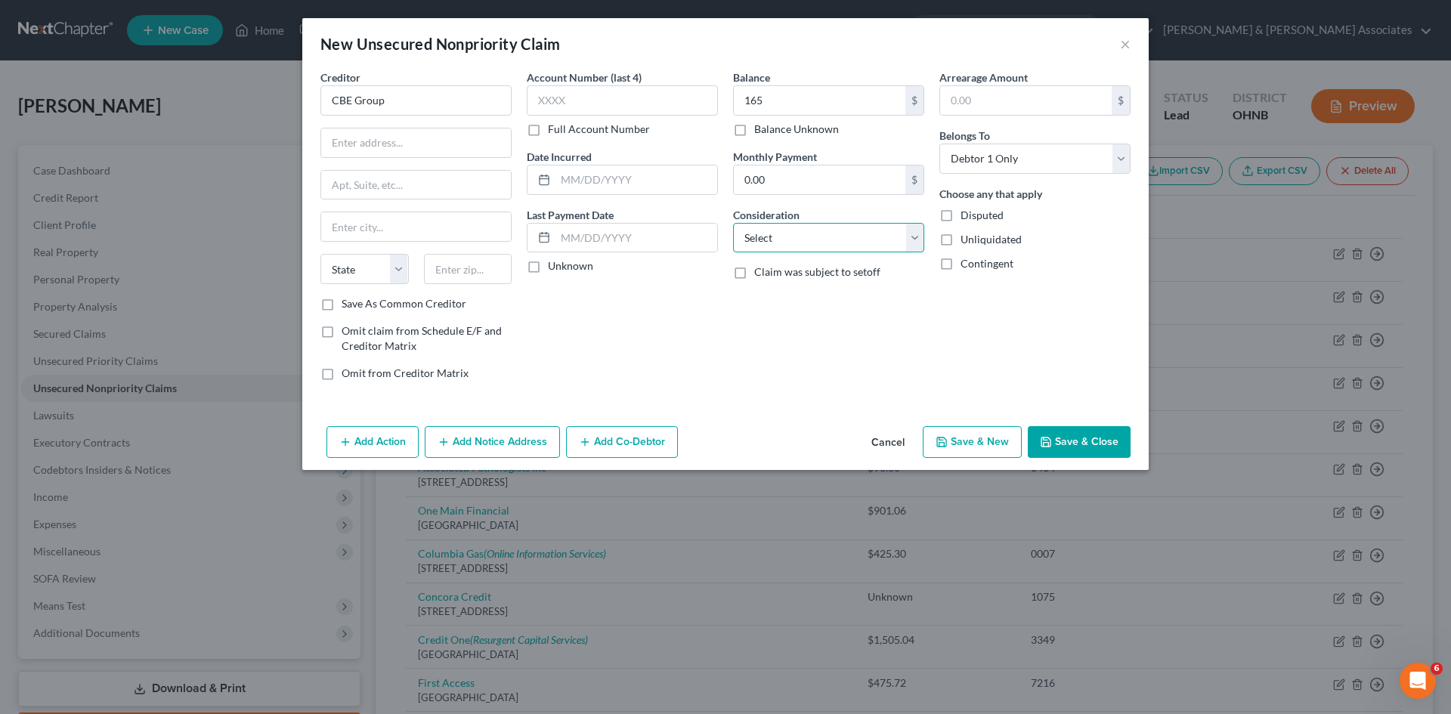
select select "1"
click at [733, 223] on select "Select Cable / Satellite Services Collection Agency Credit Card Debt Debt Couns…" at bounding box center [828, 238] width 191 height 30
click at [465, 140] on input "text" at bounding box center [416, 143] width 190 height 29
type input "[STREET_ADDRESS]"
click at [460, 267] on input "text" at bounding box center [468, 269] width 88 height 30
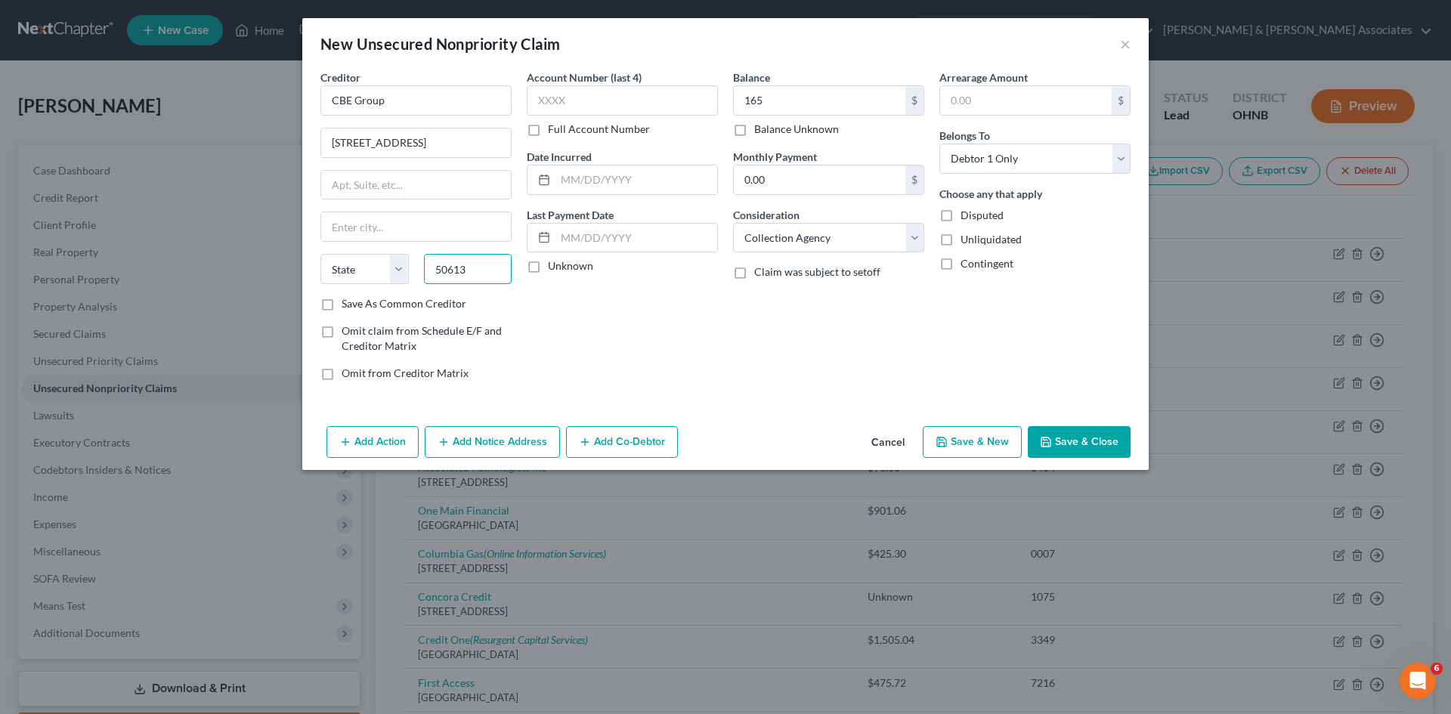
type input "50613"
click at [607, 313] on div "Account Number (last 4) Full Account Number Date Incurred Last Payment Date Unk…" at bounding box center [622, 232] width 206 height 324
type input "[GEOGRAPHIC_DATA]"
select select "16"
click at [946, 439] on icon "button" at bounding box center [941, 442] width 9 height 9
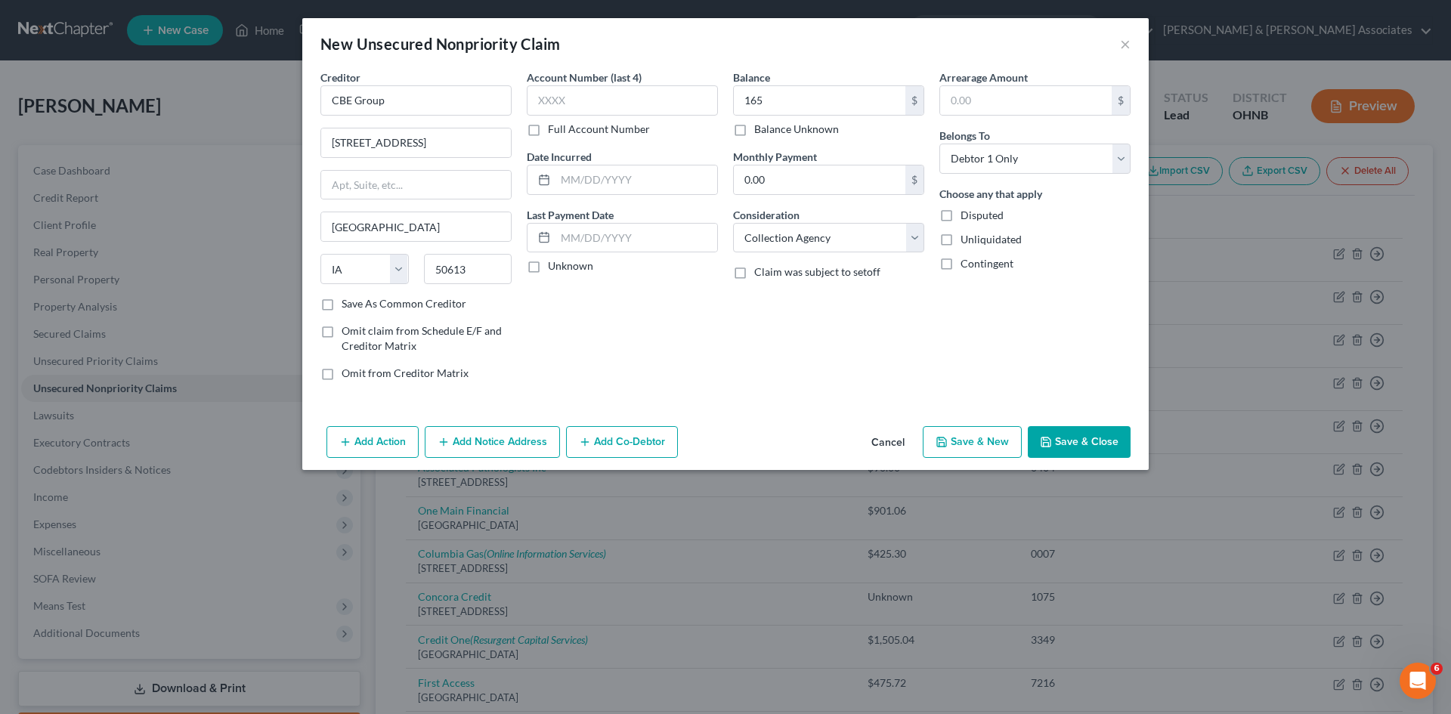
select select "0"
type input "165.00"
click at [1125, 48] on button "×" at bounding box center [1125, 44] width 11 height 18
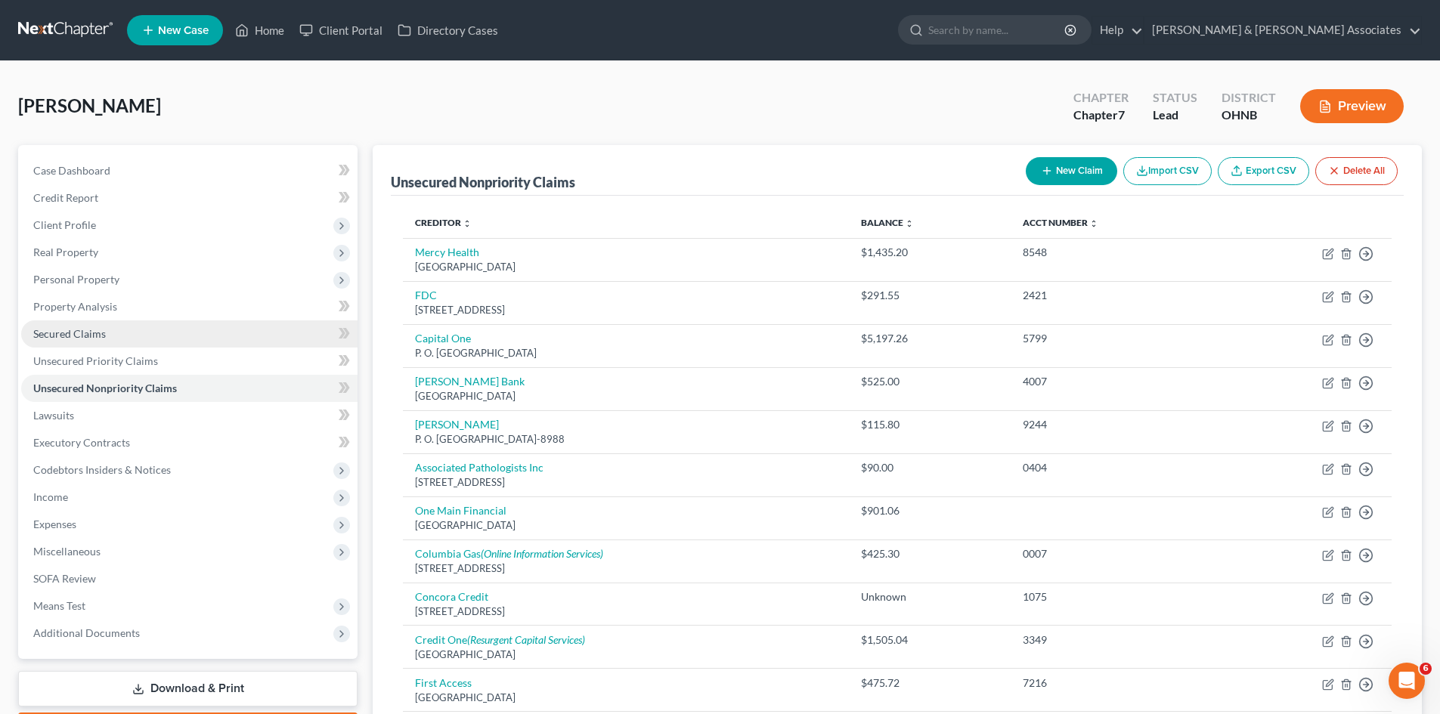
click at [88, 335] on span "Secured Claims" at bounding box center [69, 333] width 73 height 13
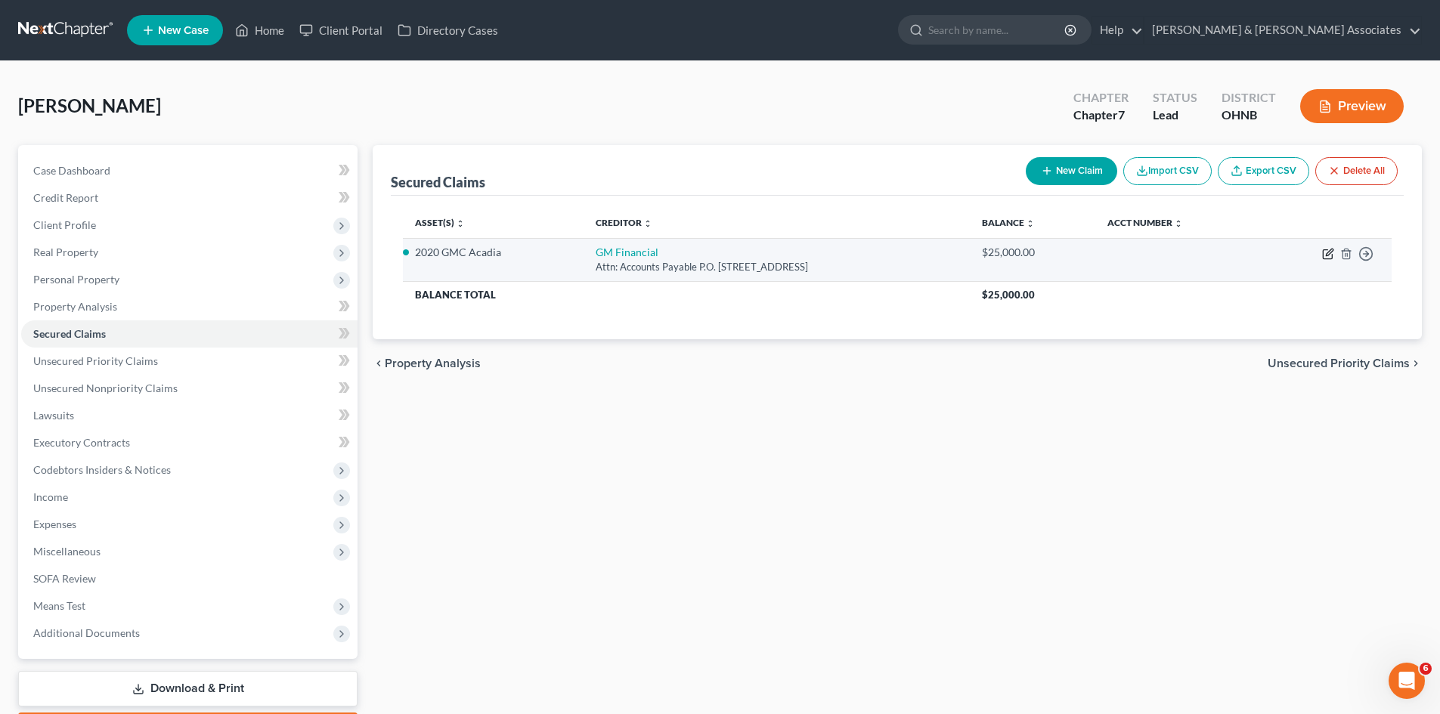
click at [1324, 258] on icon "button" at bounding box center [1328, 254] width 12 height 12
select select "45"
select select "2"
select select "0"
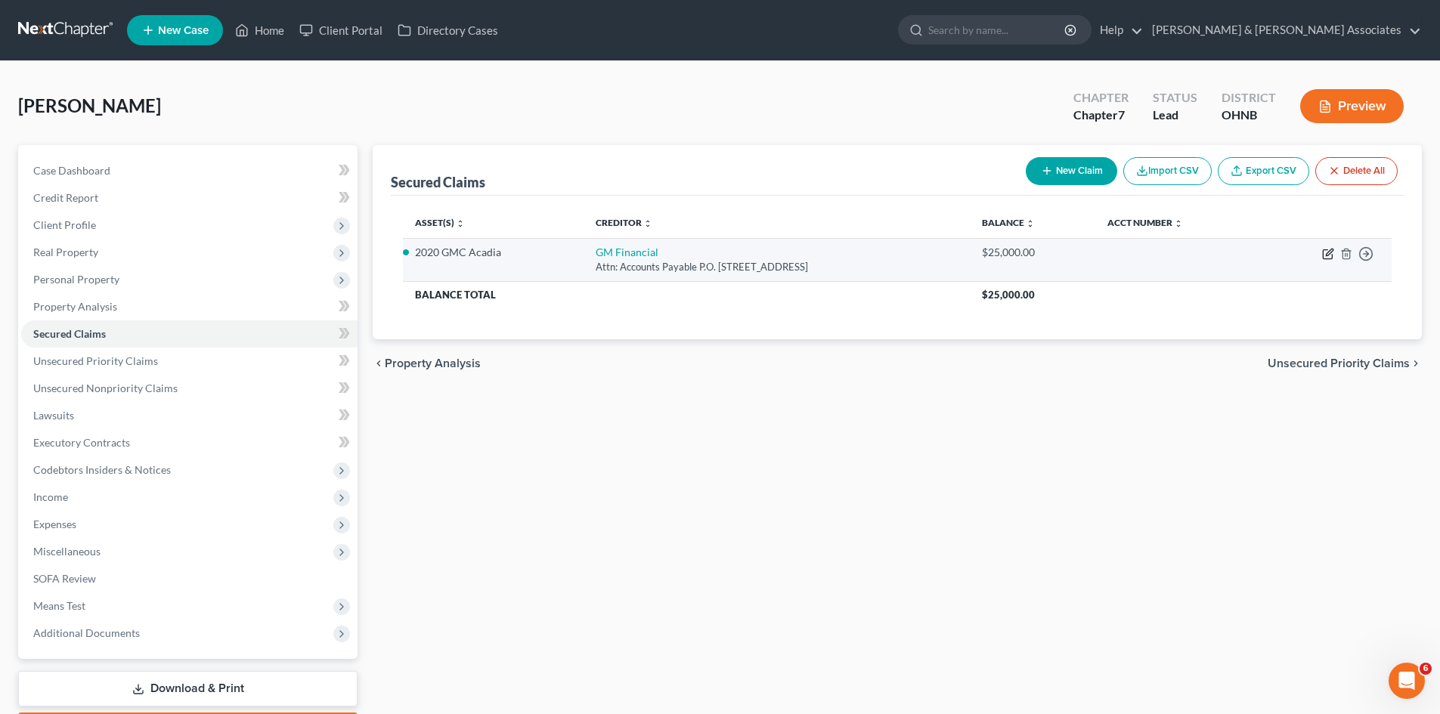
select select "0"
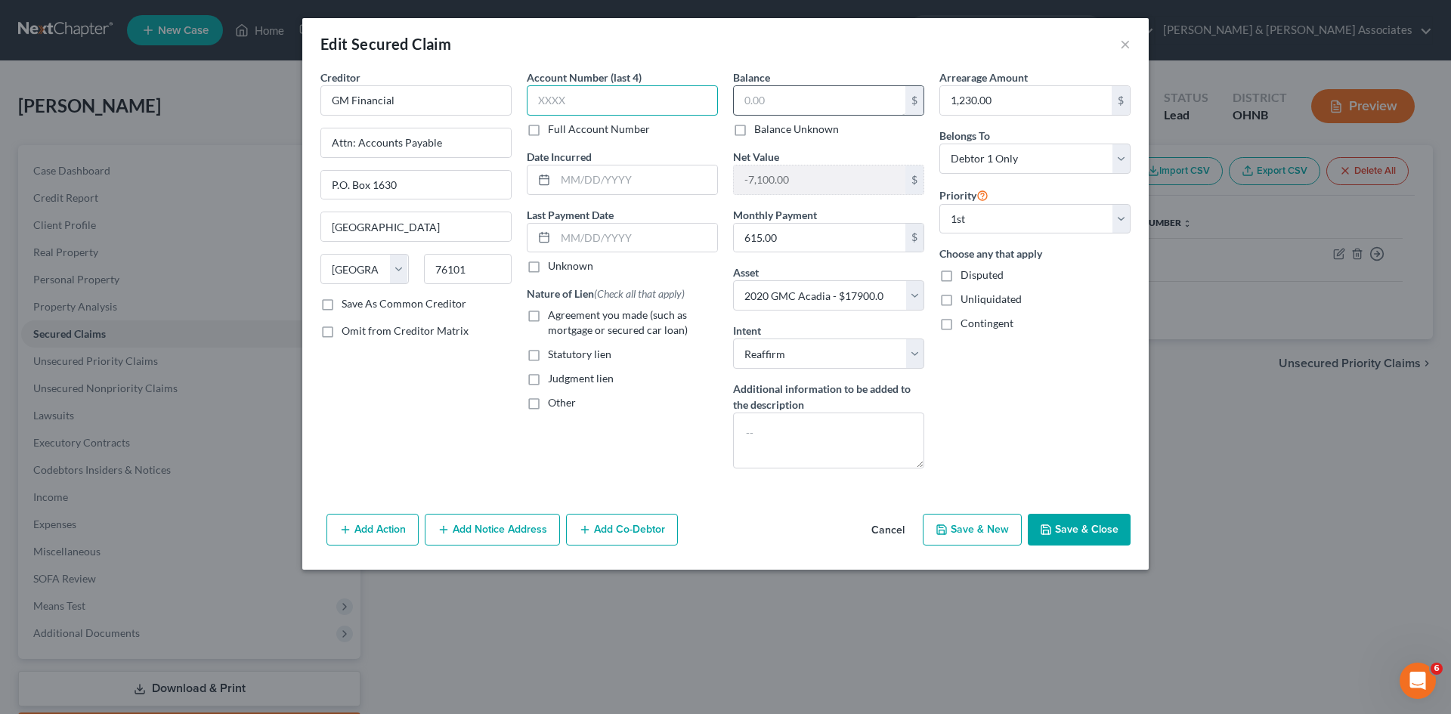
type input "25,0"
drag, startPoint x: 637, startPoint y: 105, endPoint x: 454, endPoint y: 60, distance: 188.5
click at [440, 73] on div "Creditor * GM Financial Attn: Accounts Payable P.O. [GEOGRAPHIC_DATA] [US_STATE…" at bounding box center [726, 275] width 826 height 411
click at [780, 95] on input "text" at bounding box center [820, 100] width 172 height 29
drag, startPoint x: 787, startPoint y: 97, endPoint x: 767, endPoint y: 90, distance: 20.8
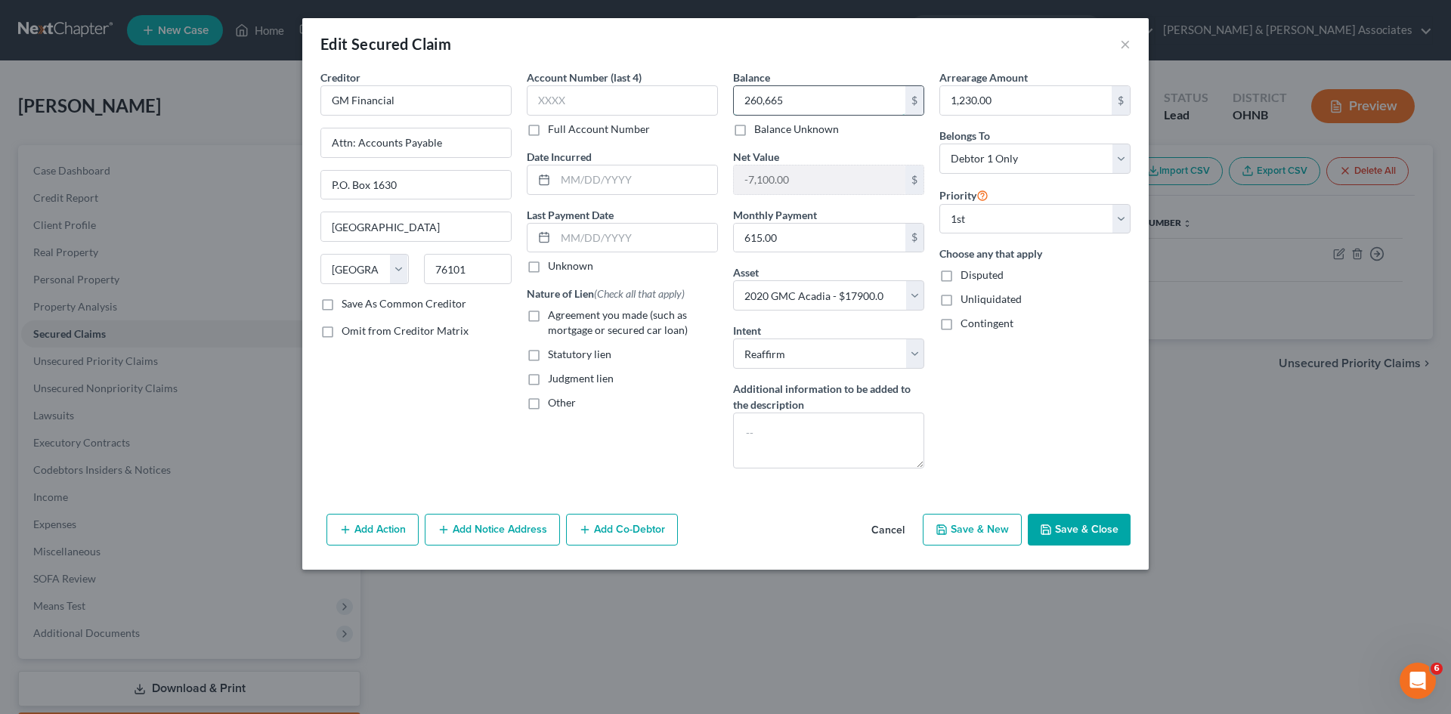
click at [765, 90] on input "260,665" at bounding box center [820, 100] width 172 height 29
type input "26,065"
click at [677, 482] on div "Creditor * GM Financial Attn: Accounts Payable P.O. [GEOGRAPHIC_DATA] [US_STATE…" at bounding box center [725, 289] width 847 height 438
click at [1115, 539] on button "Save & Close" at bounding box center [1079, 530] width 103 height 32
select select
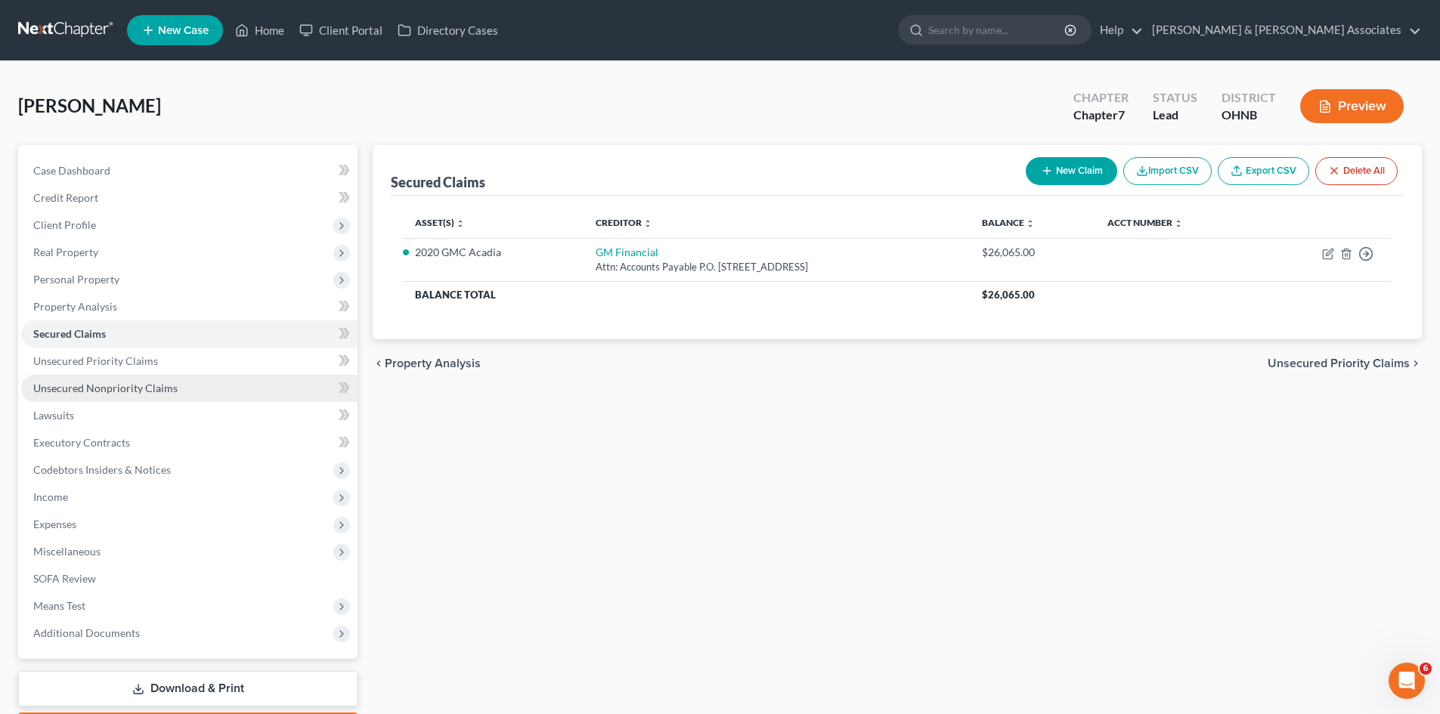
click at [124, 391] on span "Unsecured Nonpriority Claims" at bounding box center [105, 388] width 144 height 13
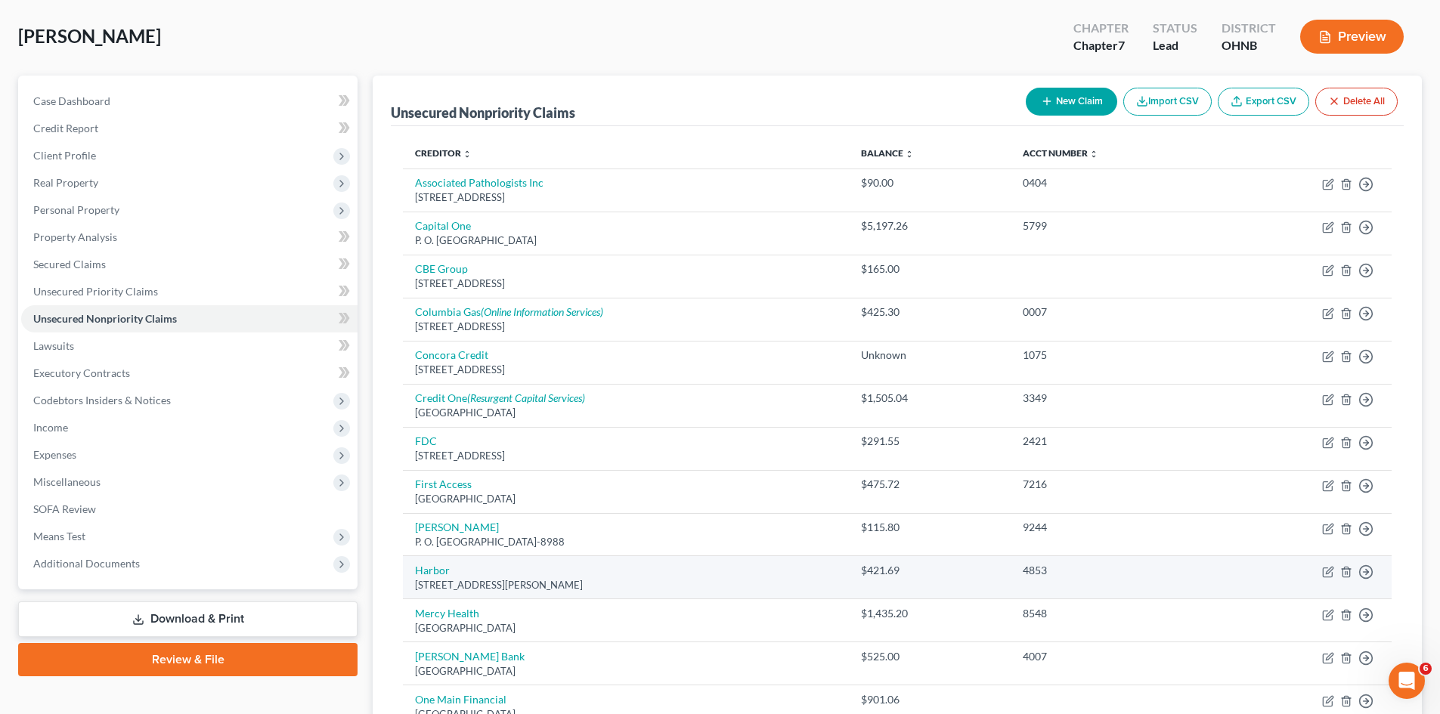
scroll to position [96, 0]
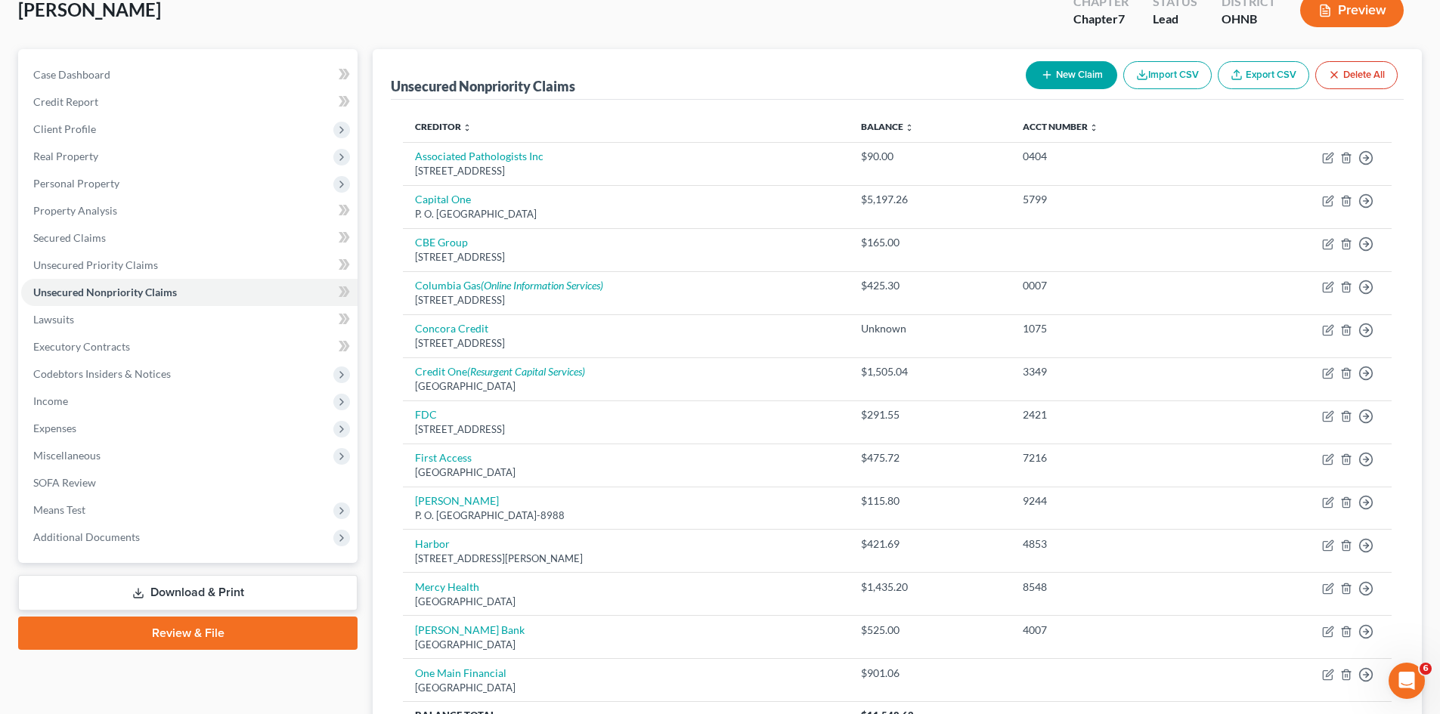
click at [1075, 69] on button "New Claim" at bounding box center [1071, 75] width 91 height 28
select select "0"
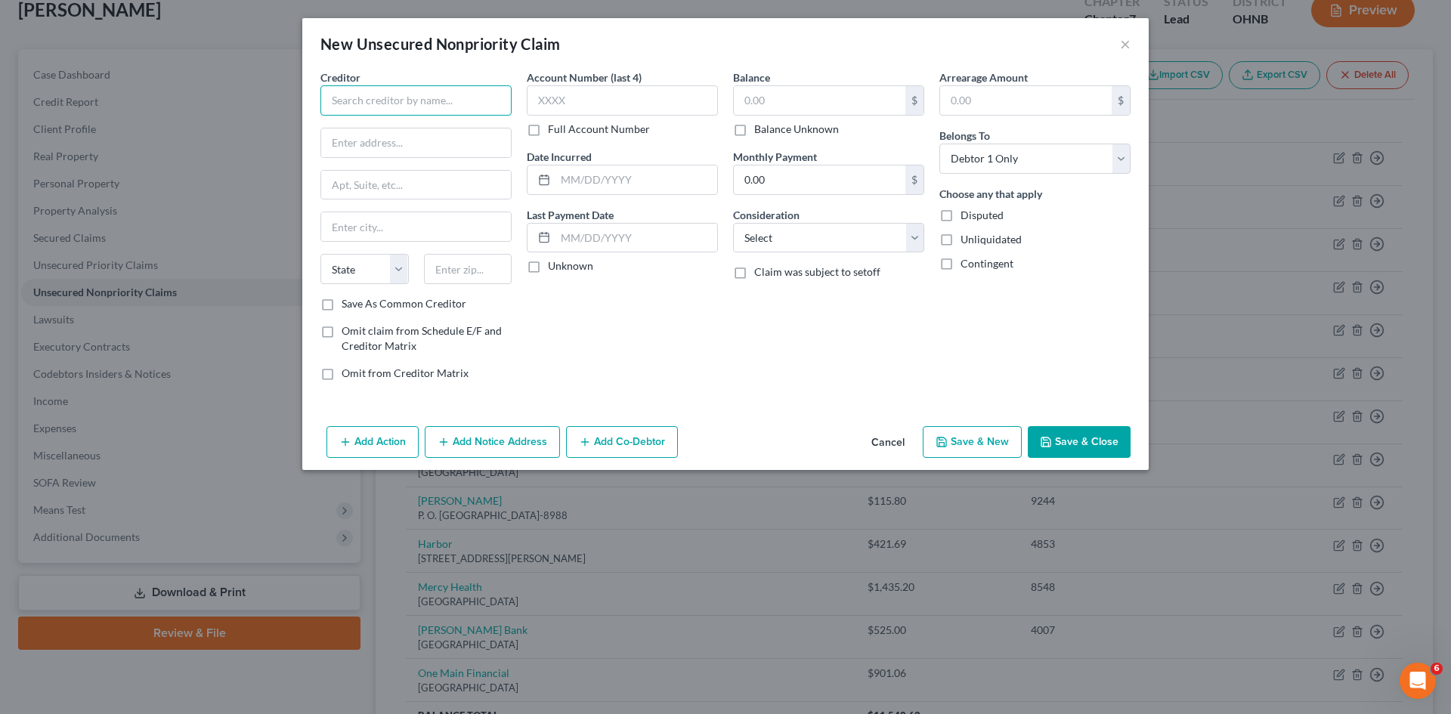
click at [433, 113] on input "text" at bounding box center [416, 100] width 191 height 30
type input "LNNV Funding LLC"
click at [665, 104] on input "text" at bounding box center [622, 100] width 191 height 30
click at [795, 229] on select "Select Cable / Satellite Services Collection Agency Credit Card Debt Debt Couns…" at bounding box center [828, 238] width 191 height 30
select select "1"
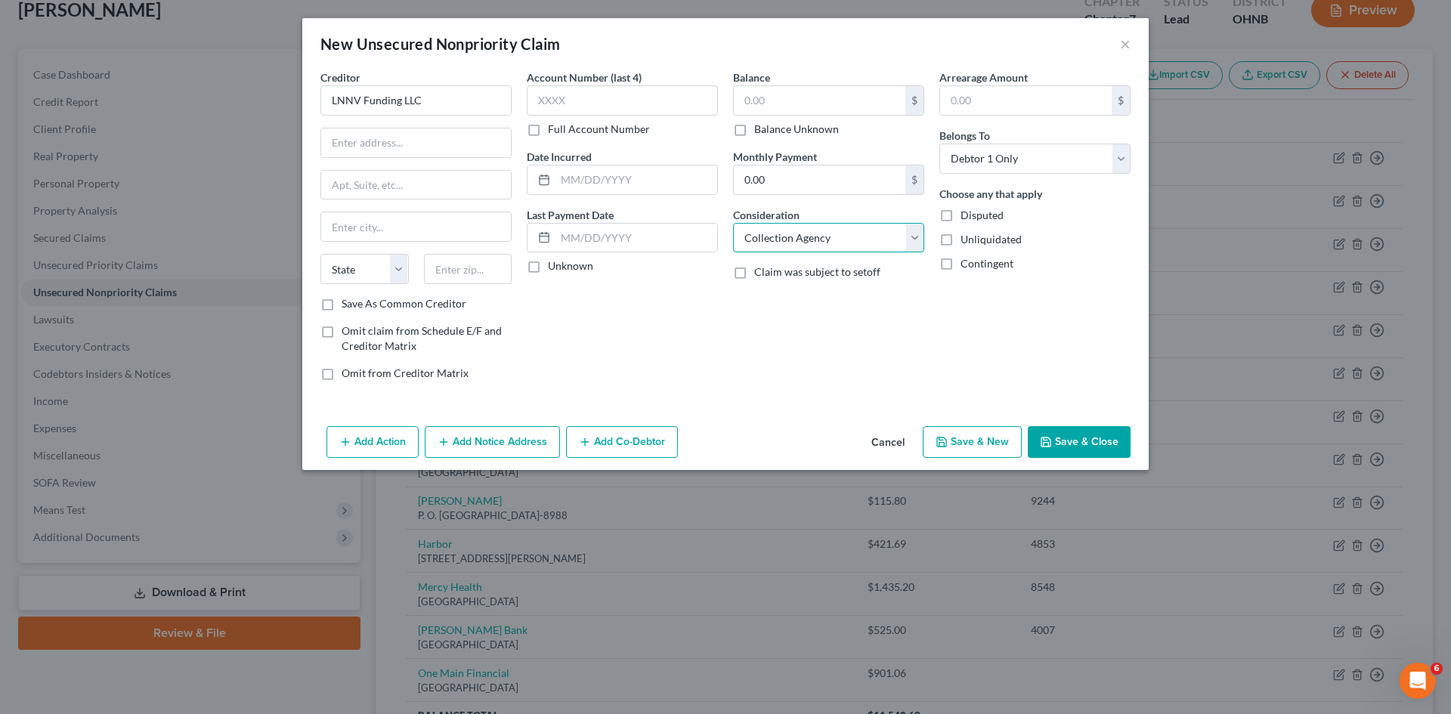
click at [733, 223] on select "Select Cable / Satellite Services Collection Agency Credit Card Debt Debt Couns…" at bounding box center [828, 238] width 191 height 30
click at [762, 107] on input "text" at bounding box center [820, 100] width 172 height 29
type input "433"
click at [441, 135] on input "text" at bounding box center [416, 143] width 190 height 29
click at [488, 277] on input "text" at bounding box center [468, 269] width 88 height 30
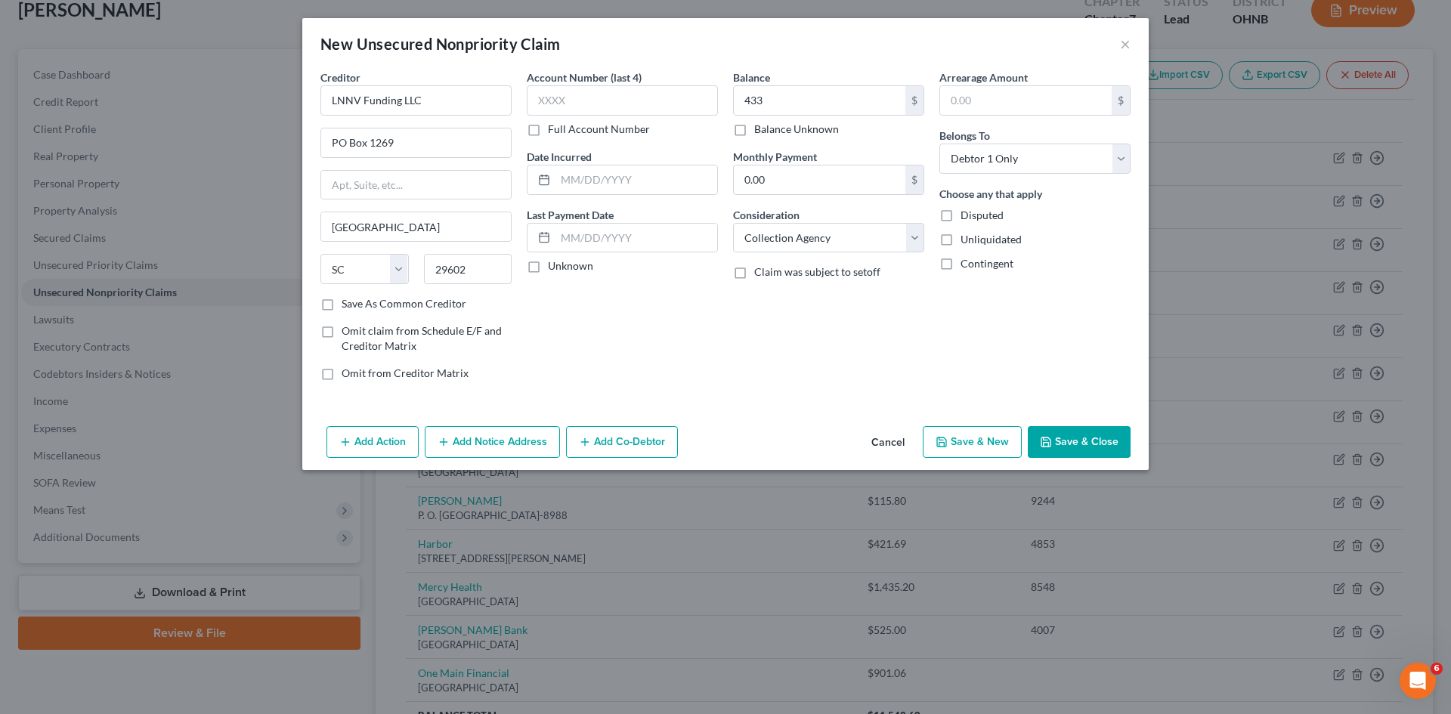
click at [661, 372] on div "Account Number (last 4) Full Account Number Date Incurred Last Payment Date Unk…" at bounding box center [622, 232] width 206 height 324
click at [965, 437] on button "Save & New" at bounding box center [972, 442] width 99 height 32
click at [451, 105] on input "text" at bounding box center [416, 100] width 191 height 30
click at [560, 104] on input "text" at bounding box center [622, 100] width 191 height 30
click at [816, 234] on select "Select Cable / Satellite Services Collection Agency Credit Card Debt Debt Couns…" at bounding box center [828, 238] width 191 height 30
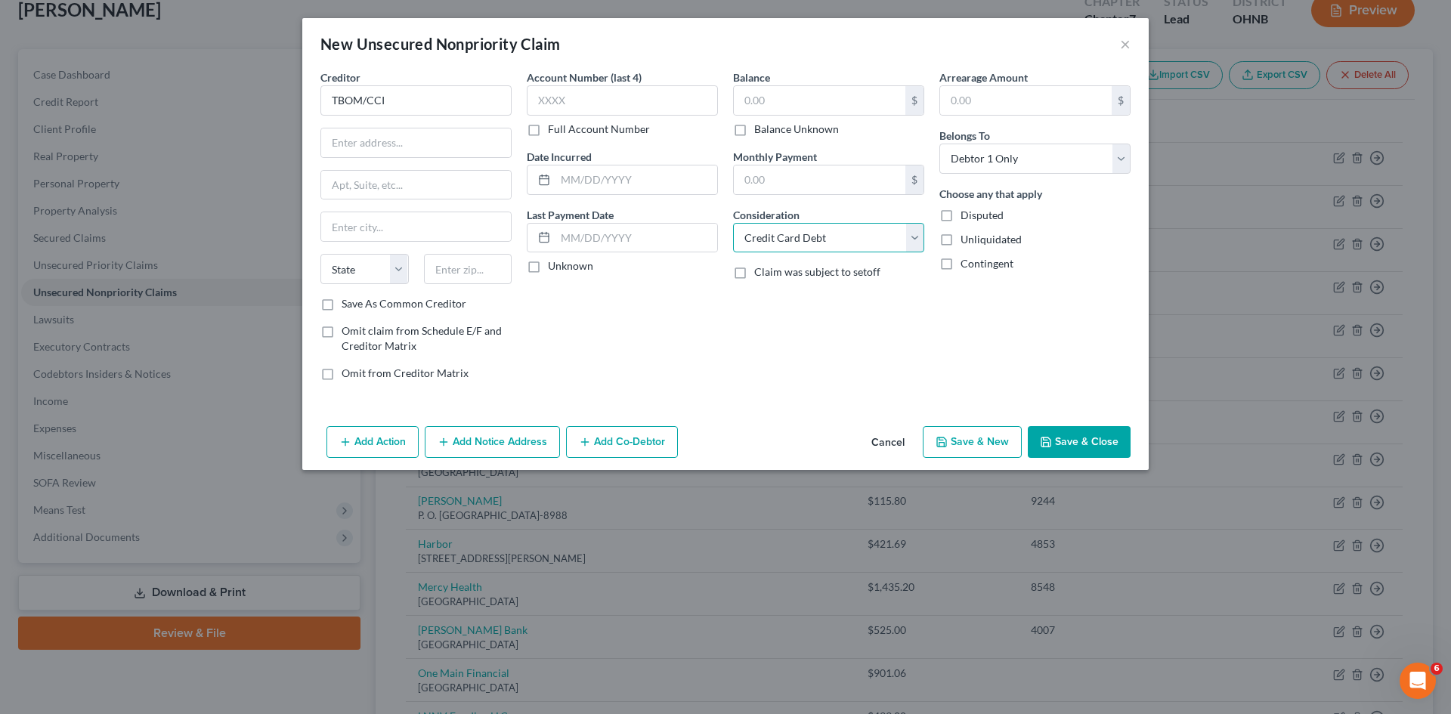
click at [733, 223] on select "Select Cable / Satellite Services Collection Agency Credit Card Debt Debt Couns…" at bounding box center [828, 238] width 191 height 30
click at [770, 111] on input "text" at bounding box center [820, 100] width 172 height 29
click at [386, 142] on input "text" at bounding box center [416, 143] width 190 height 29
click at [476, 267] on input "text" at bounding box center [468, 269] width 88 height 30
click at [705, 297] on div "Account Number (last 4) Full Account Number Date Incurred Last Payment Date Unk…" at bounding box center [622, 232] width 206 height 324
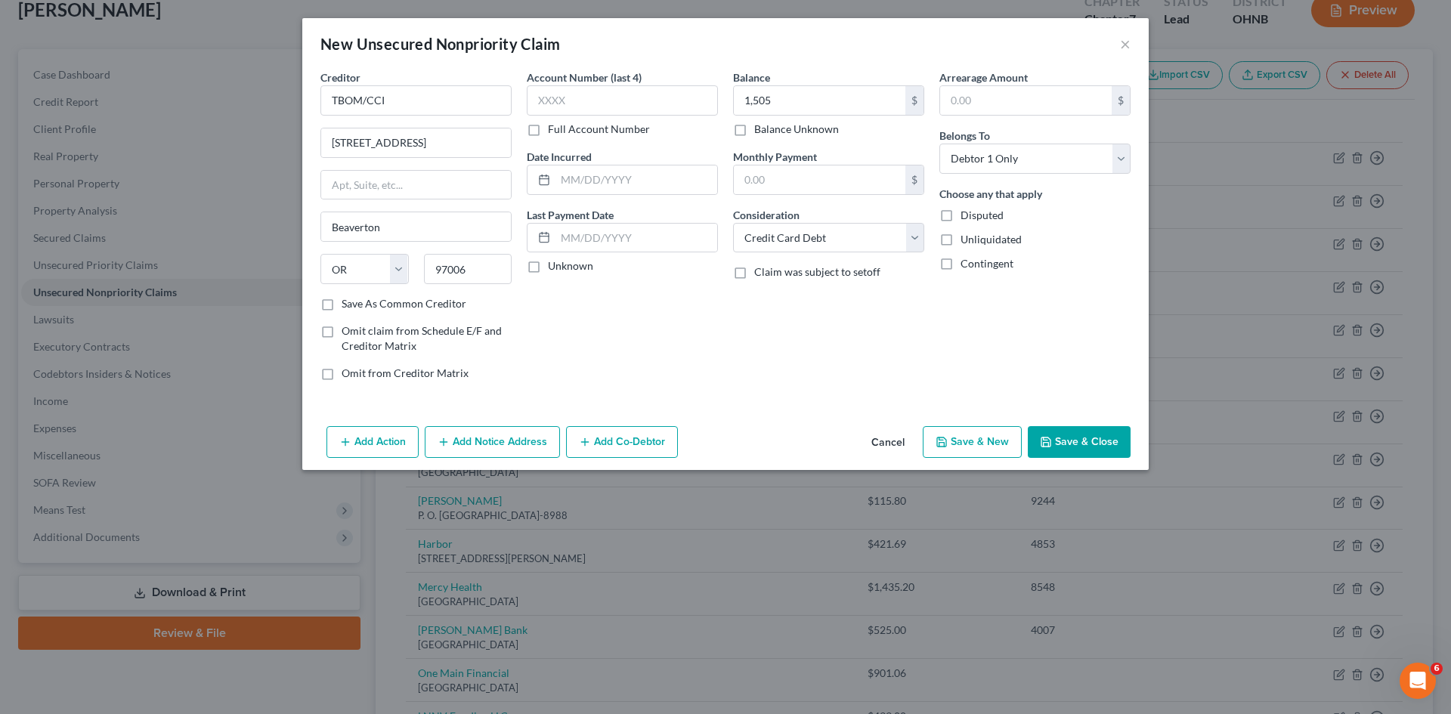
click at [1048, 440] on polyline "button" at bounding box center [1046, 439] width 4 height 2
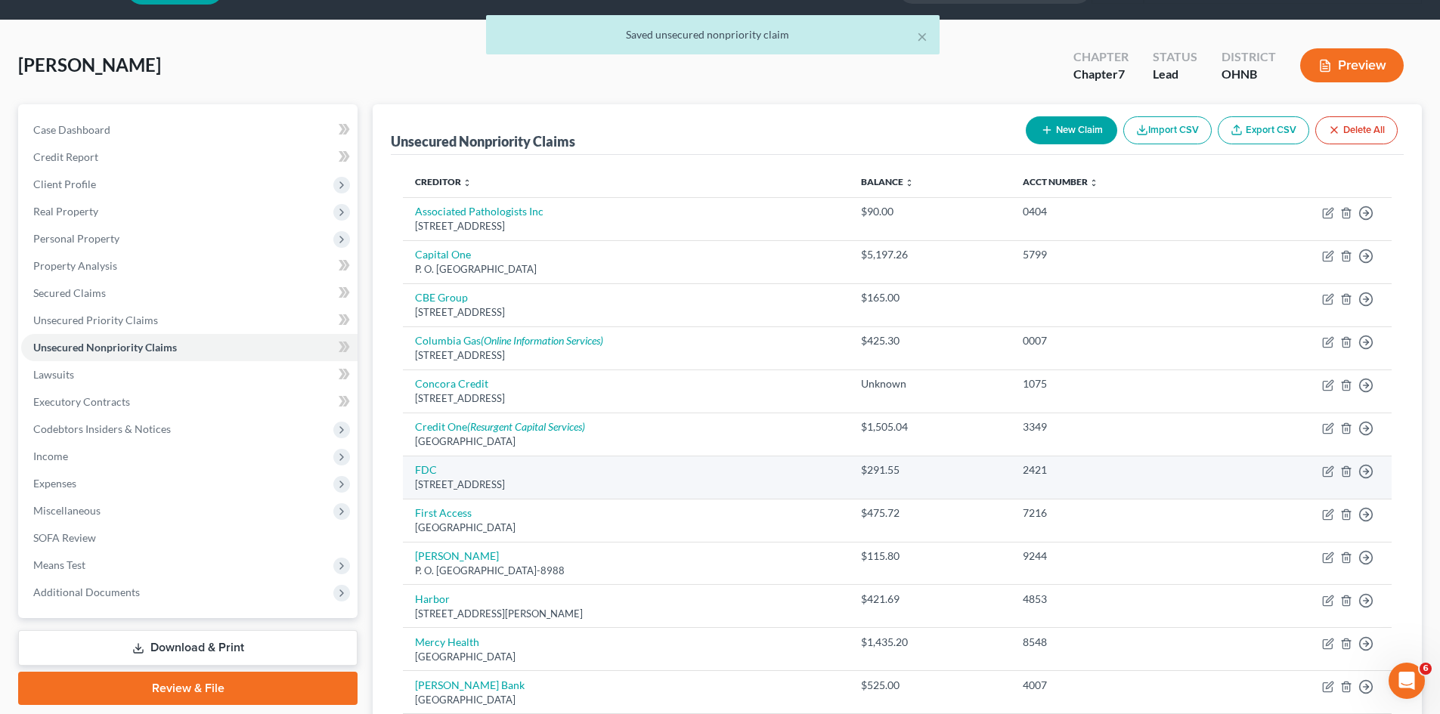
scroll to position [20, 0]
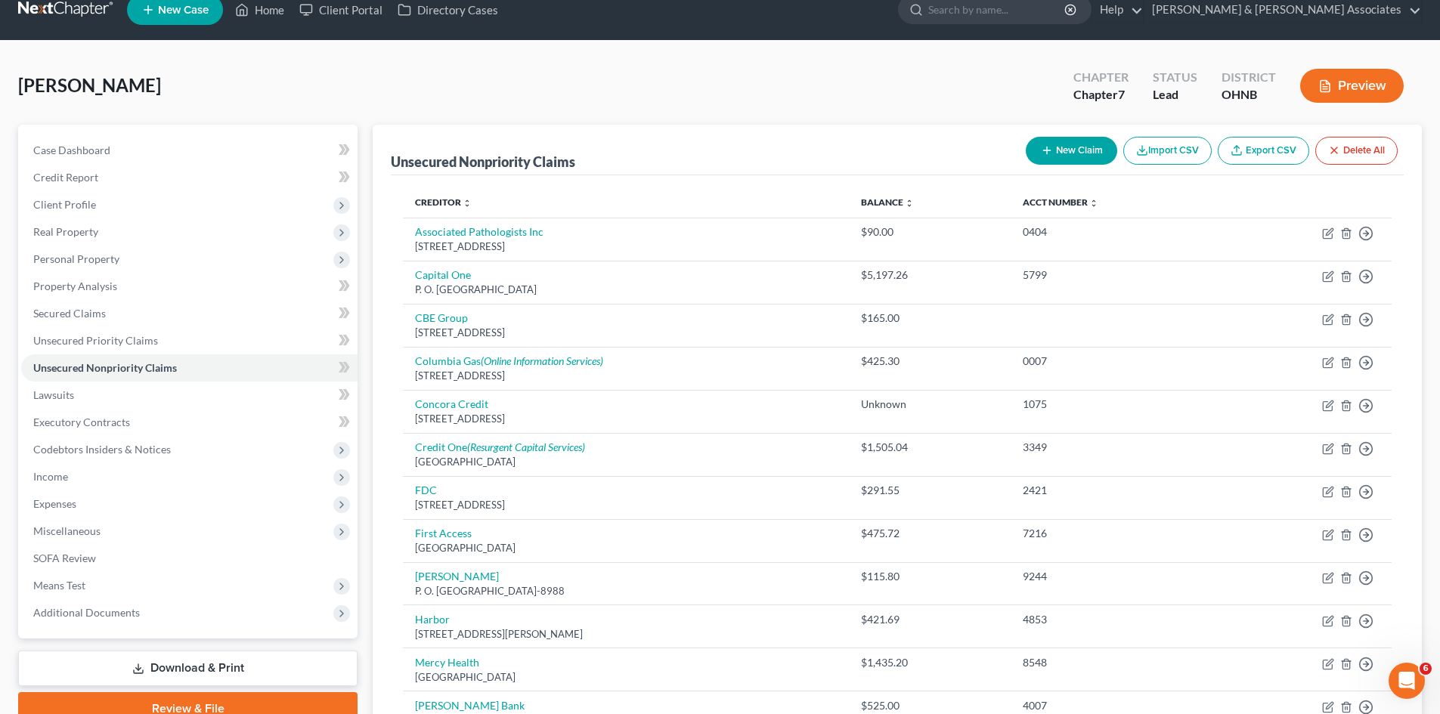
click at [1043, 139] on button "New Claim" at bounding box center [1071, 151] width 91 height 28
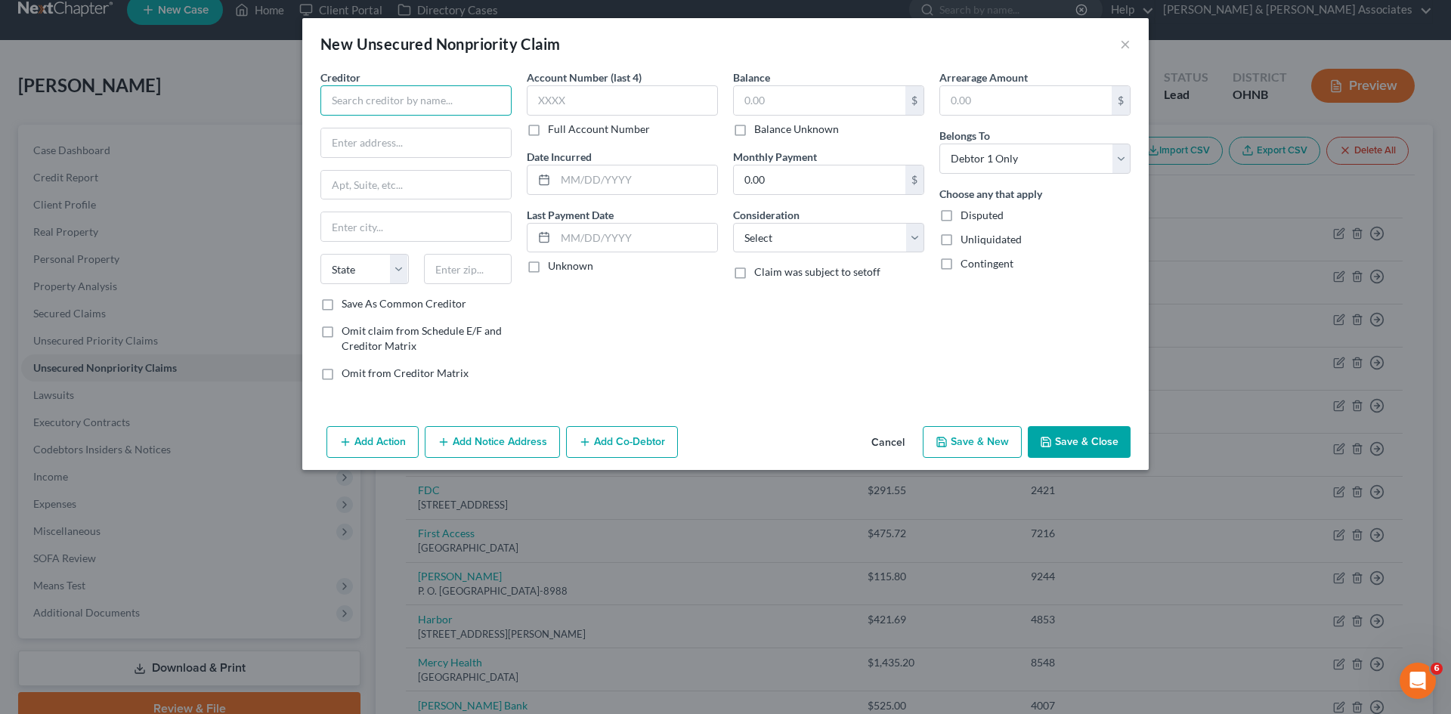
click at [463, 112] on input "text" at bounding box center [416, 100] width 191 height 30
click at [1123, 46] on button "×" at bounding box center [1125, 44] width 11 height 18
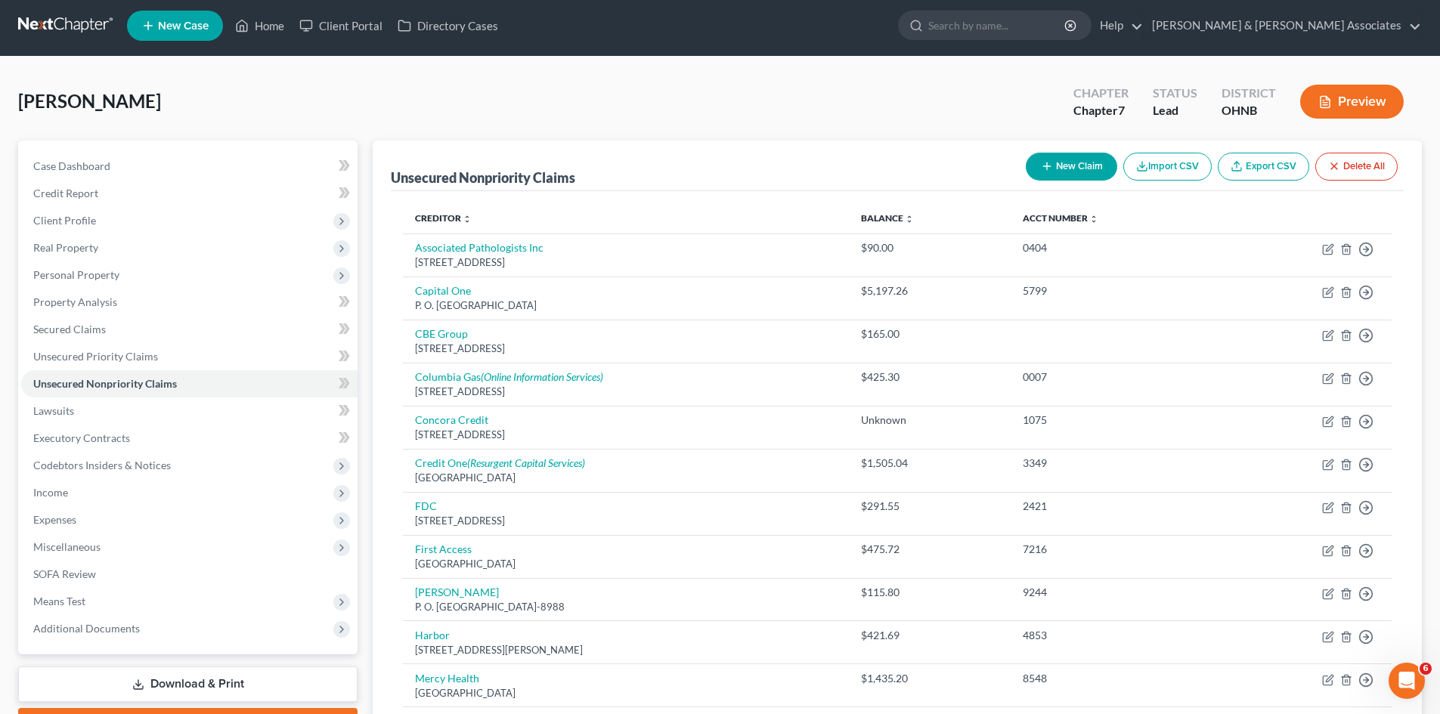
scroll to position [0, 0]
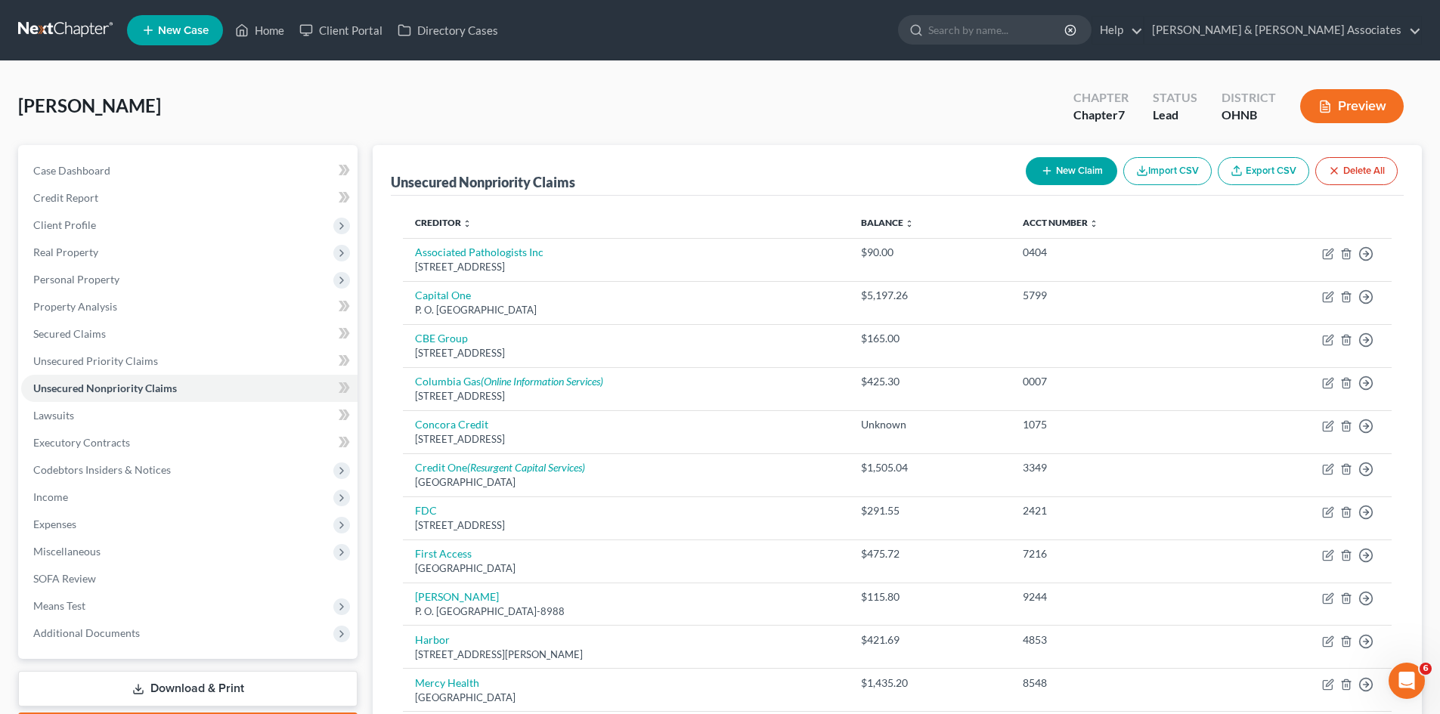
click at [1052, 164] on button "New Claim" at bounding box center [1071, 171] width 91 height 28
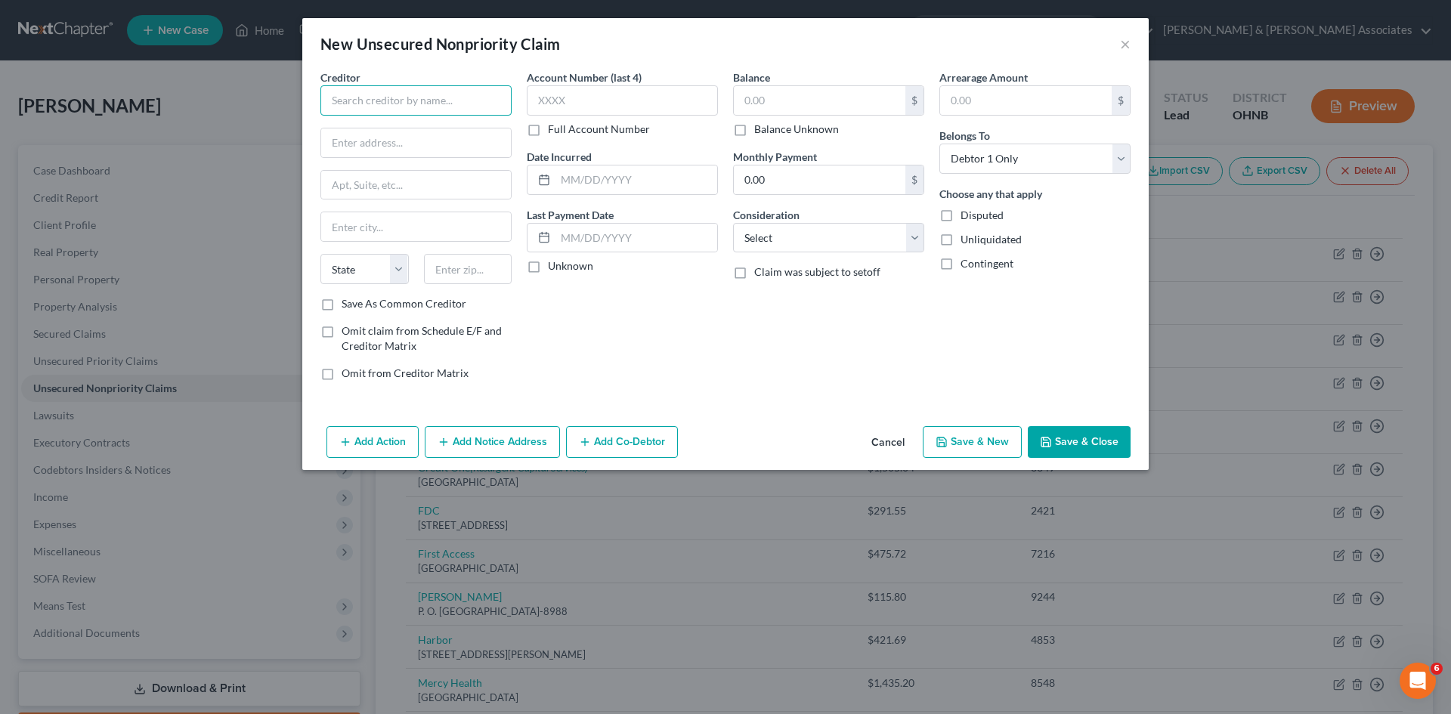
drag, startPoint x: 440, startPoint y: 99, endPoint x: 450, endPoint y: 96, distance: 10.3
click at [441, 98] on input "text" at bounding box center [416, 100] width 191 height 30
click at [765, 98] on input "text" at bounding box center [820, 100] width 172 height 29
click at [791, 251] on select "Select Cable / Satellite Services Collection Agency Credit Card Debt Debt Couns…" at bounding box center [828, 238] width 191 height 30
click at [733, 223] on select "Select Cable / Satellite Services Collection Agency Credit Card Debt Debt Couns…" at bounding box center [828, 238] width 191 height 30
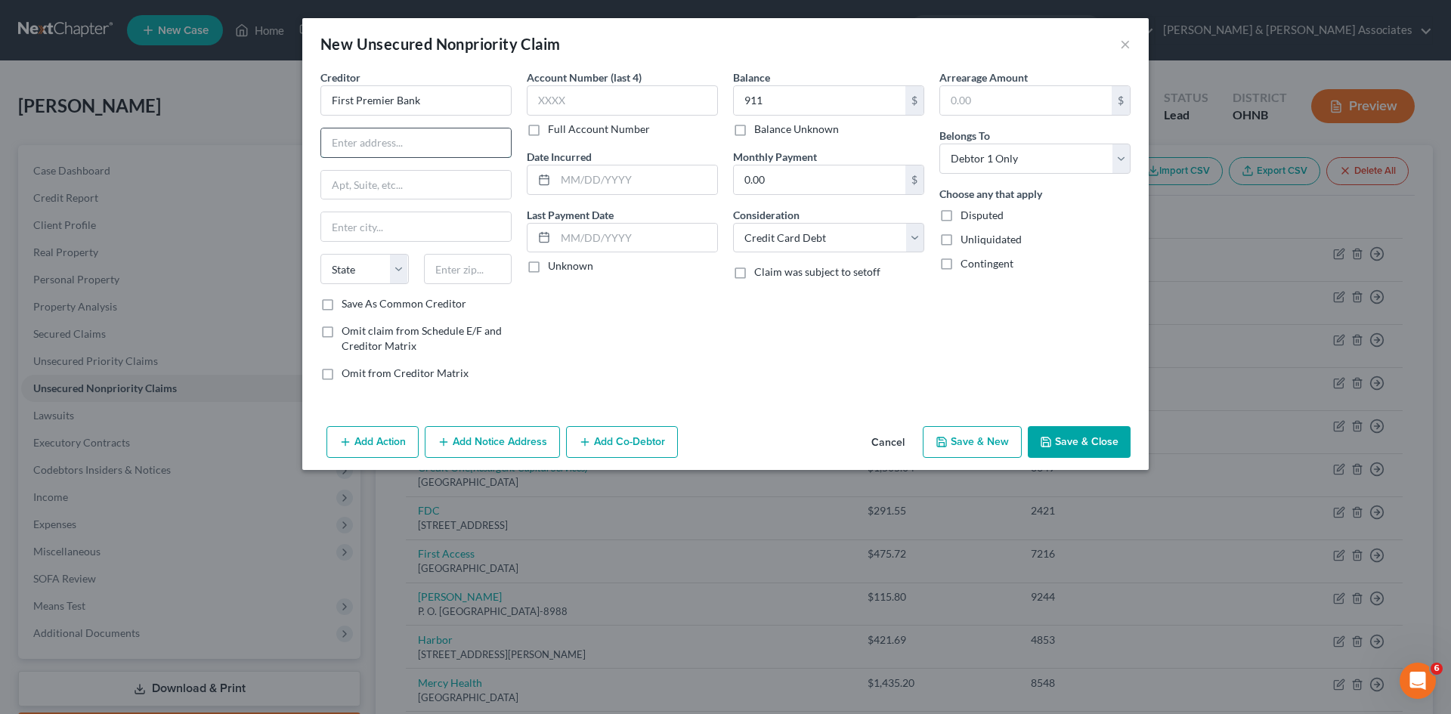
click at [398, 141] on input "text" at bounding box center [416, 143] width 190 height 29
click at [441, 268] on input "text" at bounding box center [468, 269] width 88 height 30
drag, startPoint x: 1052, startPoint y: 445, endPoint x: 1055, endPoint y: 431, distance: 13.9
click at [1052, 443] on icon "button" at bounding box center [1046, 442] width 12 height 12
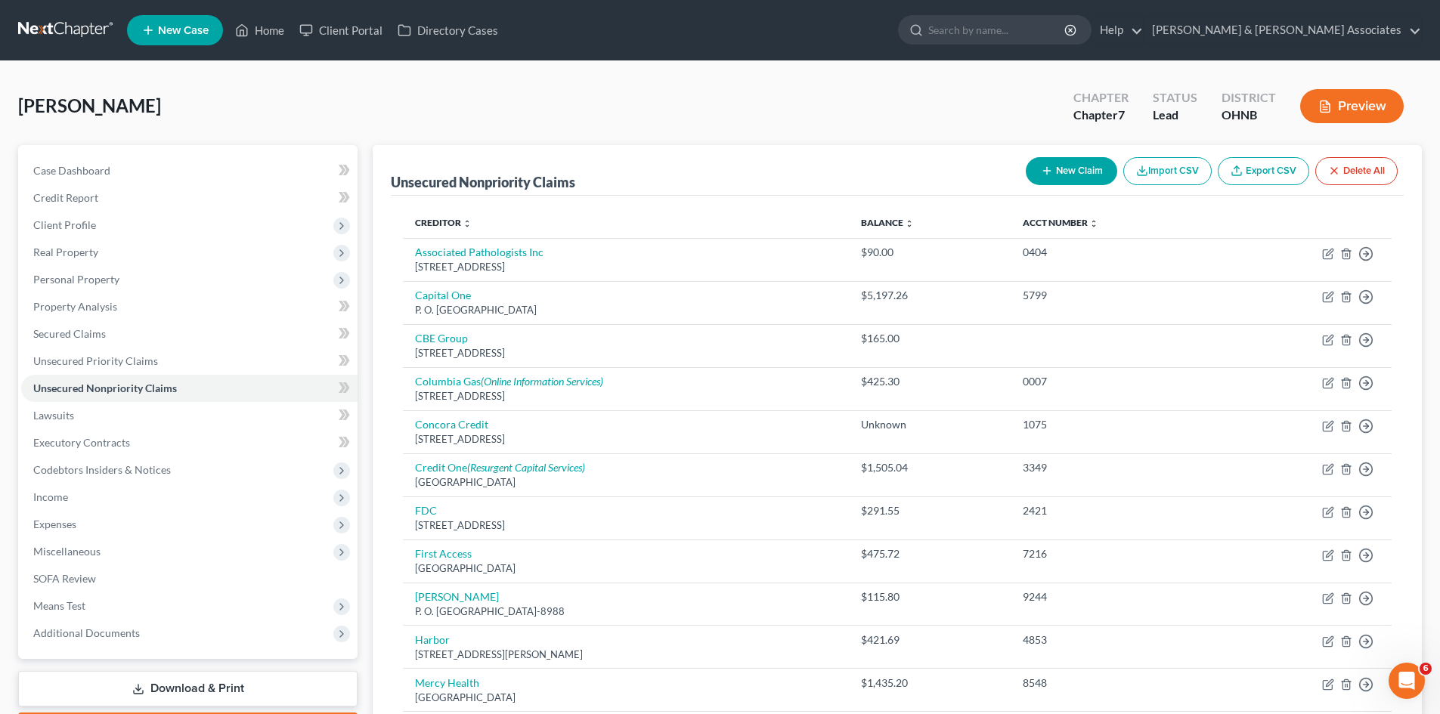
click at [1091, 169] on button "New Claim" at bounding box center [1071, 171] width 91 height 28
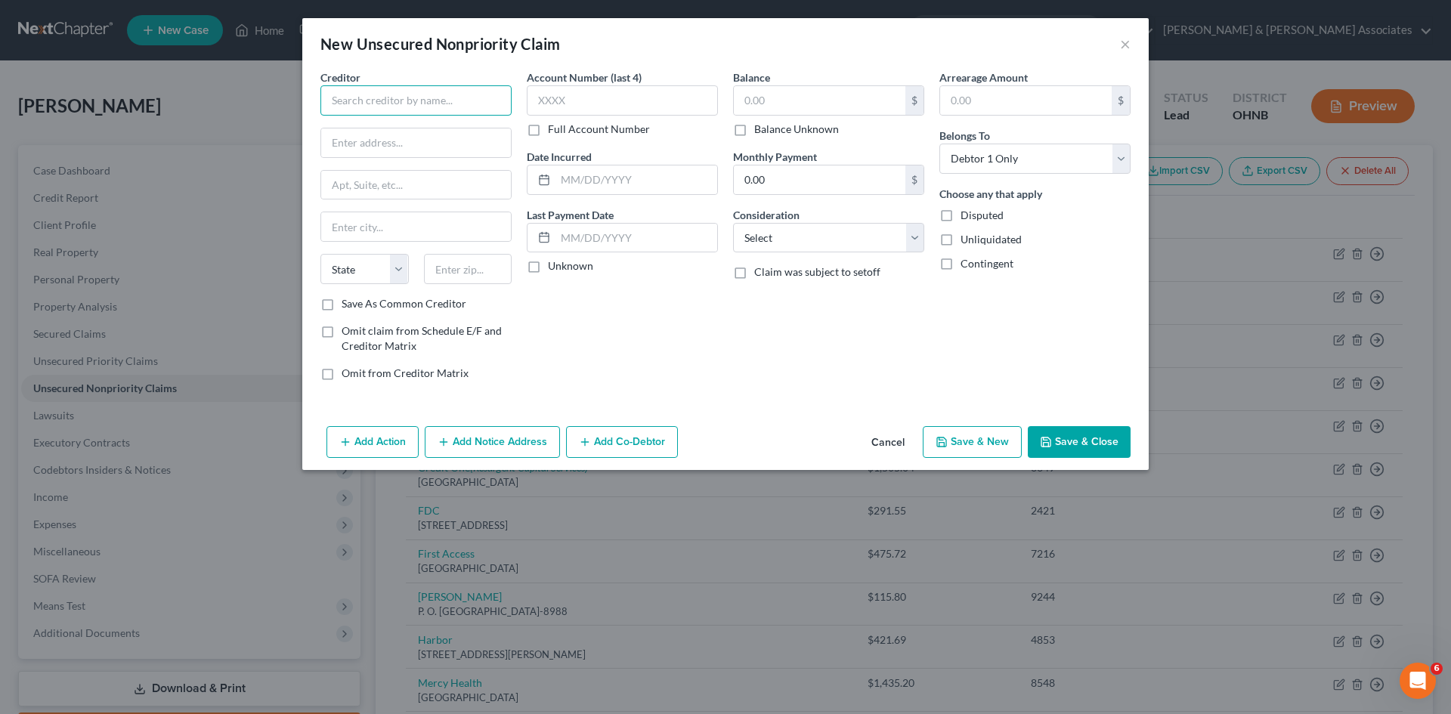
drag, startPoint x: 410, startPoint y: 97, endPoint x: 420, endPoint y: 86, distance: 15.0
click at [411, 94] on input "text" at bounding box center [416, 100] width 191 height 30
click at [810, 103] on input "text" at bounding box center [820, 100] width 172 height 29
click at [809, 234] on select "Select Cable / Satellite Services Collection Agency Credit Card Debt Debt Couns…" at bounding box center [828, 238] width 191 height 30
click at [733, 223] on select "Select Cable / Satellite Services Collection Agency Credit Card Debt Debt Couns…" at bounding box center [828, 238] width 191 height 30
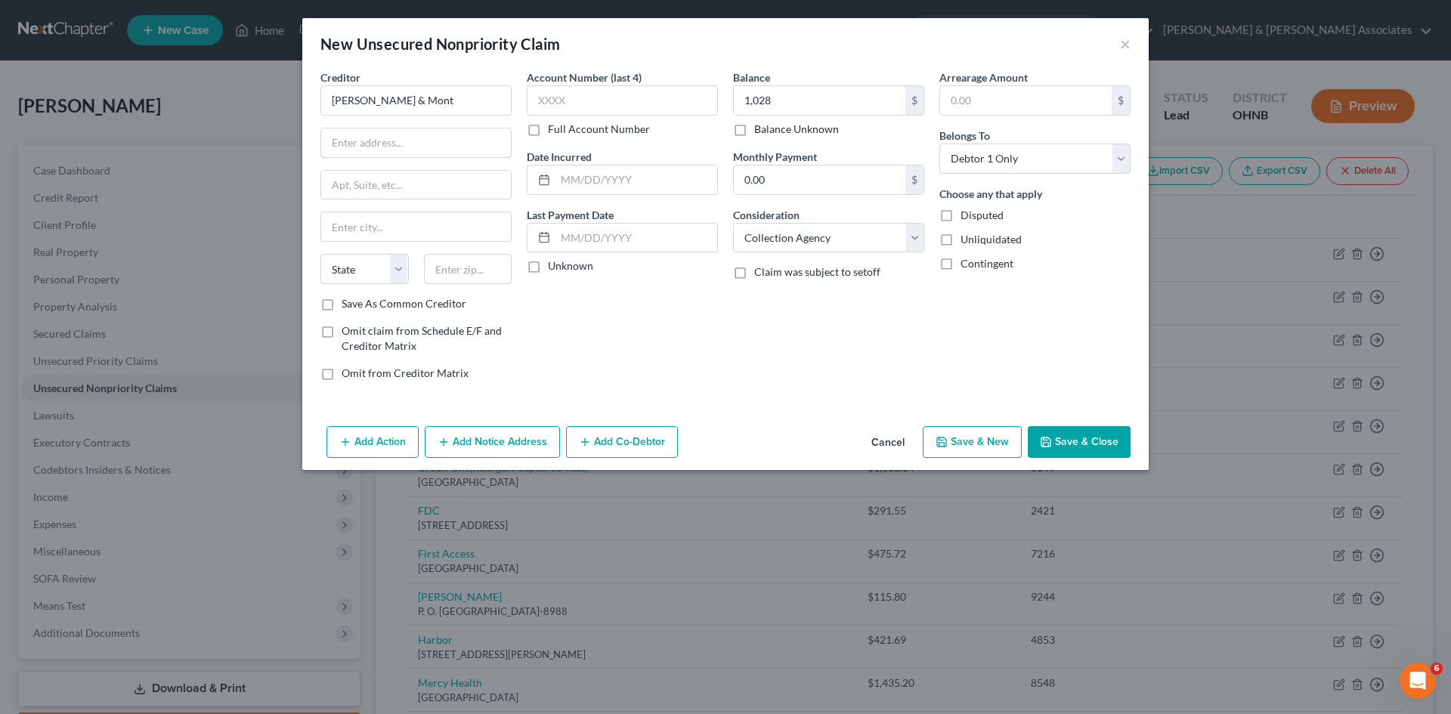
click at [441, 130] on input "text" at bounding box center [416, 143] width 190 height 29
click at [456, 275] on input "text" at bounding box center [468, 269] width 88 height 30
click at [565, 318] on div "Account Number (last 4) Full Account Number Date Incurred Last Payment Date Unk…" at bounding box center [622, 232] width 206 height 324
click at [1003, 438] on button "Save & New" at bounding box center [972, 442] width 99 height 32
click at [1129, 39] on button "×" at bounding box center [1125, 44] width 11 height 18
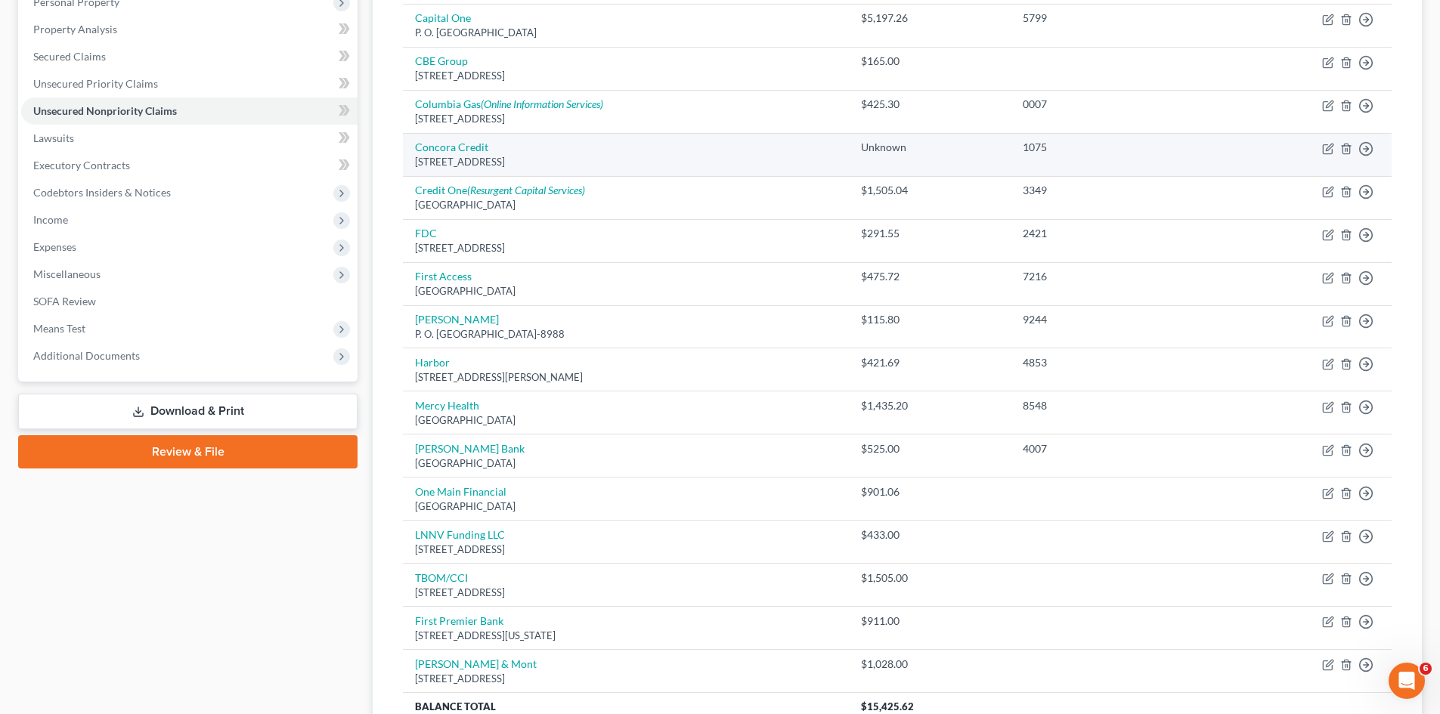
scroll to position [117, 0]
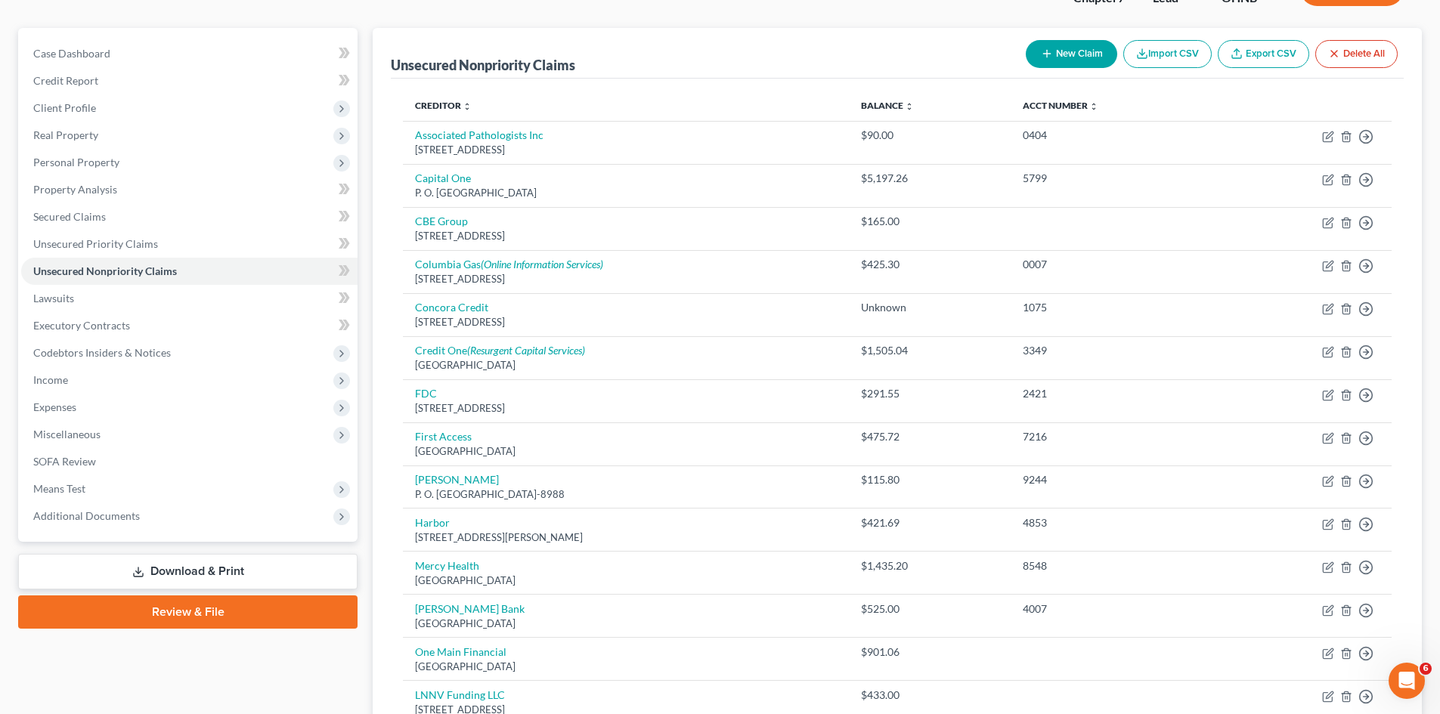
click at [1070, 48] on button "New Claim" at bounding box center [1071, 54] width 91 height 28
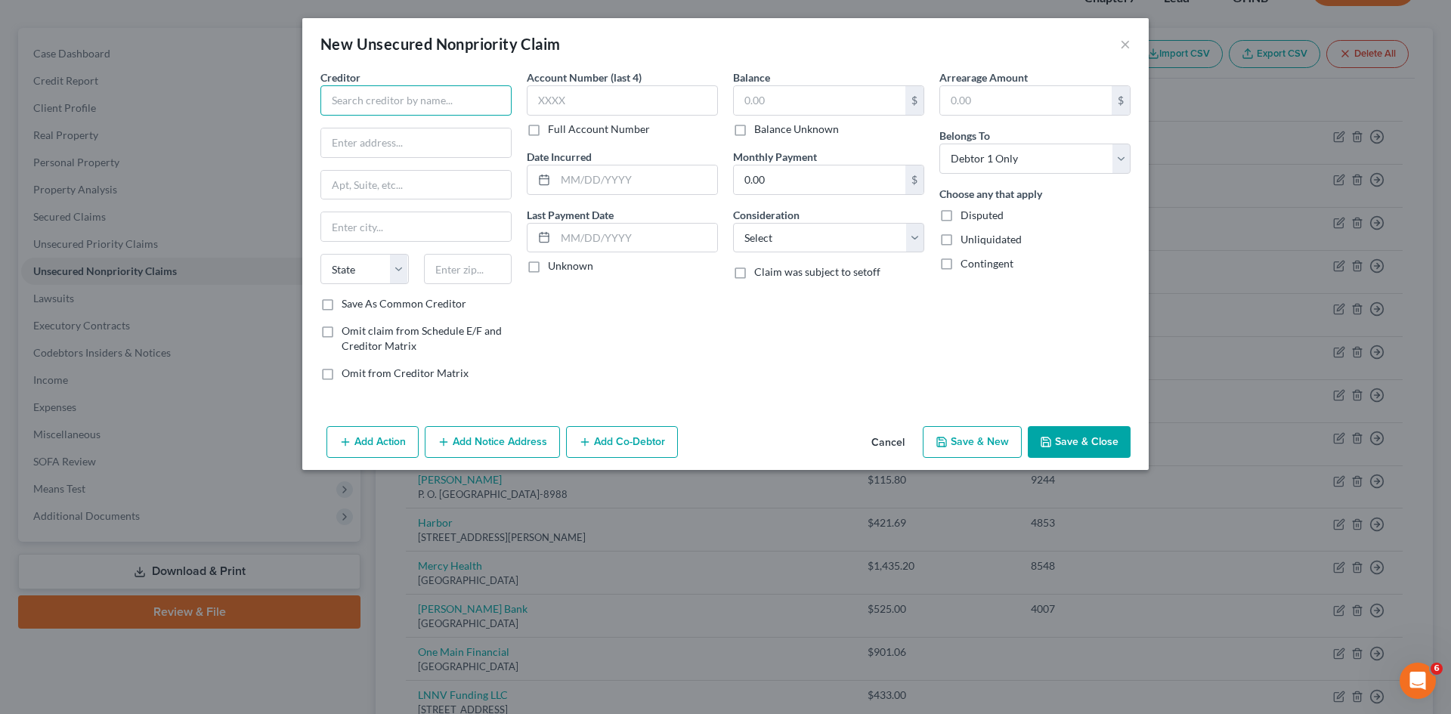
click at [451, 102] on input "text" at bounding box center [416, 100] width 191 height 30
click at [1125, 39] on button "×" at bounding box center [1125, 44] width 11 height 18
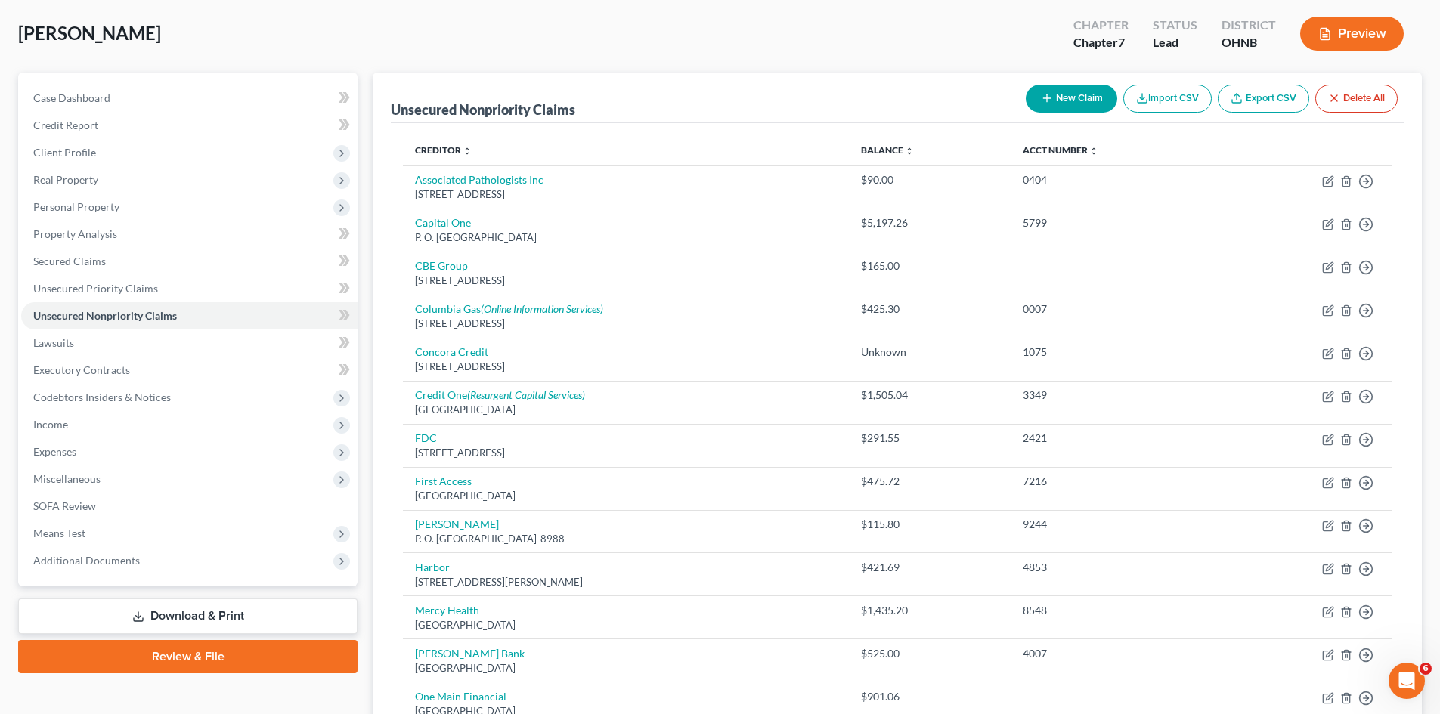
scroll to position [0, 0]
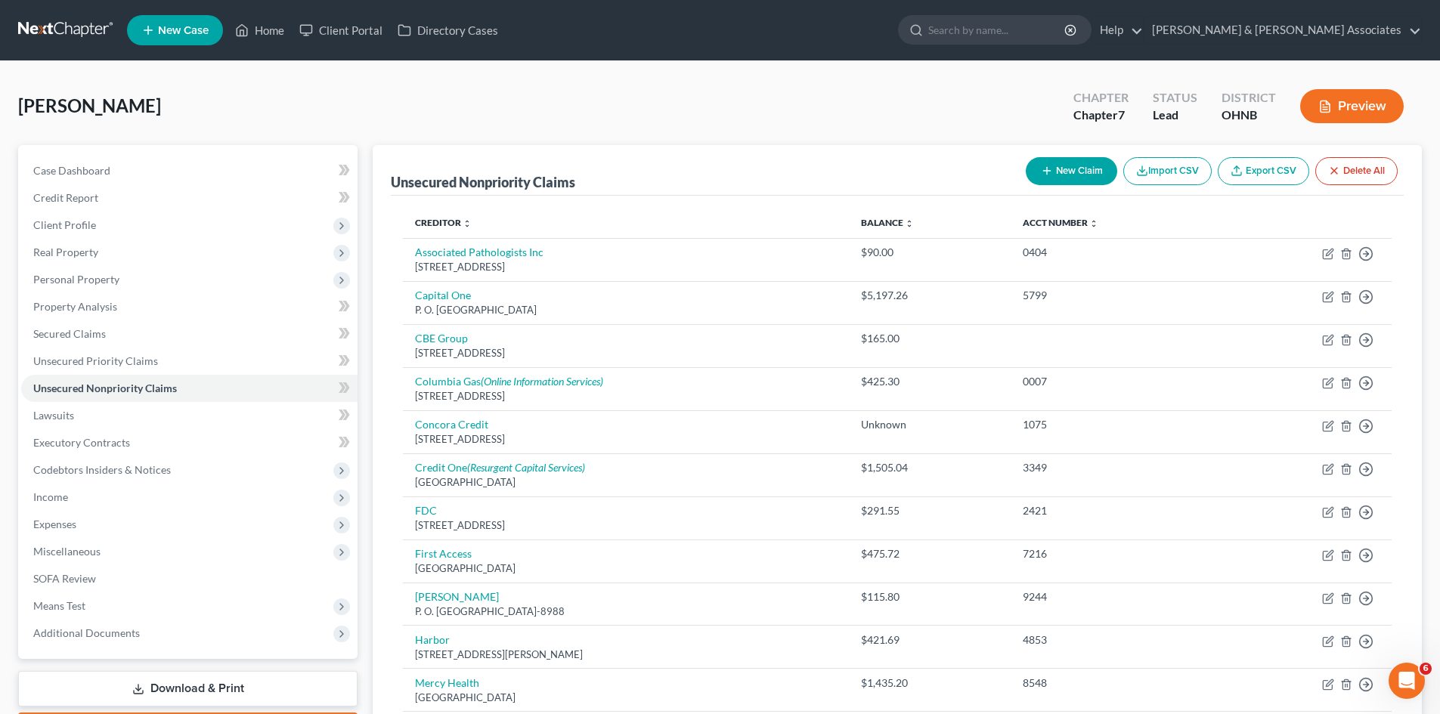
click at [1082, 158] on button "New Claim" at bounding box center [1071, 171] width 91 height 28
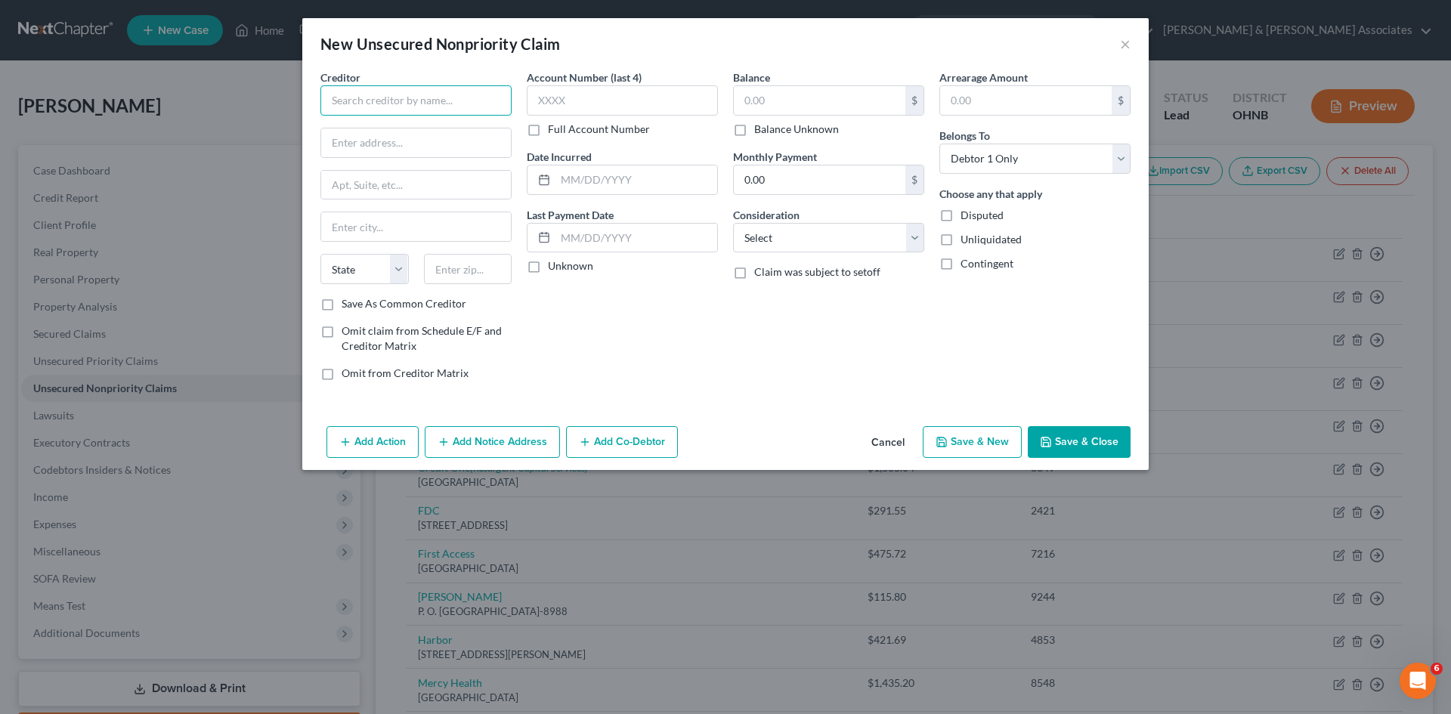
click at [384, 106] on input "text" at bounding box center [416, 100] width 191 height 30
click at [822, 95] on input "text" at bounding box center [820, 100] width 172 height 29
click at [793, 245] on select "Select Cable / Satellite Services Collection Agency Credit Card Debt Debt Couns…" at bounding box center [828, 238] width 191 height 30
click at [733, 223] on select "Select Cable / Satellite Services Collection Agency Credit Card Debt Debt Couns…" at bounding box center [828, 238] width 191 height 30
click at [406, 138] on input "text" at bounding box center [416, 143] width 190 height 29
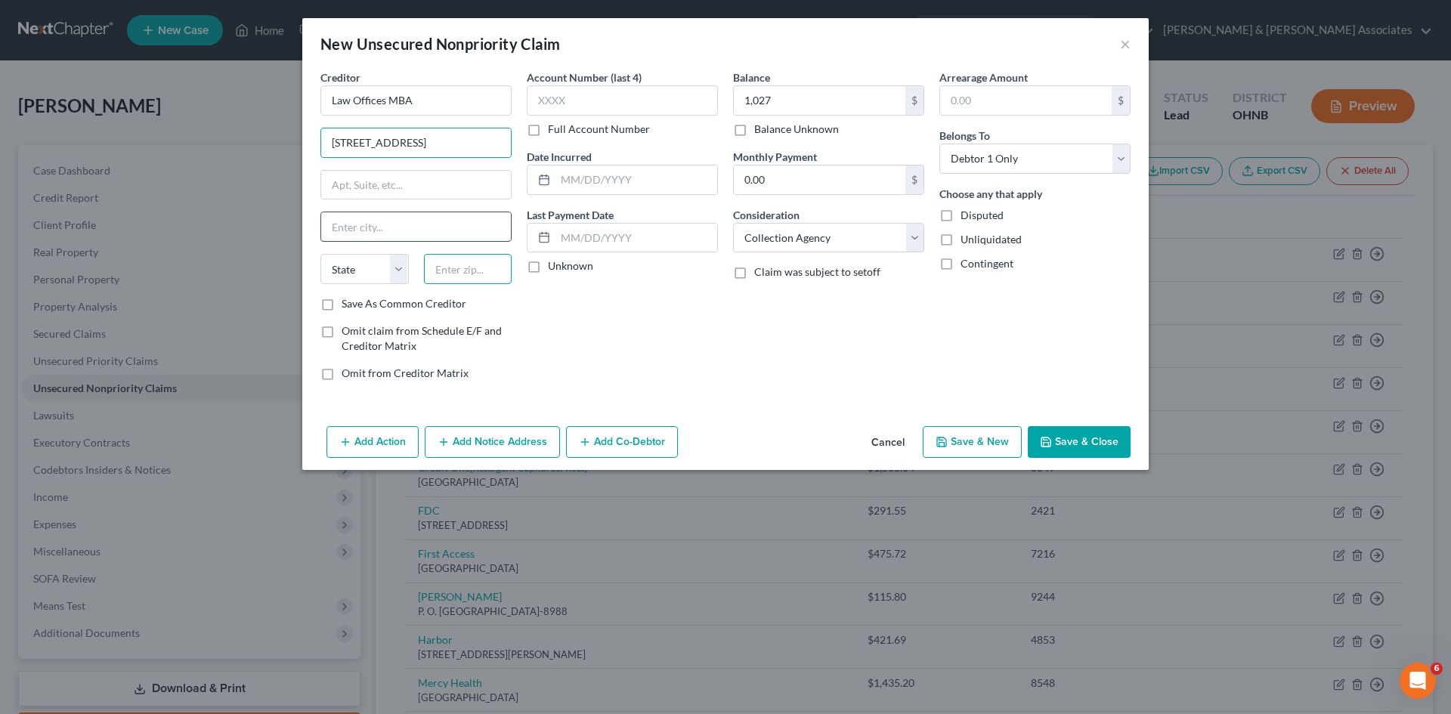
drag, startPoint x: 464, startPoint y: 273, endPoint x: 414, endPoint y: 228, distance: 68.0
click at [462, 273] on input "text" at bounding box center [468, 269] width 88 height 30
click at [607, 325] on div "Account Number (last 4) Full Account Number Date Incurred Last Payment Date Unk…" at bounding box center [622, 232] width 206 height 324
click at [1108, 439] on button "Save & Close" at bounding box center [1079, 442] width 103 height 32
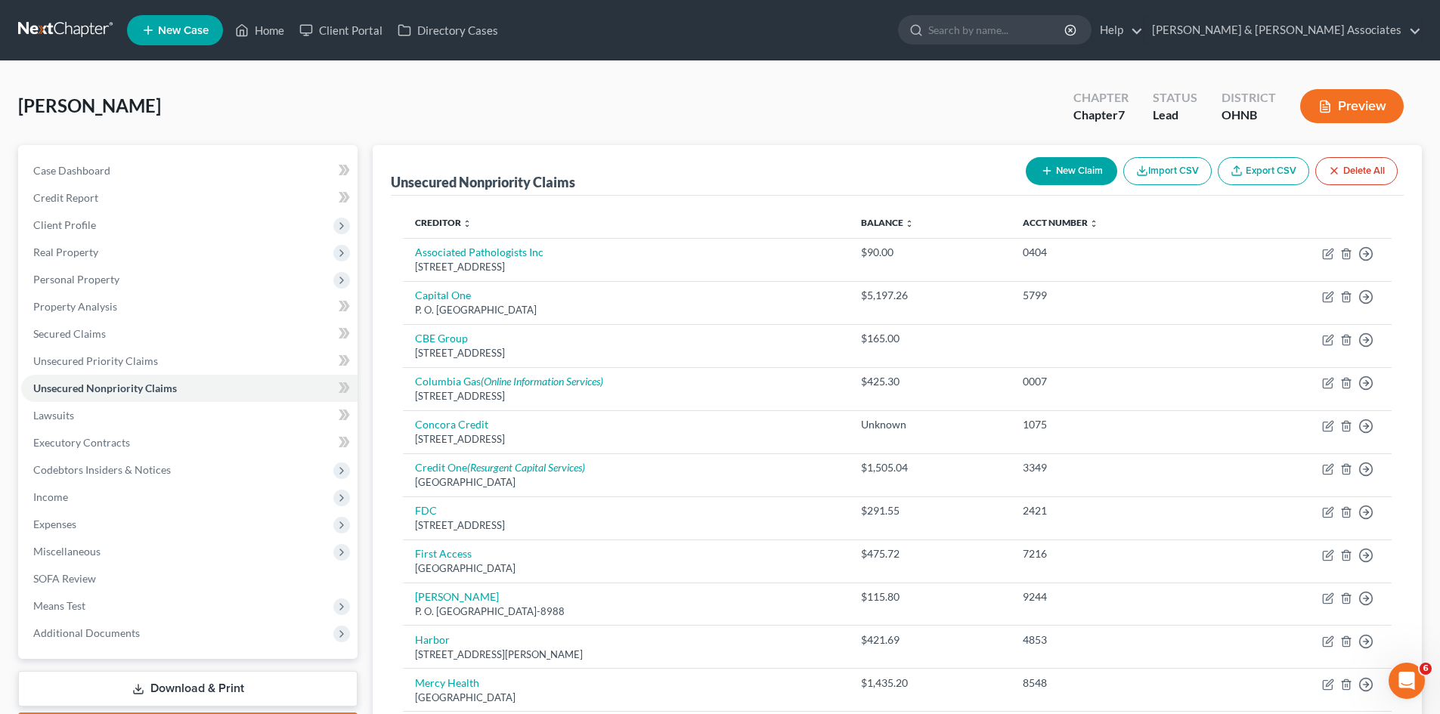
click at [1044, 170] on icon "button" at bounding box center [1047, 171] width 12 height 12
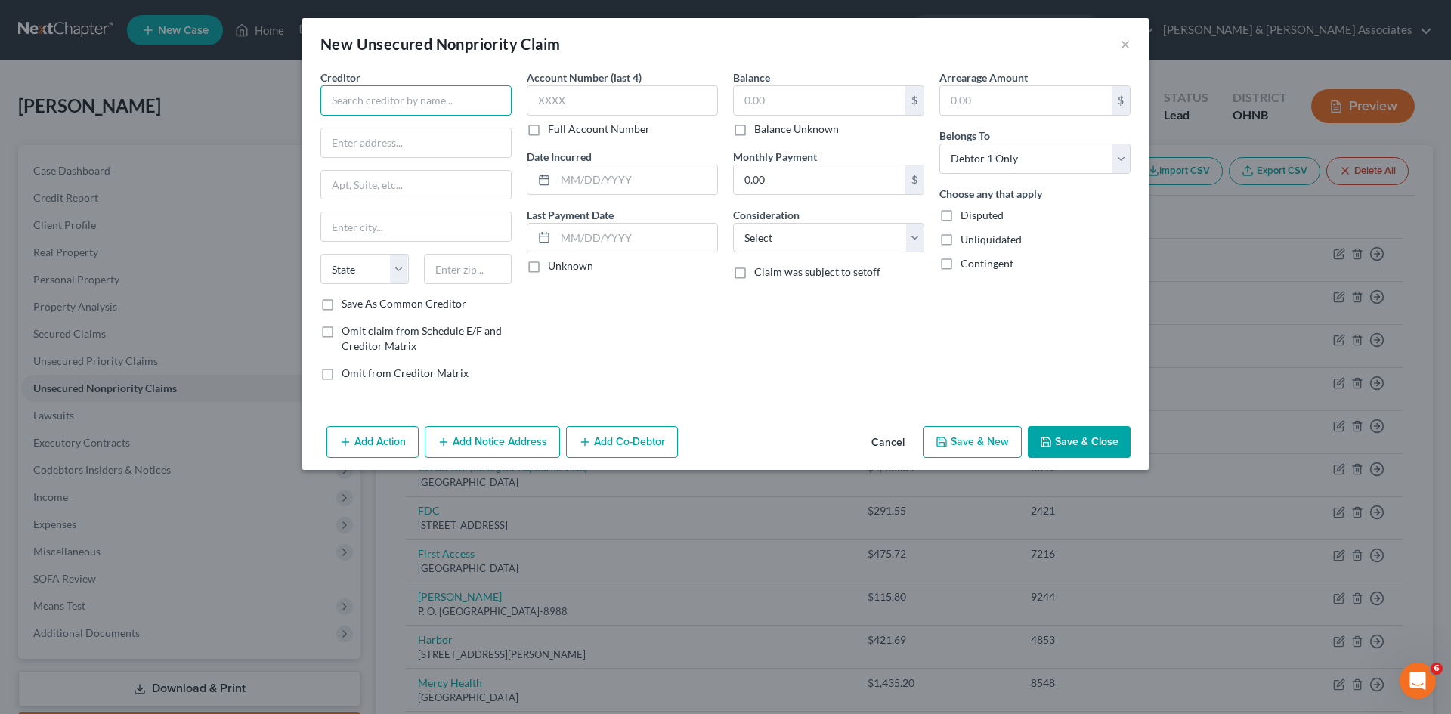
click at [351, 101] on input "text" at bounding box center [416, 100] width 191 height 30
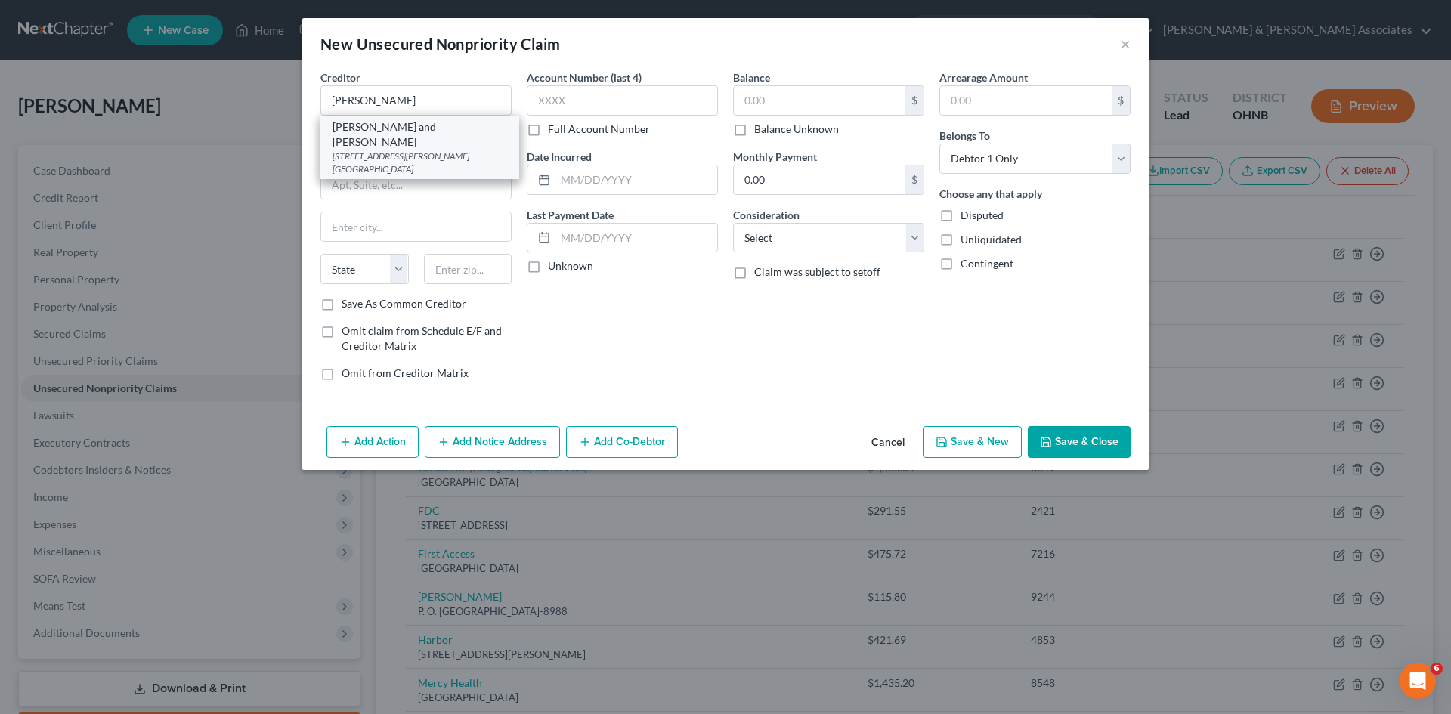
click at [411, 153] on div "[STREET_ADDRESS][PERSON_NAME] [GEOGRAPHIC_DATA]" at bounding box center [420, 163] width 175 height 26
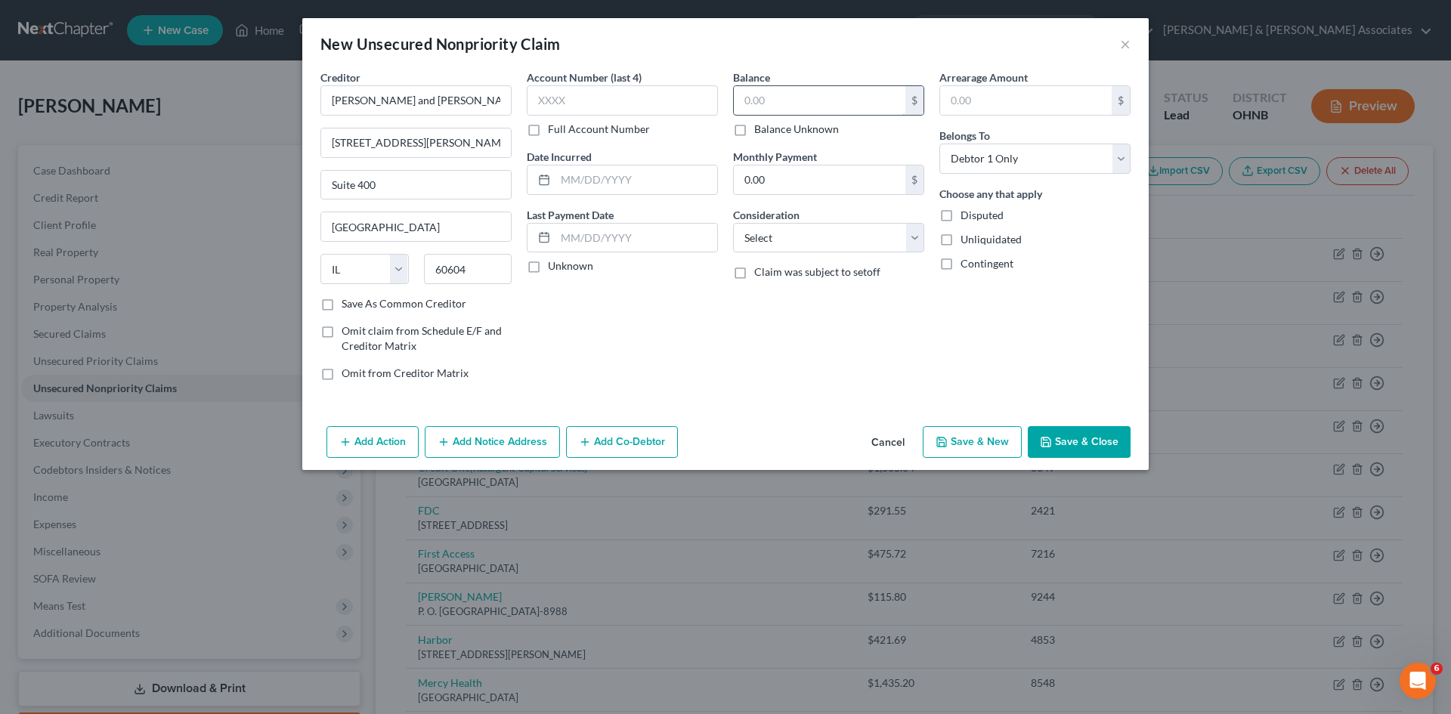
click at [799, 99] on input "text" at bounding box center [820, 100] width 172 height 29
click at [816, 239] on select "Select Cable / Satellite Services Collection Agency Credit Card Debt Debt Couns…" at bounding box center [828, 238] width 191 height 30
click at [733, 223] on select "Select Cable / Satellite Services Collection Agency Credit Card Debt Debt Couns…" at bounding box center [828, 238] width 191 height 30
click at [1040, 442] on button "Save & Close" at bounding box center [1079, 442] width 103 height 32
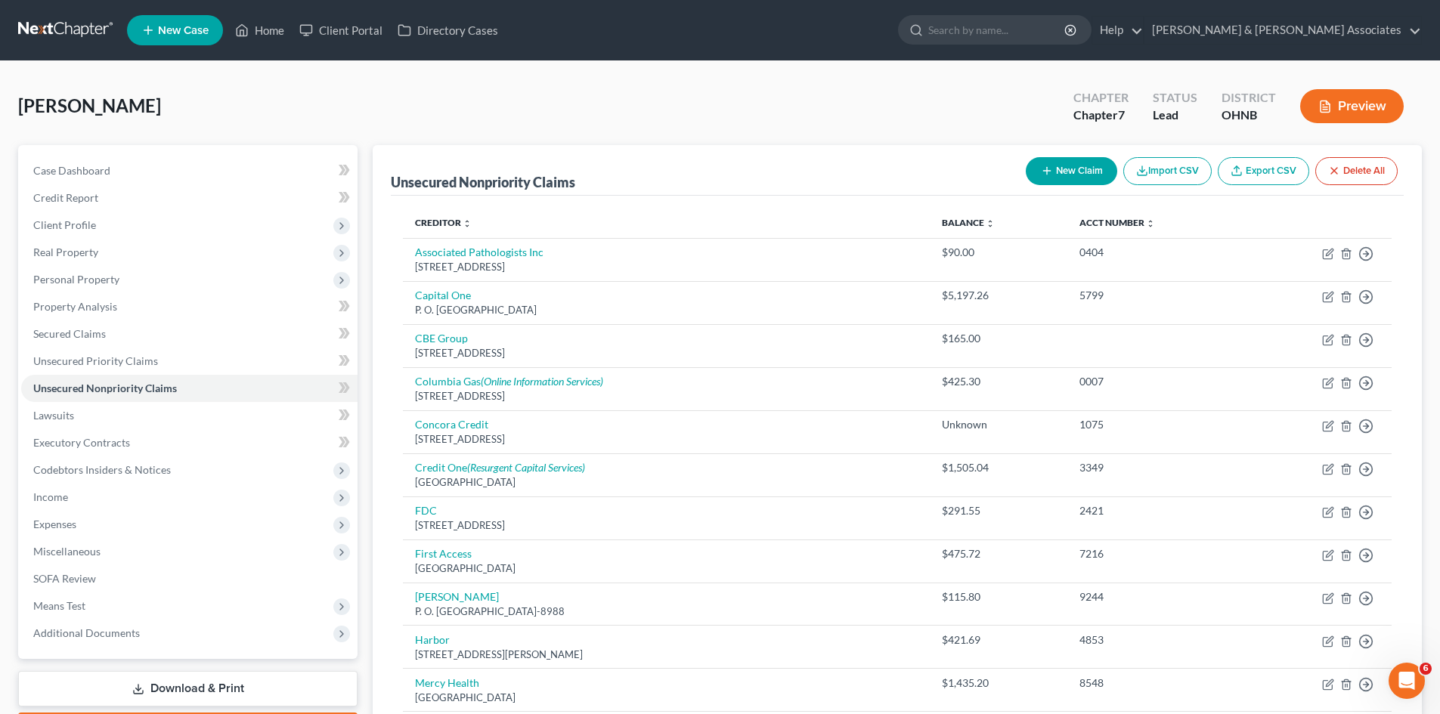
click at [1068, 166] on button "New Claim" at bounding box center [1071, 171] width 91 height 28
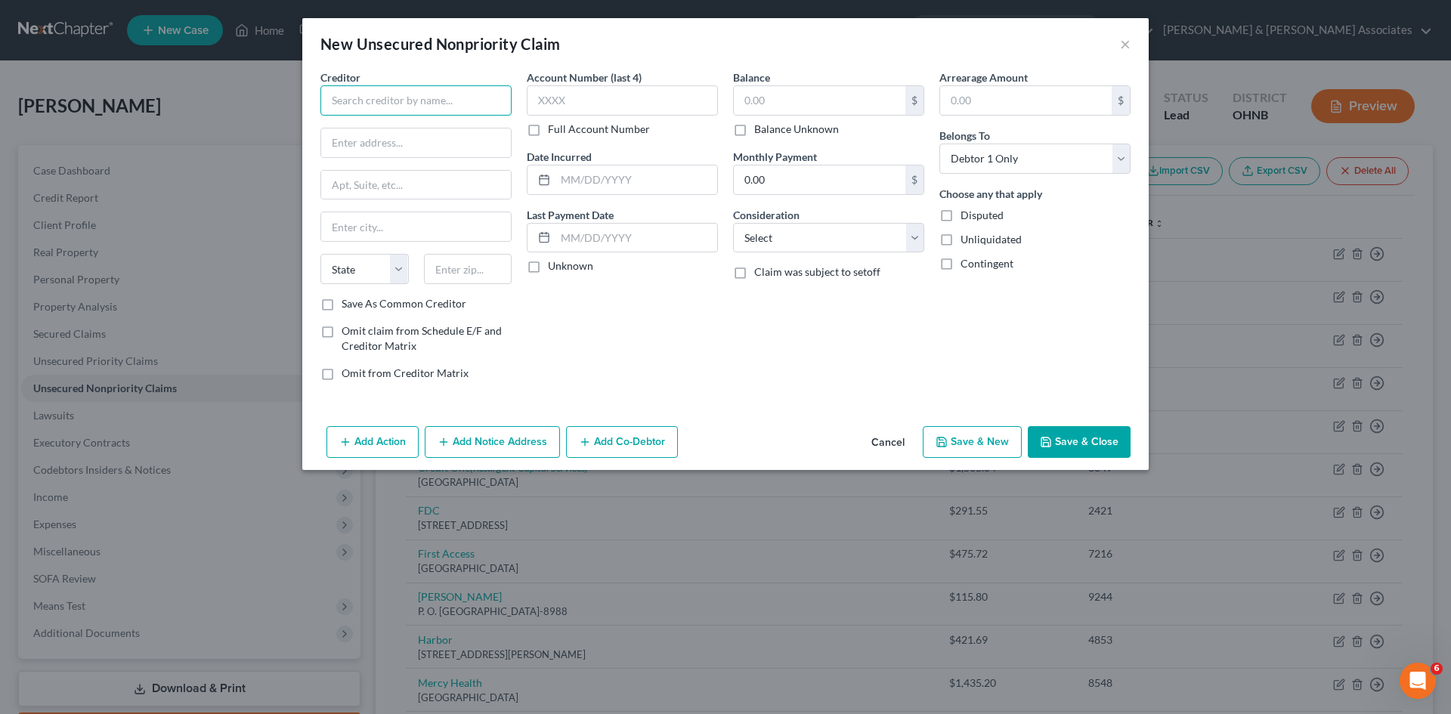
drag, startPoint x: 376, startPoint y: 98, endPoint x: 381, endPoint y: 84, distance: 15.3
click at [376, 94] on input "text" at bounding box center [416, 100] width 191 height 30
click at [348, 99] on input "Pheonix Financial Serv" at bounding box center [416, 100] width 191 height 30
drag, startPoint x: 350, startPoint y: 98, endPoint x: 335, endPoint y: 102, distance: 15.8
click at [335, 102] on input "Pheonix Financial Serv" at bounding box center [416, 100] width 191 height 30
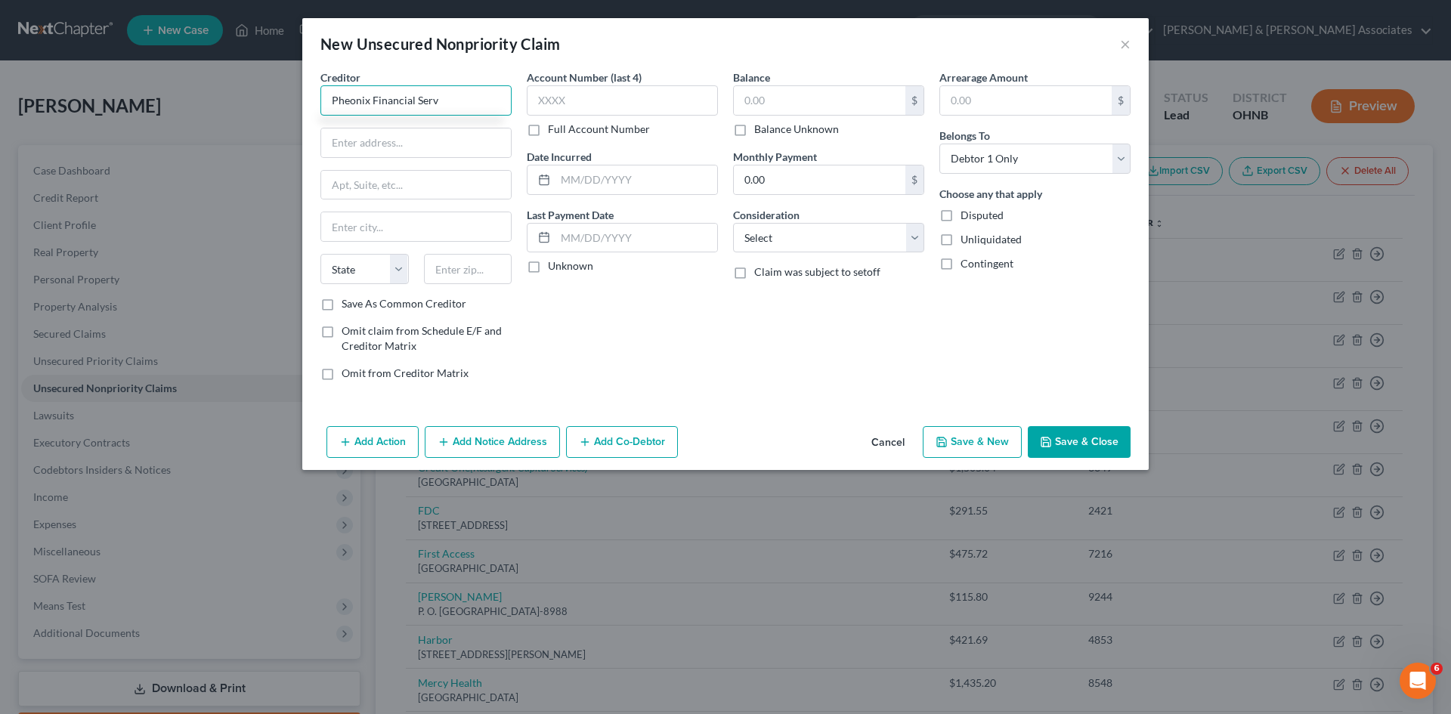
click at [349, 102] on input "Pheonix Financial Serv" at bounding box center [416, 100] width 191 height 30
click at [834, 98] on input "text" at bounding box center [820, 100] width 172 height 29
click at [829, 249] on select "Select Cable / Satellite Services Collection Agency Credit Card Debt Debt Couns…" at bounding box center [828, 238] width 191 height 30
click at [733, 223] on select "Select Cable / Satellite Services Collection Agency Credit Card Debt Debt Couns…" at bounding box center [828, 238] width 191 height 30
drag, startPoint x: 421, startPoint y: 136, endPoint x: 435, endPoint y: 120, distance: 21.4
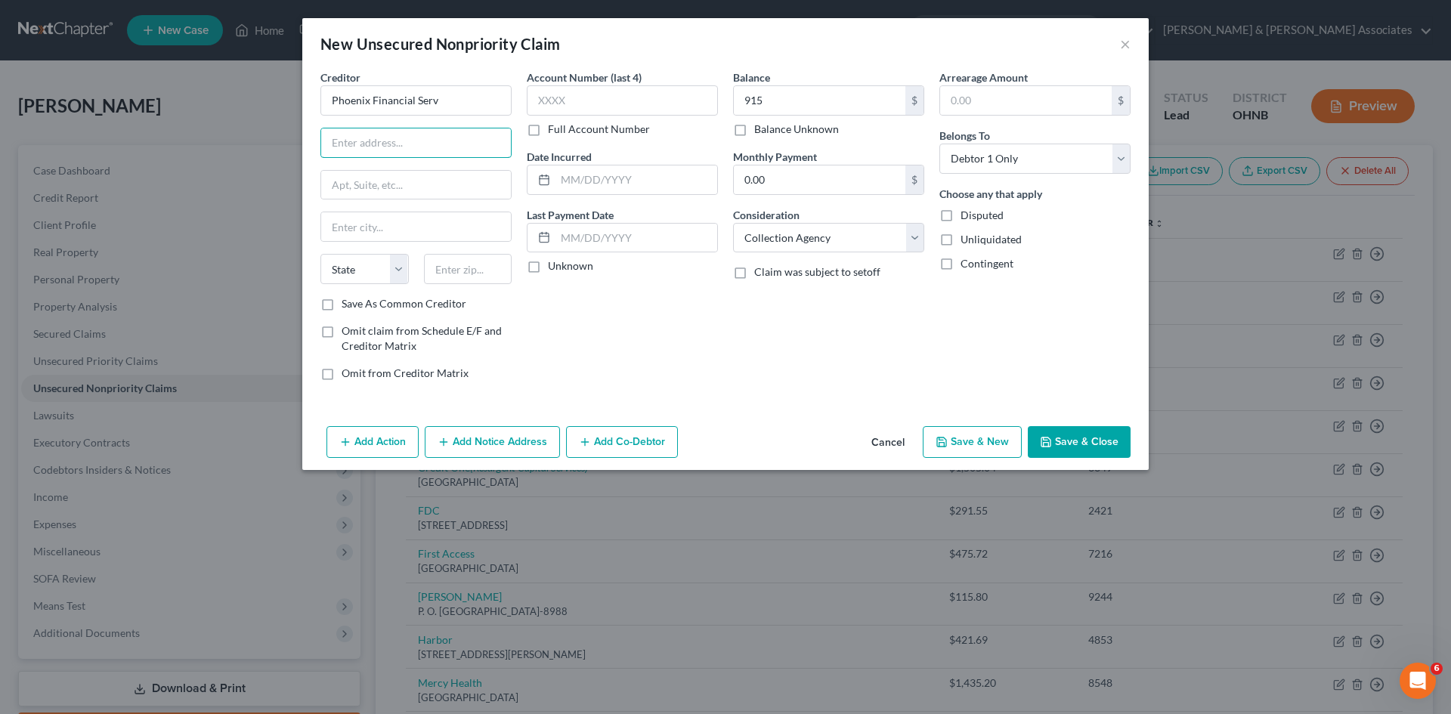
click at [421, 136] on input "text" at bounding box center [416, 143] width 190 height 29
click at [477, 269] on input "text" at bounding box center [468, 269] width 88 height 30
click at [730, 365] on div "Balance 915.00 $ Balance Unknown Balance Undetermined 915 $ Balance Unknown Mon…" at bounding box center [829, 232] width 206 height 324
click at [1109, 433] on button "Save & Close" at bounding box center [1079, 442] width 103 height 32
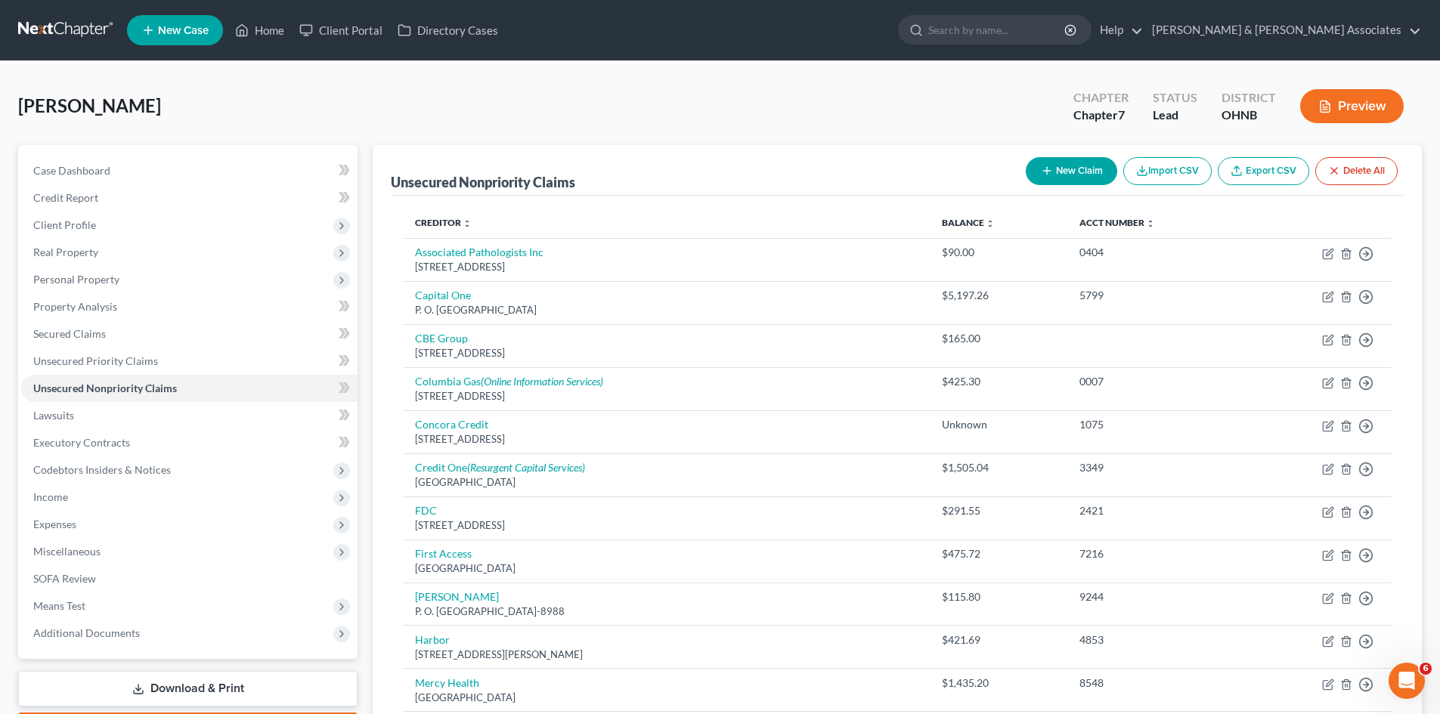
click at [1075, 163] on button "New Claim" at bounding box center [1071, 171] width 91 height 28
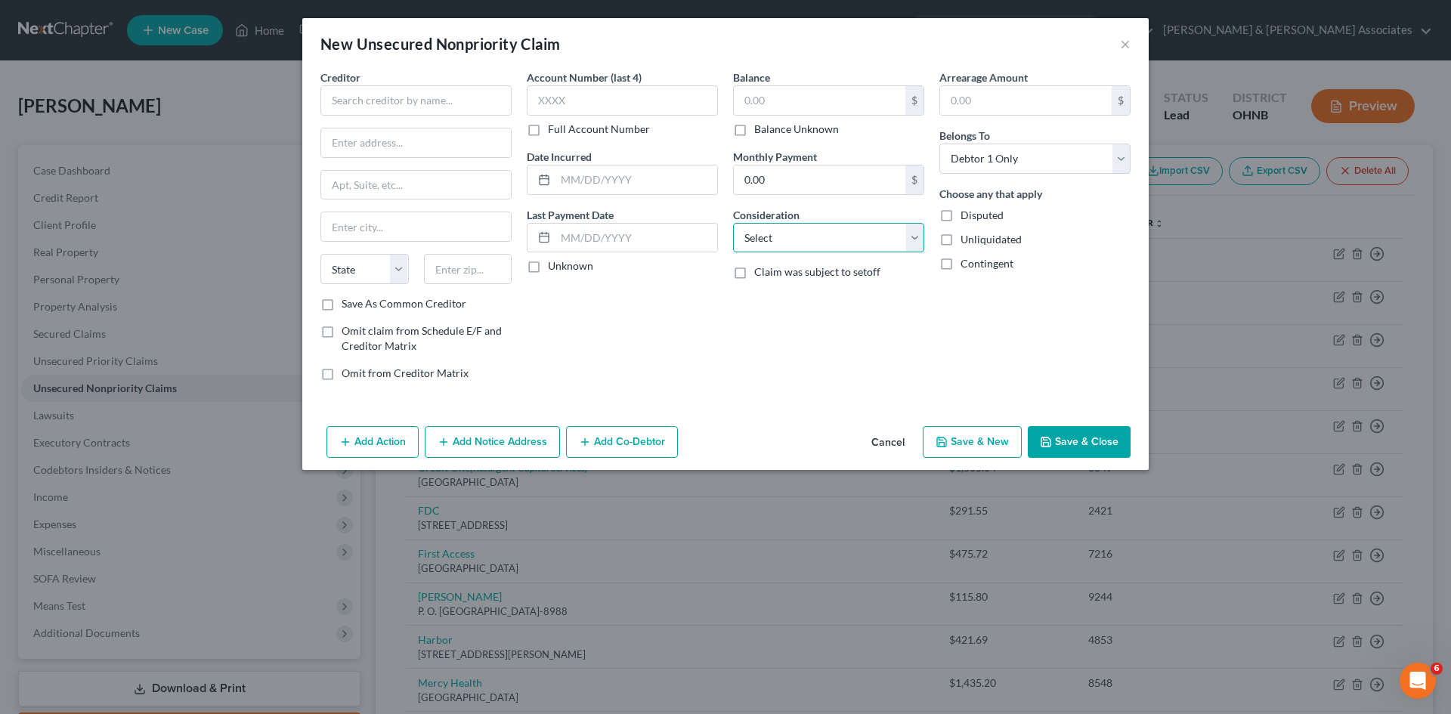
click at [810, 243] on select "Select Cable / Satellite Services Collection Agency Credit Card Debt Debt Couns…" at bounding box center [828, 238] width 191 height 30
click at [733, 223] on select "Select Cable / Satellite Services Collection Agency Credit Card Debt Debt Couns…" at bounding box center [828, 238] width 191 height 30
drag, startPoint x: 744, startPoint y: 98, endPoint x: 763, endPoint y: 75, distance: 30.1
click at [745, 98] on input "text" at bounding box center [820, 100] width 172 height 29
click at [392, 98] on input "text" at bounding box center [416, 100] width 191 height 30
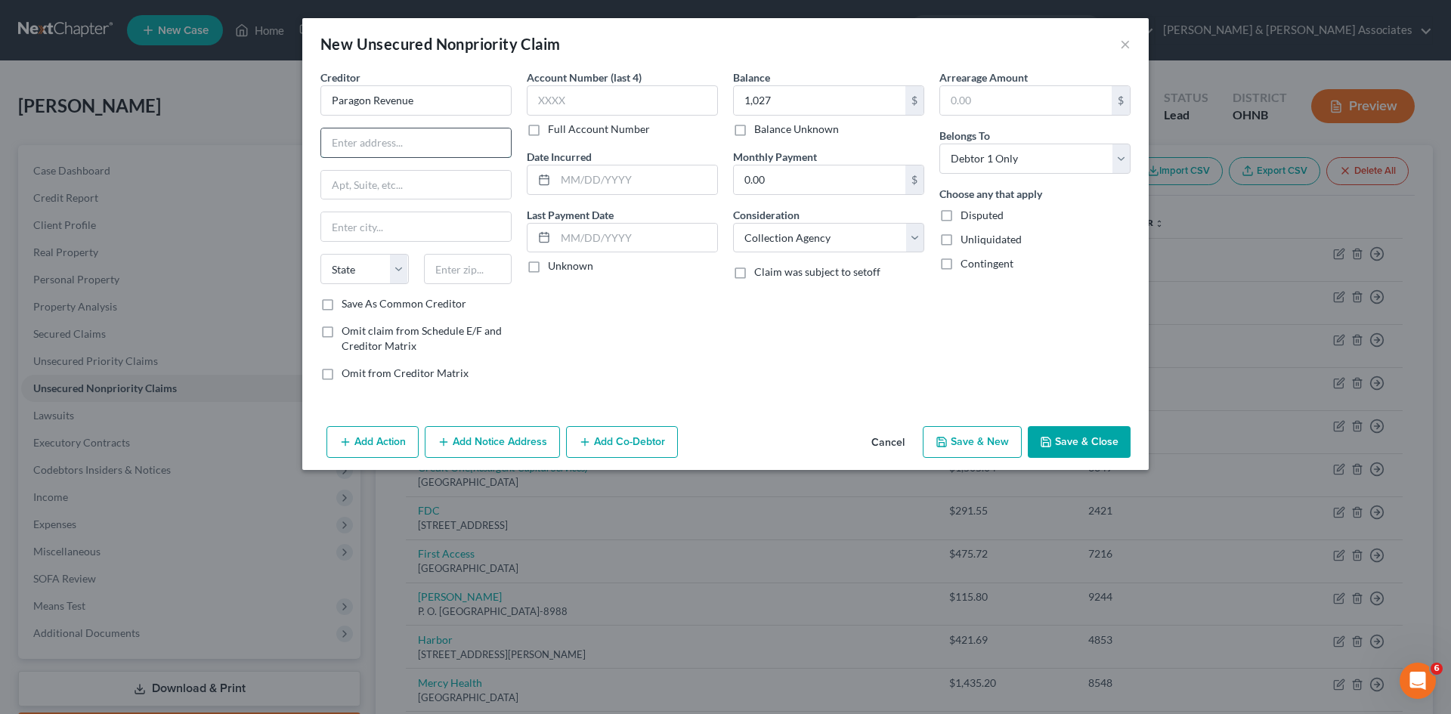
click at [428, 156] on input "text" at bounding box center [416, 143] width 190 height 29
click at [469, 269] on input "text" at bounding box center [468, 269] width 88 height 30
click at [562, 315] on div "Account Number (last 4) Full Account Number Date Incurred Last Payment Date Unk…" at bounding box center [622, 232] width 206 height 324
drag, startPoint x: 1116, startPoint y: 447, endPoint x: 1365, endPoint y: 603, distance: 293.8
click at [1113, 440] on button "Save & Close" at bounding box center [1079, 442] width 103 height 32
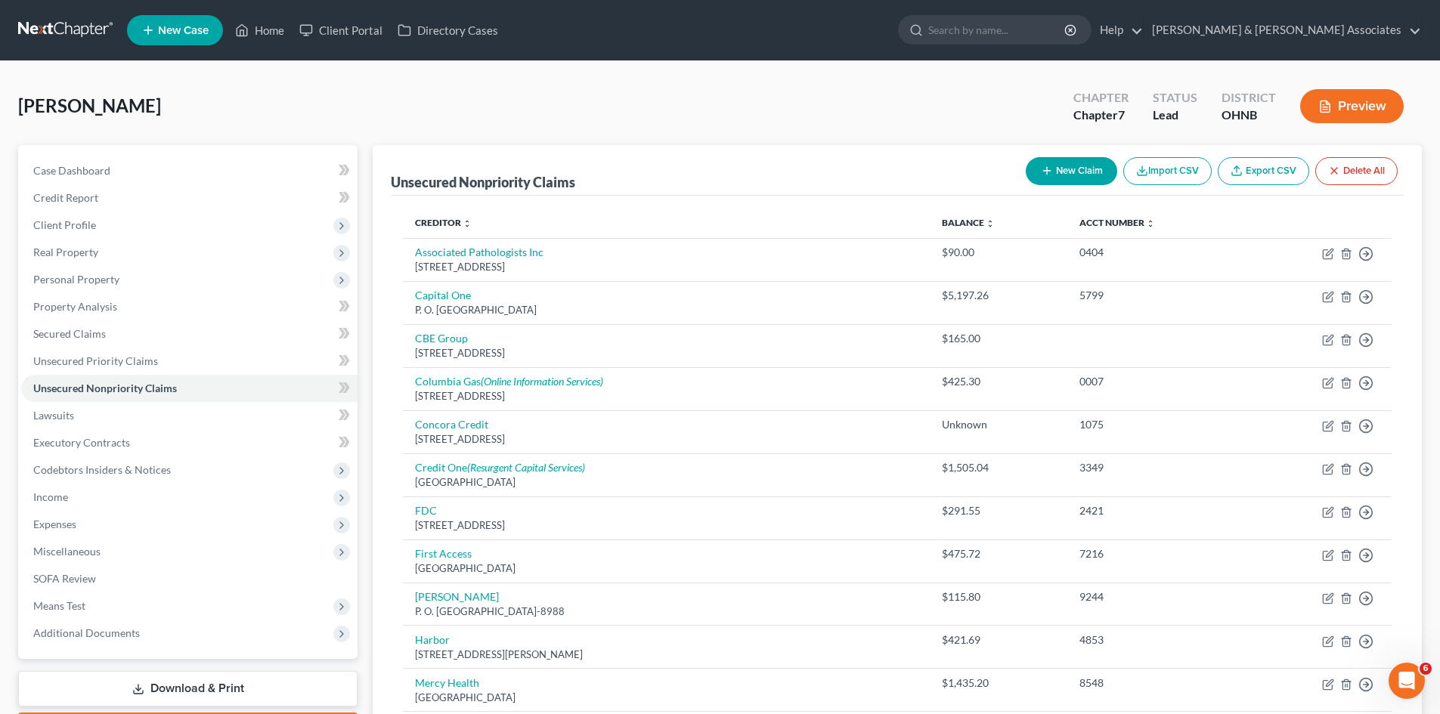
click at [1102, 167] on button "New Claim" at bounding box center [1071, 171] width 91 height 28
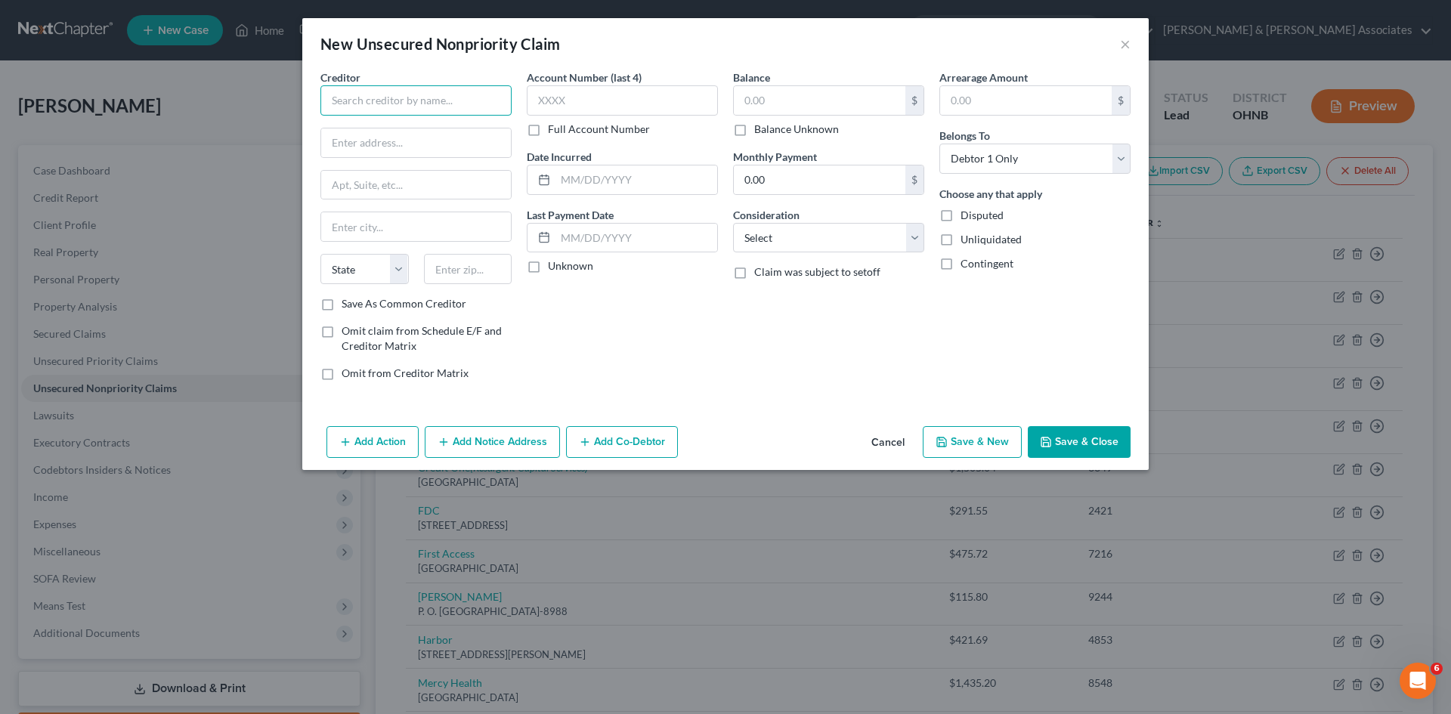
click at [424, 96] on input "text" at bounding box center [416, 100] width 191 height 30
click at [787, 237] on select "Select Cable / Satellite Services Collection Agency Credit Card Debt Debt Couns…" at bounding box center [828, 238] width 191 height 30
click at [733, 223] on select "Select Cable / Satellite Services Collection Agency Credit Card Debt Debt Couns…" at bounding box center [828, 238] width 191 height 30
click at [794, 99] on input "text" at bounding box center [820, 100] width 172 height 29
click at [345, 143] on input "text" at bounding box center [416, 143] width 190 height 29
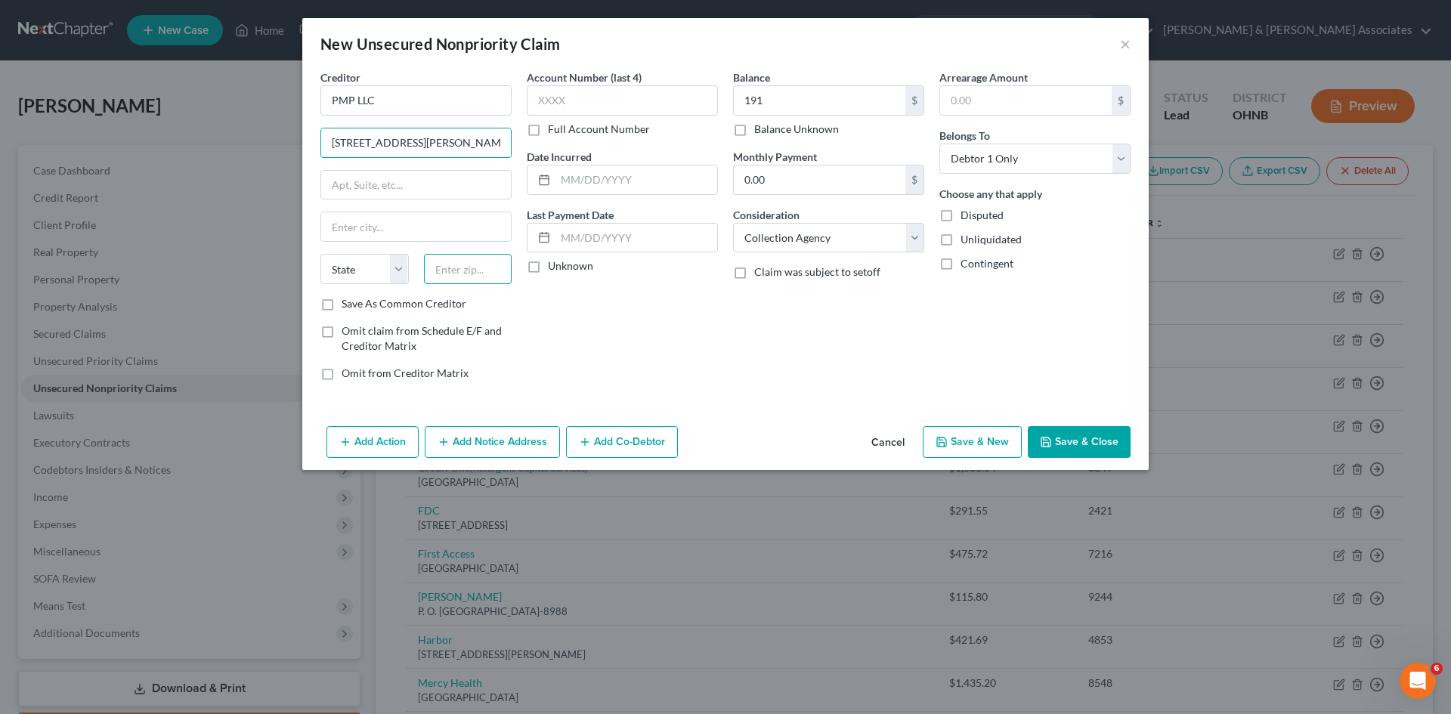
click at [437, 263] on input "text" at bounding box center [468, 269] width 88 height 30
click at [549, 367] on div "Account Number (last 4) Full Account Number Date Incurred Last Payment Date Unk…" at bounding box center [622, 232] width 206 height 324
click at [1088, 455] on button "Save & Close" at bounding box center [1079, 442] width 103 height 32
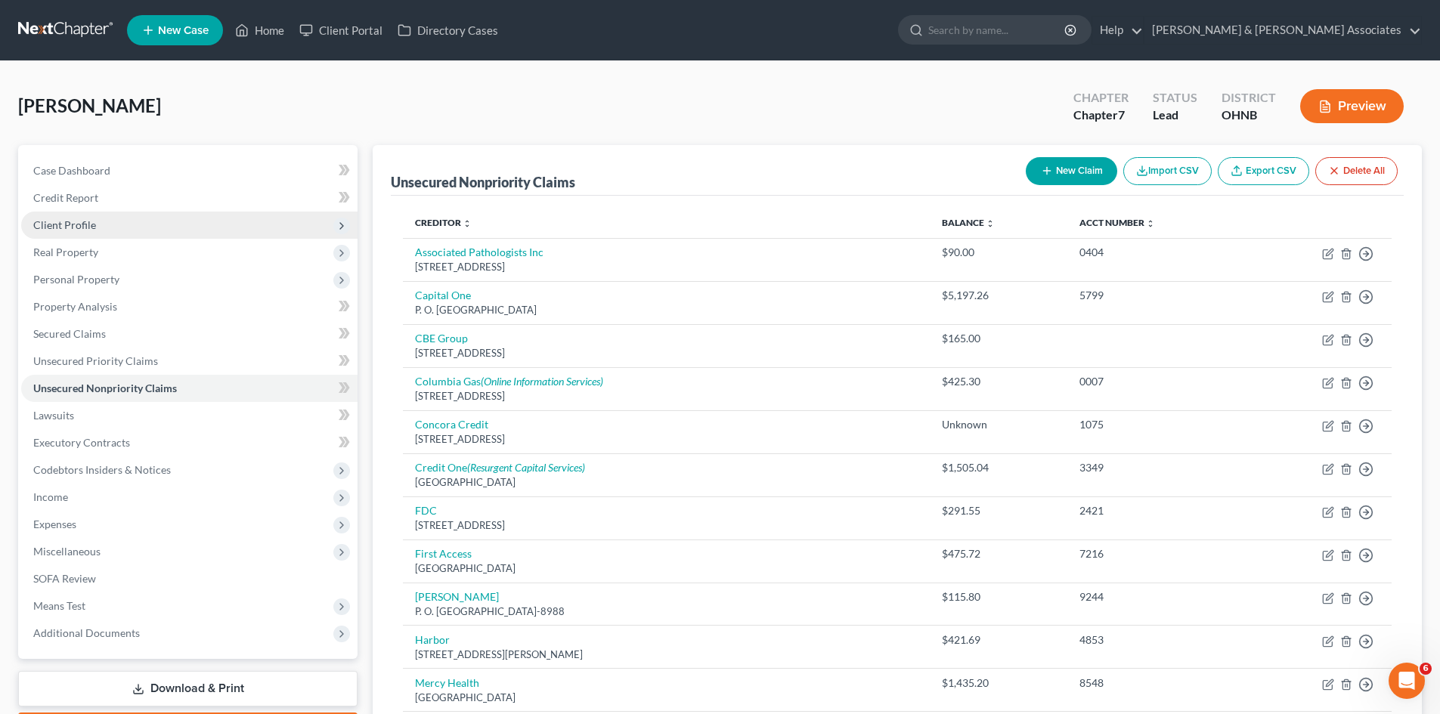
click at [191, 231] on span "Client Profile" at bounding box center [189, 225] width 336 height 27
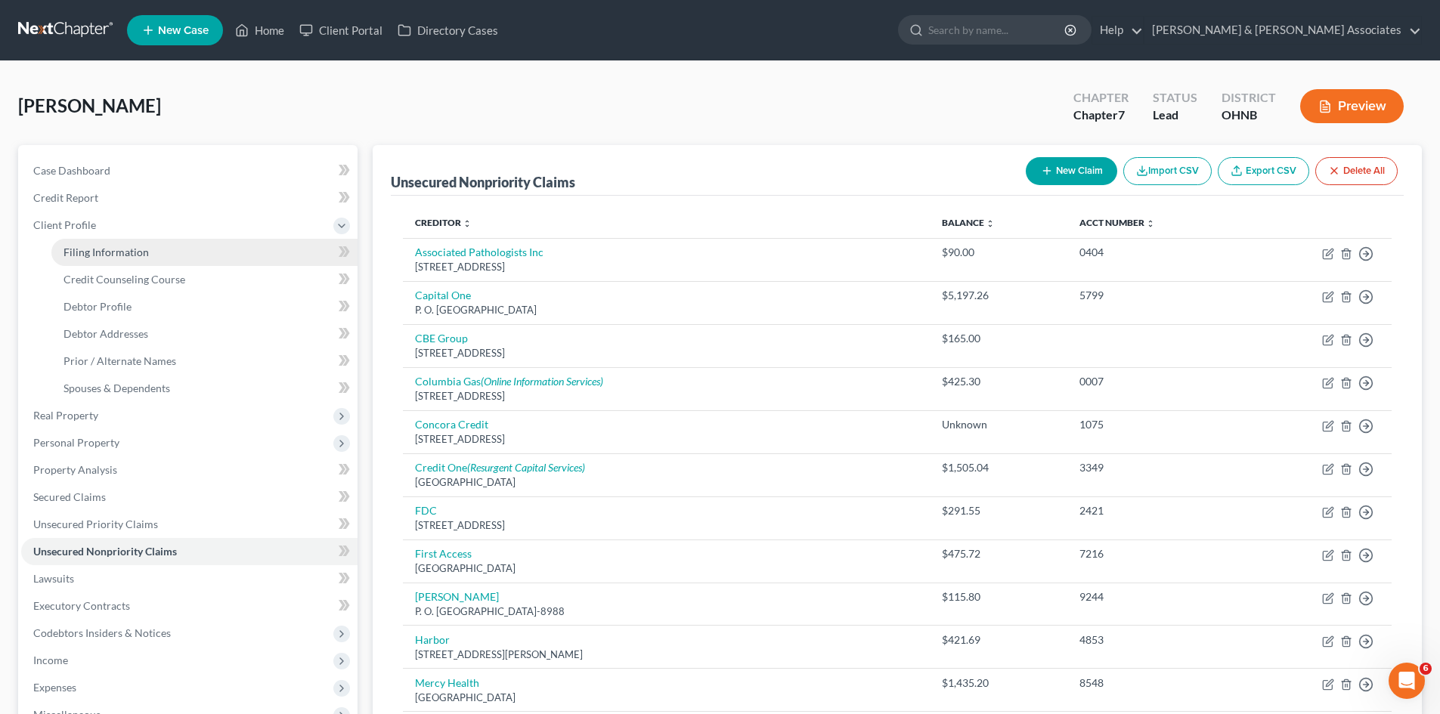
click at [144, 259] on link "Filing Information" at bounding box center [204, 252] width 306 height 27
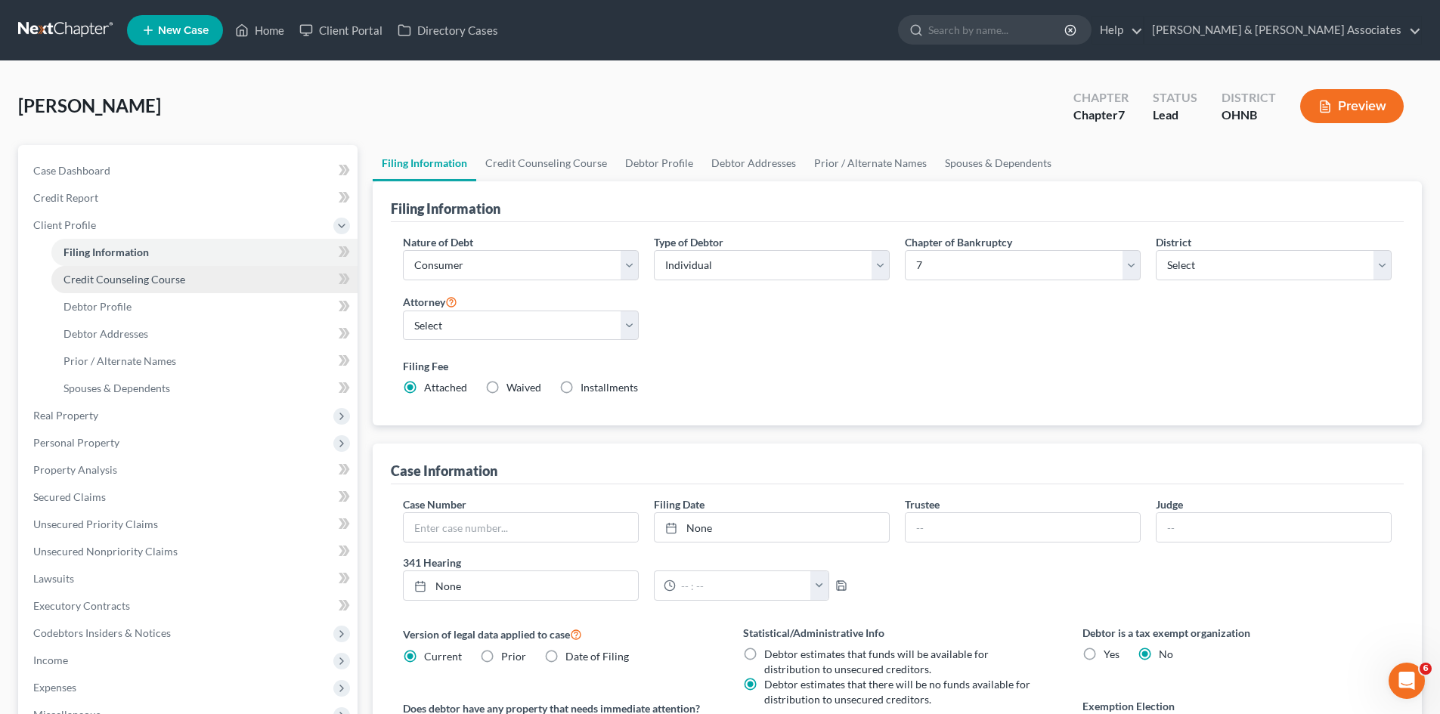
click at [185, 281] on link "Credit Counseling Course" at bounding box center [204, 279] width 306 height 27
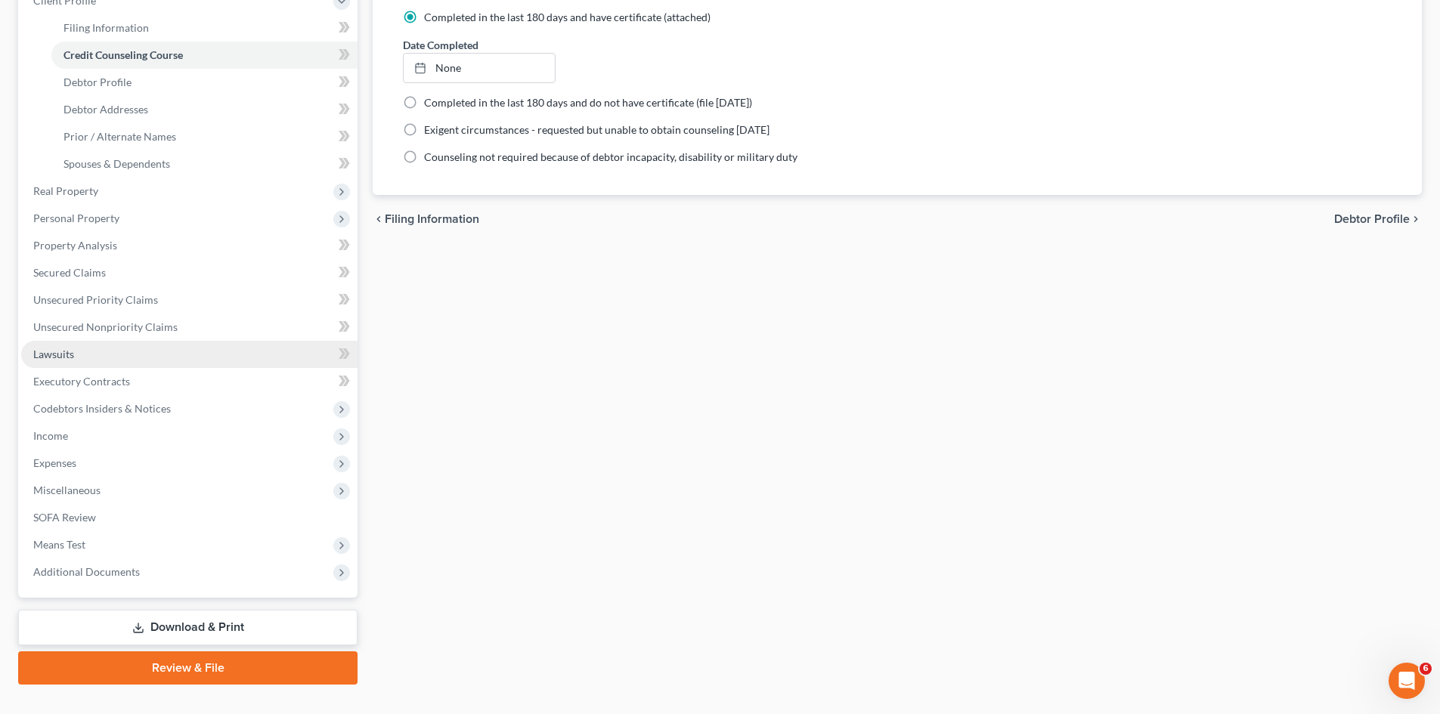
scroll to position [227, 0]
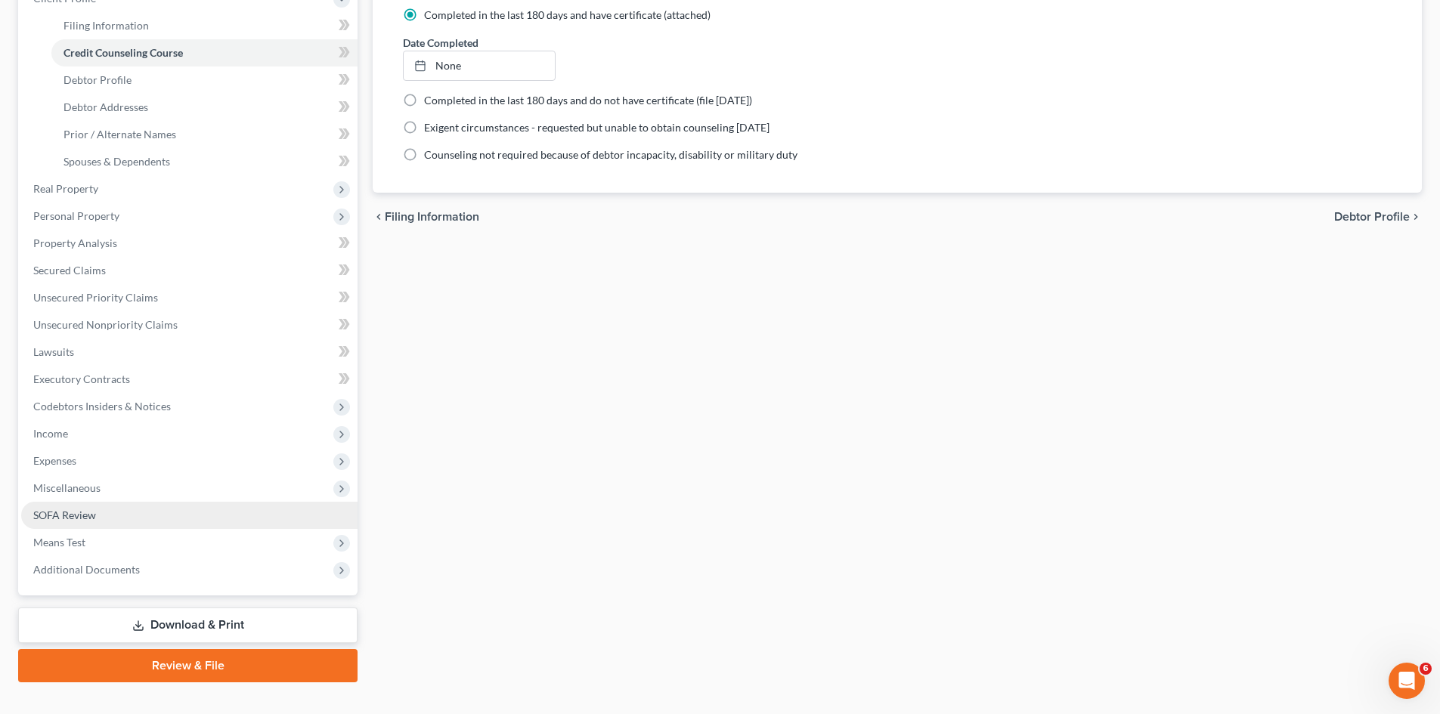
click at [131, 513] on link "SOFA Review" at bounding box center [189, 515] width 336 height 27
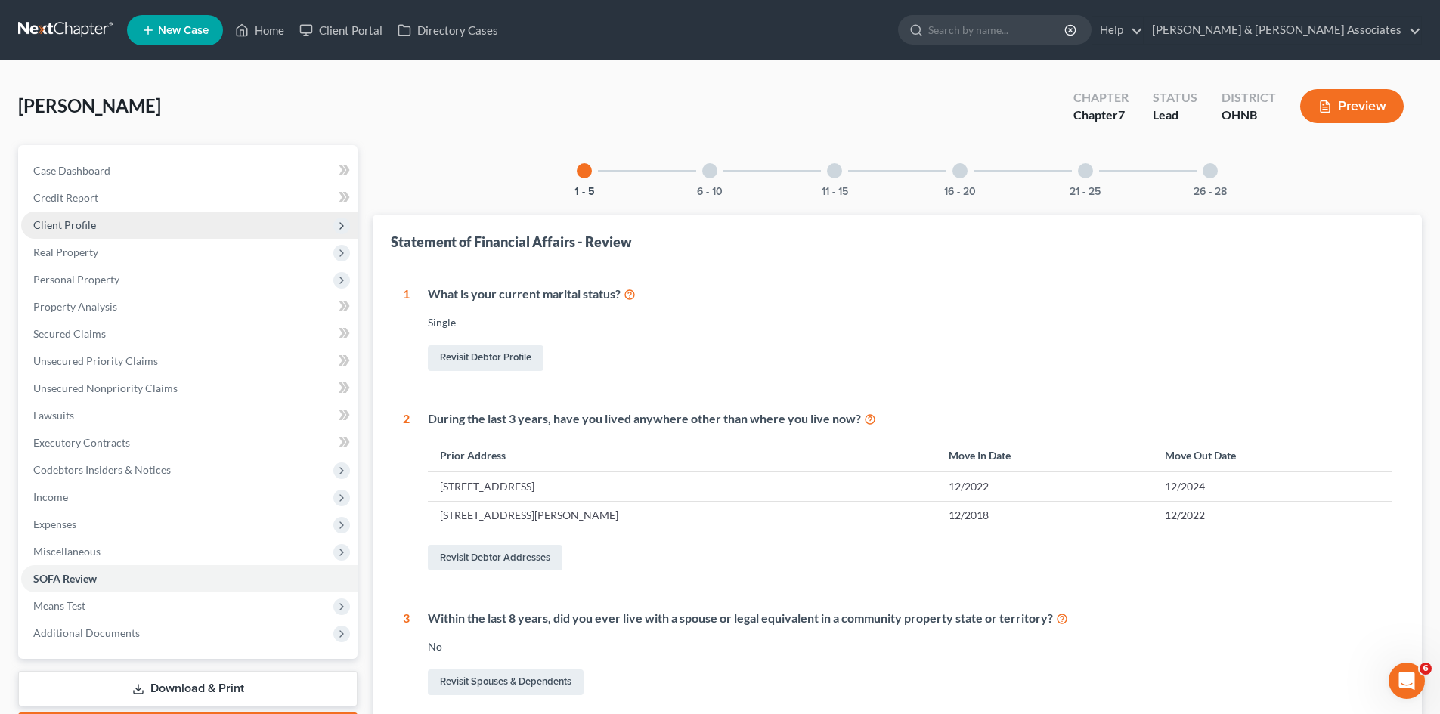
click at [67, 221] on span "Client Profile" at bounding box center [64, 224] width 63 height 13
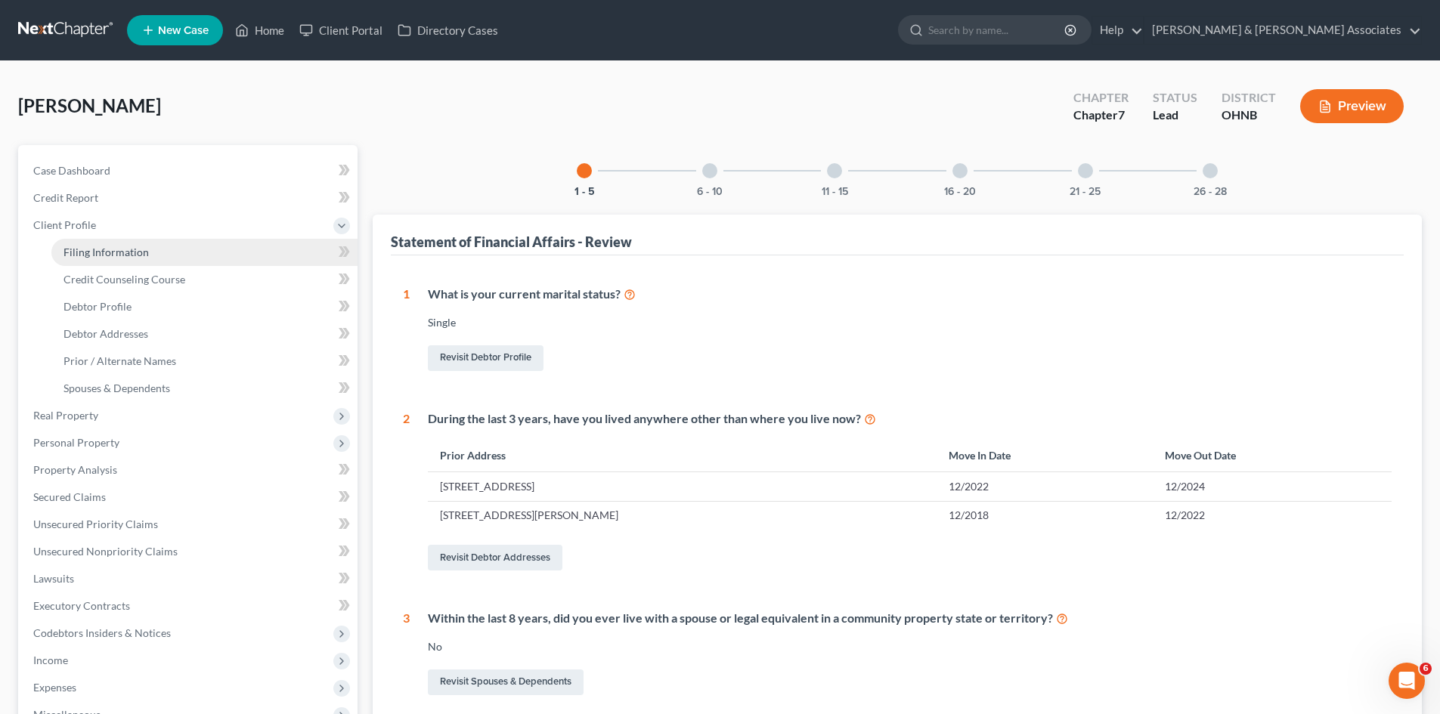
click at [93, 259] on link "Filing Information" at bounding box center [204, 252] width 306 height 27
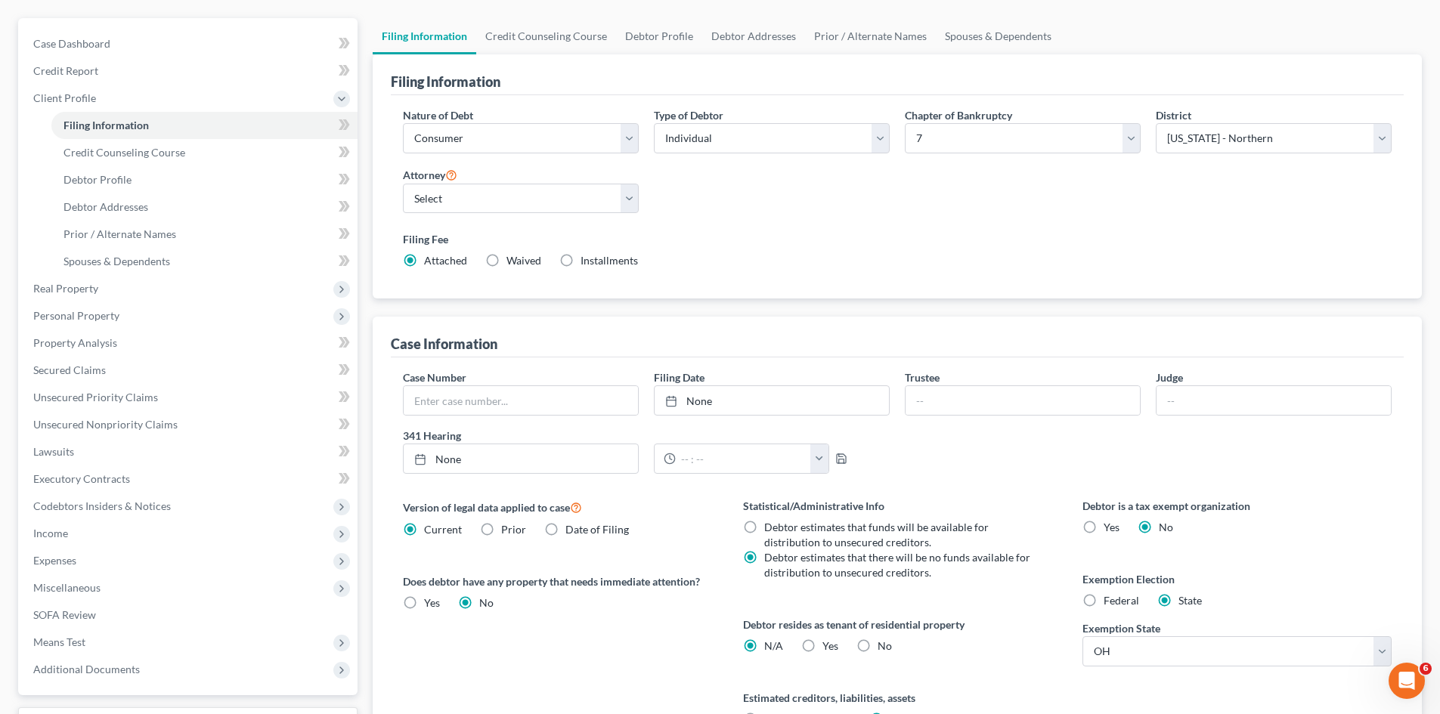
scroll to position [282, 0]
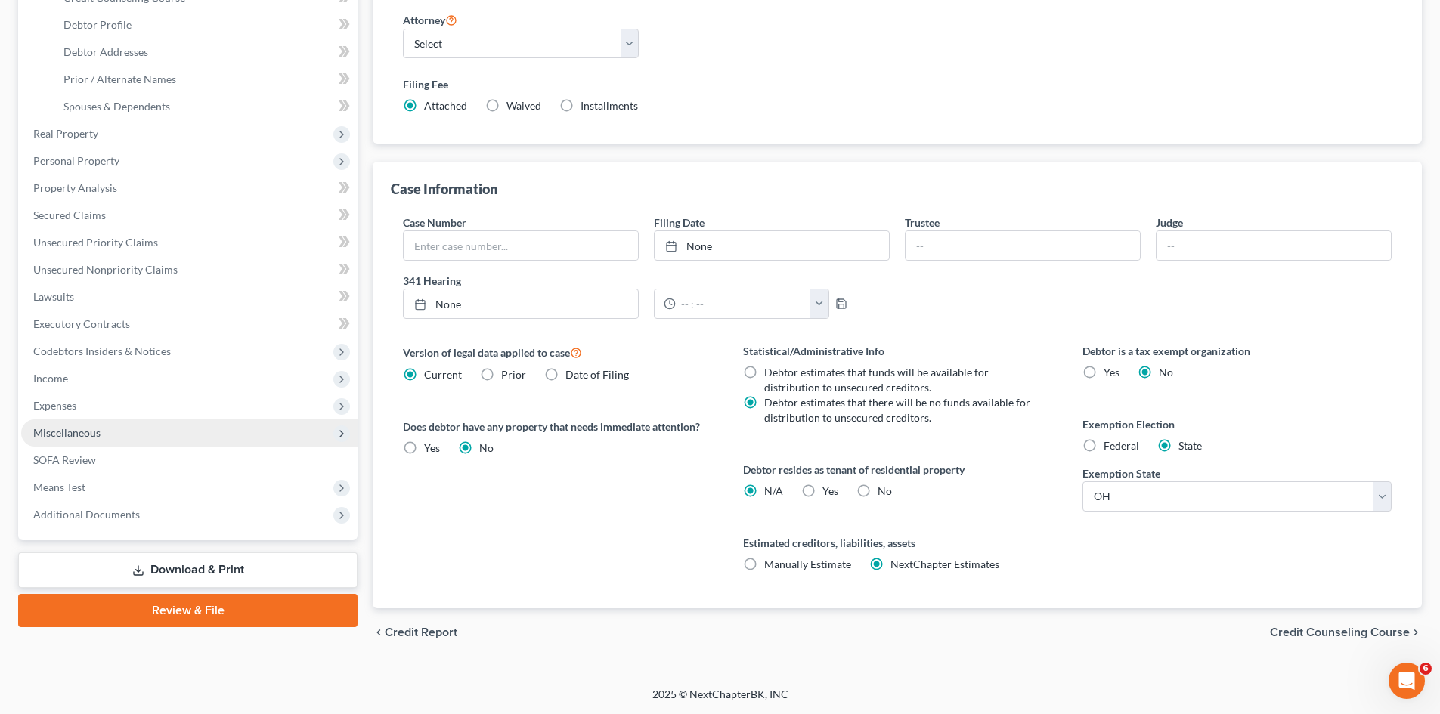
click at [135, 436] on span "Miscellaneous" at bounding box center [189, 433] width 336 height 27
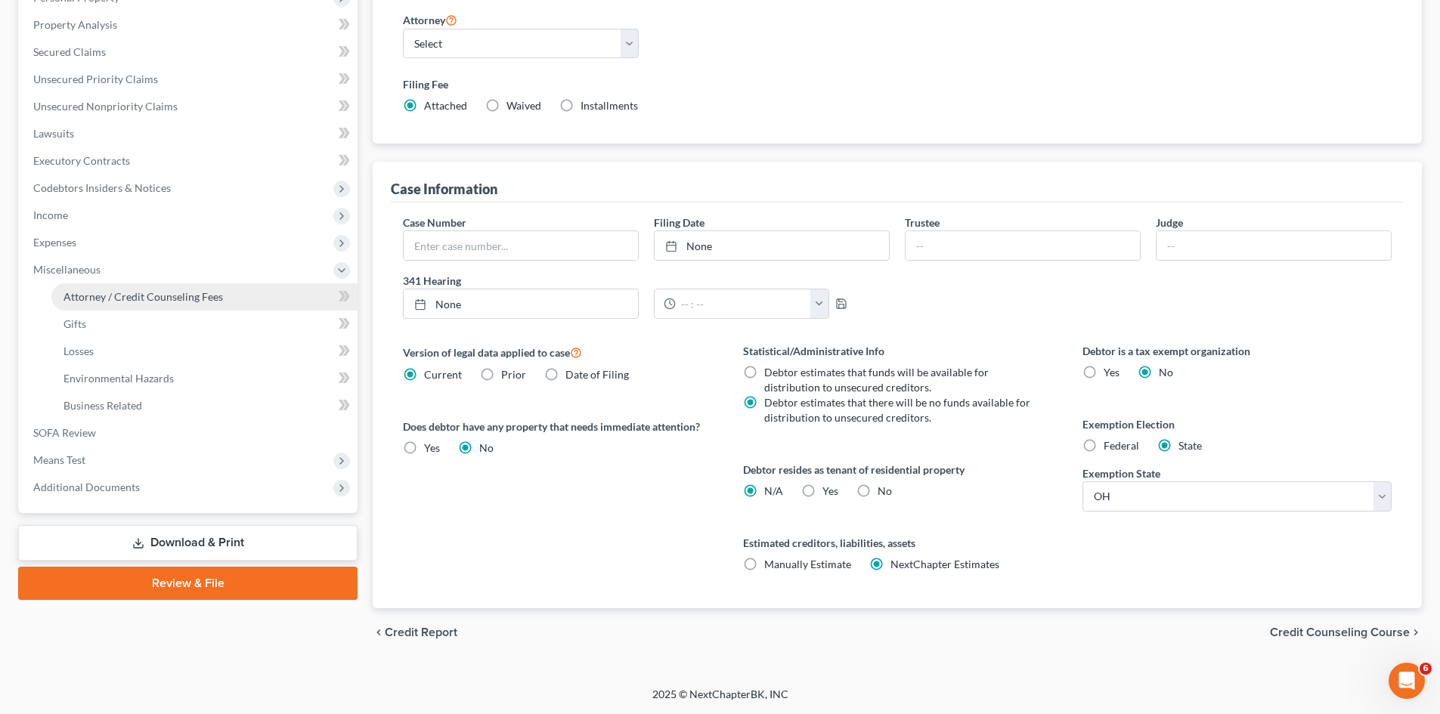
click at [156, 292] on span "Attorney / Credit Counseling Fees" at bounding box center [144, 296] width 160 height 13
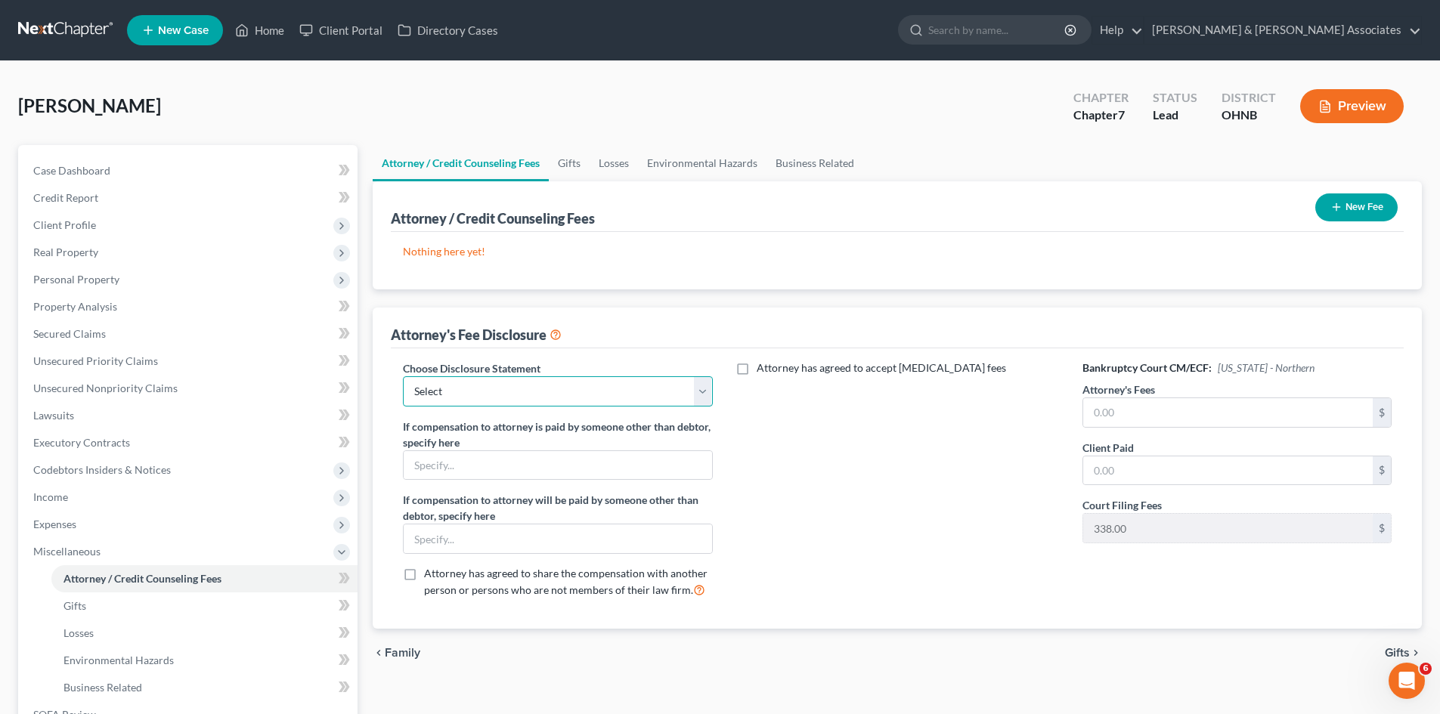
click at [582, 395] on select "Select Attorney Fee Disclosure Statement" at bounding box center [557, 391] width 309 height 30
click at [403, 376] on select "Select Attorney Fee Disclosure Statement" at bounding box center [557, 391] width 309 height 30
click at [1126, 414] on input "text" at bounding box center [1228, 412] width 290 height 29
click at [1137, 468] on input "text" at bounding box center [1228, 471] width 290 height 29
drag, startPoint x: 1243, startPoint y: 569, endPoint x: 1151, endPoint y: 556, distance: 92.4
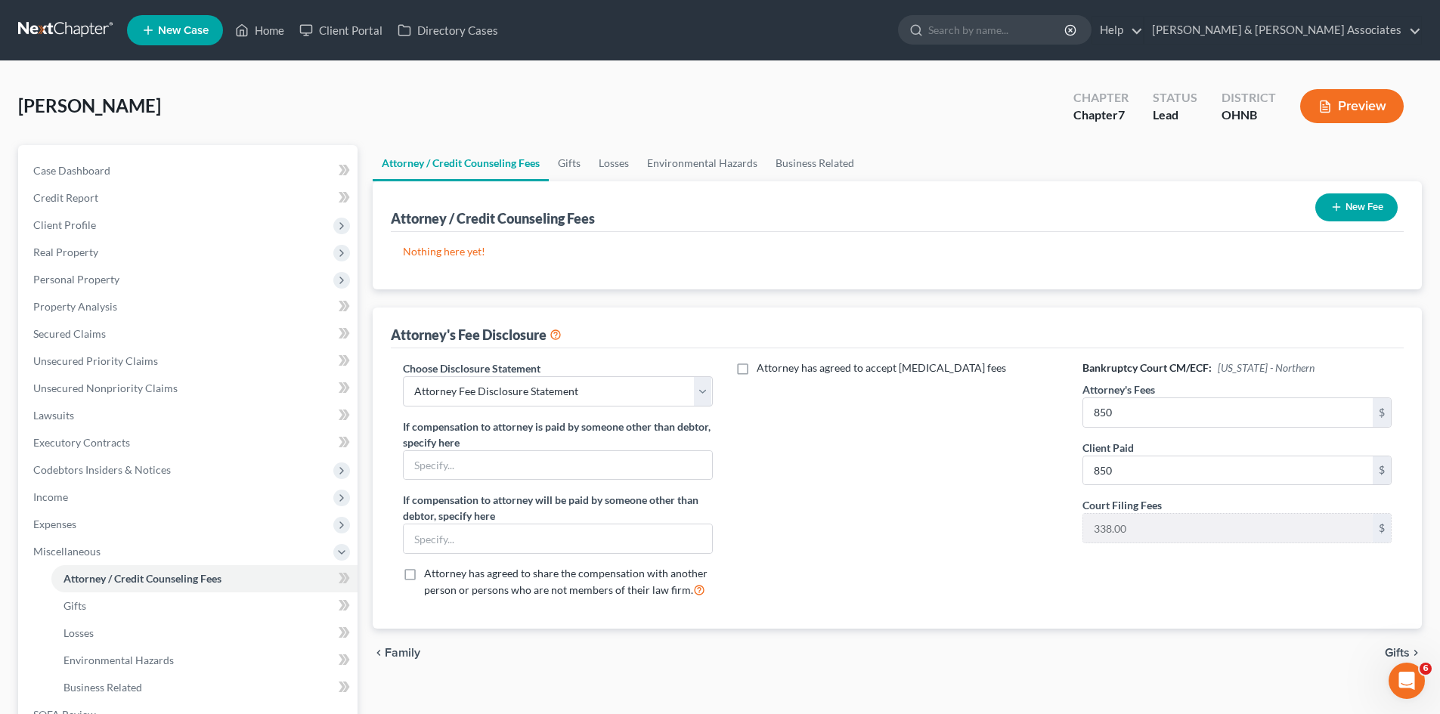
click at [1233, 560] on div "Bankruptcy Court CM/ECF: [US_STATE] - Northern Attorney's Fees 850 $ Client Pai…" at bounding box center [1236, 486] width 339 height 250
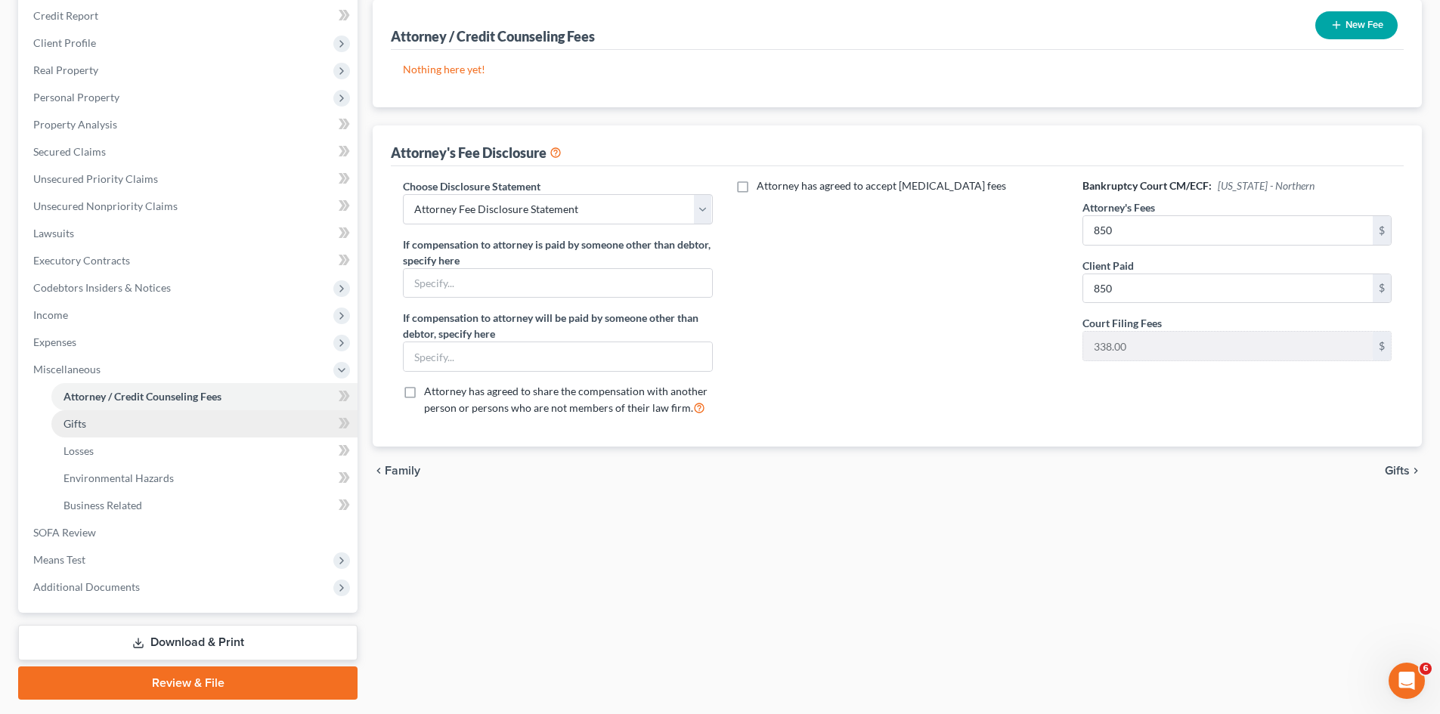
scroll to position [150, 0]
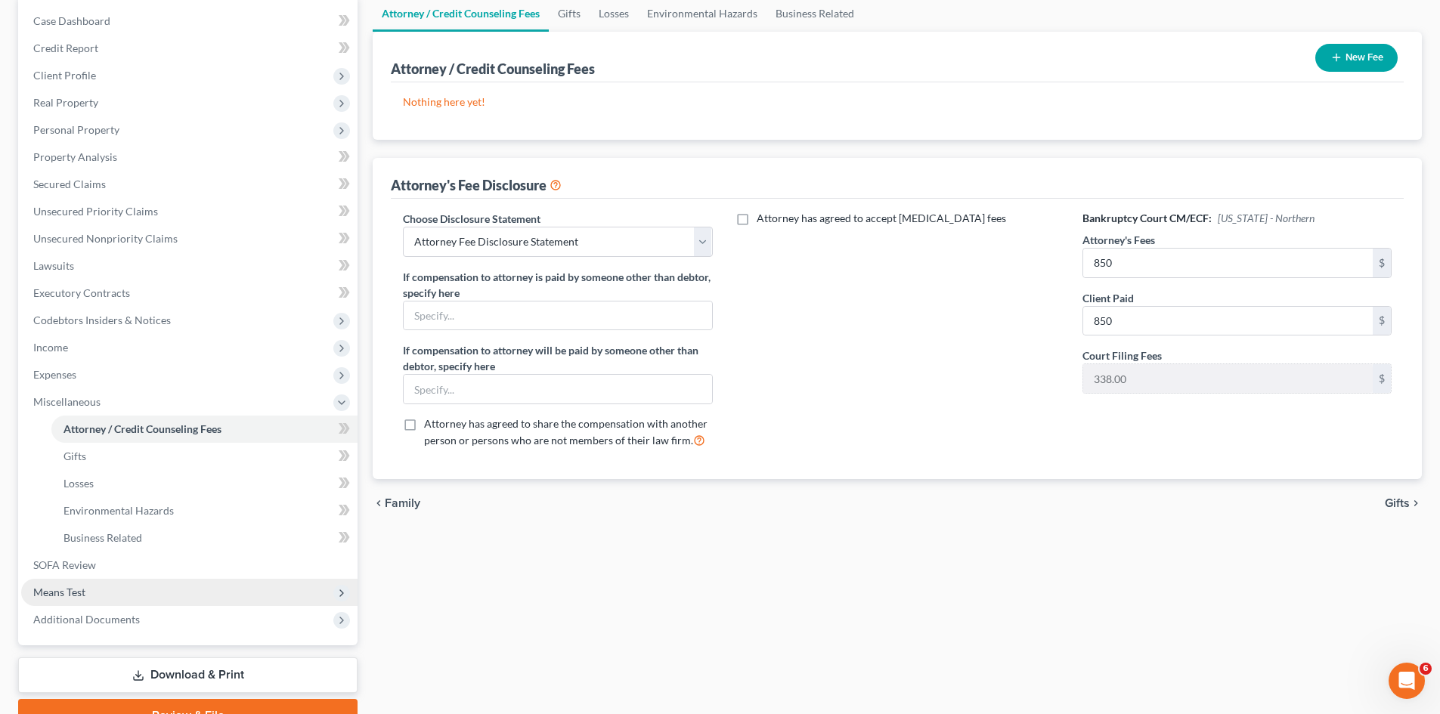
click at [152, 588] on span "Means Test" at bounding box center [189, 592] width 336 height 27
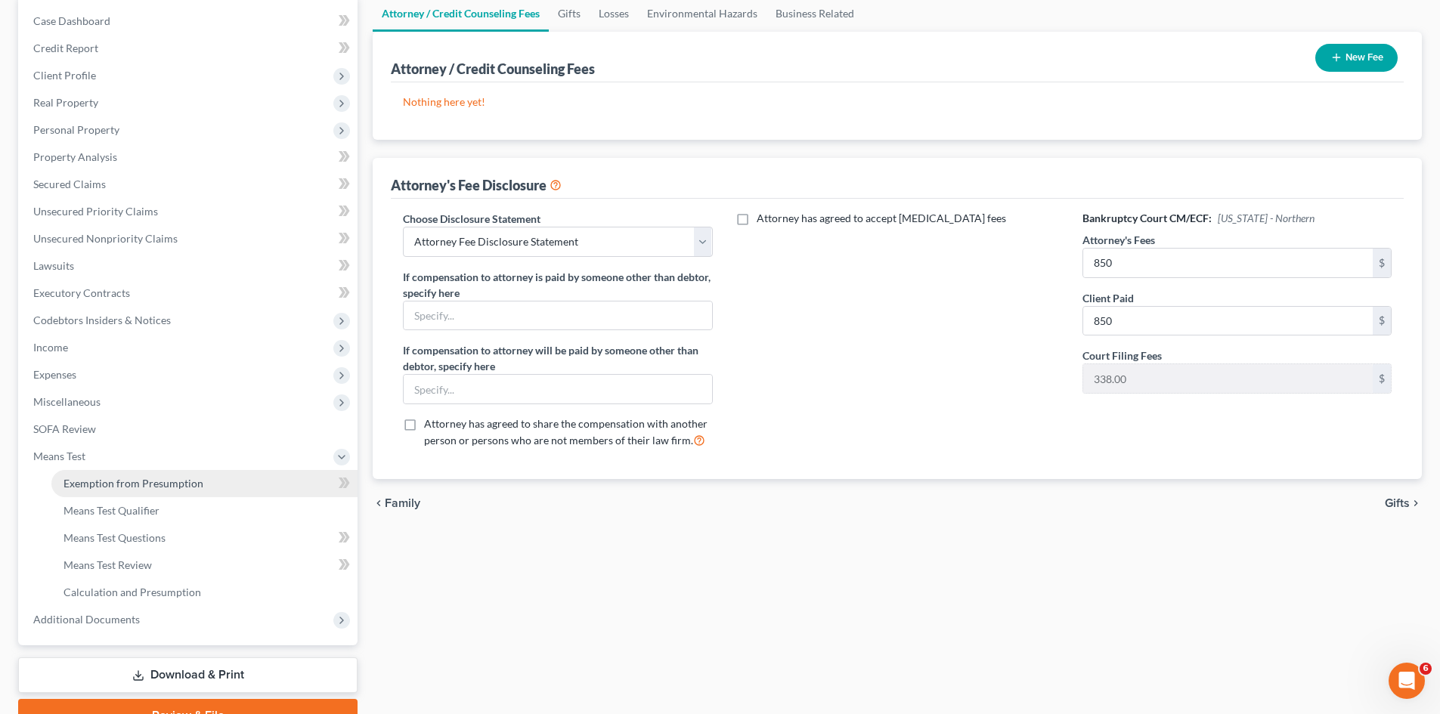
click at [154, 491] on link "Exemption from Presumption" at bounding box center [204, 483] width 306 height 27
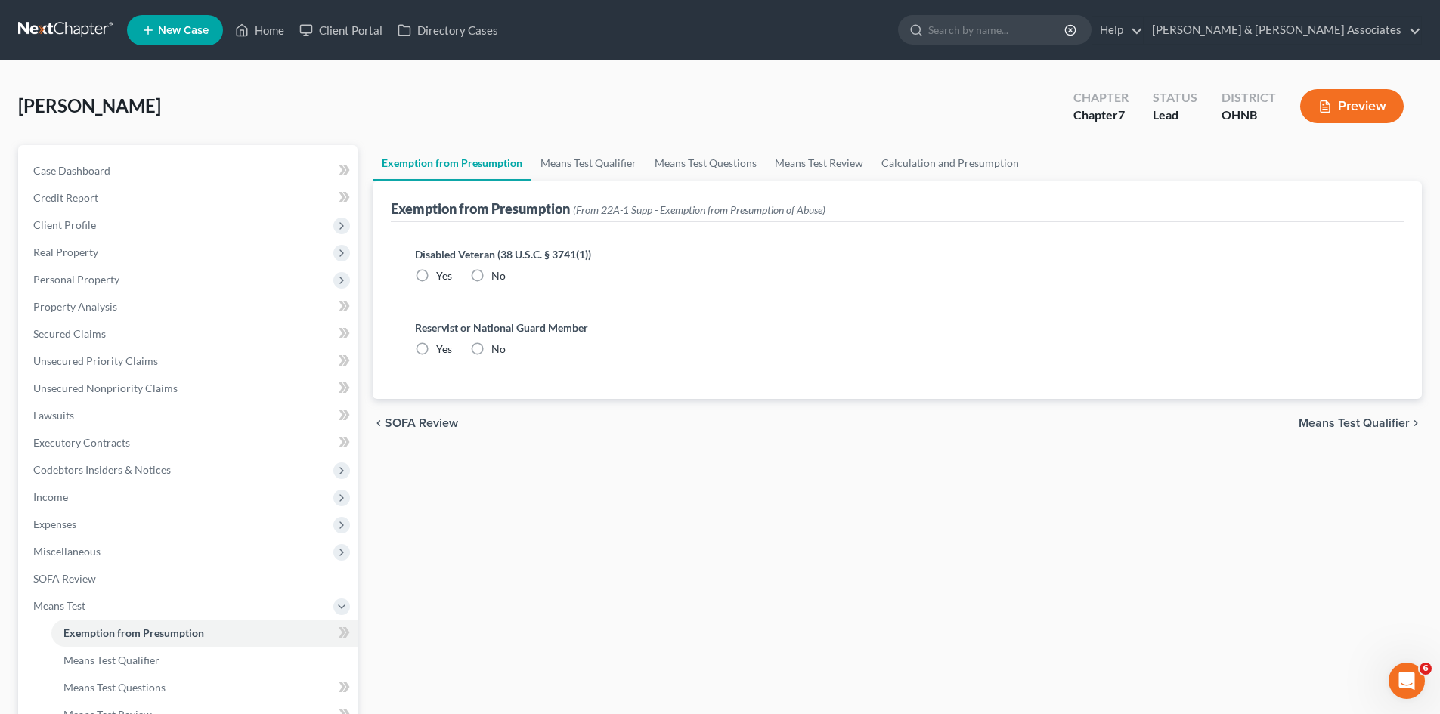
click at [491, 271] on label "No" at bounding box center [498, 275] width 14 height 15
click at [497, 271] on input "No" at bounding box center [502, 273] width 10 height 10
click at [491, 349] on label "No" at bounding box center [498, 349] width 14 height 15
click at [497, 349] on input "No" at bounding box center [502, 347] width 10 height 10
click at [1300, 421] on span "Means Test Qualifier" at bounding box center [1354, 423] width 111 height 12
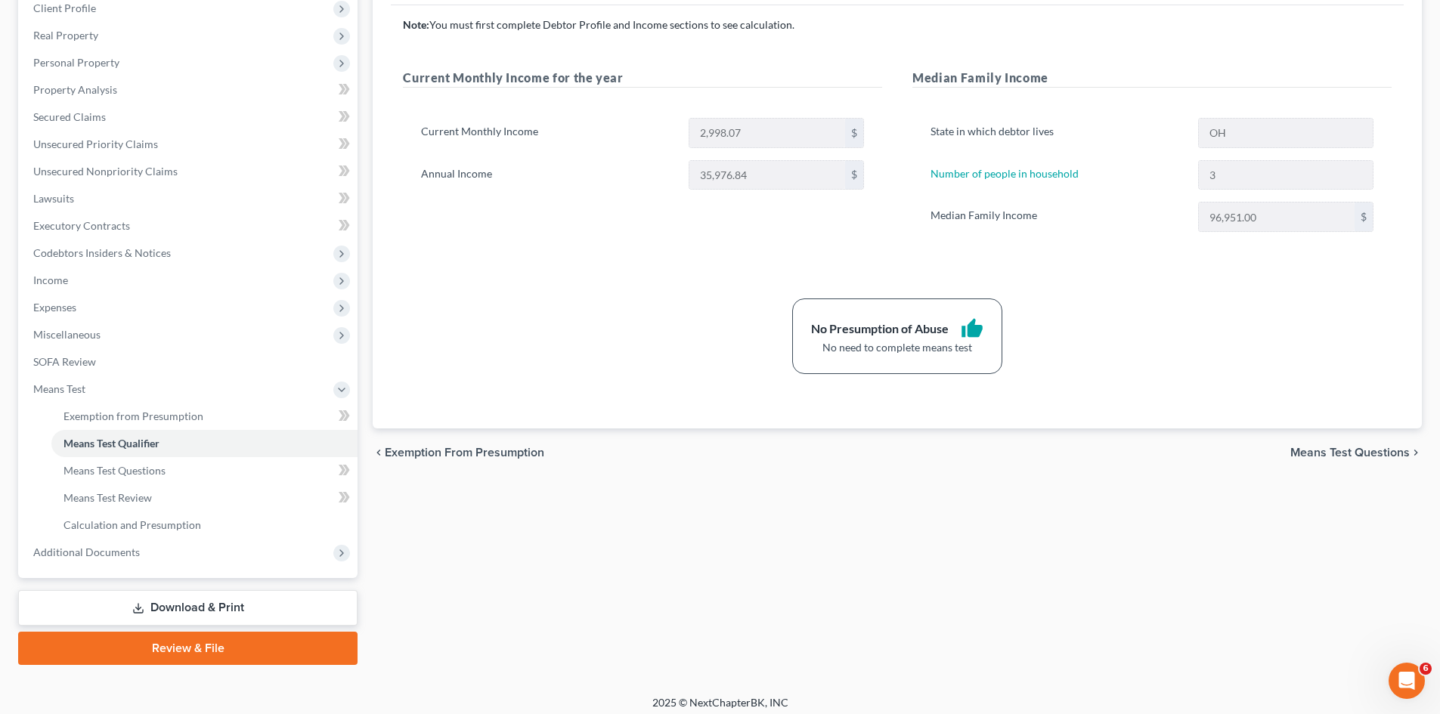
scroll to position [225, 0]
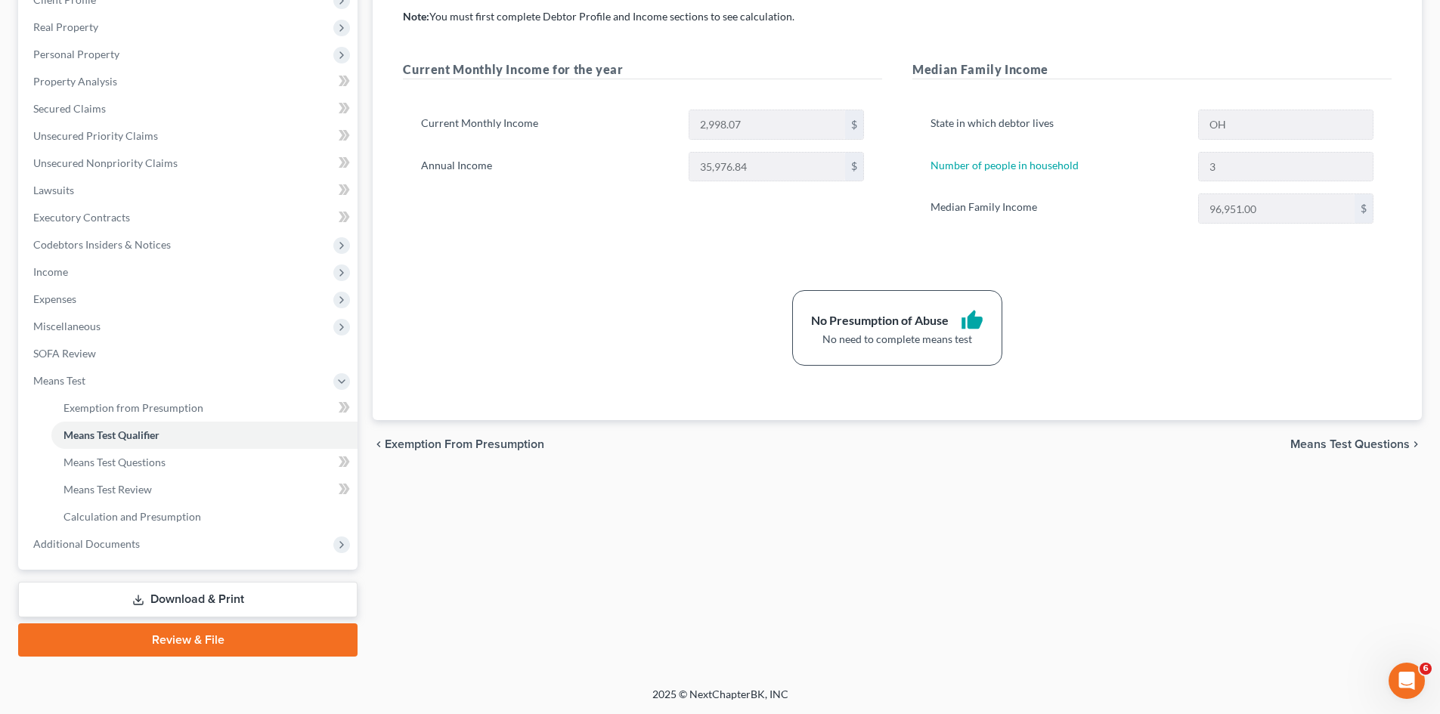
click at [1330, 440] on span "Means Test Questions" at bounding box center [1349, 444] width 119 height 12
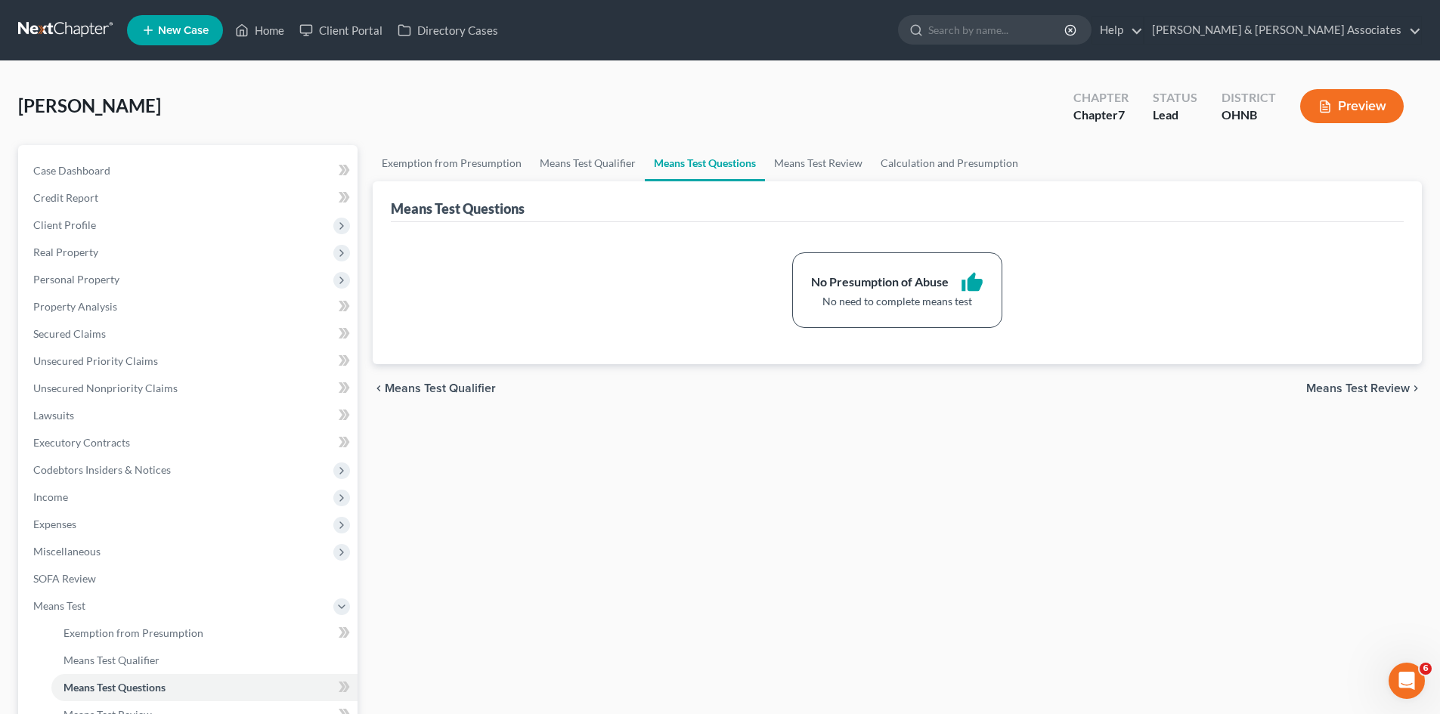
click at [1334, 385] on span "Means Test Review" at bounding box center [1358, 389] width 104 height 12
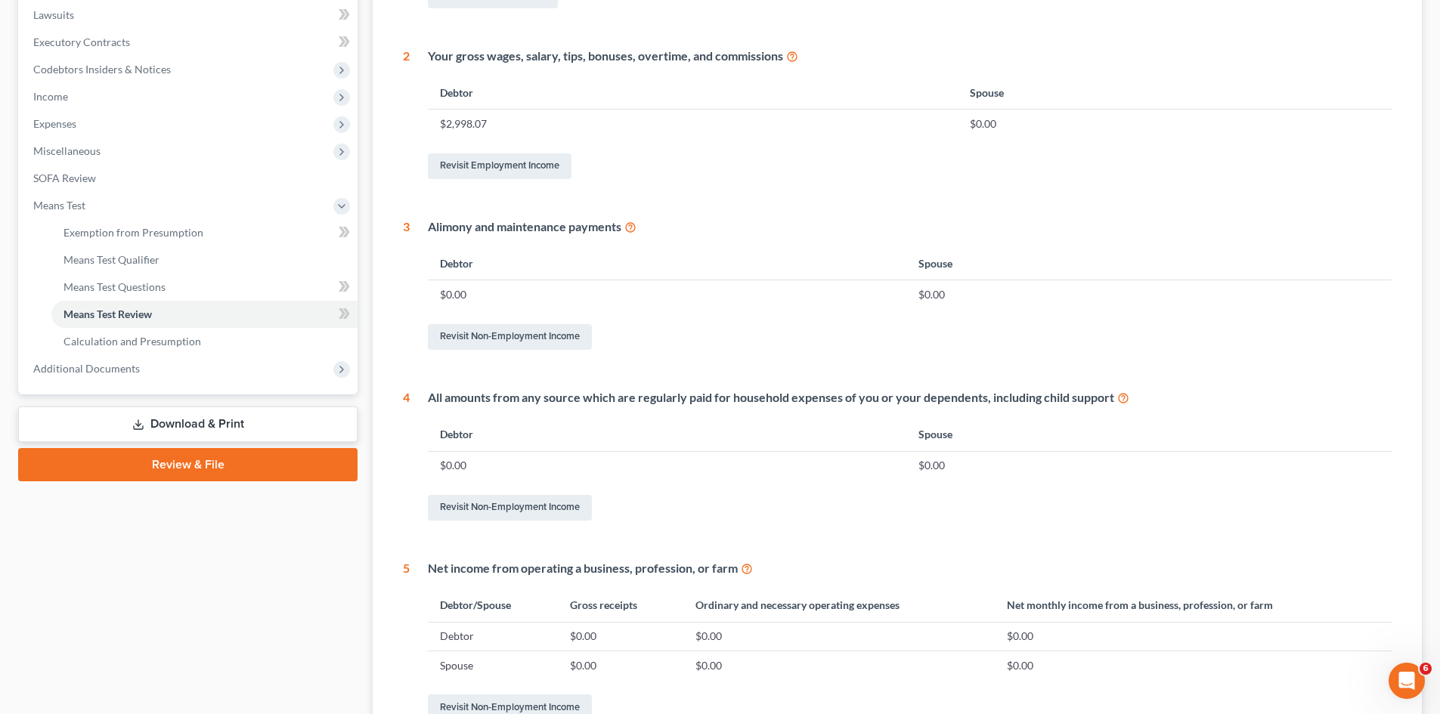
scroll to position [529, 0]
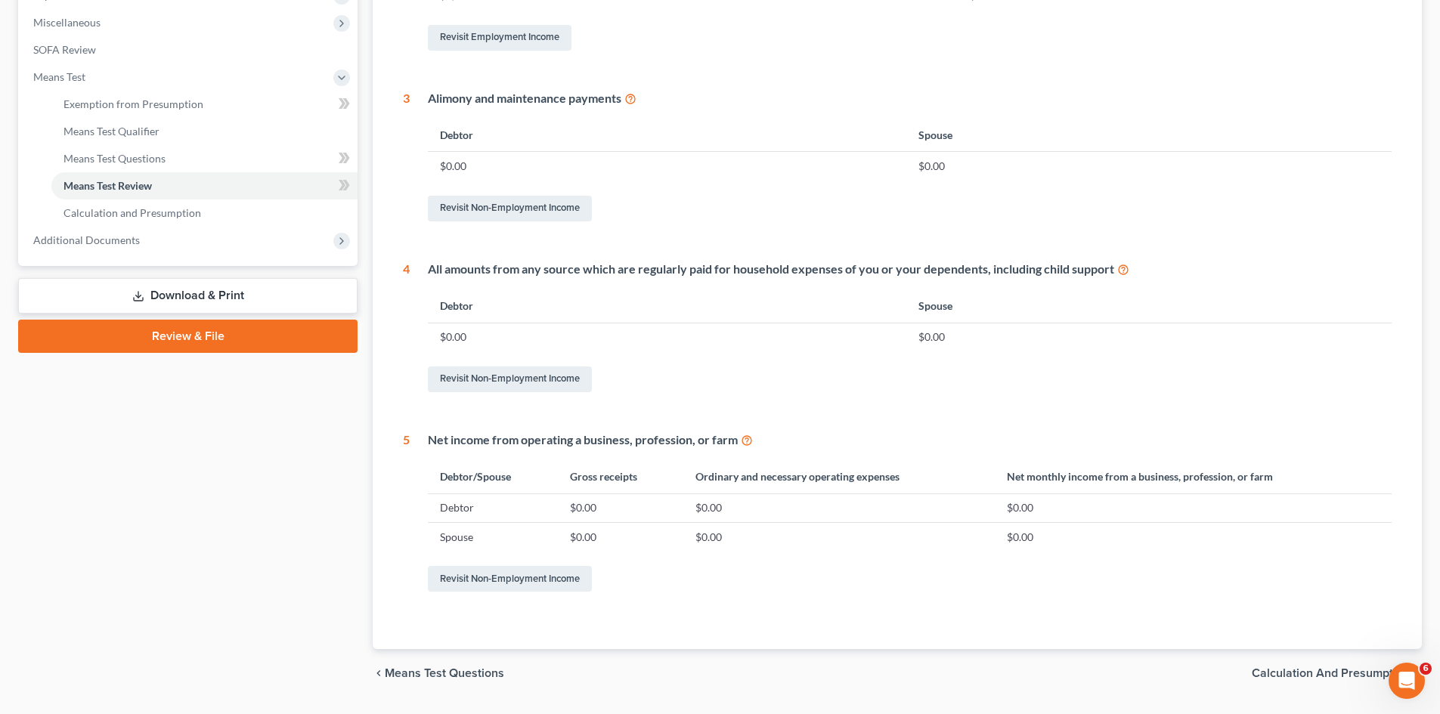
click at [240, 341] on link "Review & File" at bounding box center [187, 336] width 339 height 33
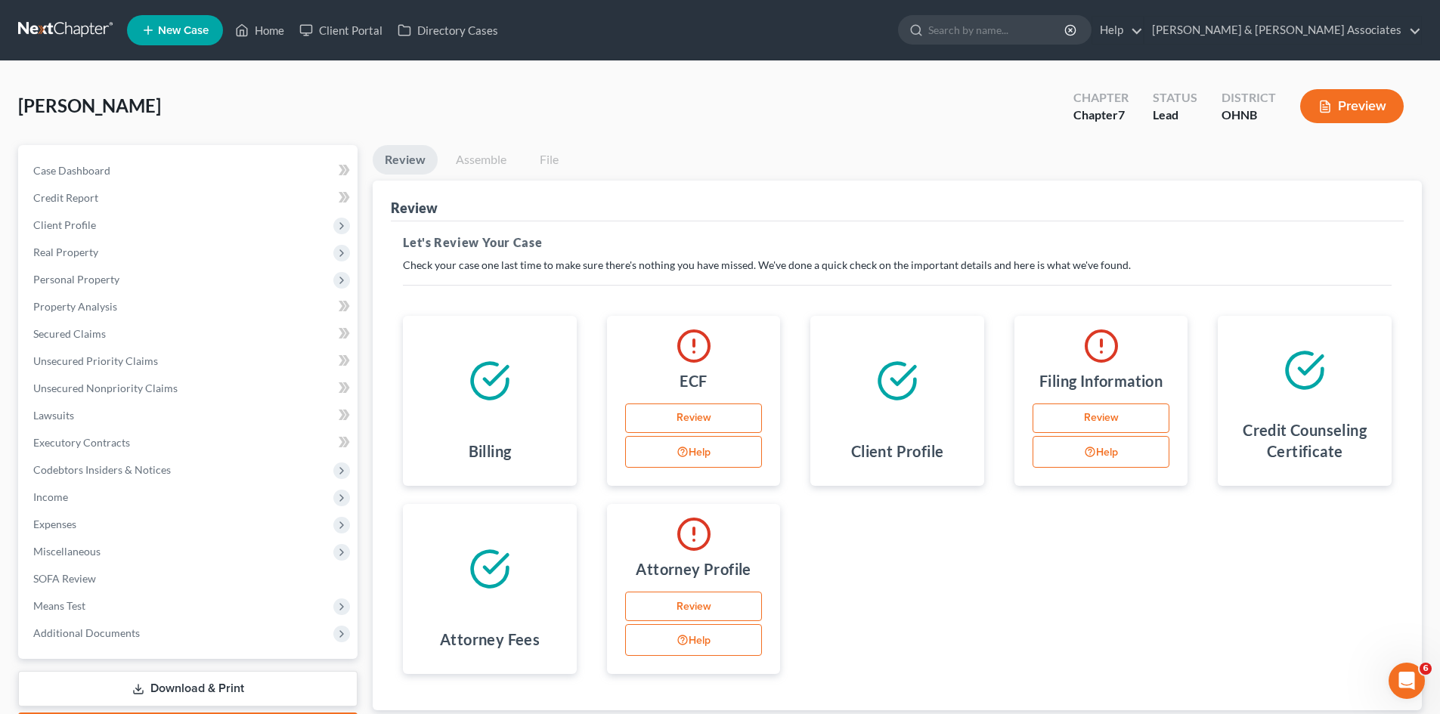
click at [696, 599] on link "Review" at bounding box center [694, 607] width 138 height 30
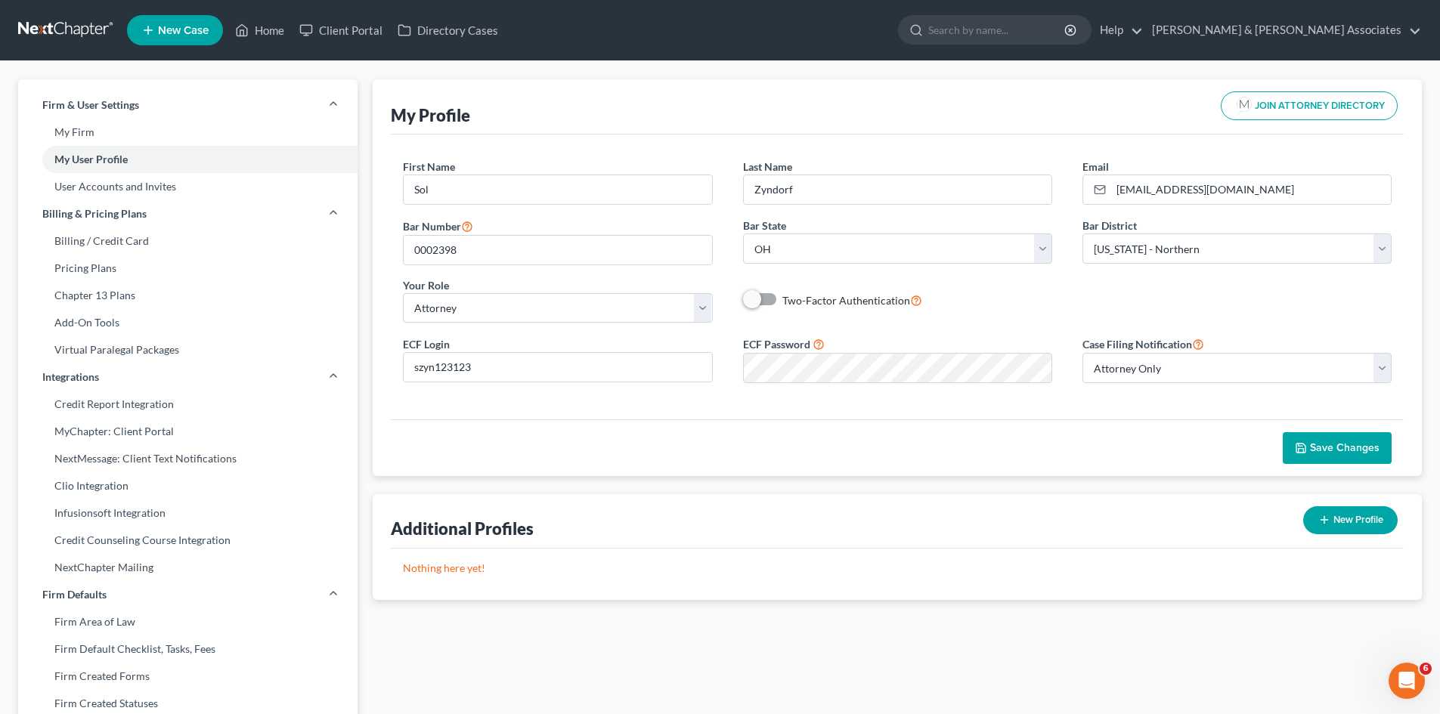
click at [973, 322] on div "First Name * Sol Last Name * [GEOGRAPHIC_DATA] Email * [EMAIL_ADDRESS][DOMAIN_N…" at bounding box center [897, 247] width 1019 height 176
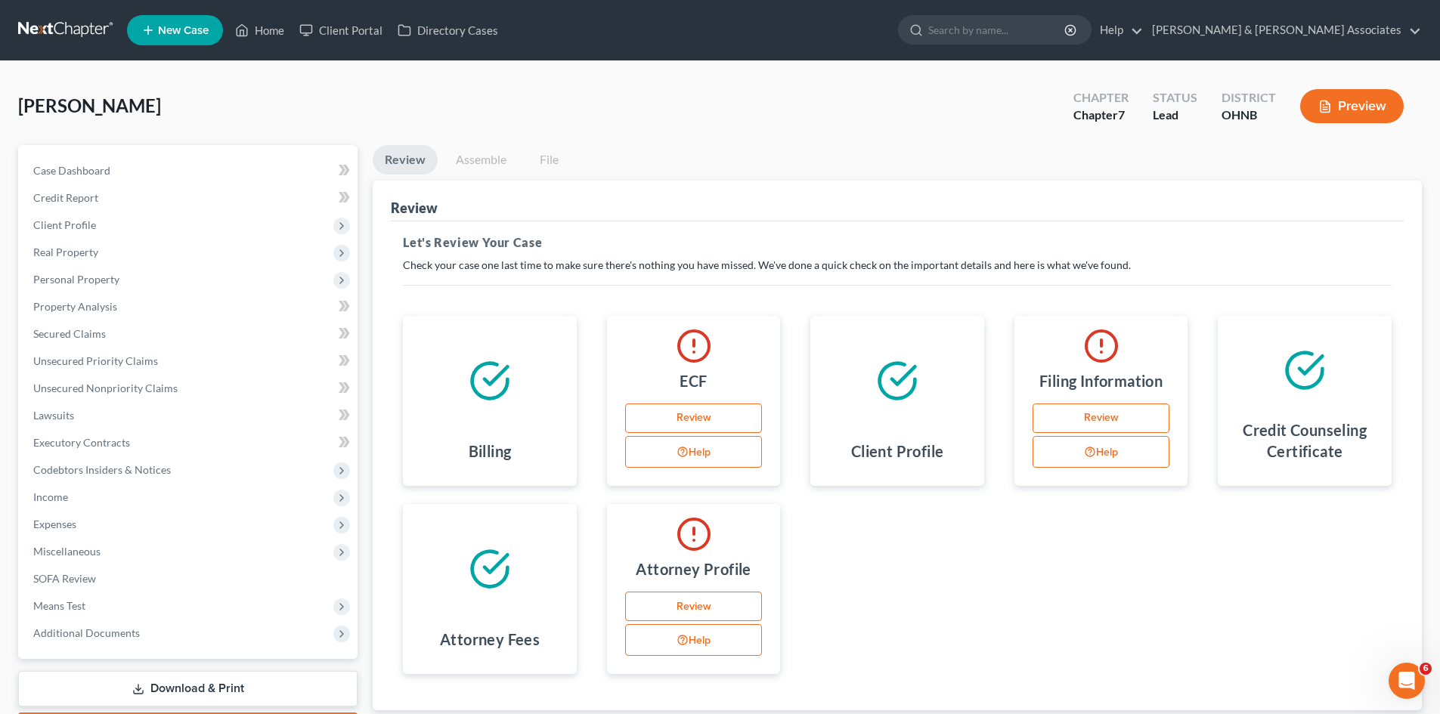
click at [1160, 420] on link "Review" at bounding box center [1102, 419] width 138 height 30
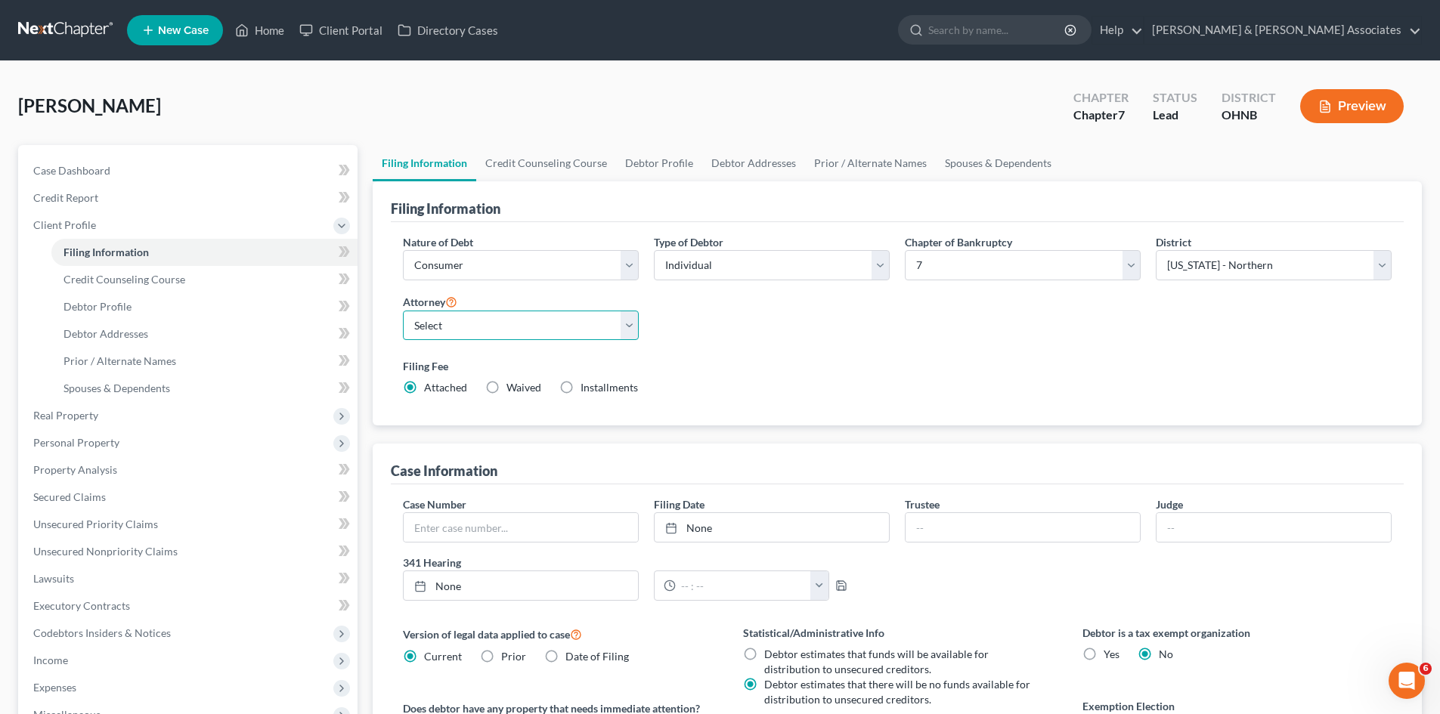
click at [469, 321] on select "Select [PERSON_NAME] - OHNB [PERSON_NAME] - OHNB [PERSON_NAME][GEOGRAPHIC_DATA]…" at bounding box center [521, 326] width 236 height 30
click at [403, 311] on select "Select [PERSON_NAME] - OHNB [PERSON_NAME] - OHNB [PERSON_NAME][GEOGRAPHIC_DATA]…" at bounding box center [521, 326] width 236 height 30
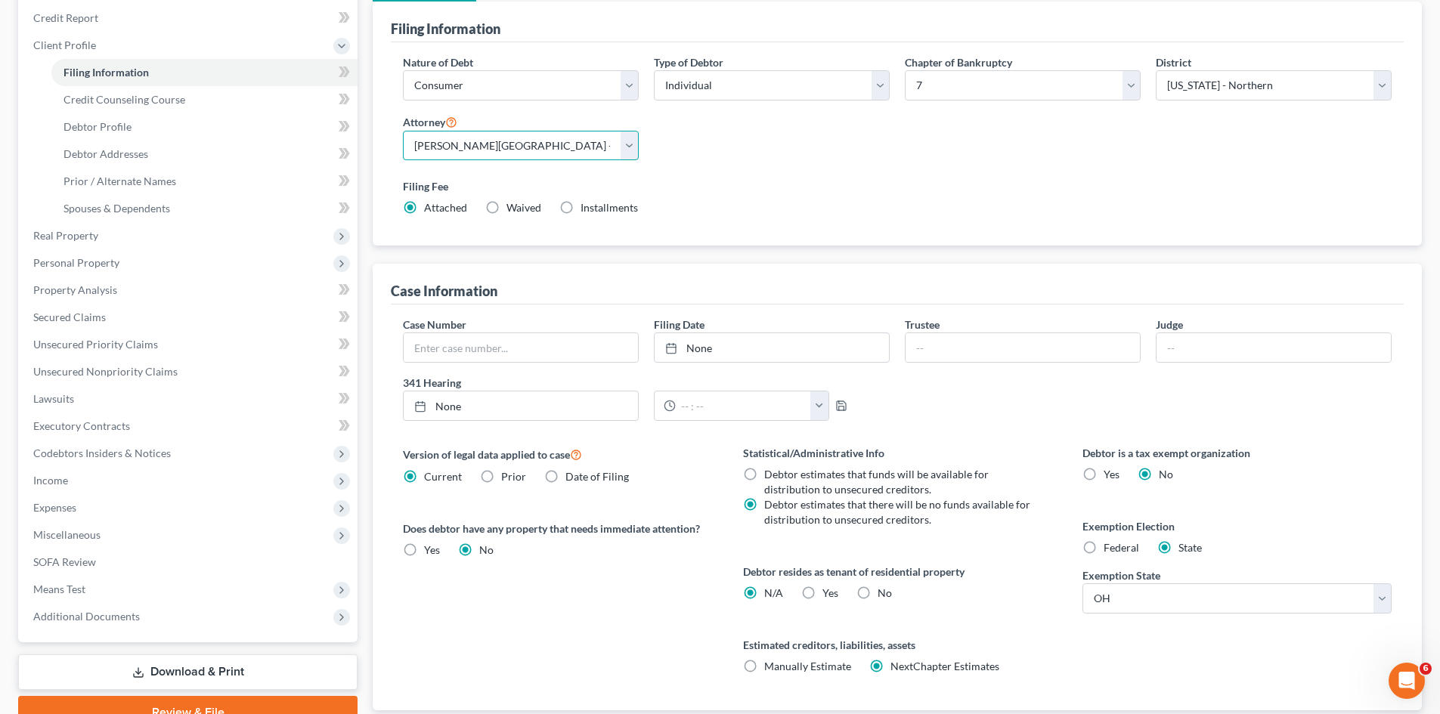
scroll to position [282, 0]
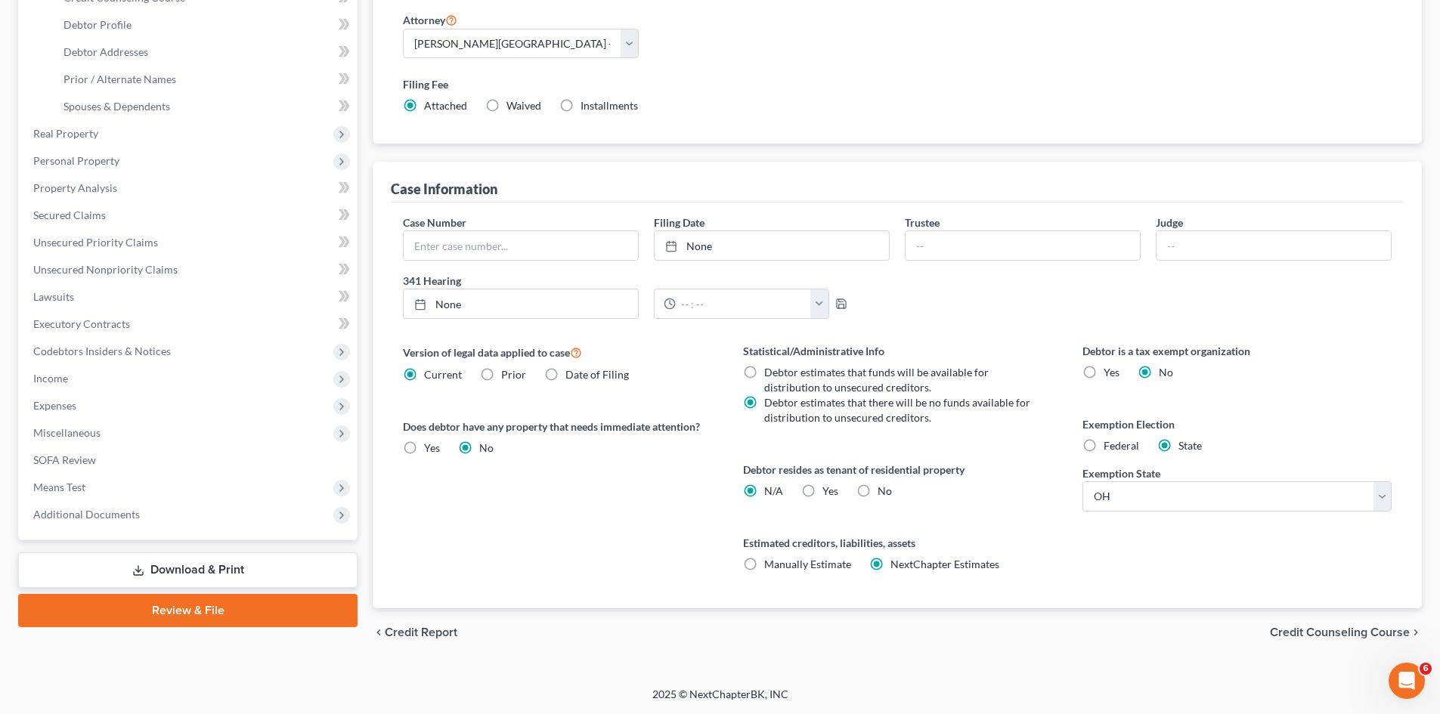
click at [1334, 633] on span "Credit Counseling Course" at bounding box center [1340, 633] width 140 height 12
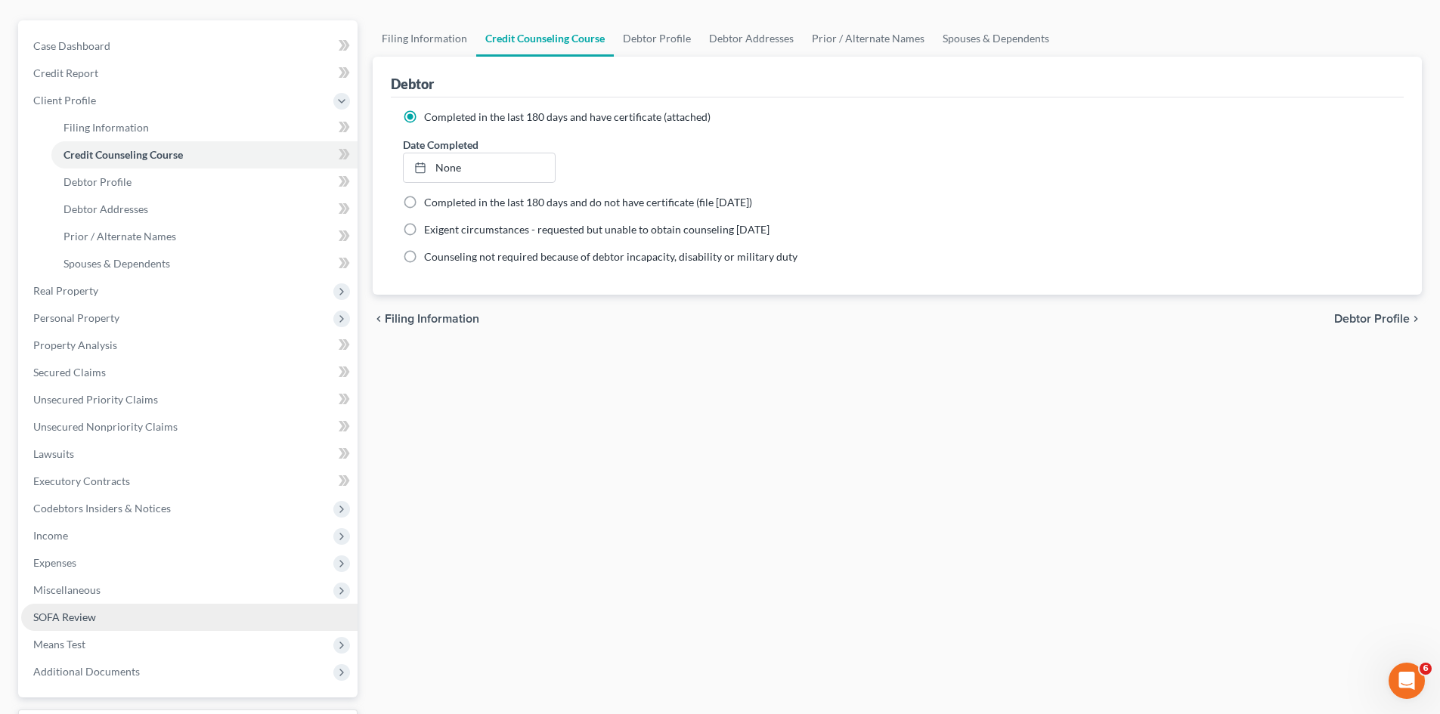
scroll to position [252, 0]
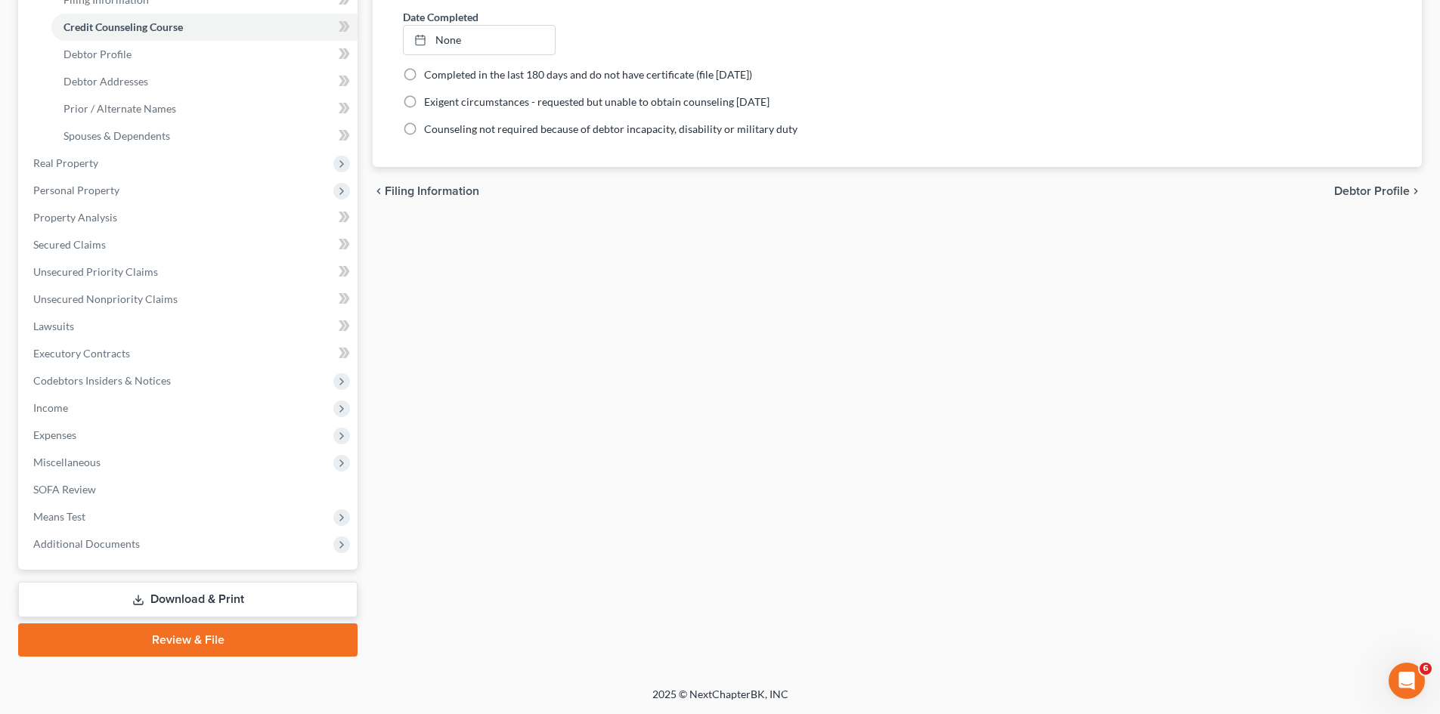
click at [165, 638] on link "Review & File" at bounding box center [187, 640] width 339 height 33
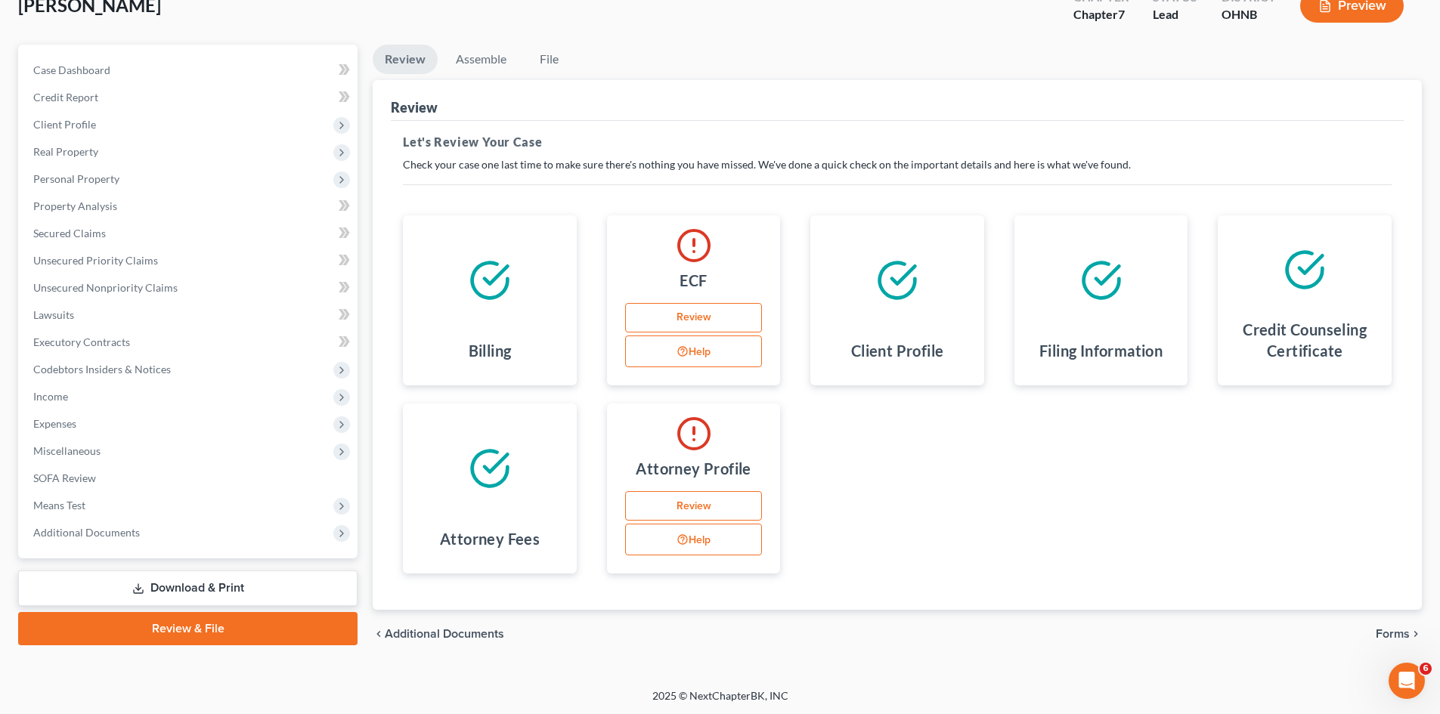
scroll to position [102, 0]
click at [711, 500] on link "Review" at bounding box center [694, 505] width 138 height 30
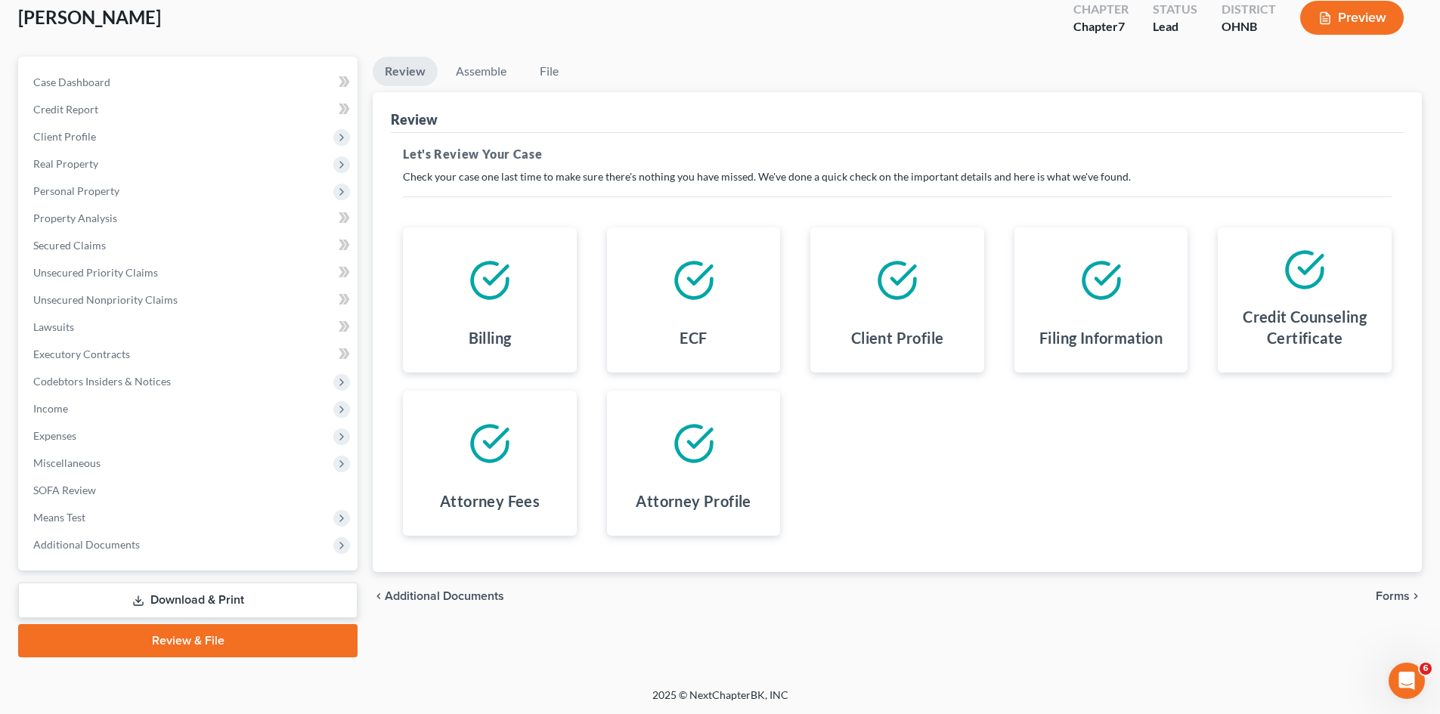
scroll to position [89, 0]
click at [221, 599] on link "Download & Print" at bounding box center [187, 600] width 339 height 36
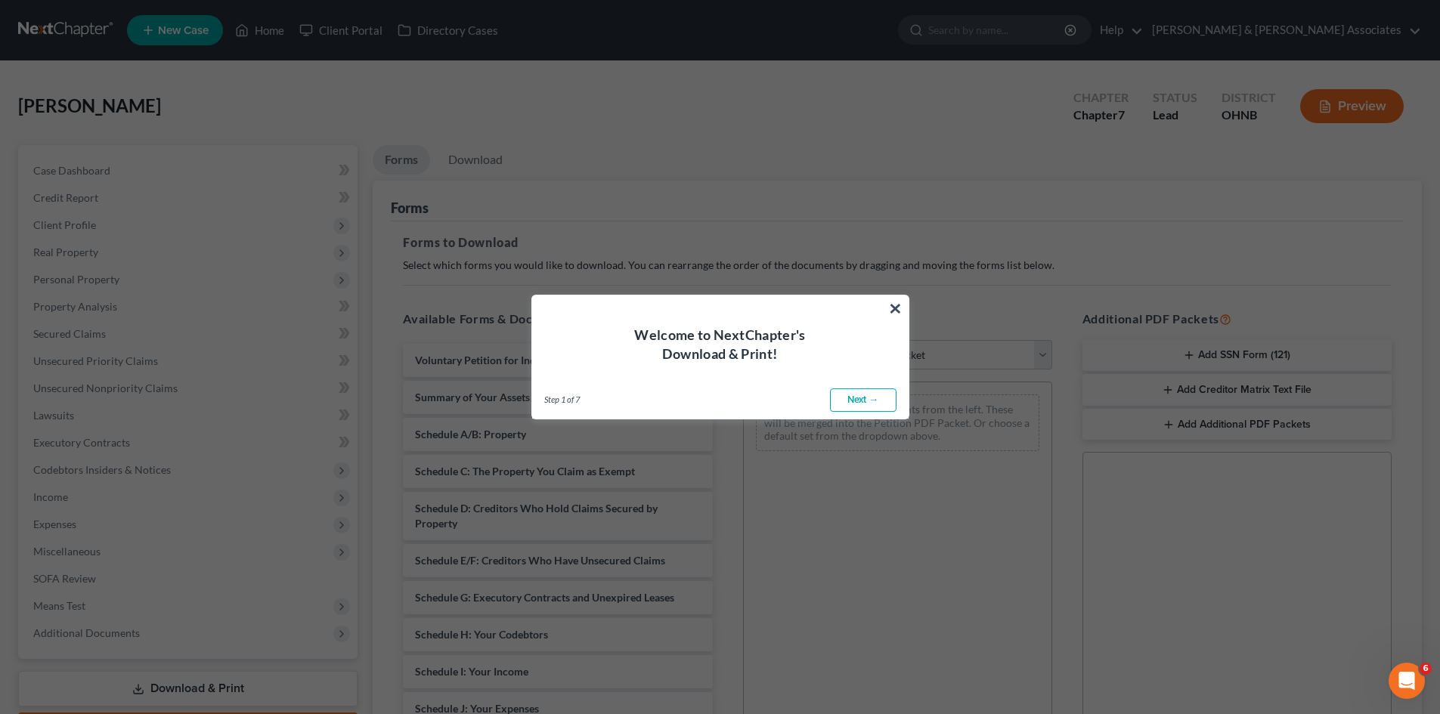
click at [878, 396] on link "Next →" at bounding box center [863, 401] width 67 height 24
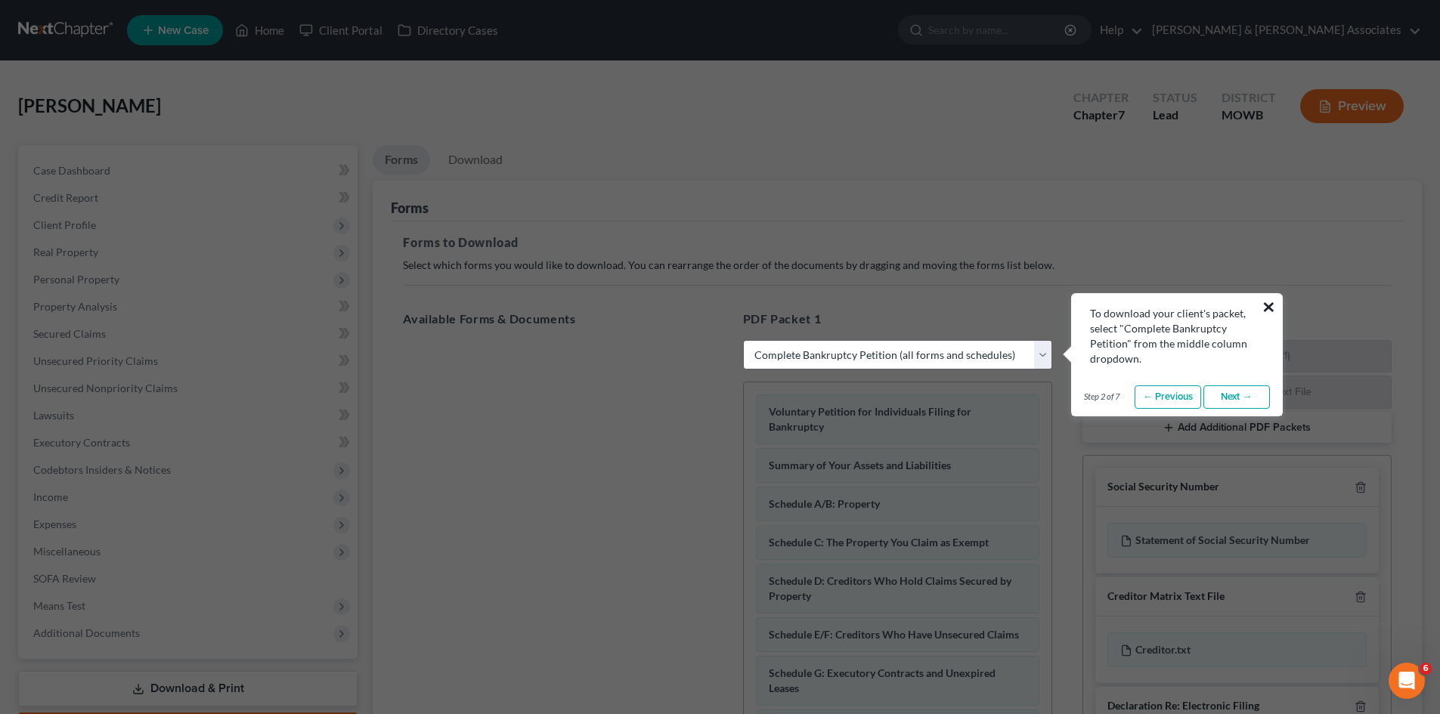
click at [1270, 305] on button "×" at bounding box center [1269, 307] width 14 height 24
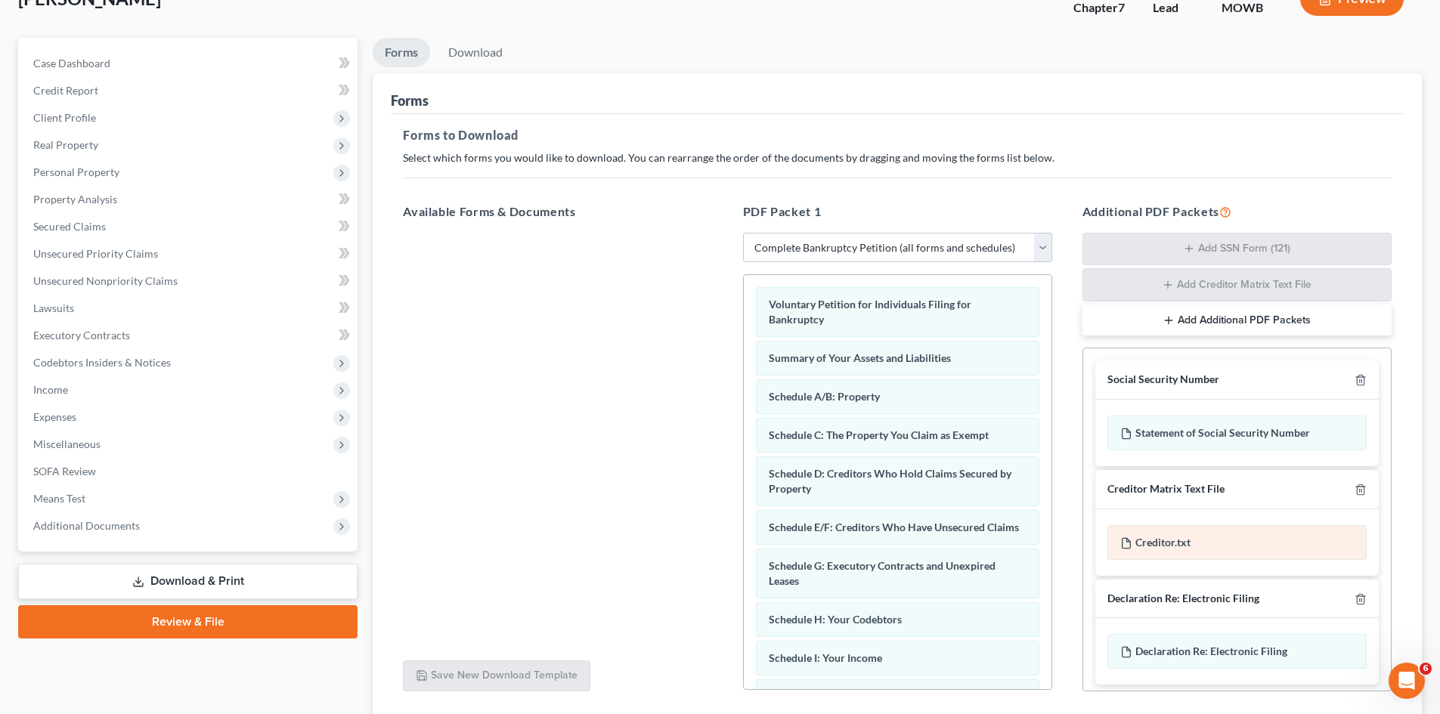
scroll to position [221, 0]
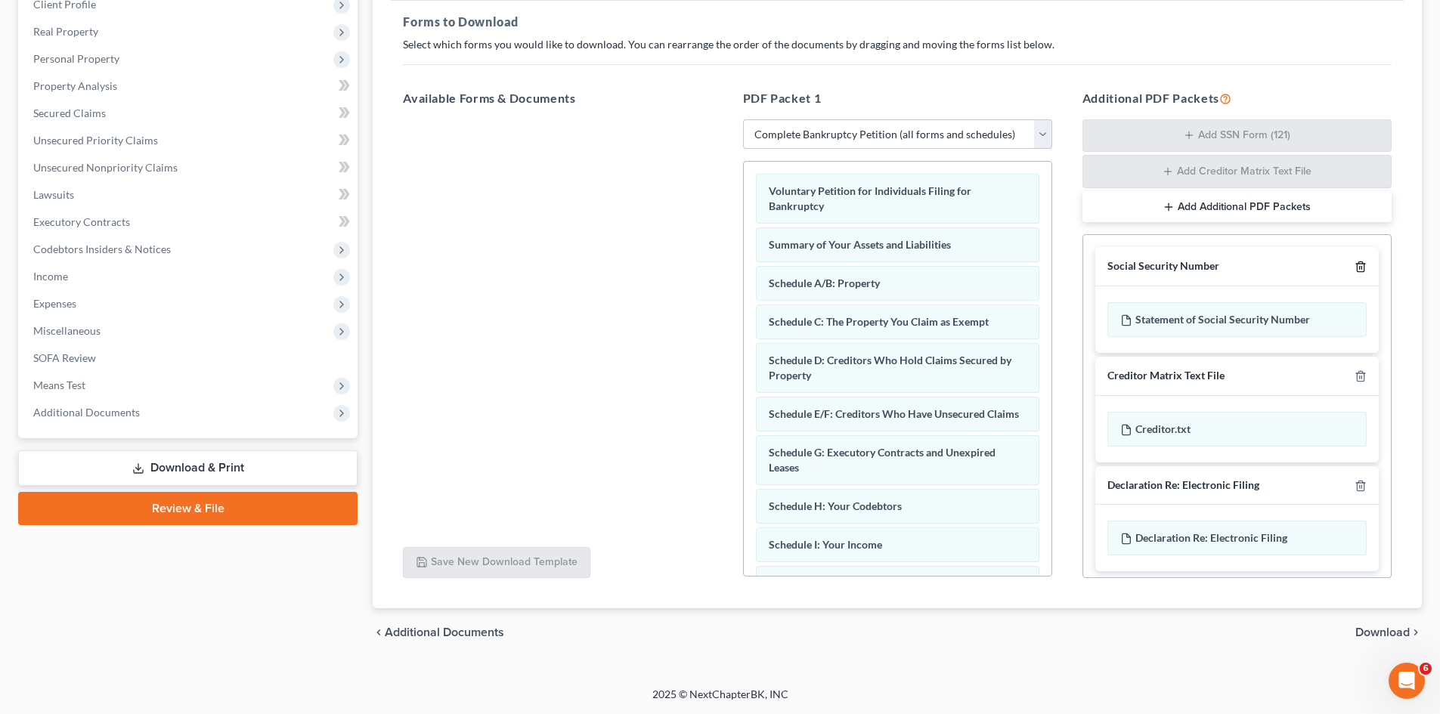
click at [1360, 267] on line "button" at bounding box center [1360, 268] width 0 height 3
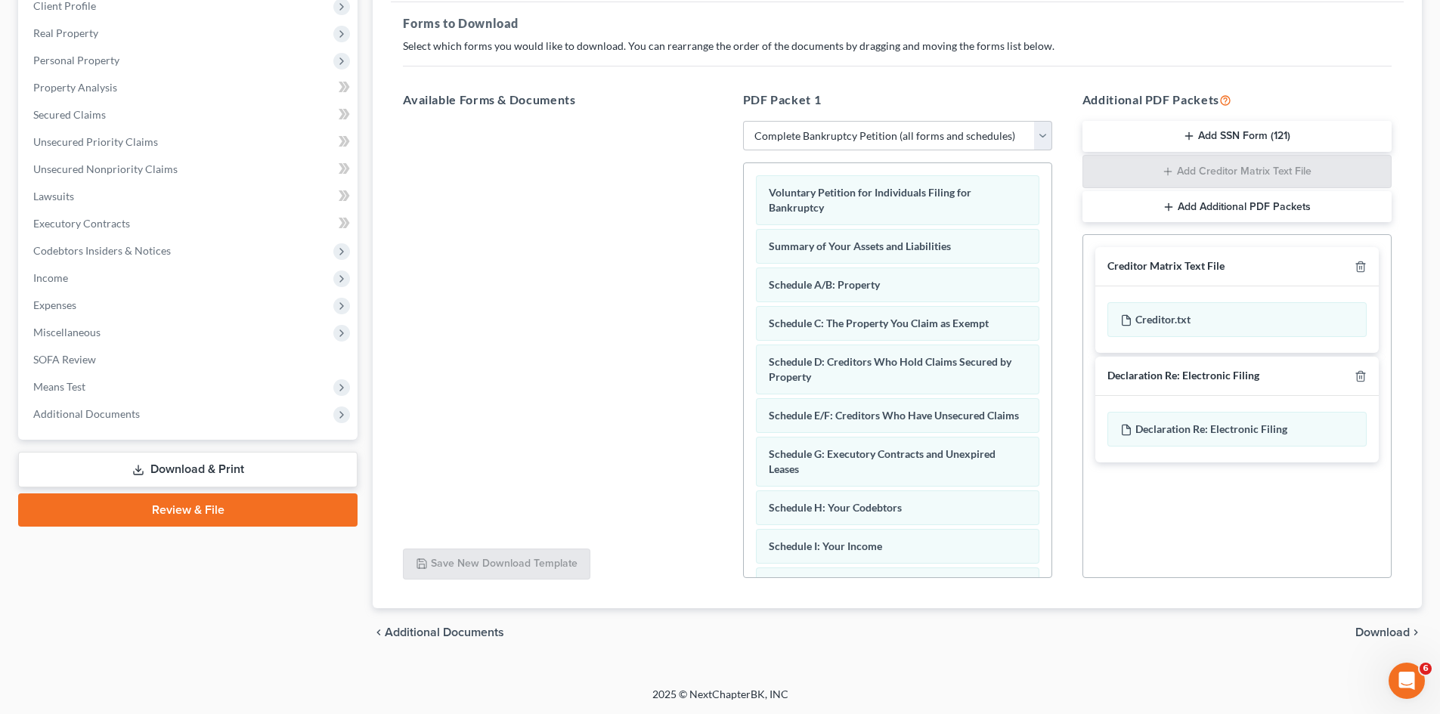
scroll to position [219, 0]
click at [1364, 265] on icon "button" at bounding box center [1360, 267] width 7 height 10
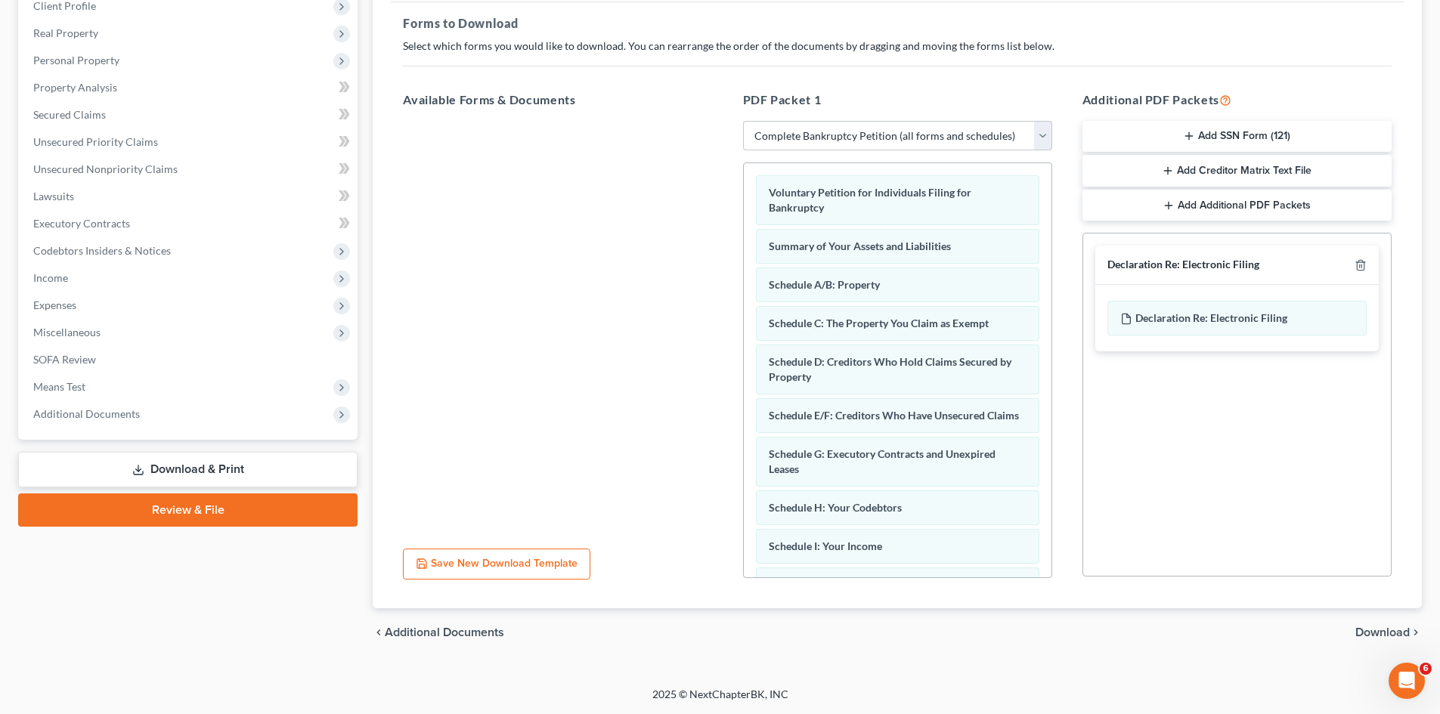
drag, startPoint x: 1385, startPoint y: 634, endPoint x: 1339, endPoint y: 623, distance: 47.3
click at [1384, 634] on span "Download" at bounding box center [1382, 633] width 54 height 12
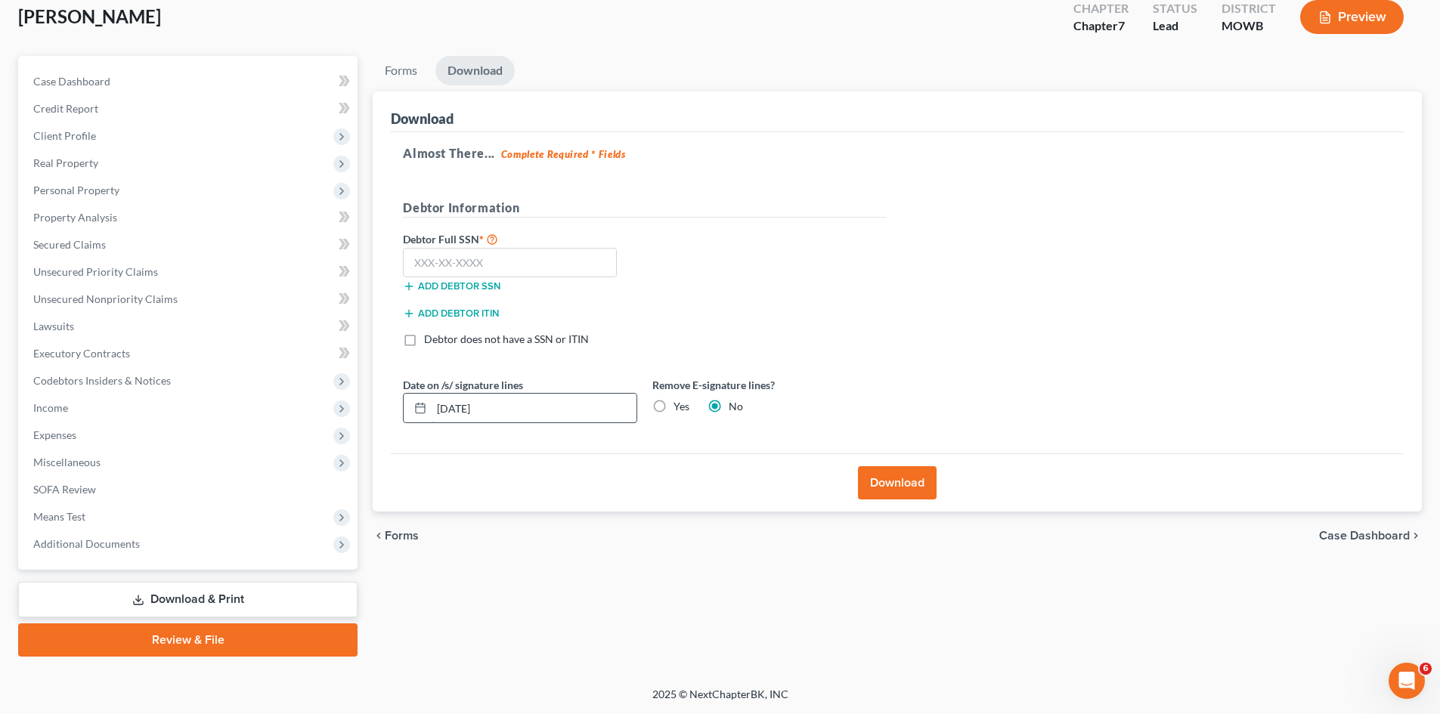
scroll to position [89, 0]
click at [481, 251] on input "text" at bounding box center [510, 263] width 214 height 30
click at [72, 132] on span "Client Profile" at bounding box center [64, 135] width 63 height 13
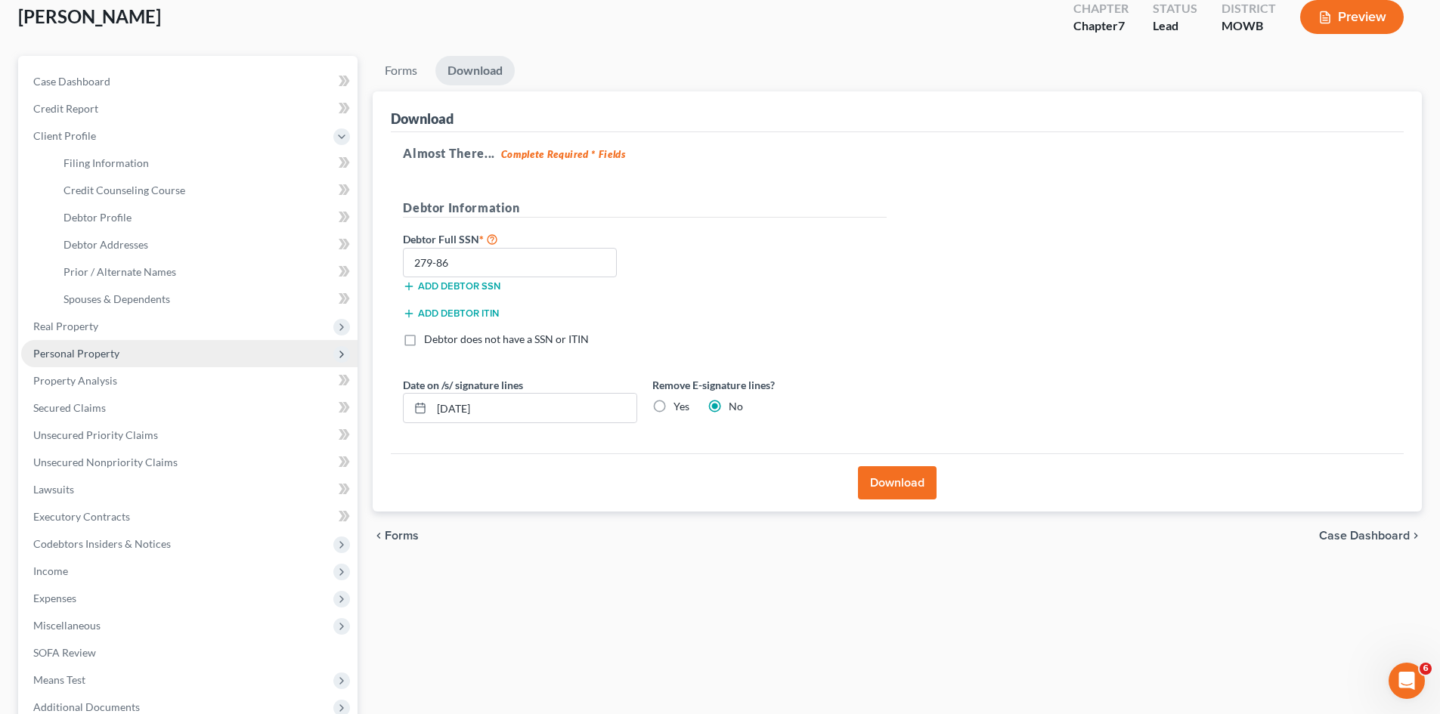
click at [124, 353] on span "Personal Property" at bounding box center [189, 353] width 336 height 27
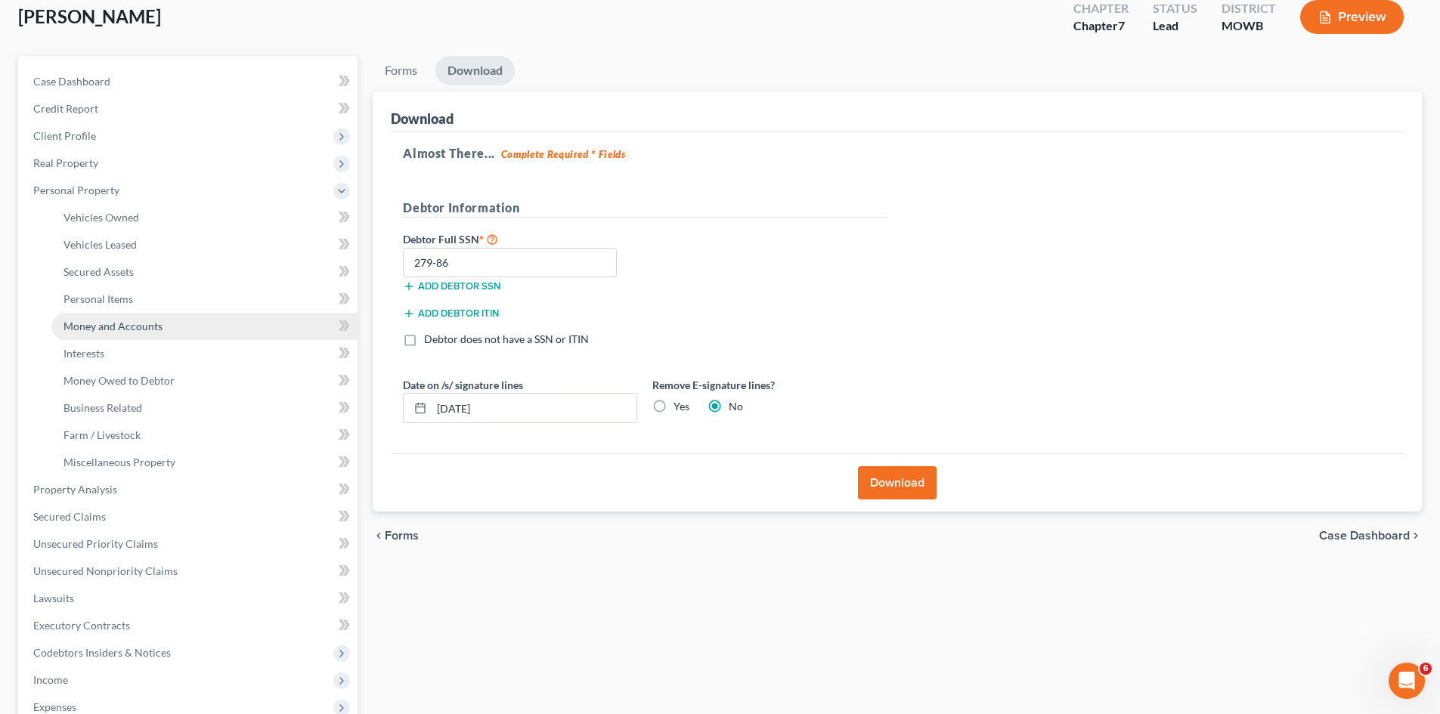
click at [147, 322] on span "Money and Accounts" at bounding box center [113, 326] width 99 height 13
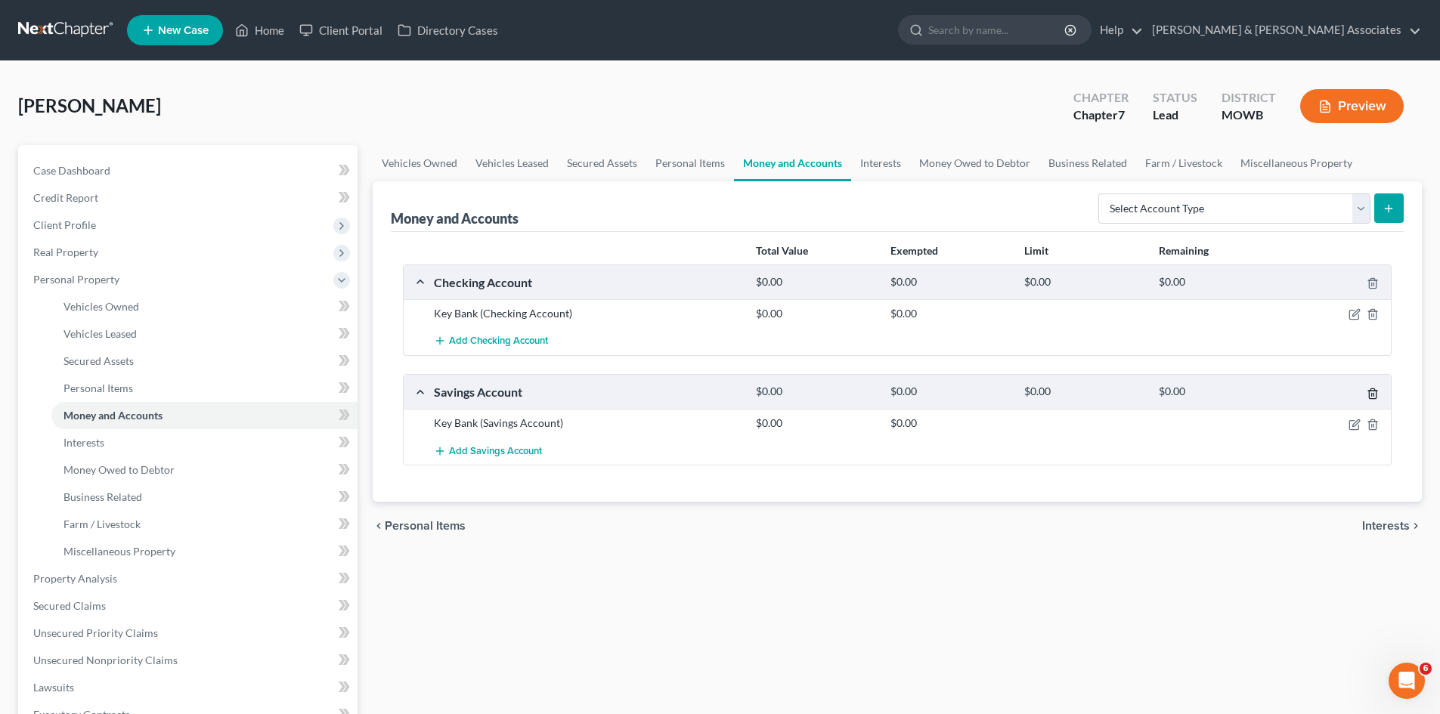
click at [1369, 390] on icon "button" at bounding box center [1373, 394] width 12 height 12
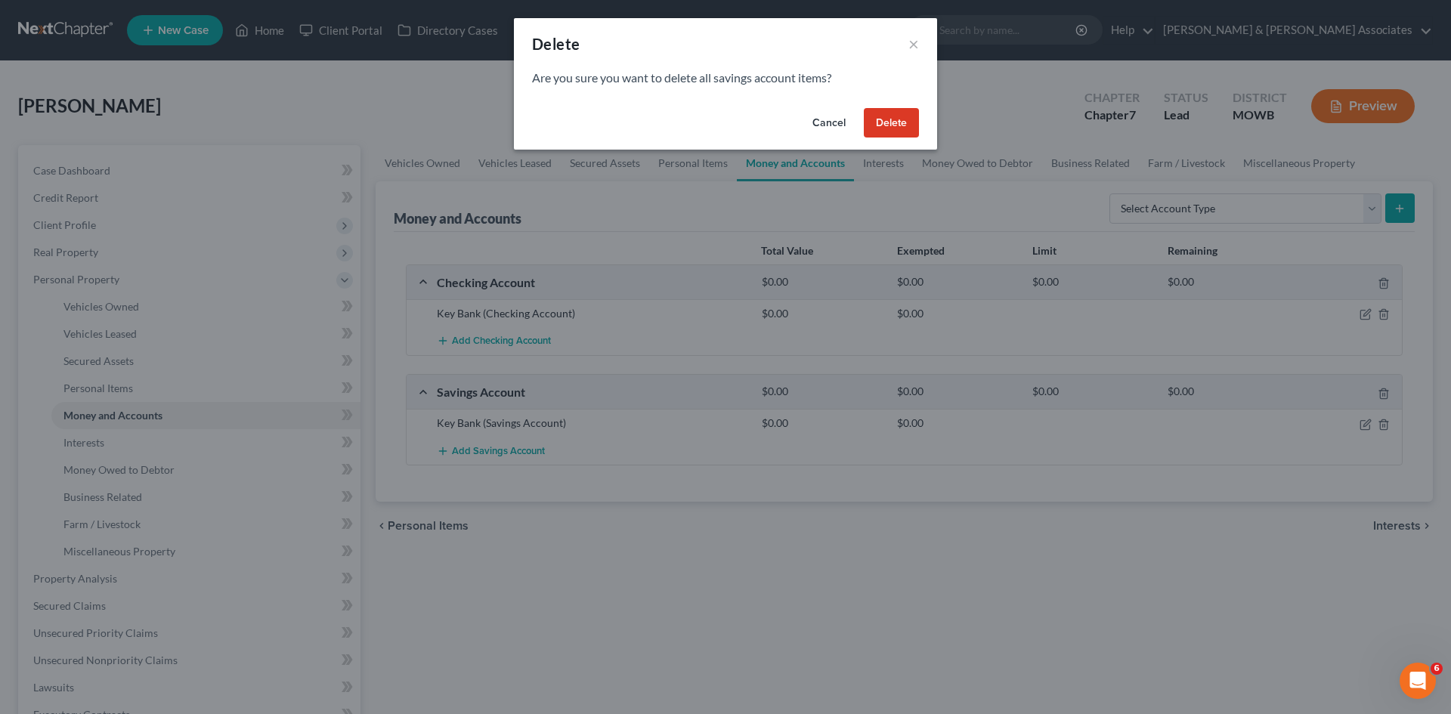
click at [877, 122] on button "Delete" at bounding box center [891, 123] width 55 height 30
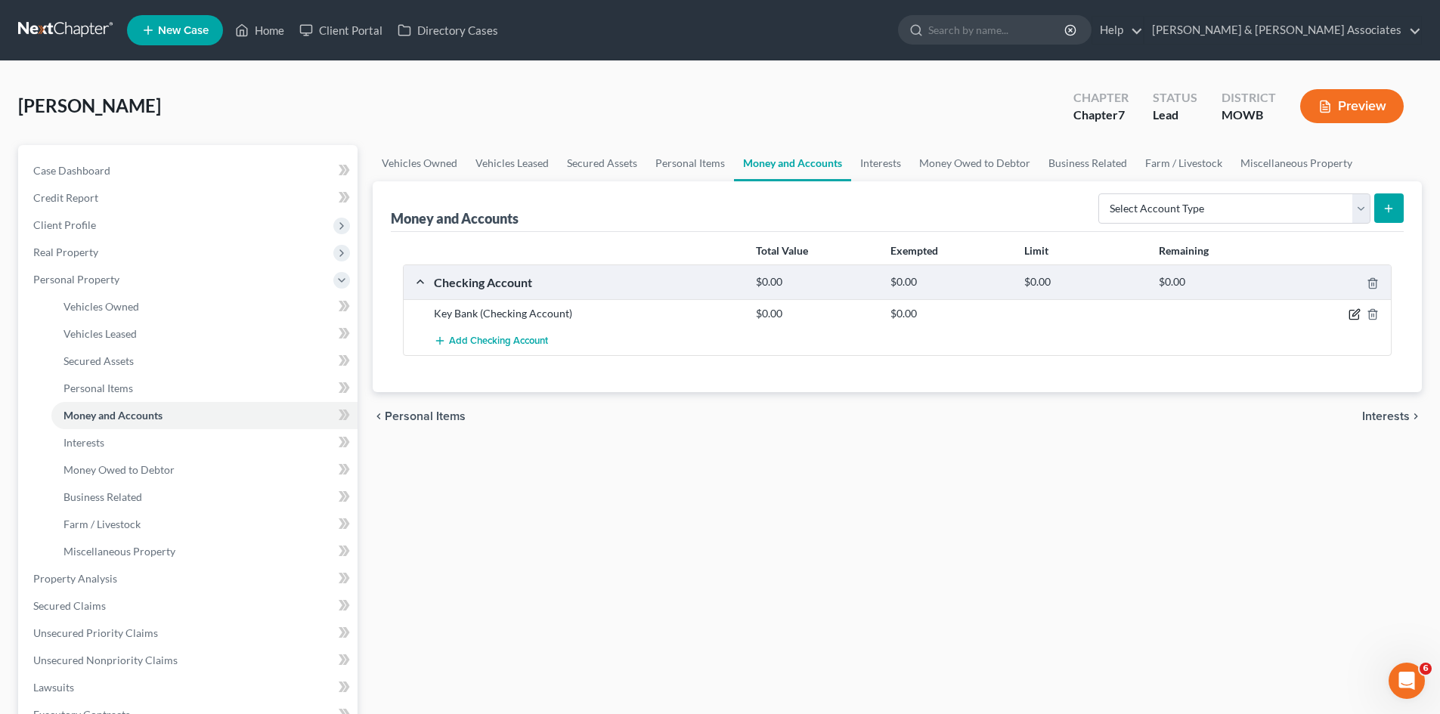
click at [1356, 308] on icon "button" at bounding box center [1355, 314] width 12 height 12
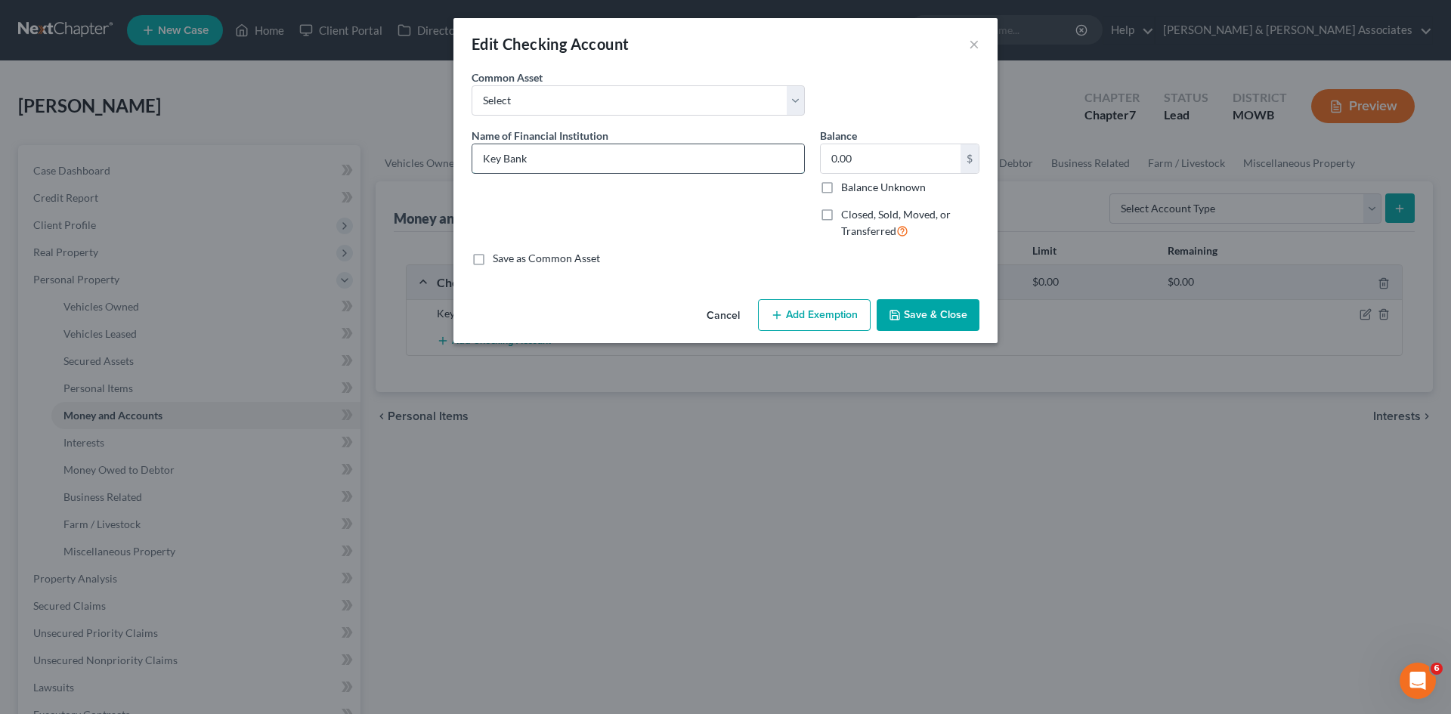
click at [584, 166] on input "Key Bank" at bounding box center [638, 158] width 332 height 29
click at [926, 303] on button "Save & Close" at bounding box center [928, 315] width 103 height 32
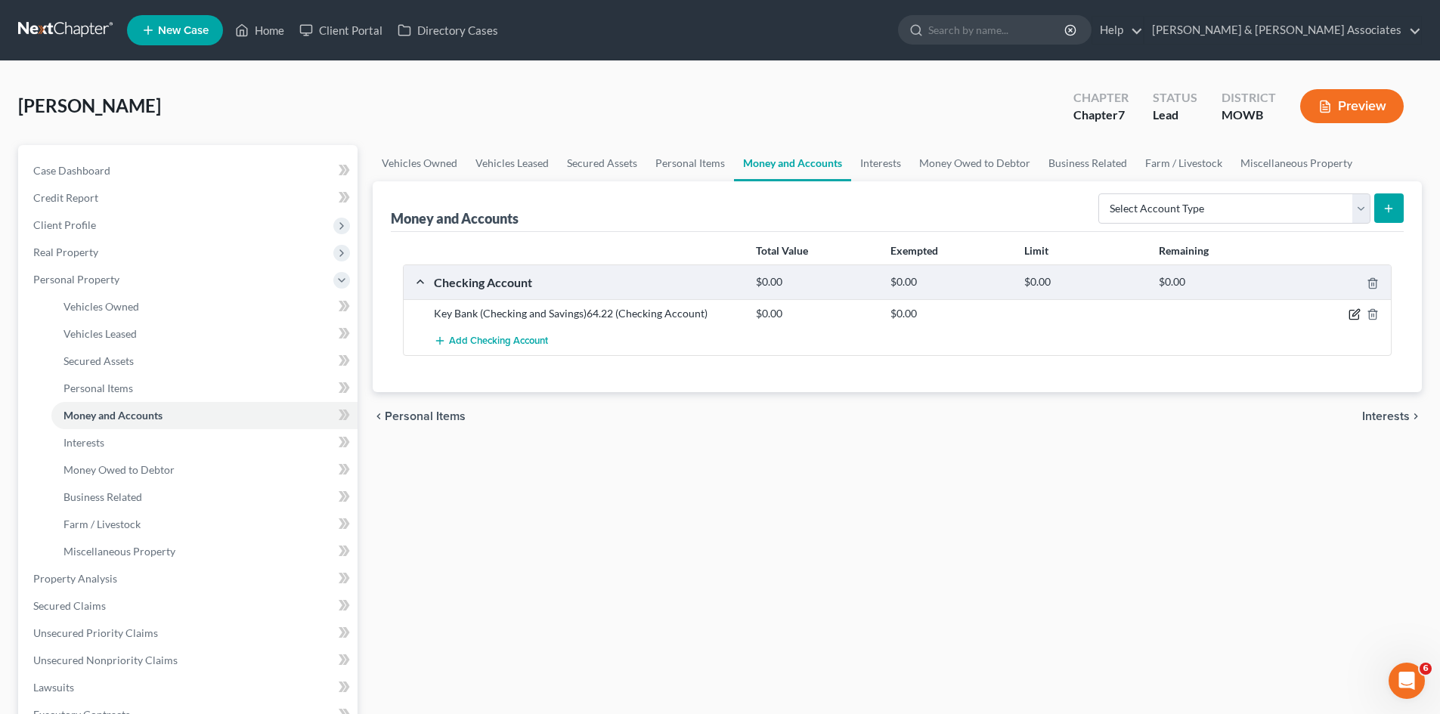
click at [1356, 318] on icon "button" at bounding box center [1355, 314] width 12 height 12
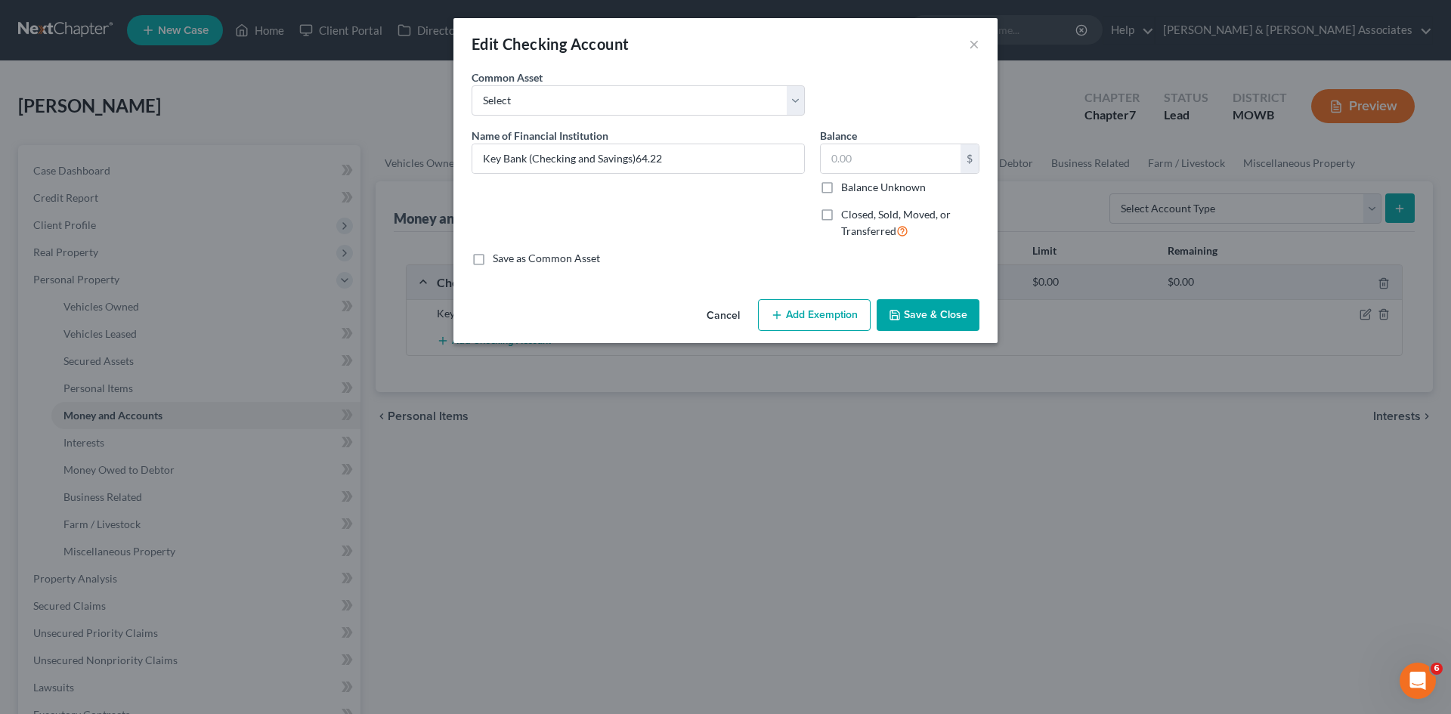
drag, startPoint x: 857, startPoint y: 318, endPoint x: 403, endPoint y: 444, distance: 471.6
click at [857, 318] on button "Add Exemption" at bounding box center [814, 315] width 113 height 32
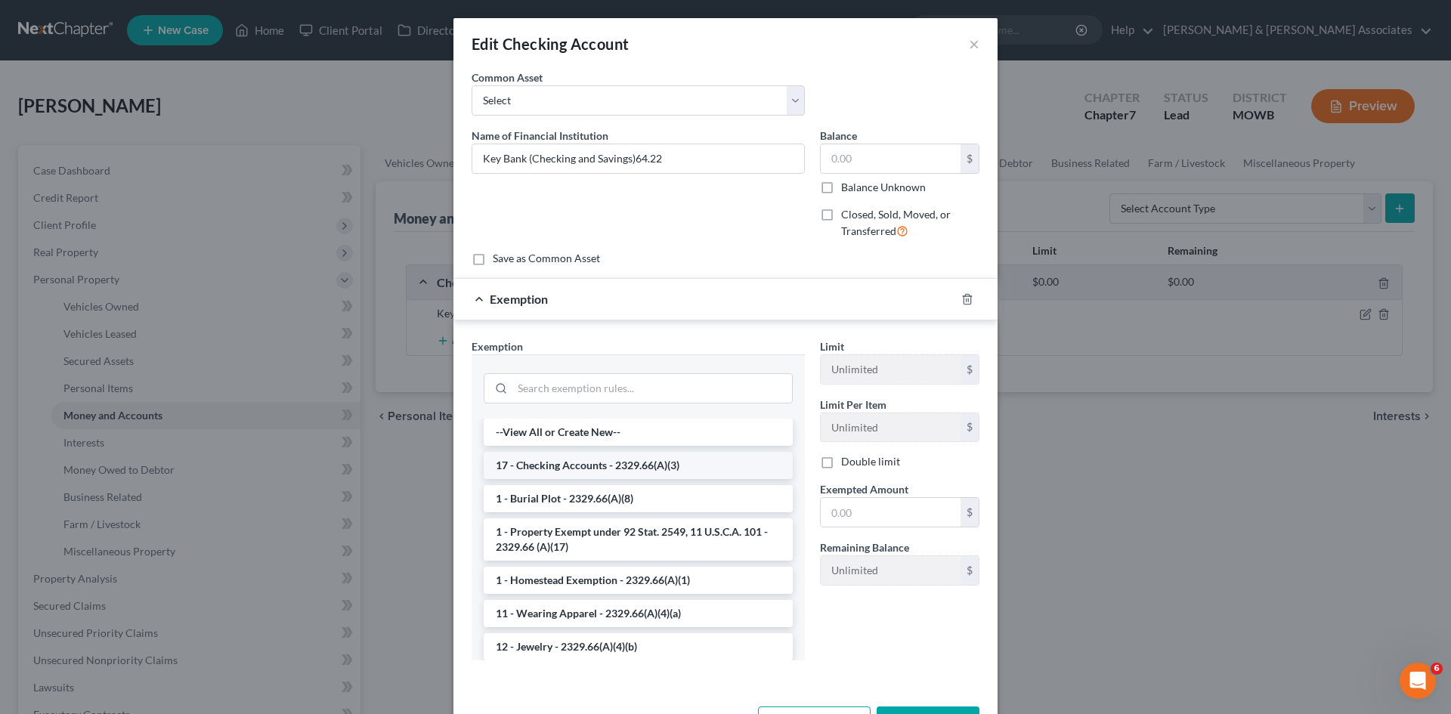
click at [625, 463] on li "17 - Checking Accounts - 2329.66(A)(3)" at bounding box center [638, 465] width 309 height 27
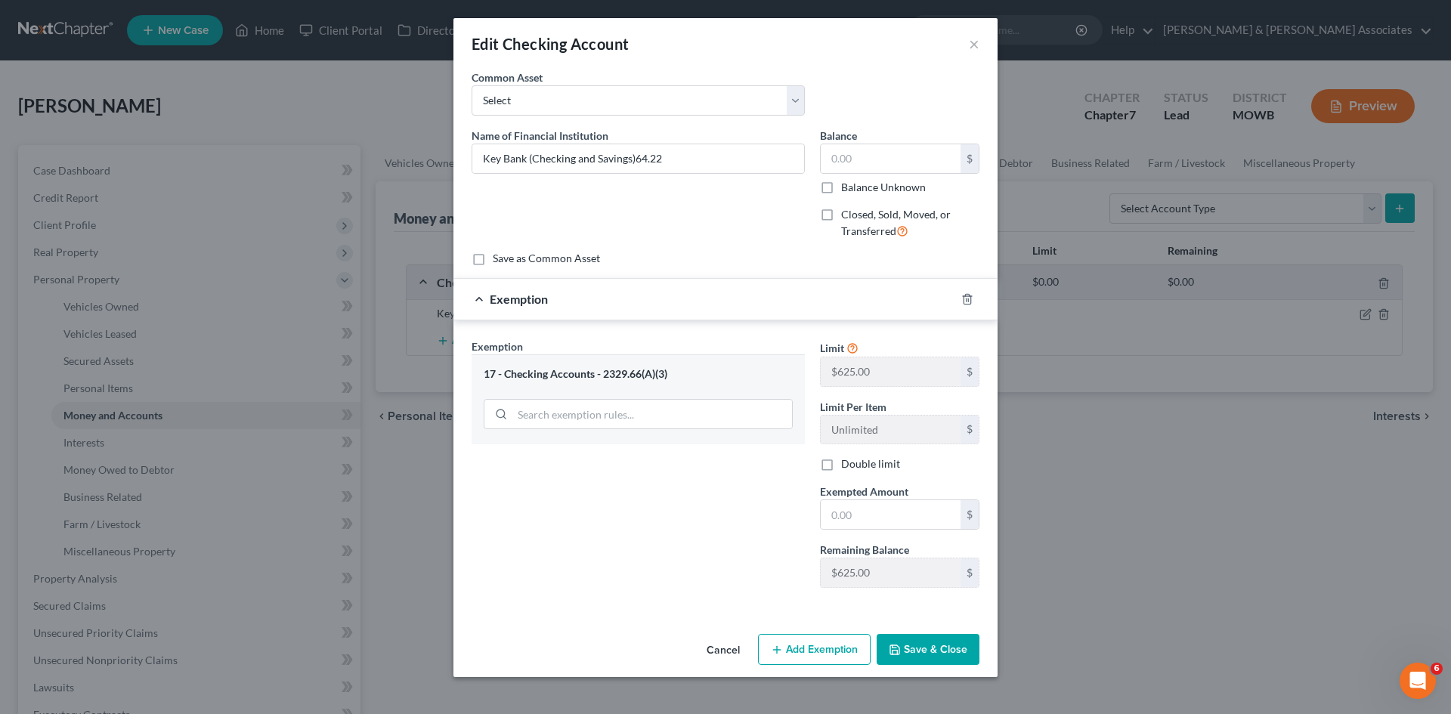
click at [911, 655] on button "Save & Close" at bounding box center [928, 650] width 103 height 32
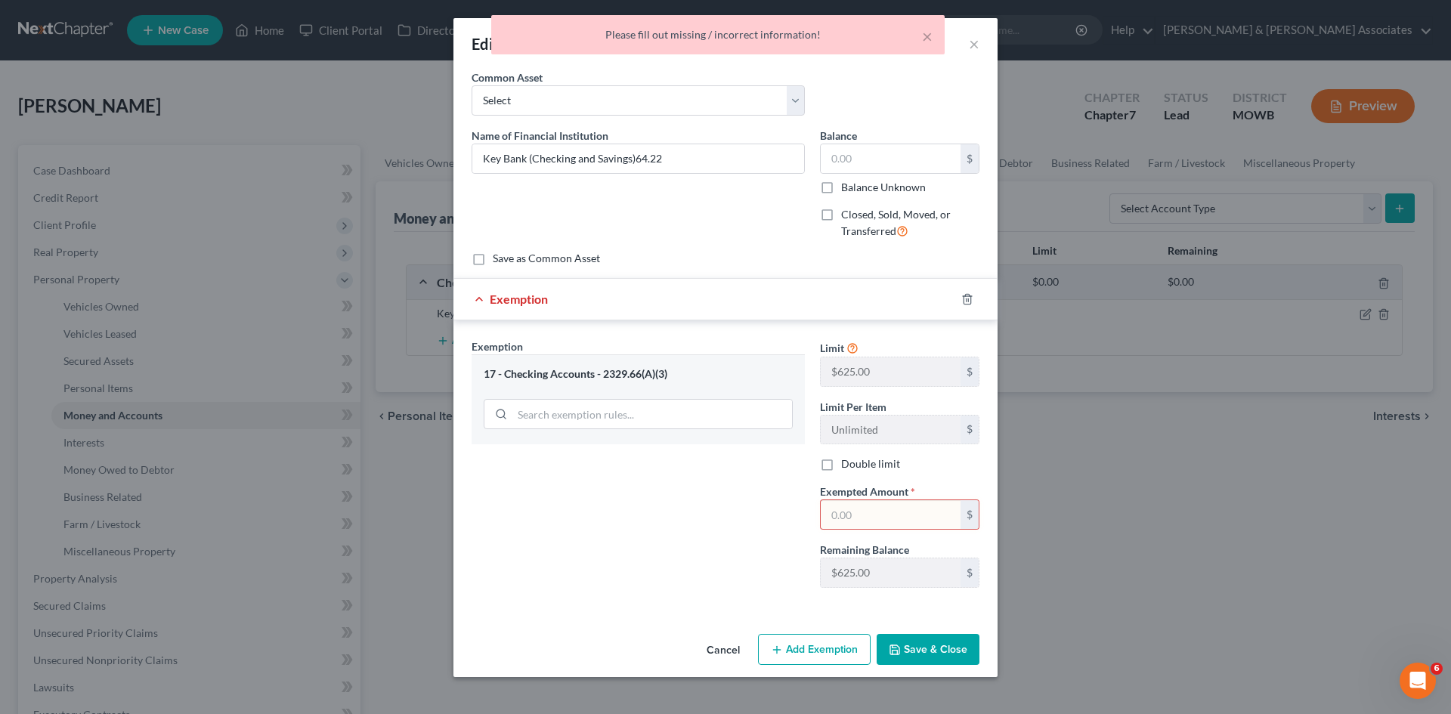
click at [664, 215] on div "Name of Financial Institution * Key Bank (Checking and Savings)64.22" at bounding box center [638, 190] width 349 height 124
click at [843, 150] on input "text" at bounding box center [891, 158] width 140 height 29
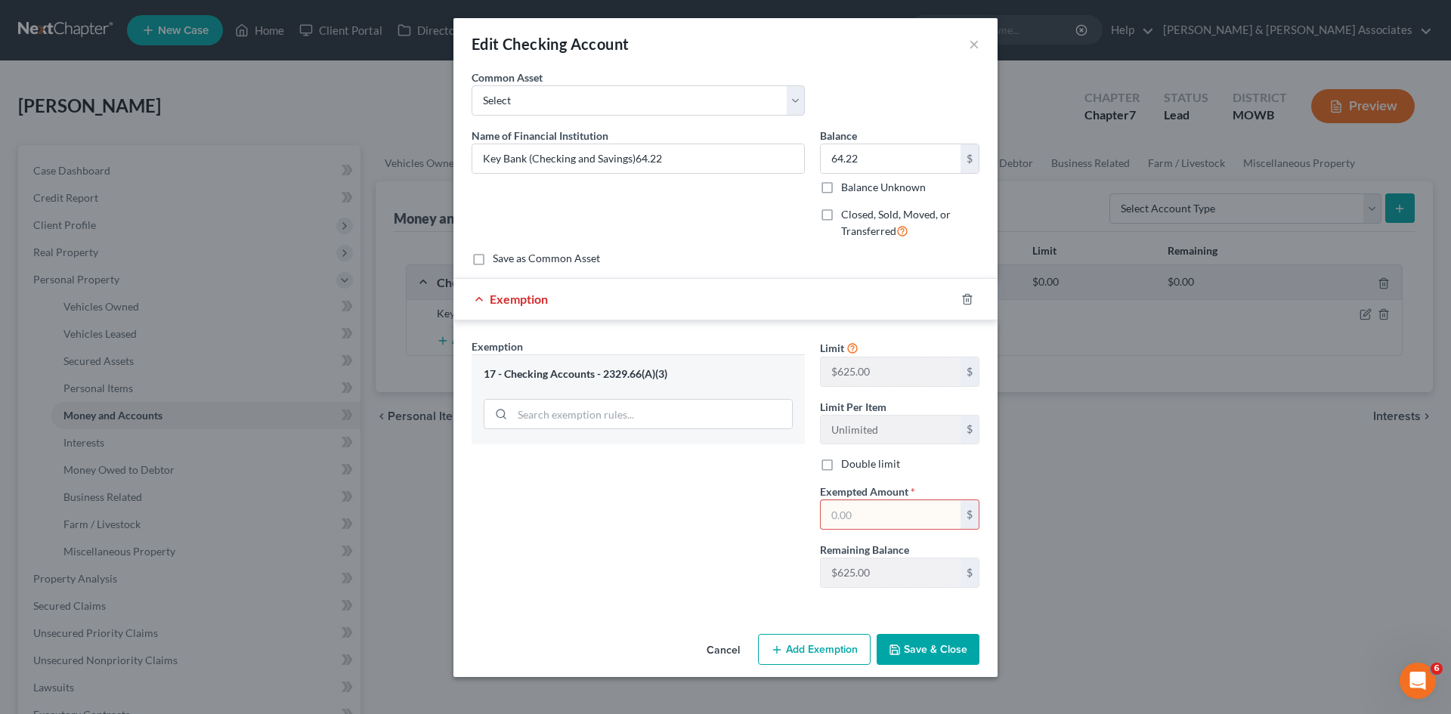
click at [835, 519] on input "text" at bounding box center [891, 514] width 140 height 29
click at [908, 643] on button "Save & Close" at bounding box center [928, 650] width 103 height 32
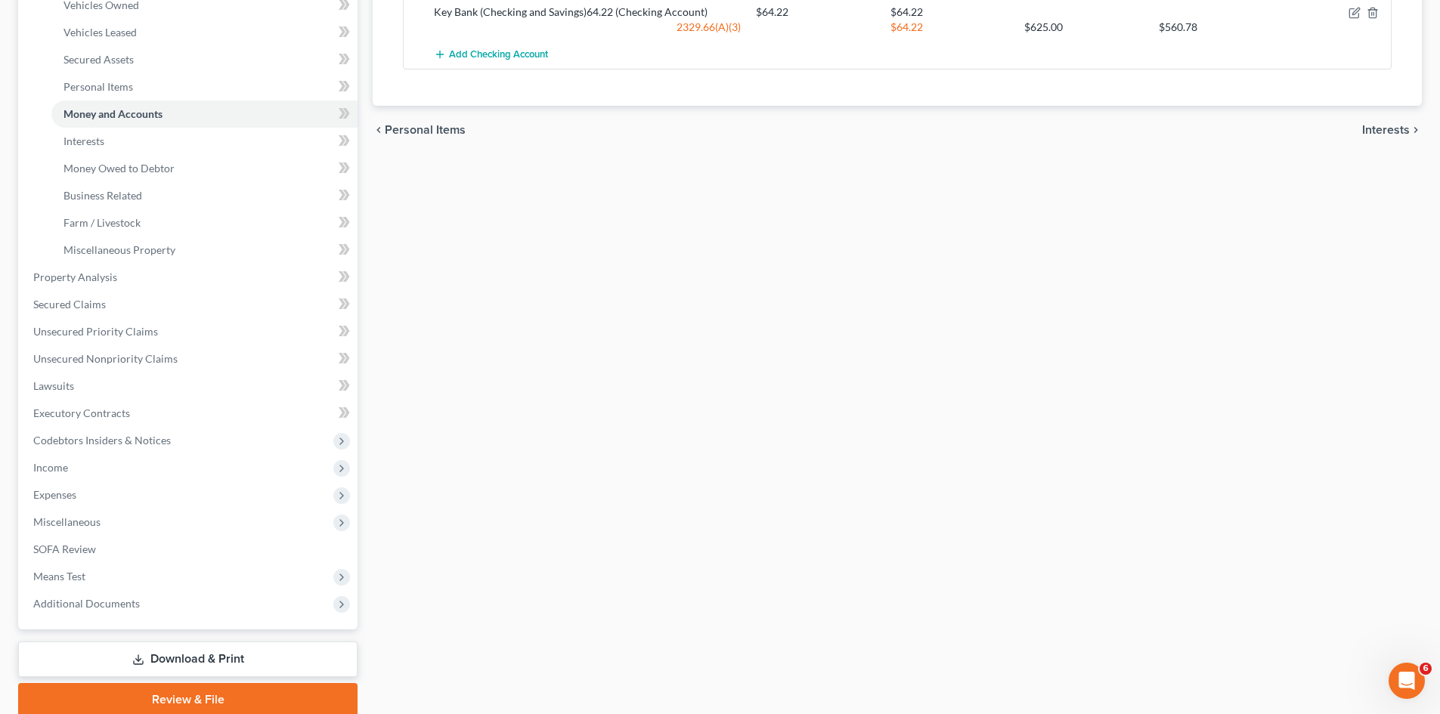
scroll to position [302, 0]
click at [247, 661] on link "Download & Print" at bounding box center [187, 659] width 339 height 36
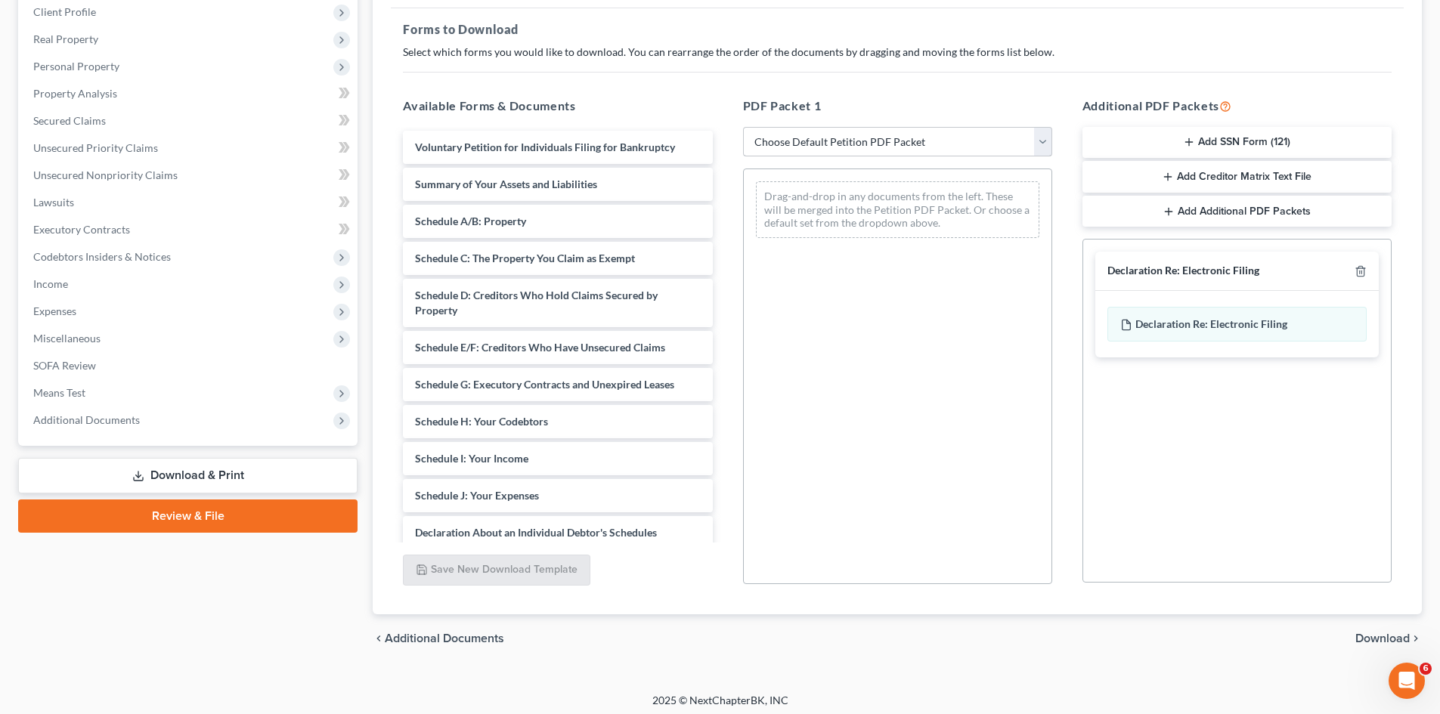
scroll to position [219, 0]
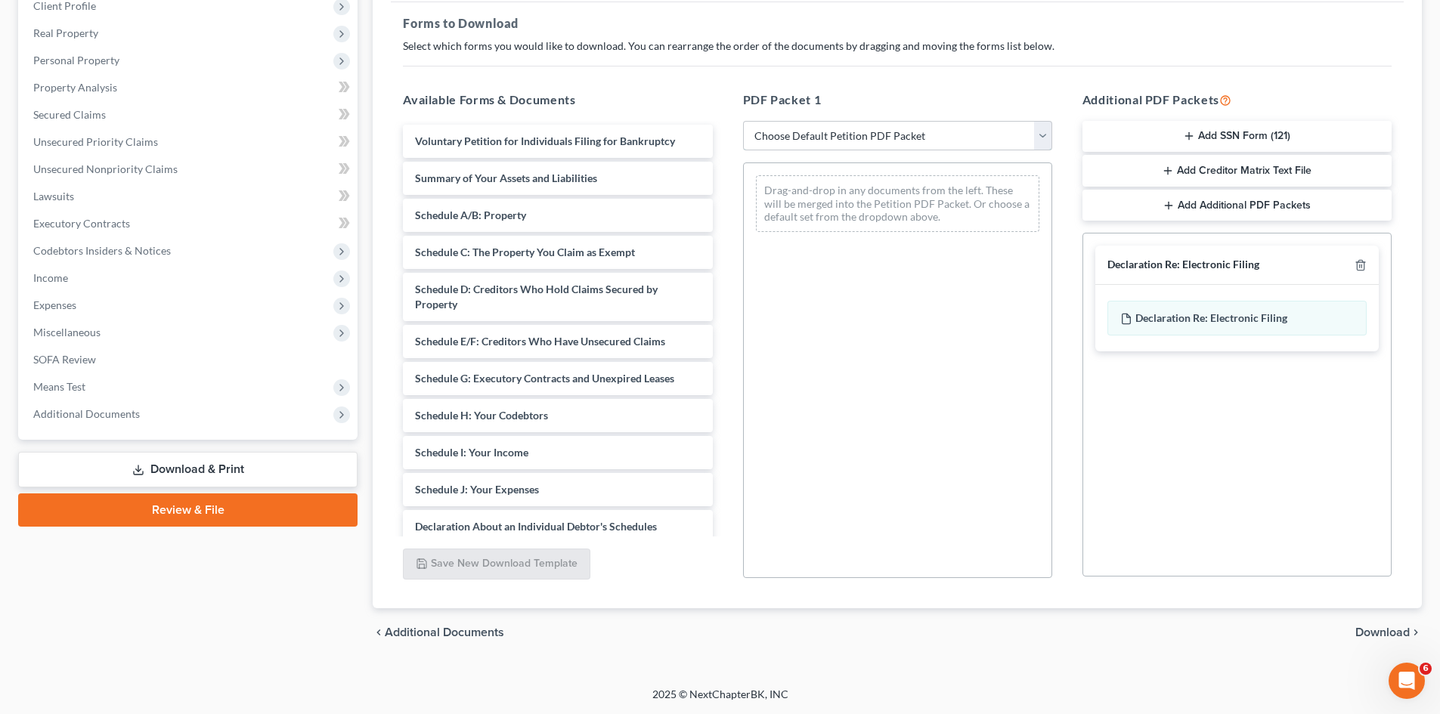
click at [1040, 137] on select "Choose Default Petition PDF Packet Complete Bankruptcy Petition (all forms and …" at bounding box center [897, 136] width 309 height 30
click at [743, 121] on select "Choose Default Petition PDF Packet Complete Bankruptcy Petition (all forms and …" at bounding box center [897, 136] width 309 height 30
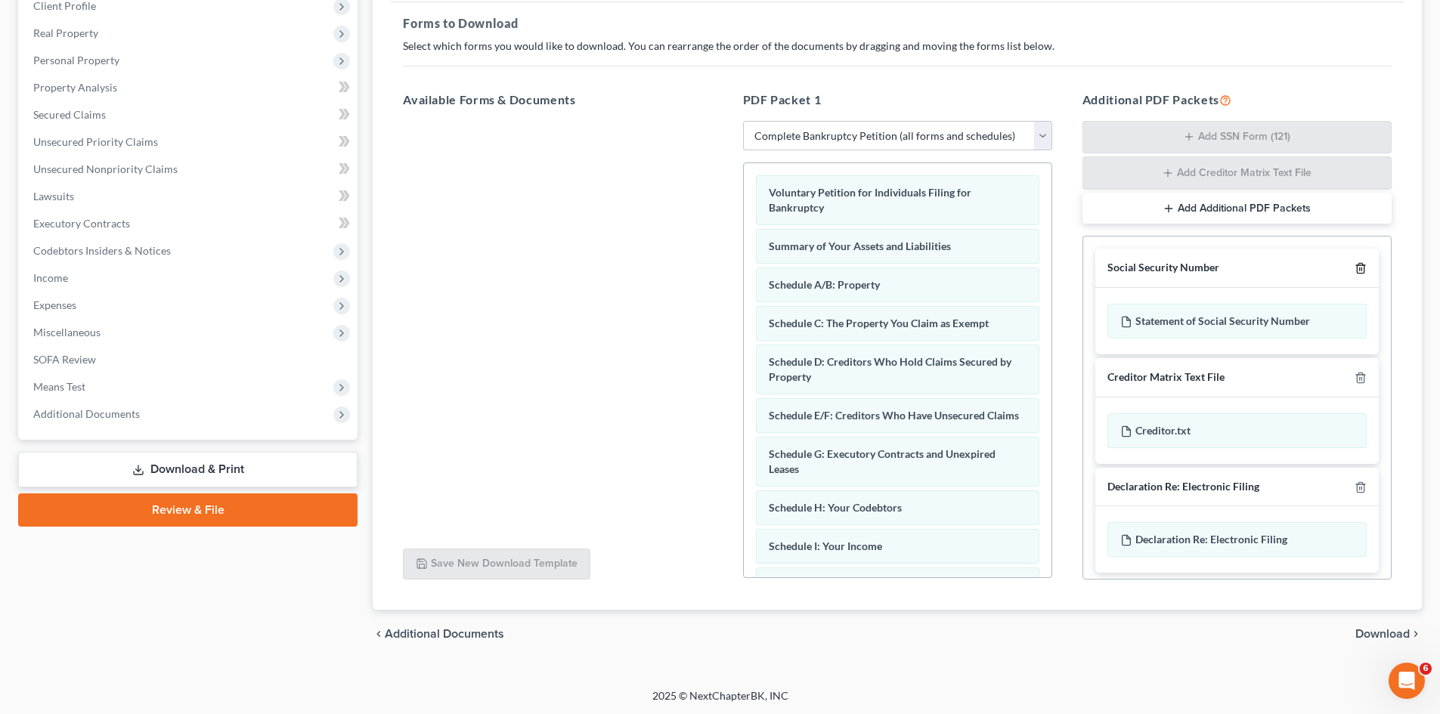
click at [1355, 271] on icon "button" at bounding box center [1361, 268] width 12 height 12
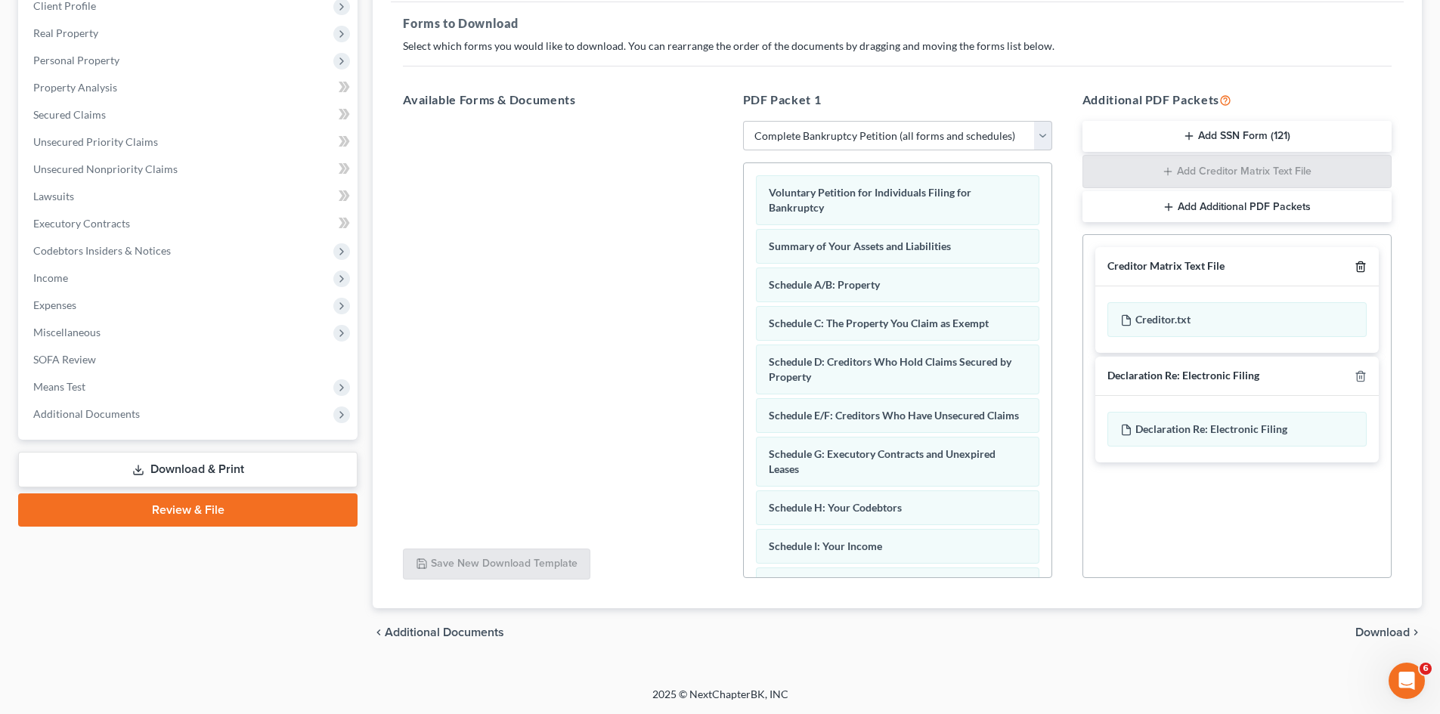
click at [1366, 269] on icon "button" at bounding box center [1361, 267] width 12 height 12
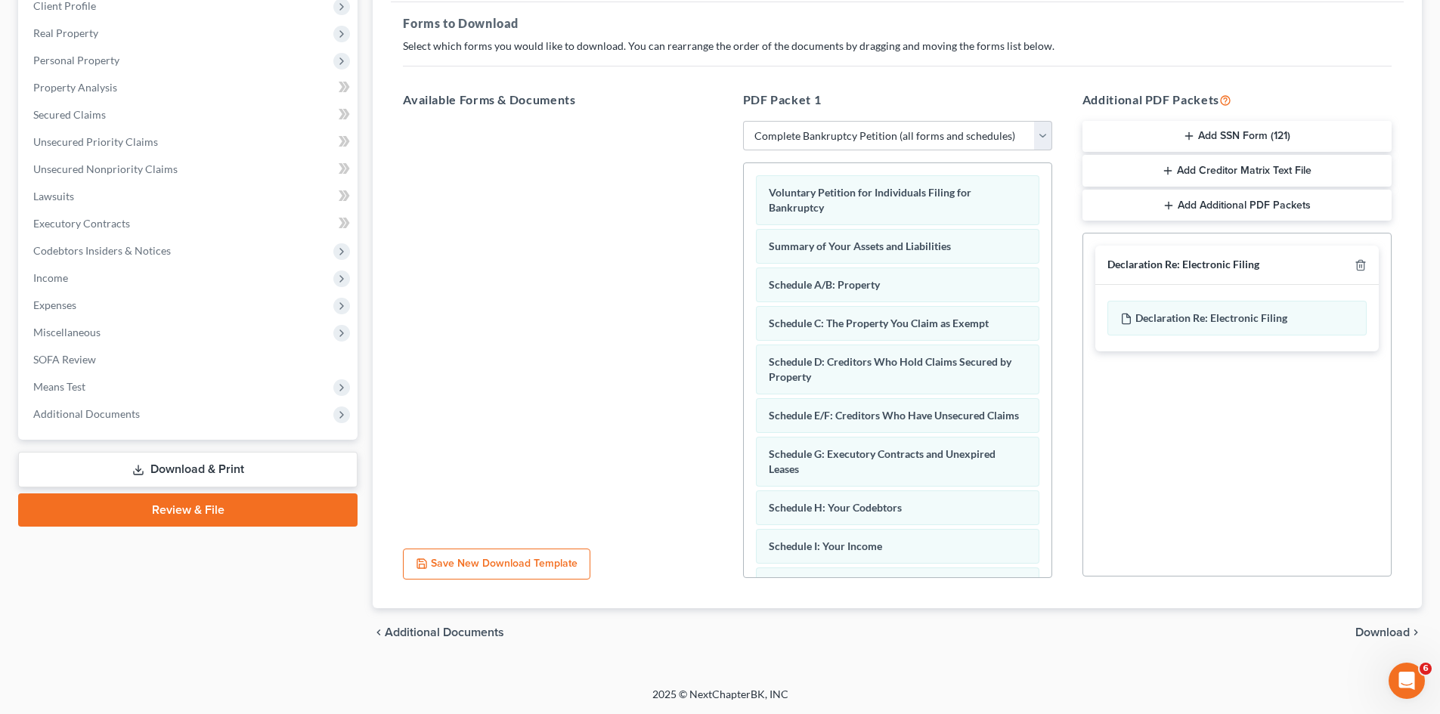
click at [1391, 632] on span "Download" at bounding box center [1382, 633] width 54 height 12
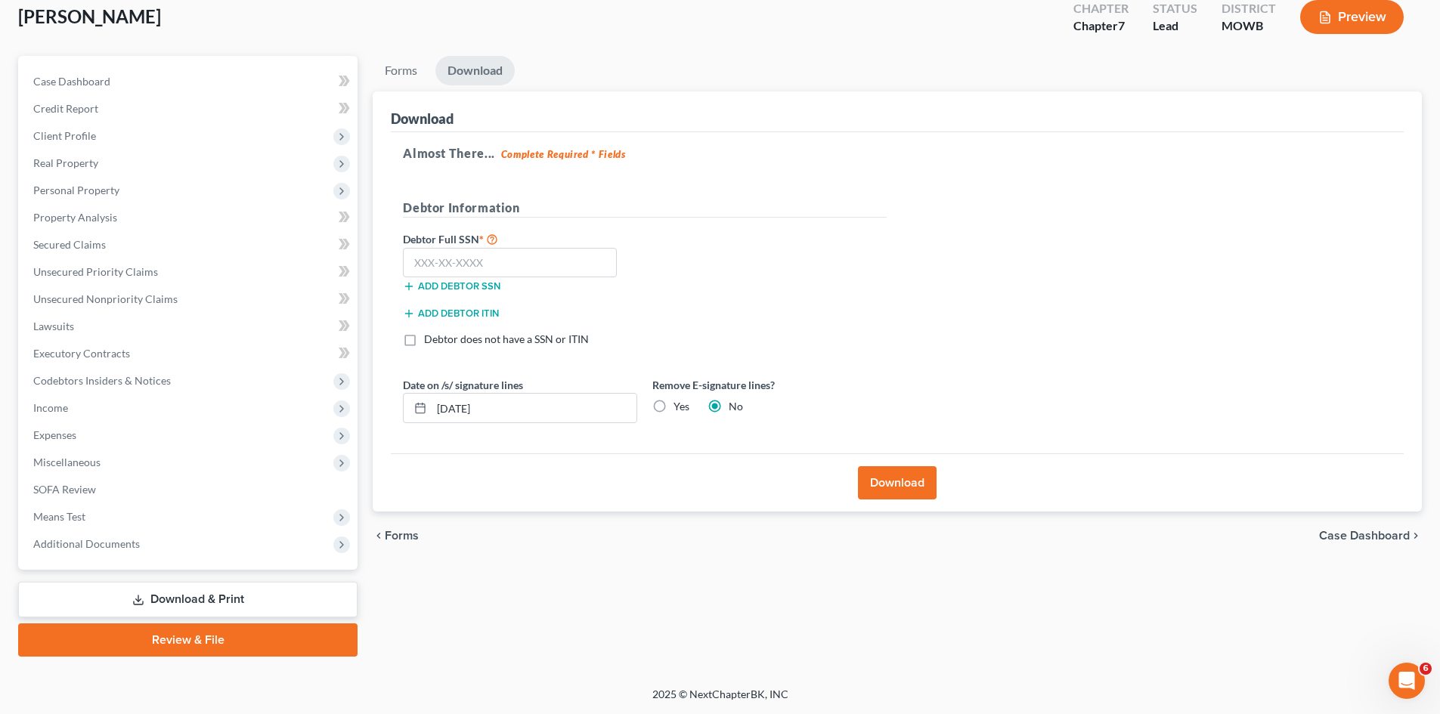
scroll to position [89, 0]
click at [426, 257] on input "text" at bounding box center [510, 263] width 214 height 30
click at [889, 478] on button "Download" at bounding box center [897, 482] width 79 height 33
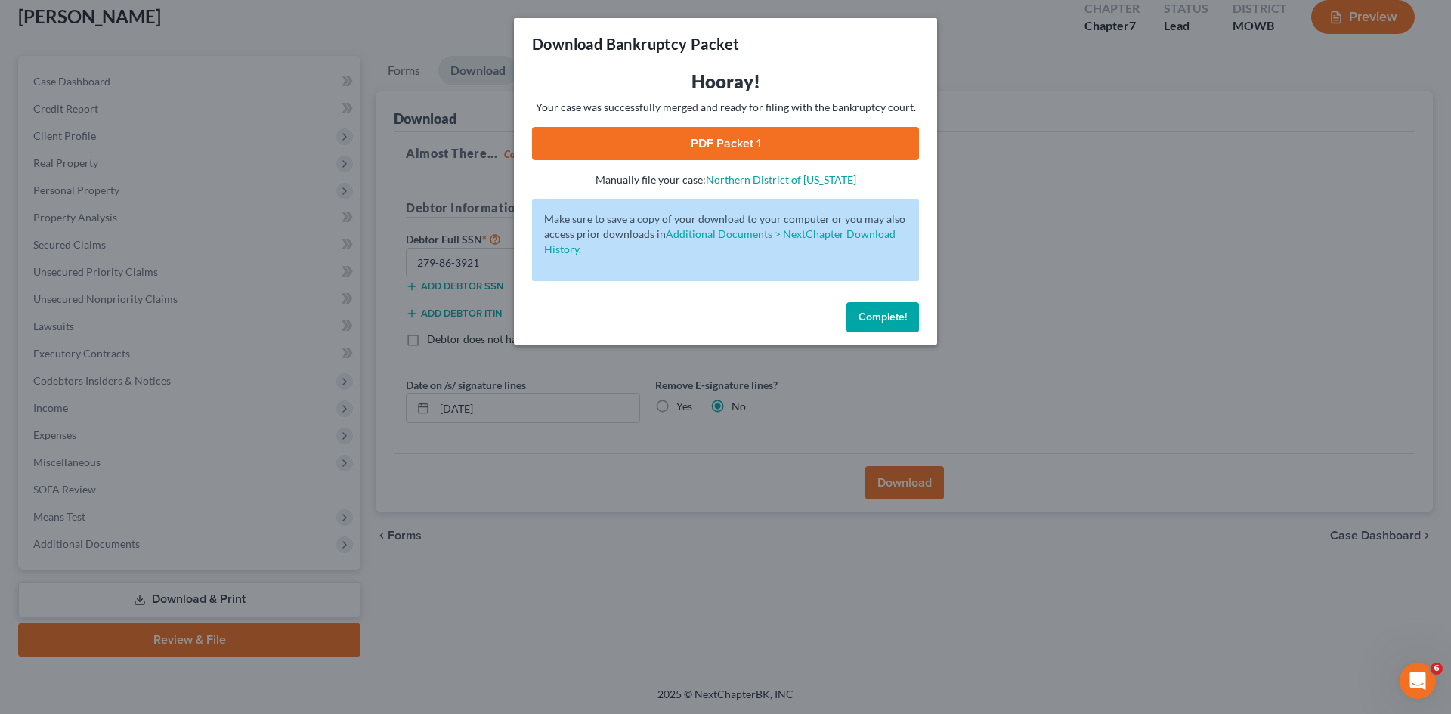
click at [808, 137] on link "PDF Packet 1" at bounding box center [725, 143] width 387 height 33
click at [876, 319] on span "Complete!" at bounding box center [883, 317] width 48 height 13
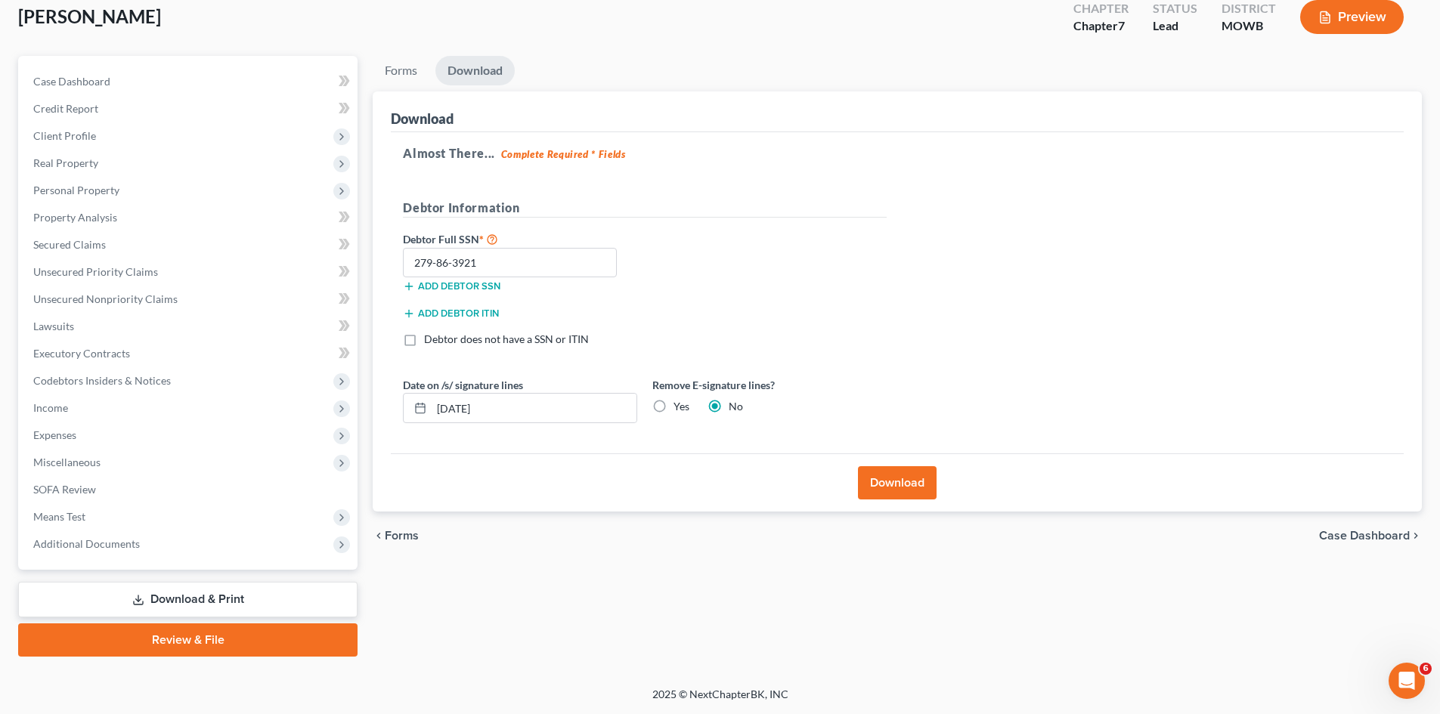
click at [179, 603] on link "Download & Print" at bounding box center [187, 600] width 339 height 36
click at [256, 603] on link "Download & Print" at bounding box center [187, 600] width 339 height 36
click at [75, 449] on span "Miscellaneous" at bounding box center [189, 462] width 336 height 27
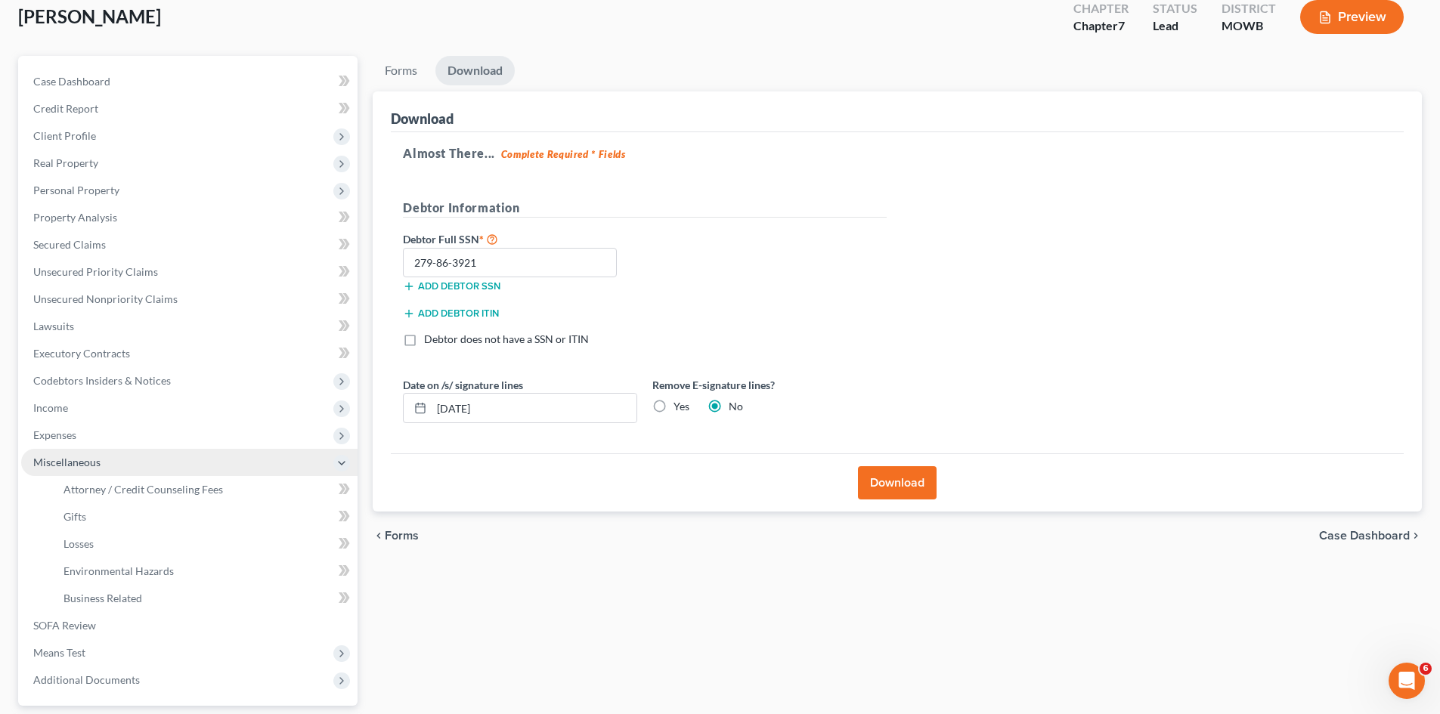
click at [76, 456] on span "Miscellaneous" at bounding box center [66, 462] width 67 height 13
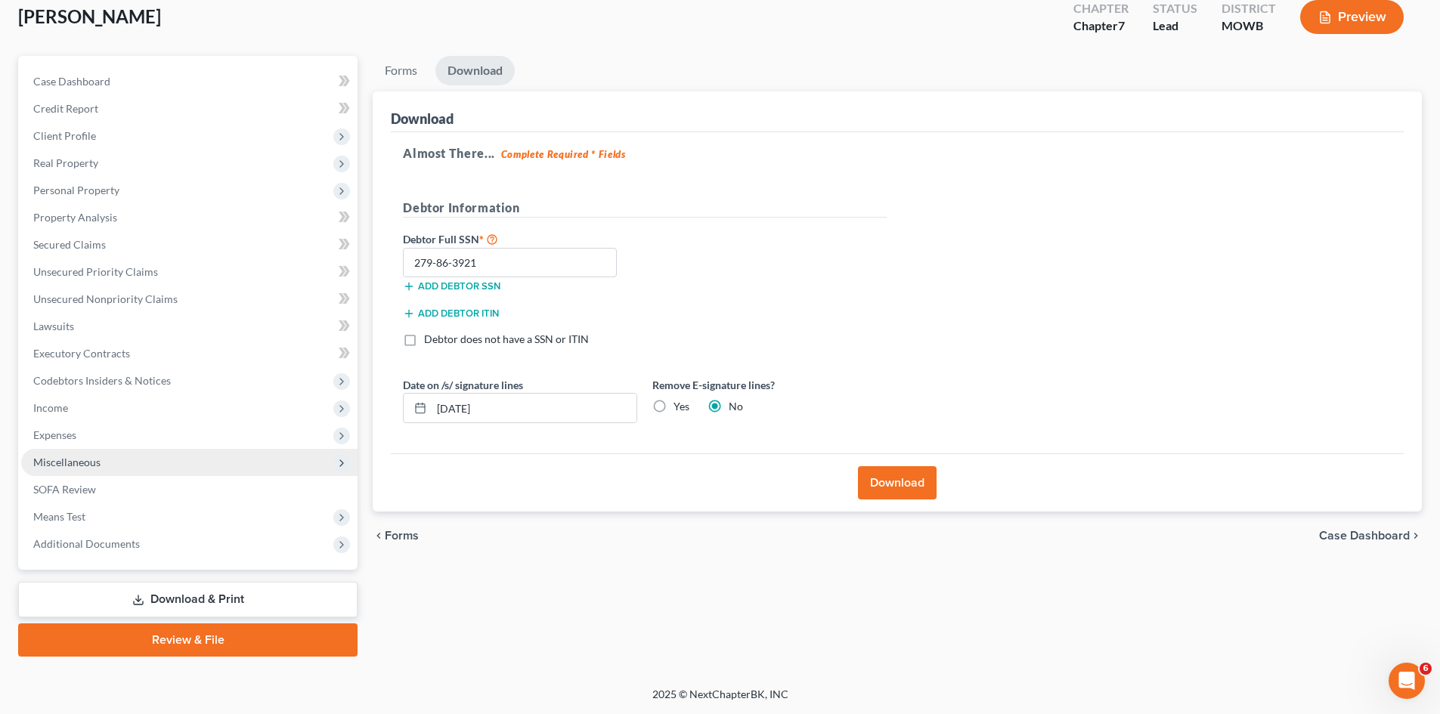
click at [87, 473] on span "Miscellaneous" at bounding box center [189, 462] width 336 height 27
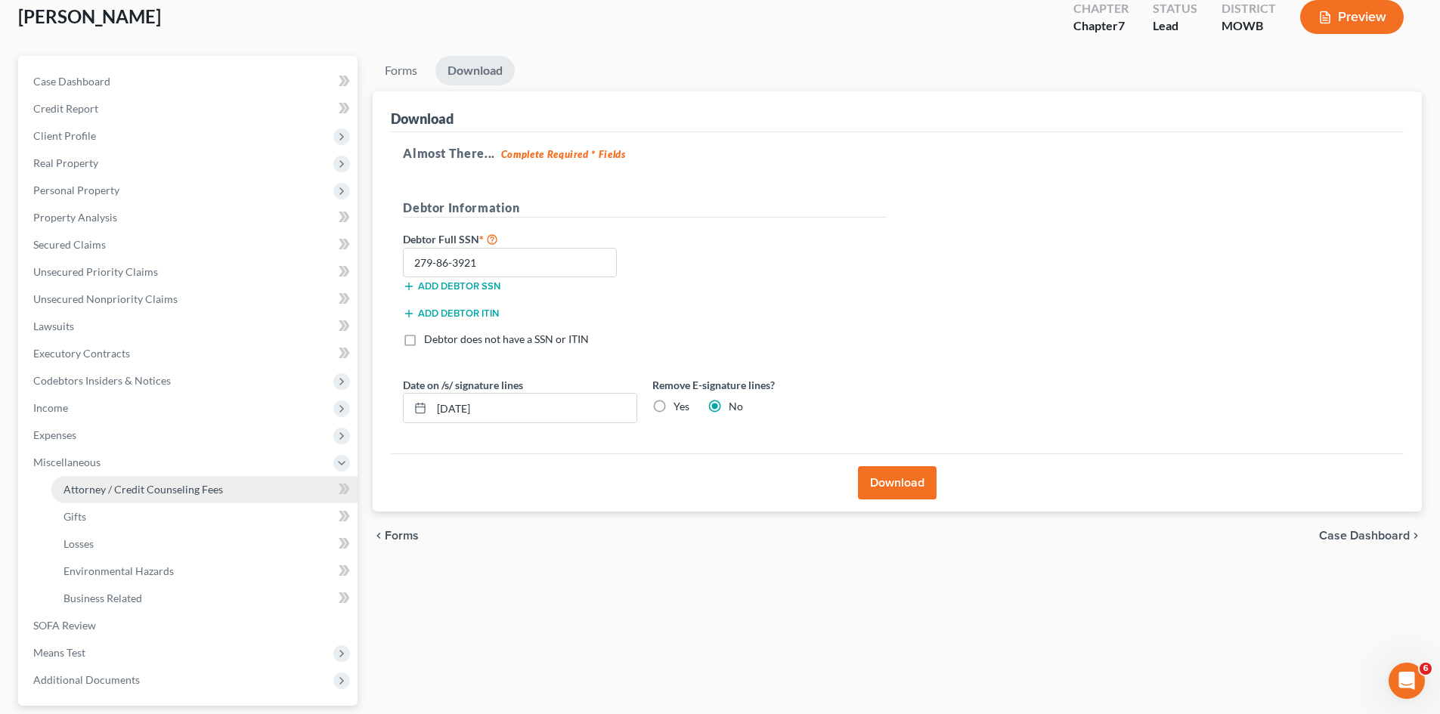
click at [96, 485] on span "Attorney / Credit Counseling Fees" at bounding box center [144, 489] width 160 height 13
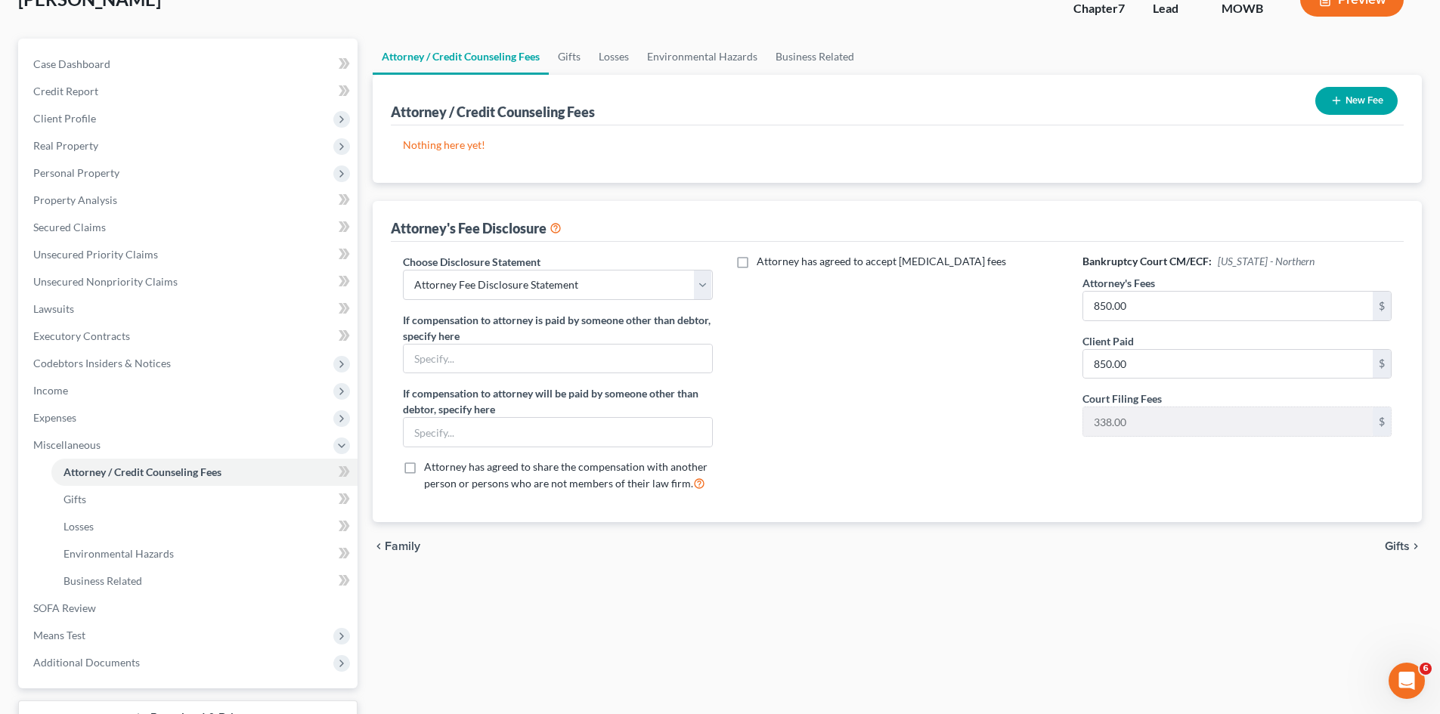
scroll to position [225, 0]
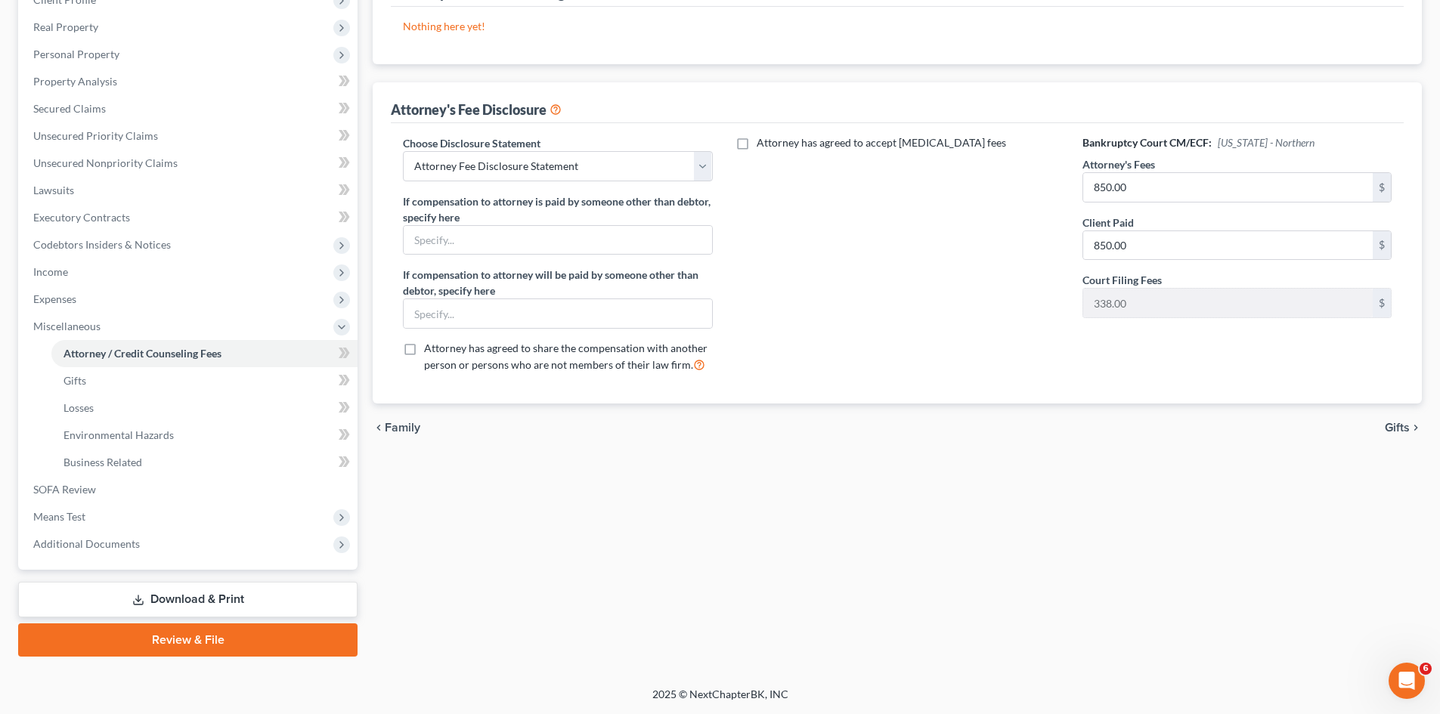
click at [221, 593] on link "Download & Print" at bounding box center [187, 600] width 339 height 36
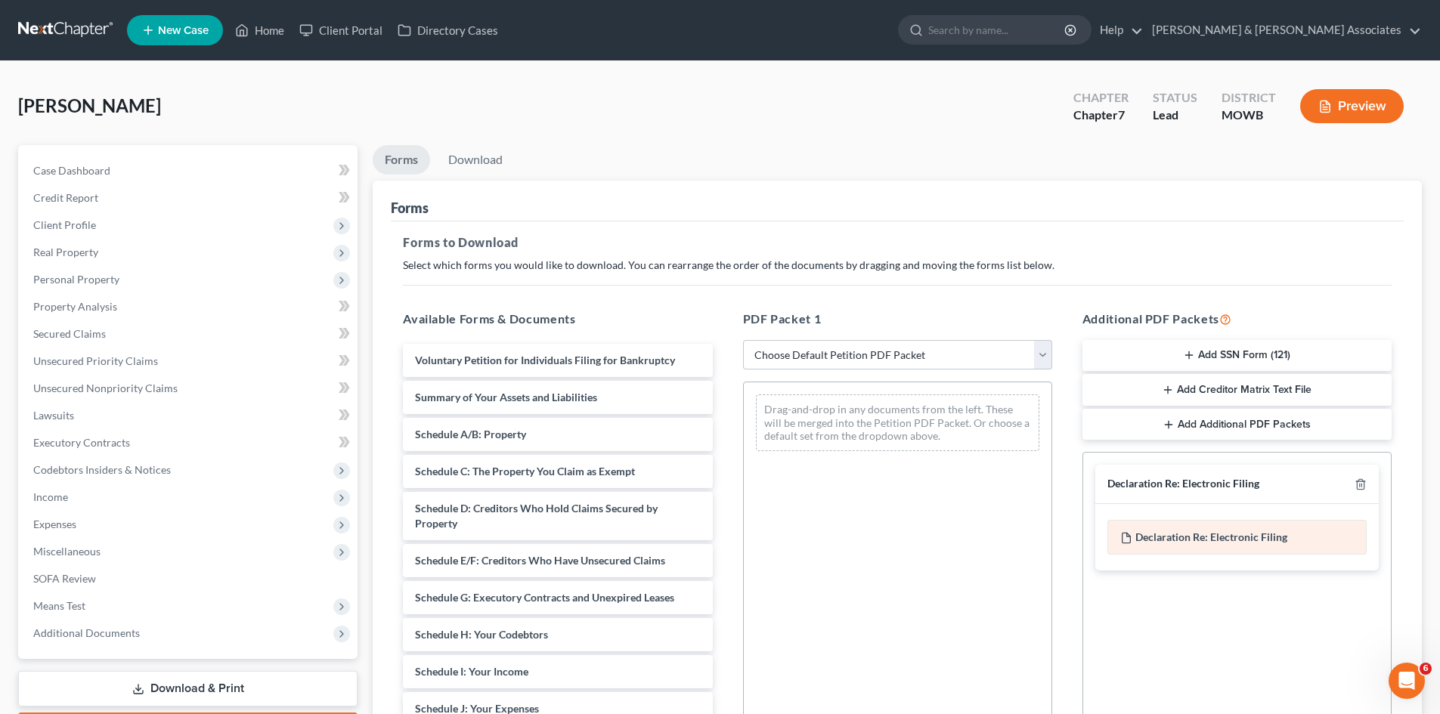
click at [1272, 543] on span "Declaration Re: Electronic Filing" at bounding box center [1211, 537] width 152 height 13
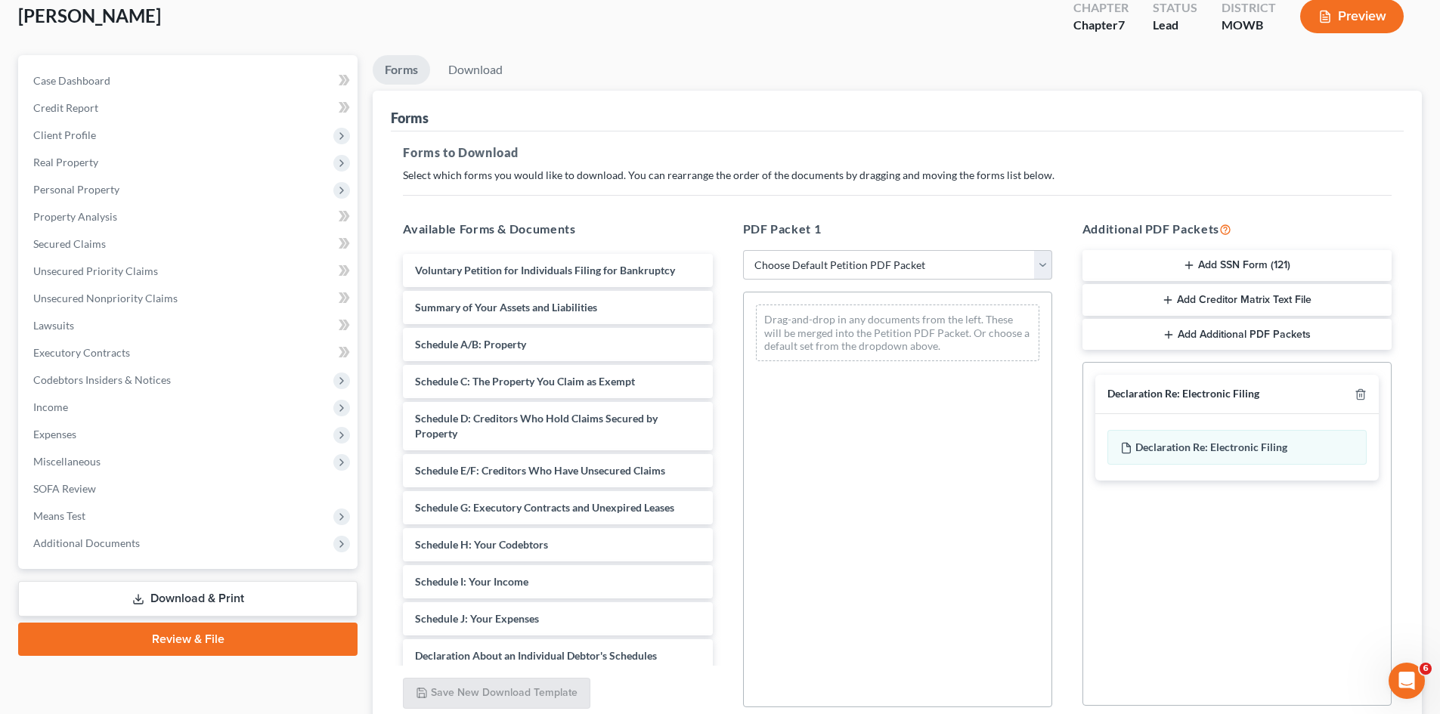
scroll to position [219, 0]
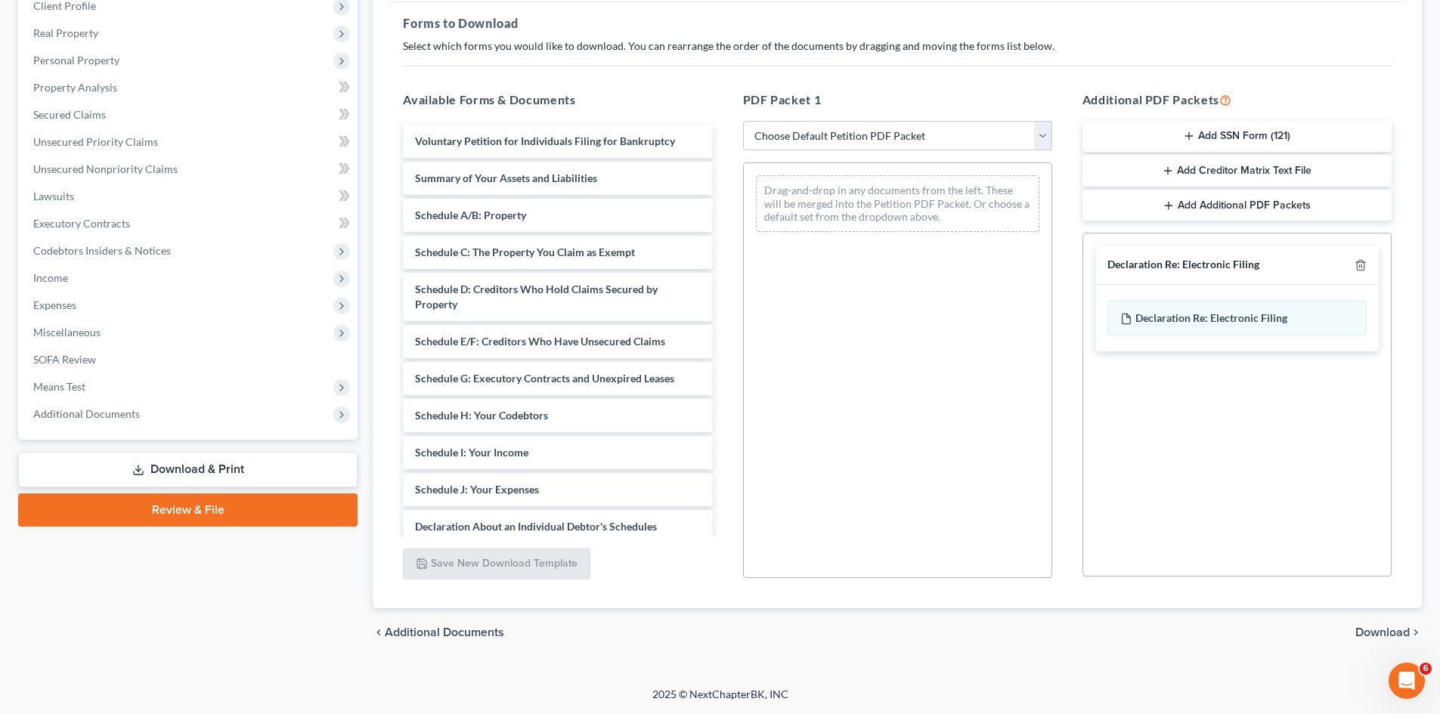
click at [1366, 627] on span "Download" at bounding box center [1382, 633] width 54 height 12
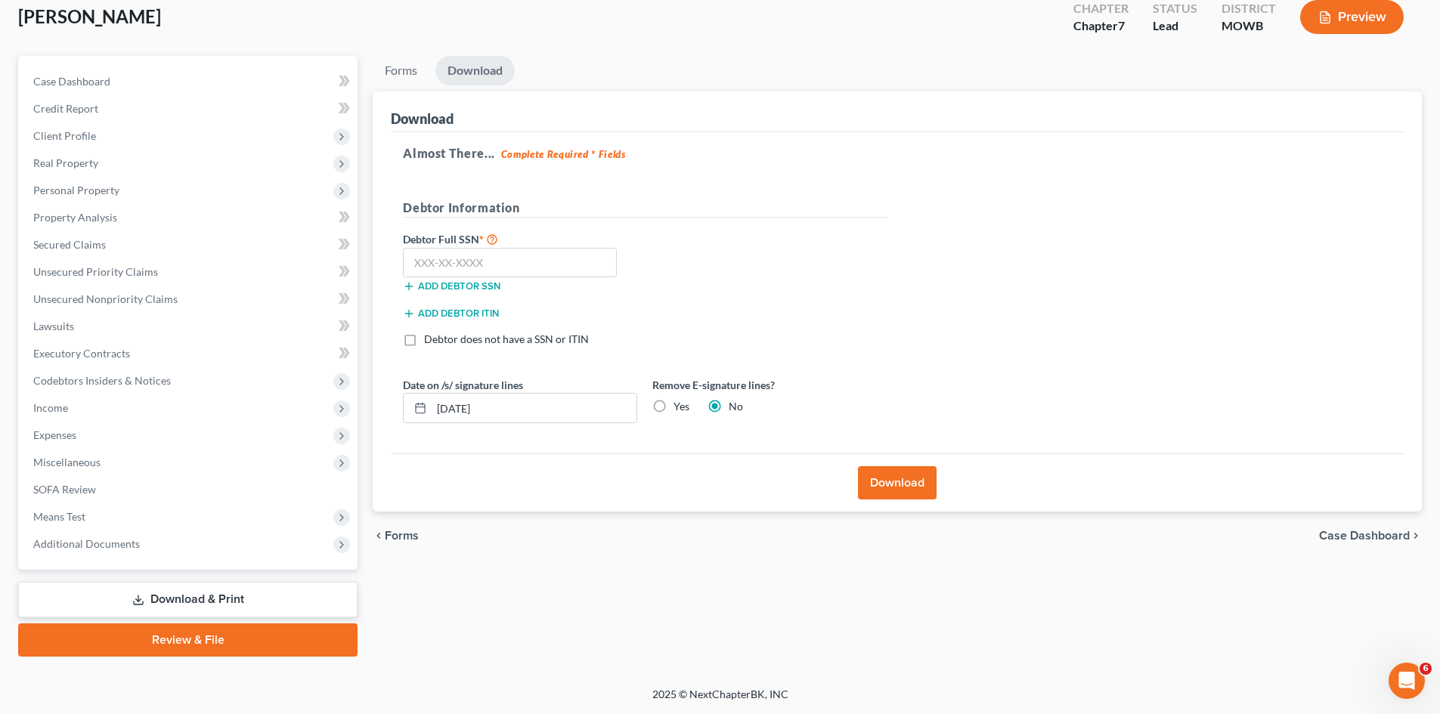
scroll to position [89, 0]
click at [411, 74] on link "Forms" at bounding box center [401, 70] width 57 height 29
